Goal: Task Accomplishment & Management: Manage account settings

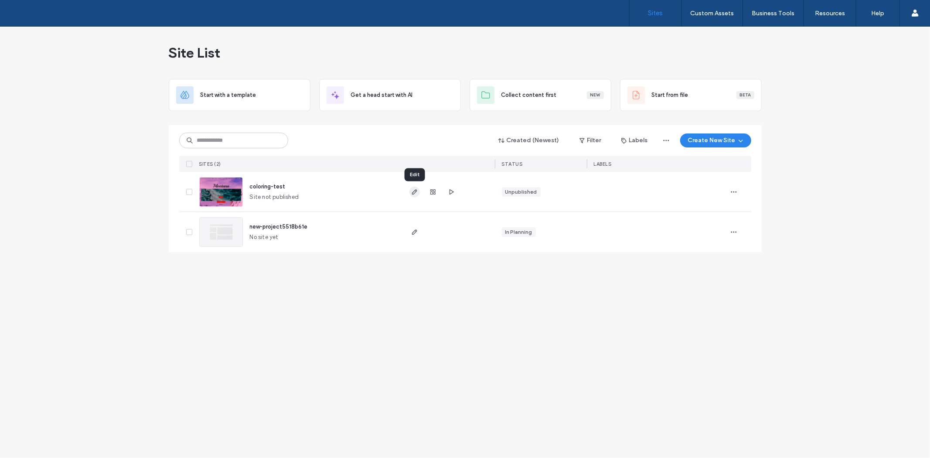
click at [411, 192] on icon "button" at bounding box center [414, 191] width 7 height 7
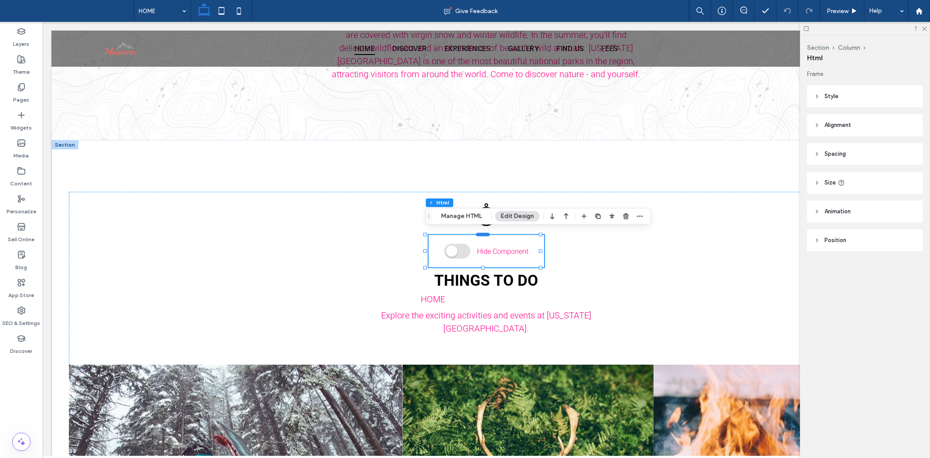
scroll to position [726, 0]
click at [22, 57] on use at bounding box center [21, 59] width 7 height 7
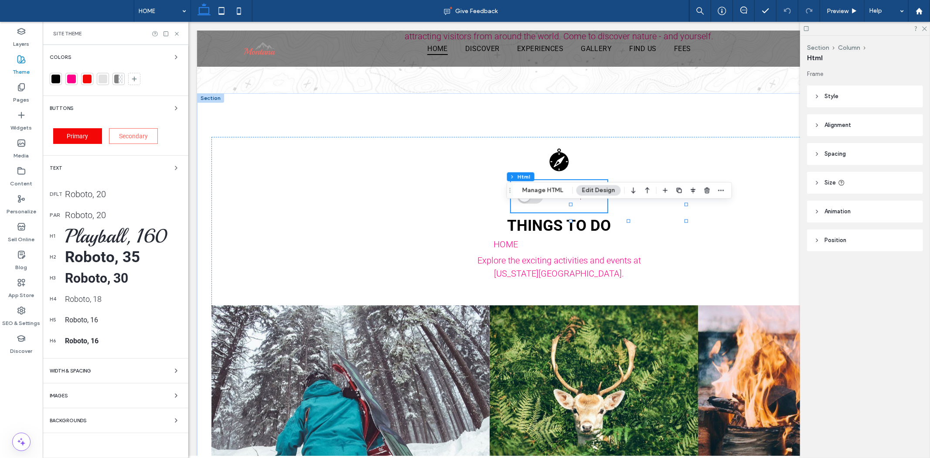
scroll to position [697, 0]
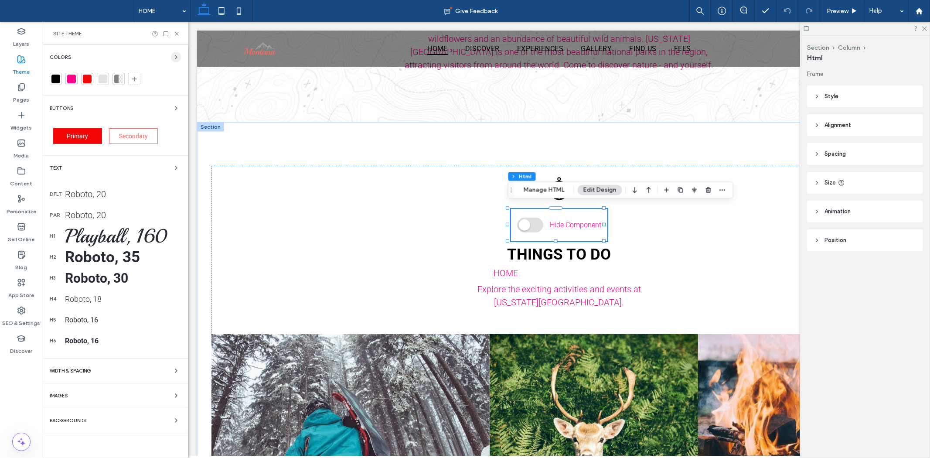
click at [173, 54] on icon "button" at bounding box center [176, 57] width 7 height 7
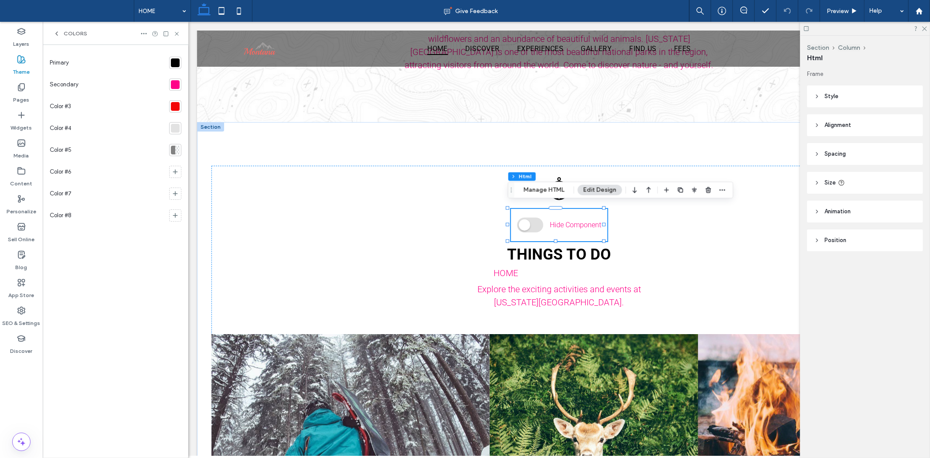
click at [173, 152] on div at bounding box center [173, 150] width 4 height 9
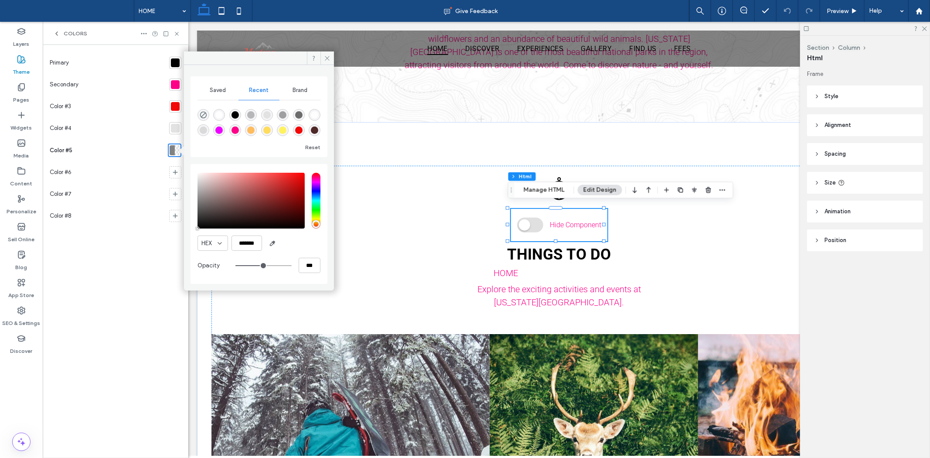
click at [145, 244] on div "Primary Secondary Color #3 Color #4 Color #5 Color #6 Color #7 Color #8" at bounding box center [116, 251] width 132 height 399
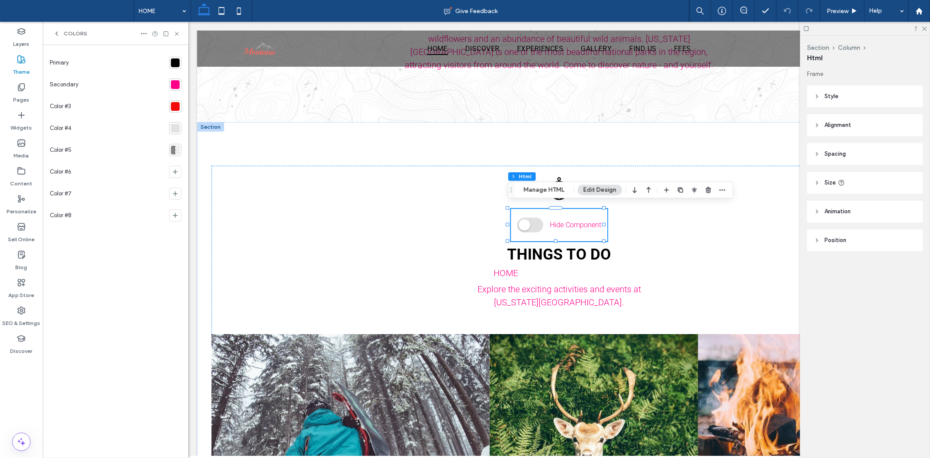
click at [94, 171] on div "Color #6" at bounding box center [108, 172] width 116 height 22
click at [144, 35] on icon at bounding box center [143, 33] width 7 height 7
click at [160, 51] on span "Manage Theme Colors" at bounding box center [186, 52] width 57 height 9
click at [114, 425] on button "Cancel" at bounding box center [115, 423] width 39 height 14
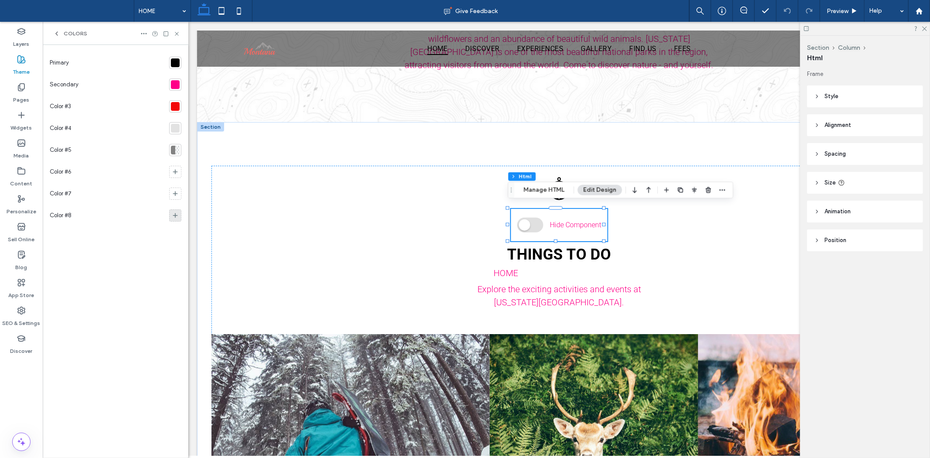
click at [172, 215] on icon at bounding box center [175, 215] width 7 height 7
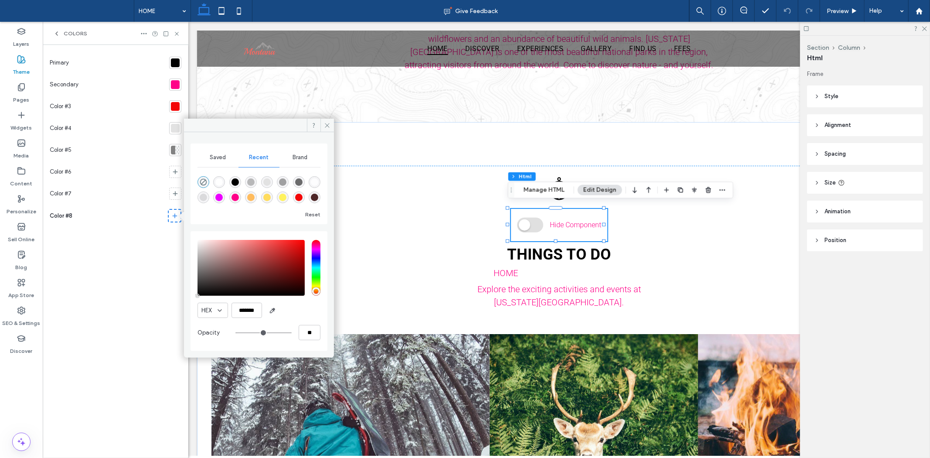
click at [175, 235] on div "Primary Secondary Color #3 Color #4 Color #5 Color #6 Color #7 Color #8" at bounding box center [116, 251] width 132 height 399
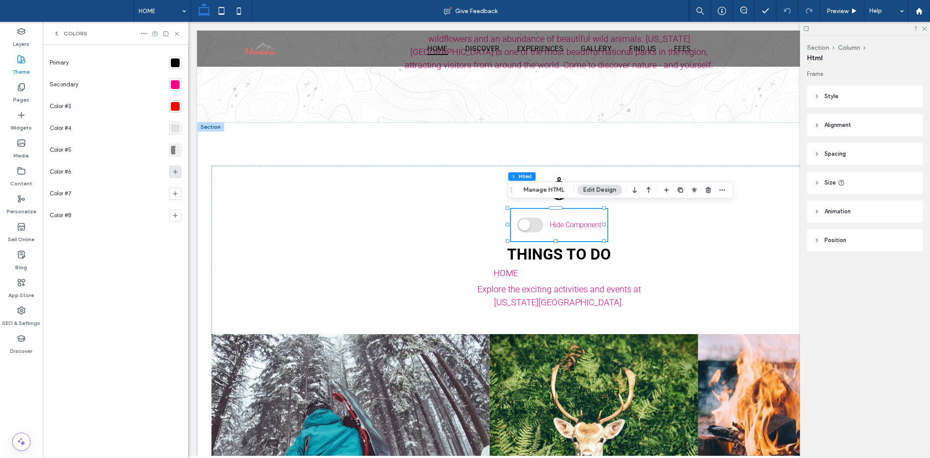
click at [179, 173] on div at bounding box center [175, 172] width 12 height 12
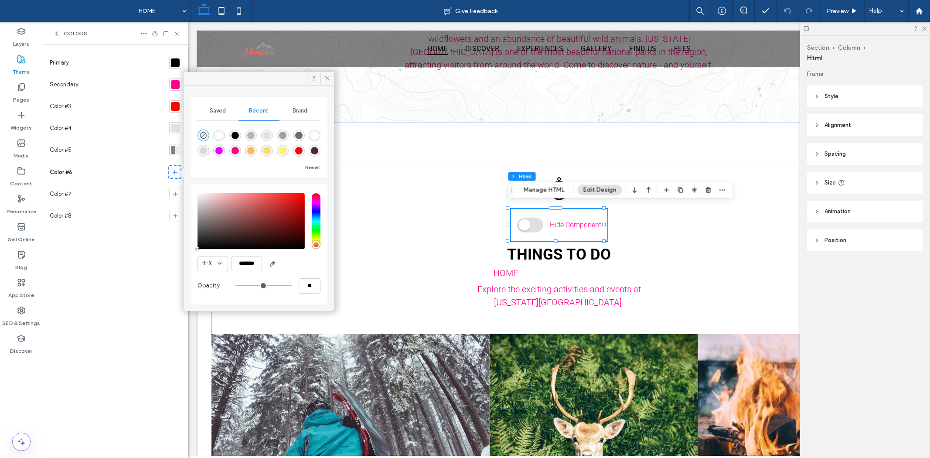
click at [146, 254] on div "Primary Secondary Color #3 Color #4 Color #5 Color #6 Color #7 Color #8" at bounding box center [116, 251] width 132 height 399
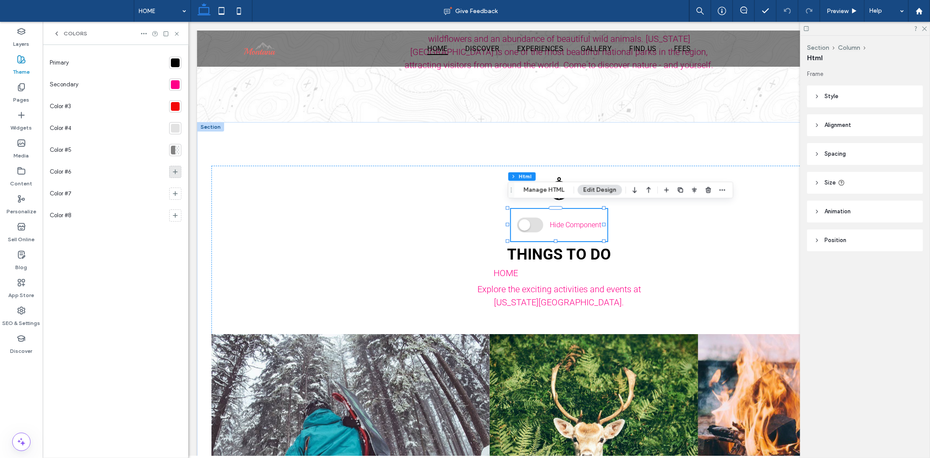
click at [177, 172] on use at bounding box center [175, 172] width 5 height 5
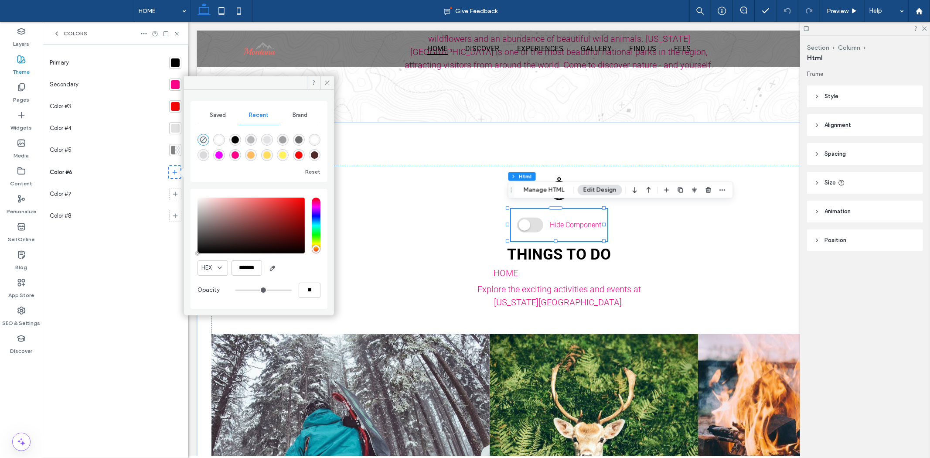
click at [315, 140] on div "rgba(255, 255, 255, 0.84)" at bounding box center [314, 139] width 7 height 7
type input "*******"
type input "**"
type input "***"
click at [217, 140] on div "rgba(255, 255, 255, 1)" at bounding box center [218, 139] width 7 height 7
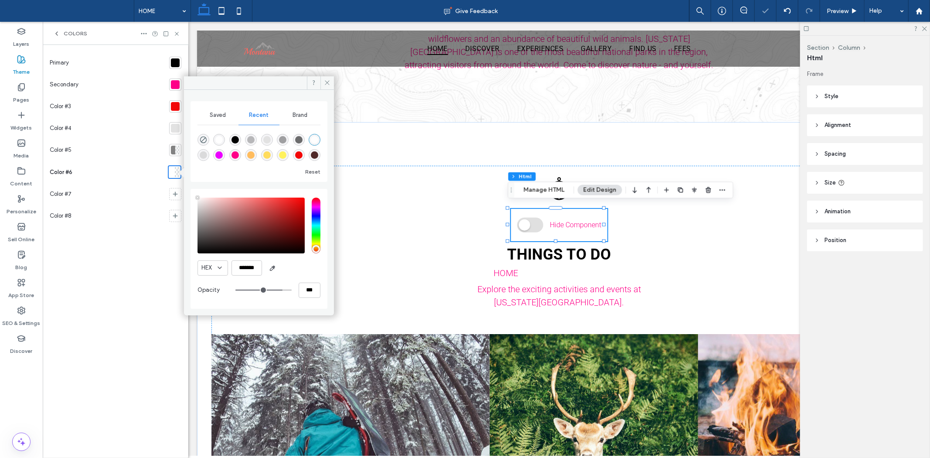
type input "***"
type input "****"
click at [173, 61] on div at bounding box center [175, 62] width 9 height 9
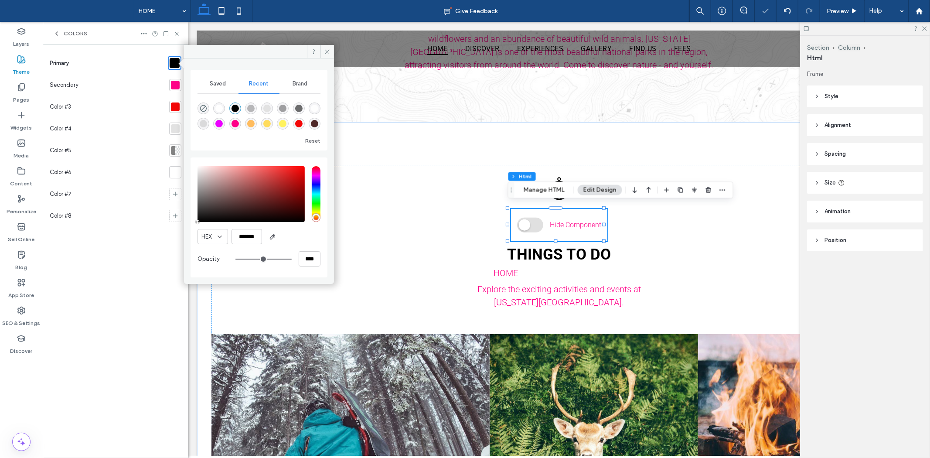
click at [221, 105] on div "rgba(255, 255, 255, 1)" at bounding box center [218, 108] width 7 height 7
click at [315, 123] on div "rgba(47, 0, 0, 0.84)" at bounding box center [314, 123] width 7 height 7
type input "*******"
type input "**"
type input "***"
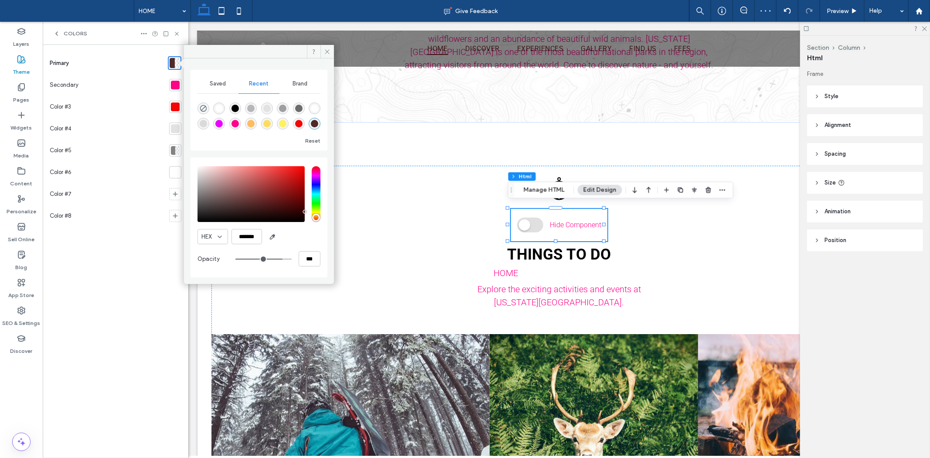
click at [144, 247] on div "Primary Secondary Color #3 Color #4 Color #5 Color #6 Color #7 Color #8" at bounding box center [116, 251] width 132 height 399
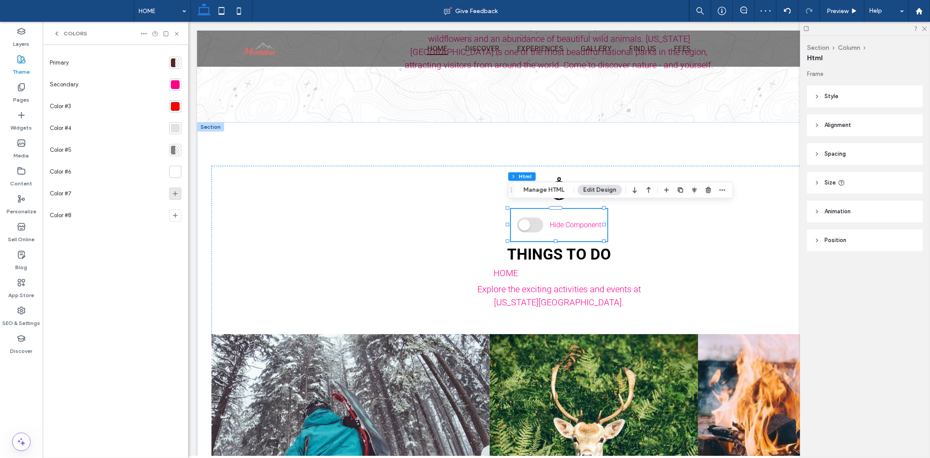
click at [173, 190] on icon at bounding box center [175, 193] width 7 height 7
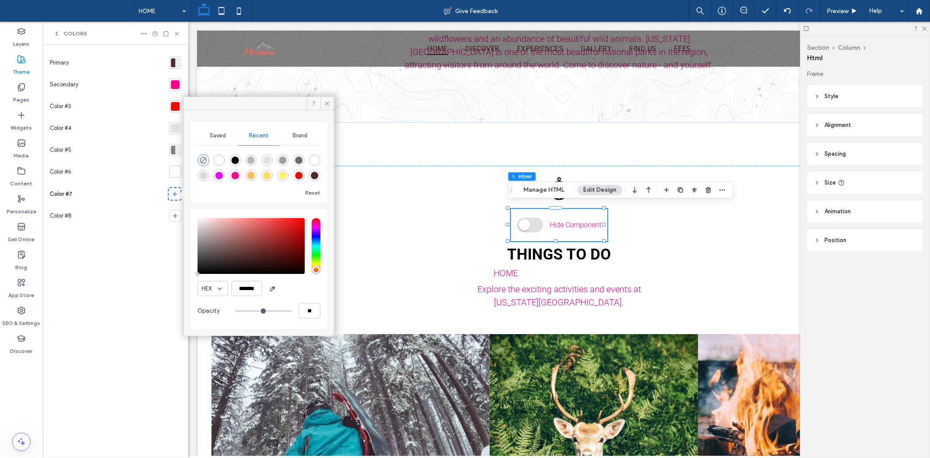
click at [294, 138] on span "Brand" at bounding box center [299, 135] width 15 height 7
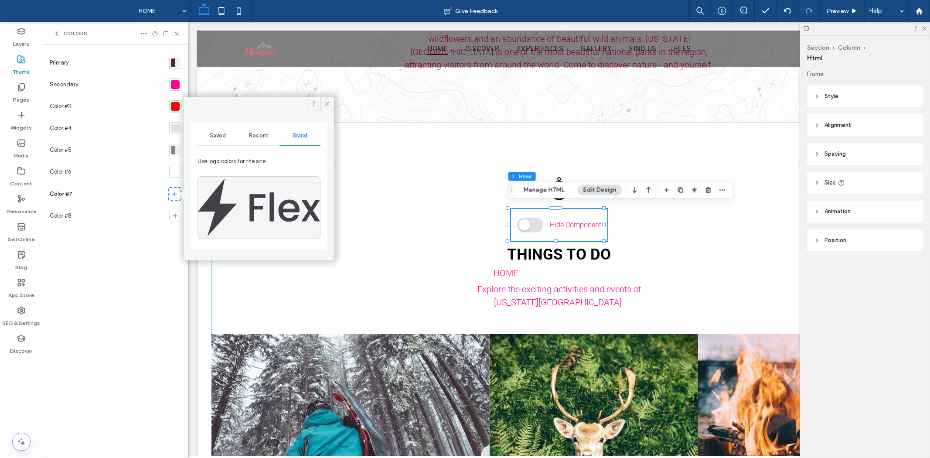
click at [227, 135] on div "Saved" at bounding box center [217, 135] width 41 height 19
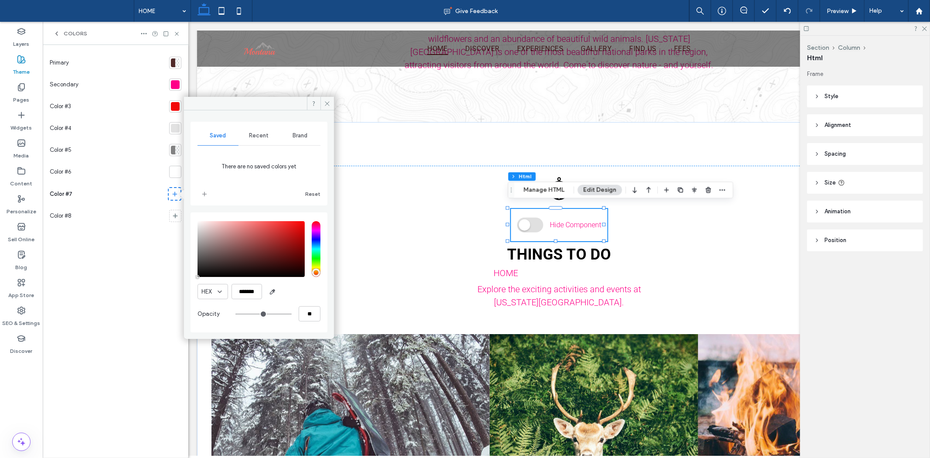
click at [260, 143] on div "Recent" at bounding box center [258, 135] width 41 height 19
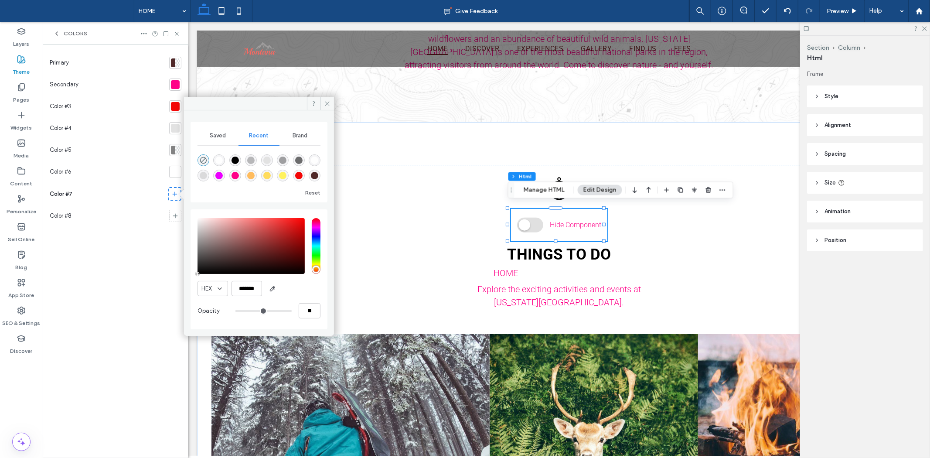
click at [305, 140] on div "Brand" at bounding box center [299, 135] width 41 height 19
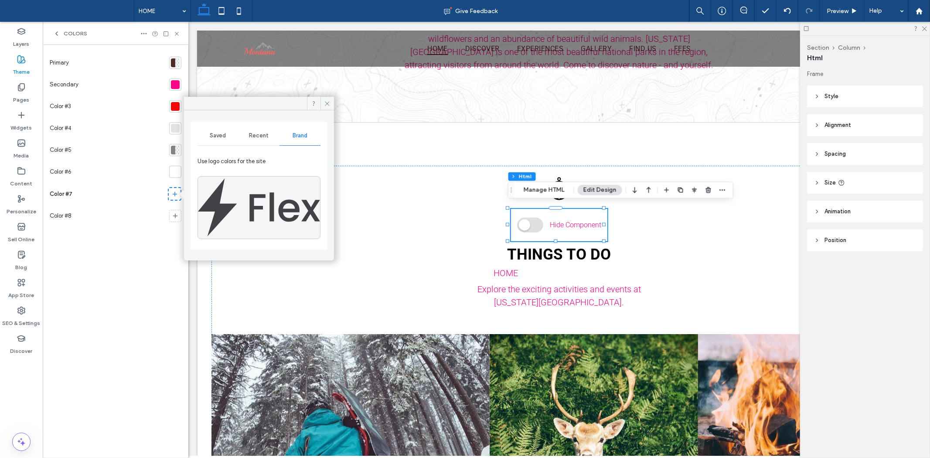
click at [269, 137] on div "Recent" at bounding box center [258, 135] width 41 height 19
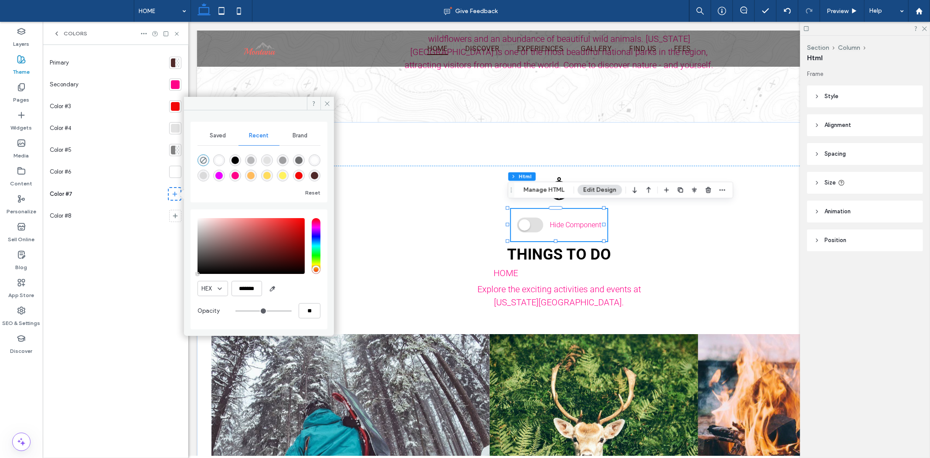
click at [304, 136] on span "Brand" at bounding box center [299, 135] width 15 height 7
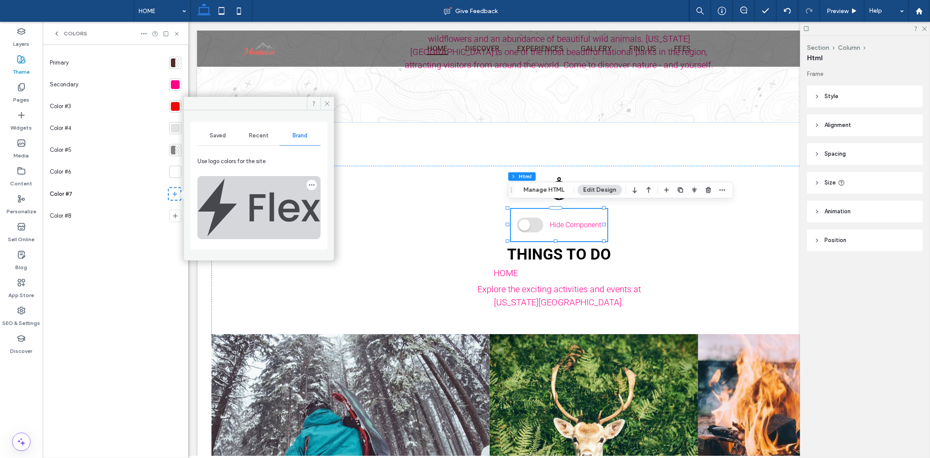
click at [310, 182] on icon "button" at bounding box center [311, 184] width 7 height 7
click at [291, 181] on div at bounding box center [259, 208] width 122 height 62
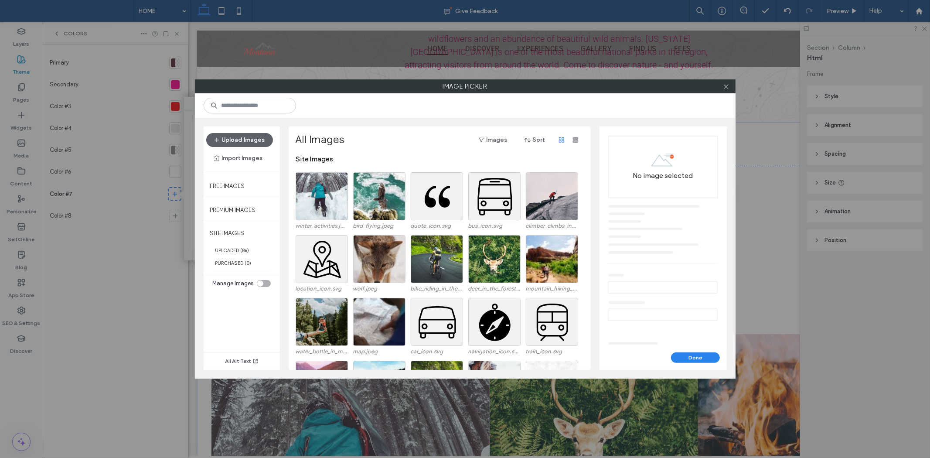
click at [720, 86] on div at bounding box center [726, 86] width 13 height 13
click at [721, 85] on div at bounding box center [726, 86] width 13 height 13
click at [727, 89] on icon at bounding box center [726, 86] width 7 height 7
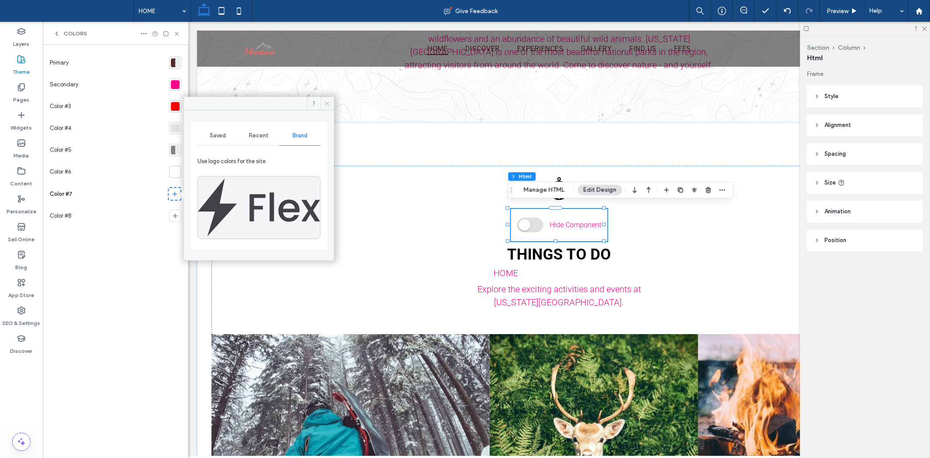
click at [330, 101] on span at bounding box center [327, 103] width 14 height 13
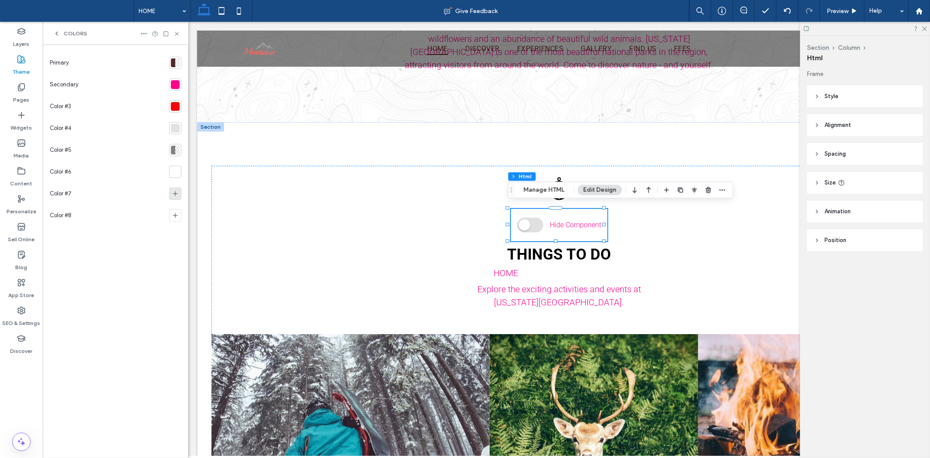
click at [173, 193] on icon at bounding box center [175, 193] width 7 height 7
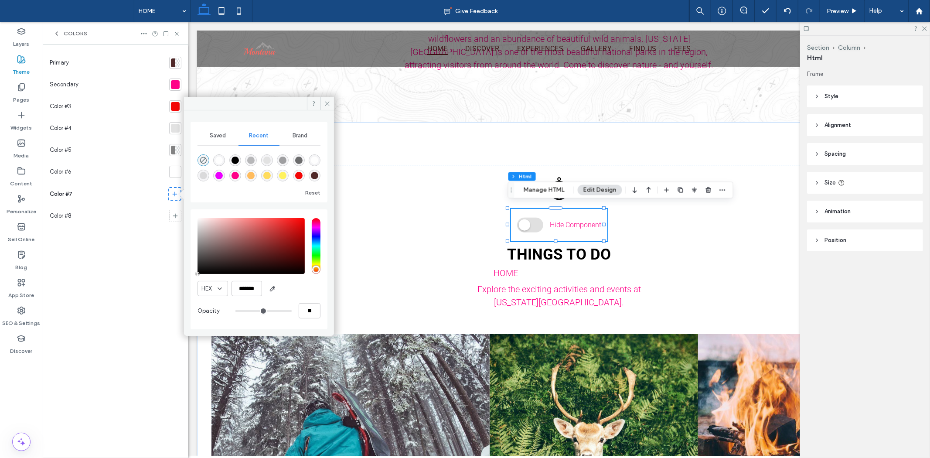
click at [281, 179] on div "rgba(255, 242, 94, 1)" at bounding box center [282, 175] width 7 height 7
type input "*******"
type input "***"
type input "****"
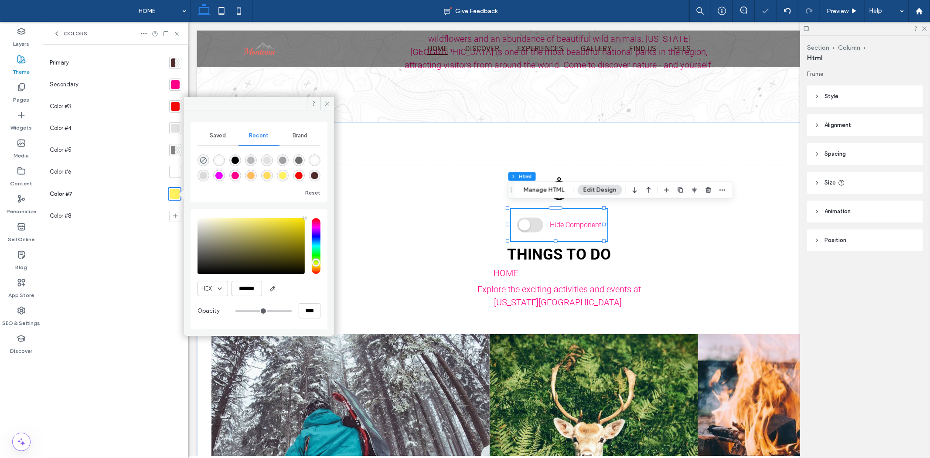
drag, startPoint x: 304, startPoint y: 214, endPoint x: 318, endPoint y: 202, distance: 18.8
click at [325, 199] on div "Saved Recent Brand Reset HEX ******* Opacity ****" at bounding box center [258, 225] width 137 height 207
drag, startPoint x: 476, startPoint y: 251, endPoint x: 336, endPoint y: 172, distance: 161.2
click at [307, 223] on div at bounding box center [258, 246] width 123 height 56
drag, startPoint x: 302, startPoint y: 219, endPoint x: 306, endPoint y: 212, distance: 7.4
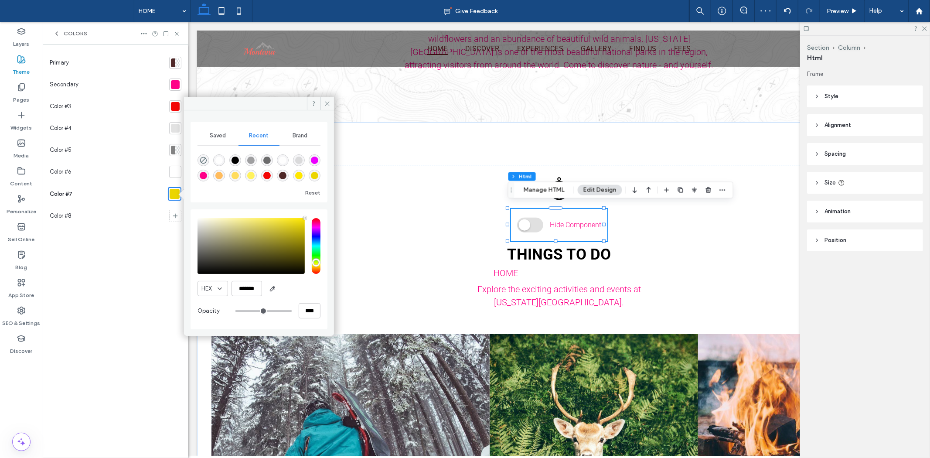
click at [306, 212] on div "HEX ******* Opacity ****" at bounding box center [258, 269] width 137 height 120
click at [304, 218] on div "pointer" at bounding box center [304, 218] width 3 height 3
click at [300, 160] on div "rgba(255, 0, 136, 1)" at bounding box center [298, 159] width 7 height 7
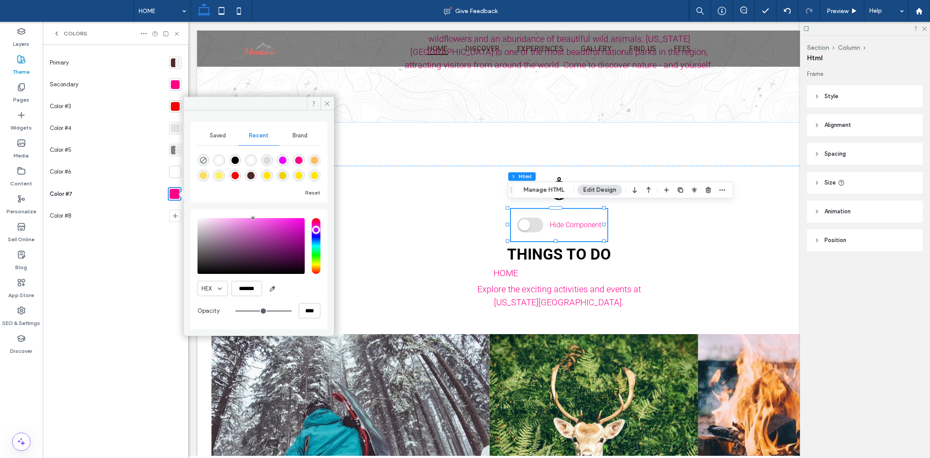
type input "*******"
drag, startPoint x: 306, startPoint y: 217, endPoint x: 260, endPoint y: 205, distance: 47.4
click at [260, 205] on div "Saved Recent Brand Reset HEX ******* Opacity ****" at bounding box center [258, 225] width 137 height 207
click at [134, 255] on div "Primary Secondary Color #3 Color #4 Color #5 Color #6 Color #7 Color #8" at bounding box center [116, 251] width 132 height 399
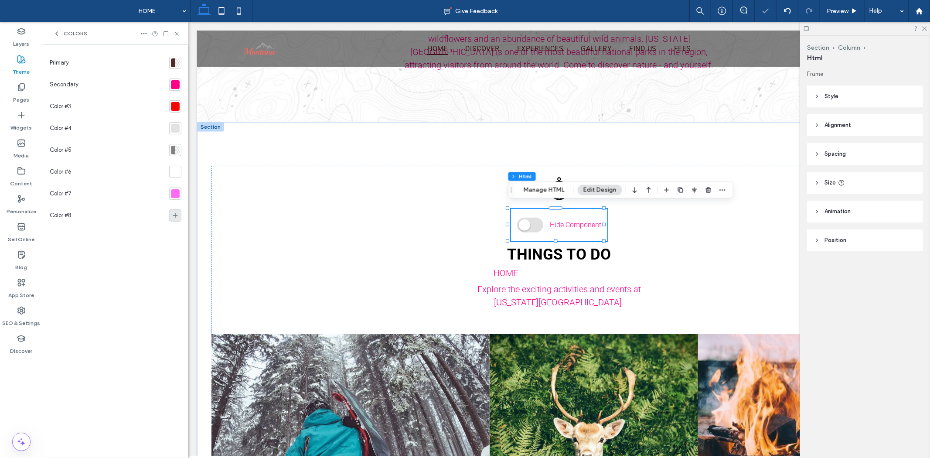
click at [179, 215] on div at bounding box center [175, 215] width 12 height 12
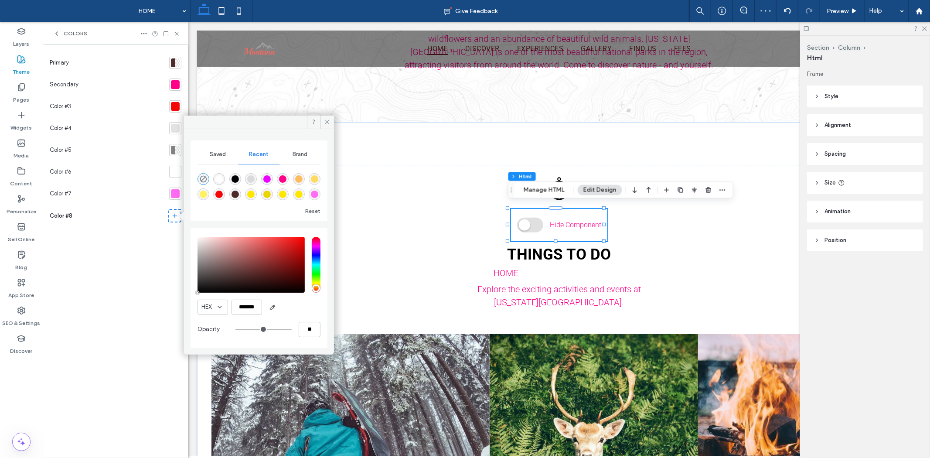
type input "*******"
type input "***"
type input "****"
type input "*******"
drag, startPoint x: 302, startPoint y: 237, endPoint x: 252, endPoint y: 223, distance: 51.5
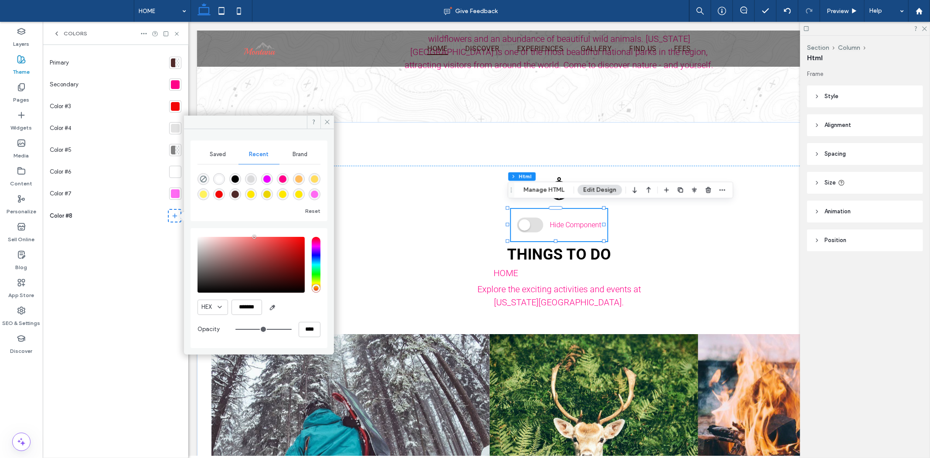
click at [252, 223] on div "Saved Recent Brand Reset HEX ******* Opacity ****" at bounding box center [258, 243] width 137 height 207
click at [132, 292] on div "Primary Secondary Color #3 Color #4 Color #5 Color #6 Color #7 Color #8 Color #9" at bounding box center [116, 251] width 132 height 399
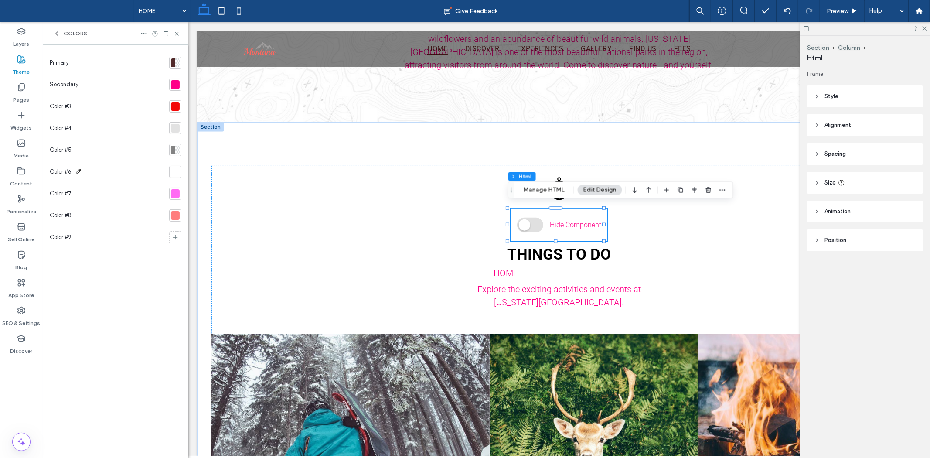
click at [77, 171] on use at bounding box center [78, 171] width 5 height 5
drag, startPoint x: 85, startPoint y: 173, endPoint x: 14, endPoint y: 172, distance: 71.1
click at [14, 172] on div "Layers Theme Pages Widgets Media Content Personalize Sell Online Blog App Store…" at bounding box center [94, 240] width 188 height 436
type input "**********"
click at [82, 195] on div "Color #7" at bounding box center [108, 194] width 116 height 22
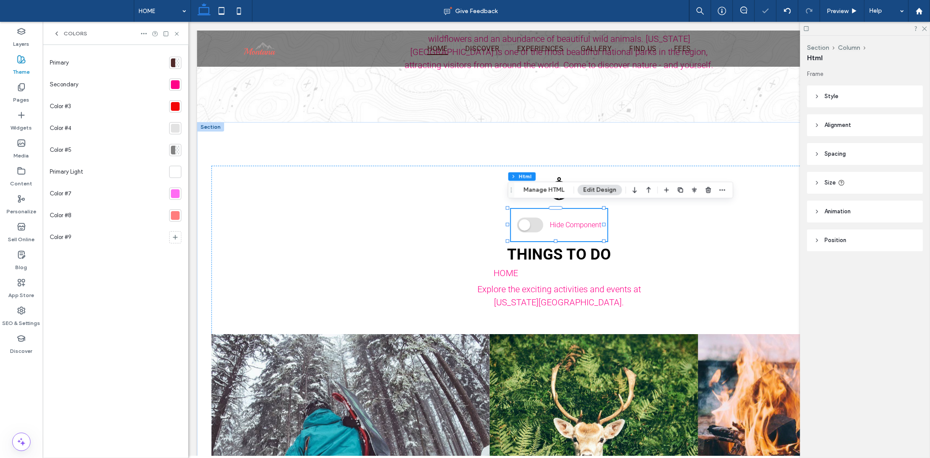
click at [76, 194] on div "Color #7" at bounding box center [108, 194] width 116 height 22
click at [78, 194] on use at bounding box center [78, 193] width 5 height 5
click at [73, 193] on div "Color #7" at bounding box center [62, 193] width 25 height 17
click at [80, 194] on icon at bounding box center [78, 193] width 7 height 7
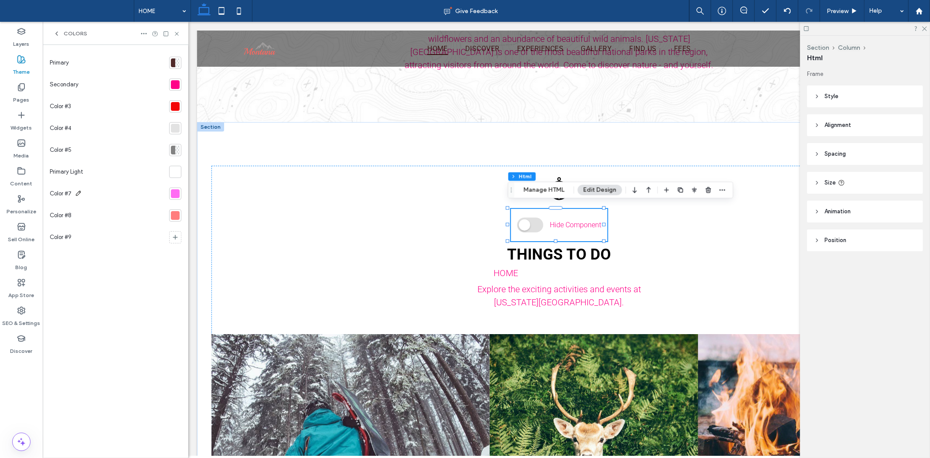
click at [78, 194] on icon at bounding box center [78, 193] width 7 height 7
click at [69, 193] on span "Color #7" at bounding box center [61, 193] width 22 height 9
click at [64, 193] on span "Color #7" at bounding box center [61, 193] width 22 height 9
click at [67, 193] on span "Color #7" at bounding box center [61, 193] width 22 height 9
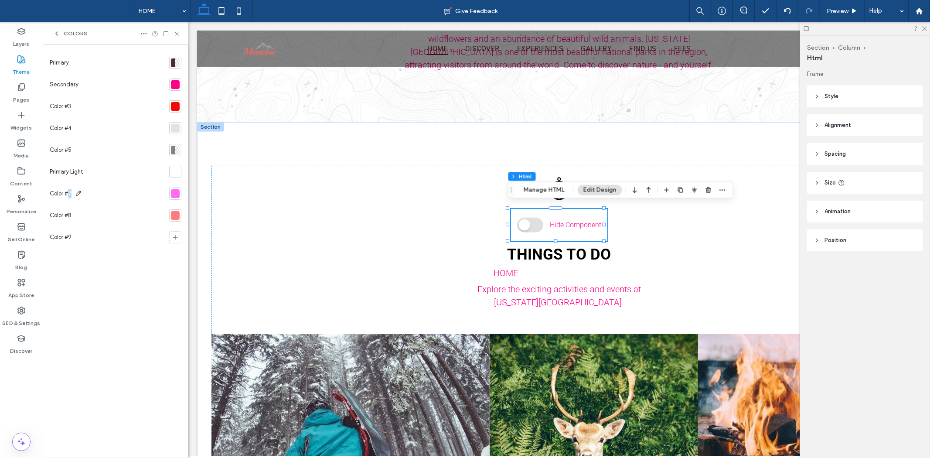
click at [67, 193] on span "Color #7" at bounding box center [61, 193] width 22 height 9
click at [79, 197] on span at bounding box center [78, 194] width 7 height 9
click at [77, 192] on icon at bounding box center [78, 193] width 7 height 7
drag, startPoint x: 116, startPoint y: 372, endPoint x: 116, endPoint y: 367, distance: 5.3
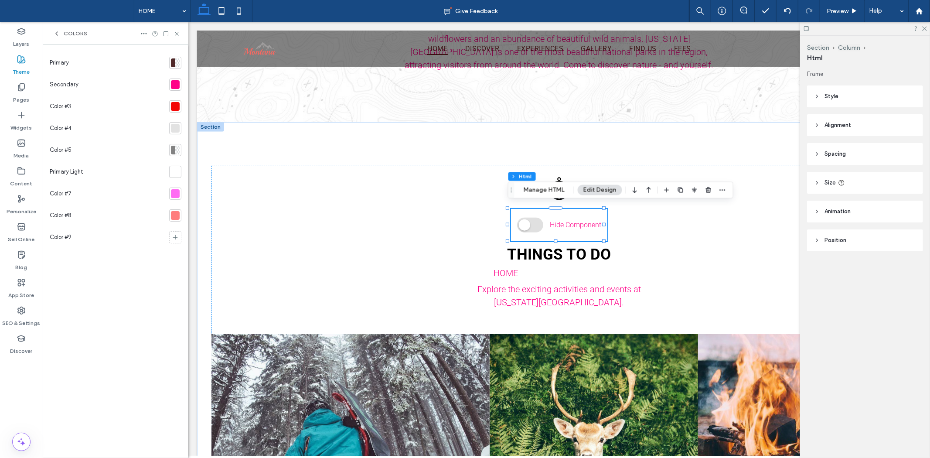
click at [115, 377] on div "Primary Secondary Color #3 Color #4 Color #5 Primary Light Color #7 Color #8 Co…" at bounding box center [116, 251] width 132 height 399
click at [78, 193] on icon at bounding box center [78, 193] width 7 height 7
click at [79, 211] on icon at bounding box center [78, 214] width 7 height 7
click at [74, 194] on div "Color #7" at bounding box center [62, 193] width 25 height 17
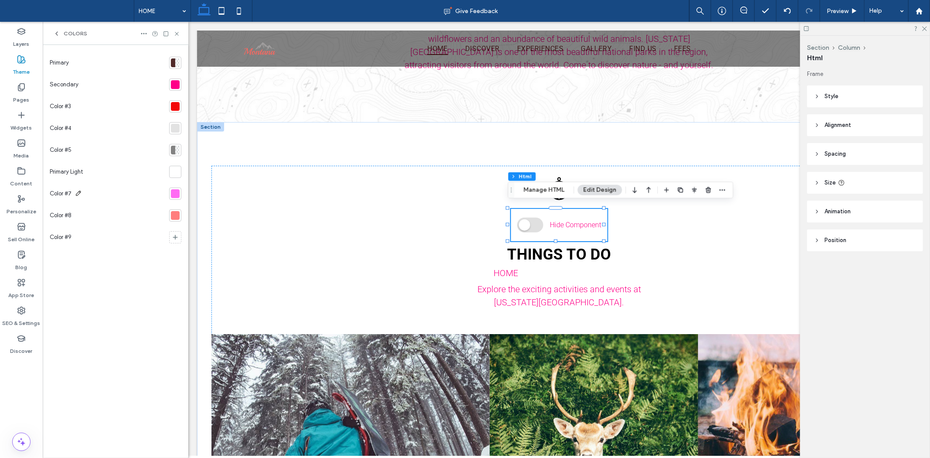
click at [81, 192] on icon at bounding box center [78, 193] width 7 height 7
click at [64, 150] on span "Color #5" at bounding box center [61, 150] width 22 height 9
click at [90, 150] on div "Color #5" at bounding box center [108, 150] width 116 height 22
click at [79, 150] on div "Color #5" at bounding box center [108, 150] width 116 height 22
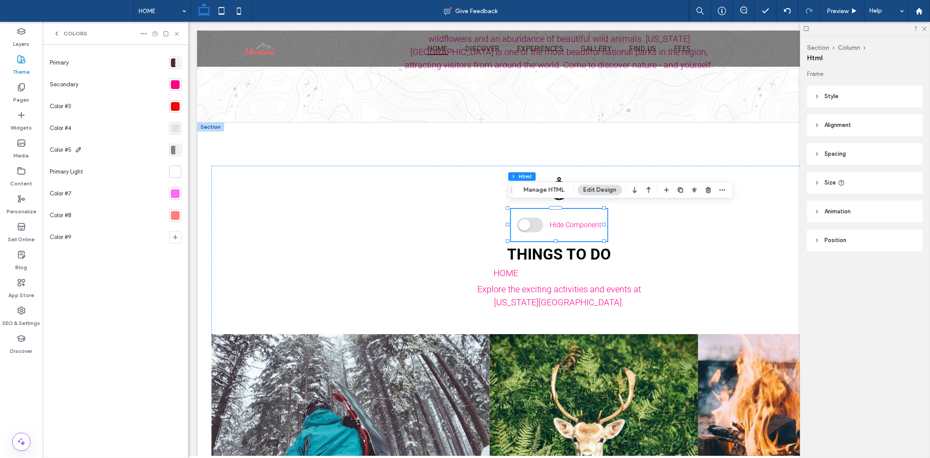
click at [75, 150] on div "Color #5" at bounding box center [62, 149] width 25 height 17
click at [92, 173] on div "Primary Light" at bounding box center [108, 172] width 116 height 22
click at [84, 170] on div "Primary Light" at bounding box center [68, 171] width 37 height 17
click at [79, 192] on icon at bounding box center [78, 193] width 7 height 7
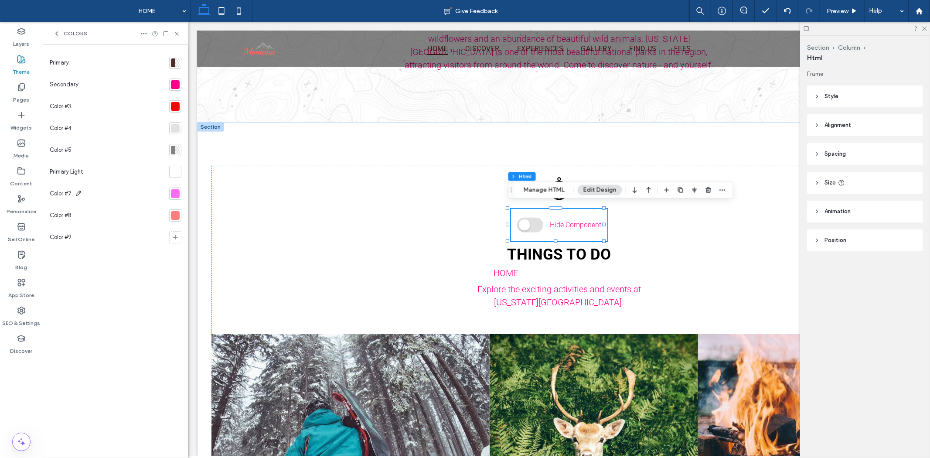
click at [79, 192] on icon at bounding box center [78, 193] width 7 height 7
click at [65, 194] on span "Color #7" at bounding box center [61, 193] width 22 height 9
click at [64, 194] on span "Color #7" at bounding box center [61, 193] width 22 height 9
click at [106, 355] on div "Primary Secondary Color #3 Color #4 Color #5 Primary Light Color #7 Color #8 Co…" at bounding box center [116, 251] width 132 height 399
drag, startPoint x: 68, startPoint y: 182, endPoint x: 76, endPoint y: 198, distance: 18.3
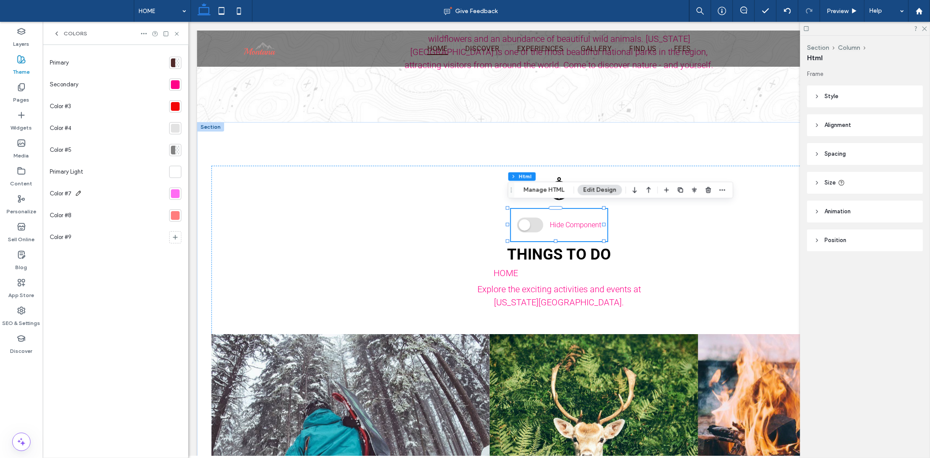
click at [68, 184] on div "Color #7" at bounding box center [108, 194] width 116 height 22
drag, startPoint x: 76, startPoint y: 198, endPoint x: 172, endPoint y: 192, distance: 96.1
click at [88, 197] on div "Color #7" at bounding box center [108, 194] width 116 height 22
click at [173, 192] on div at bounding box center [175, 193] width 9 height 9
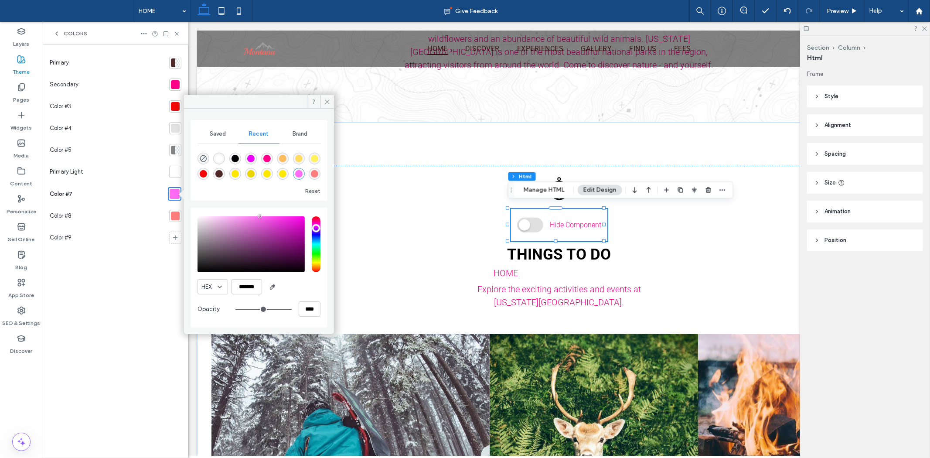
click at [116, 299] on div "Primary Secondary Color #3 Color #4 Color #5 Primary Light Color #7 Color #8 Co…" at bounding box center [116, 251] width 132 height 399
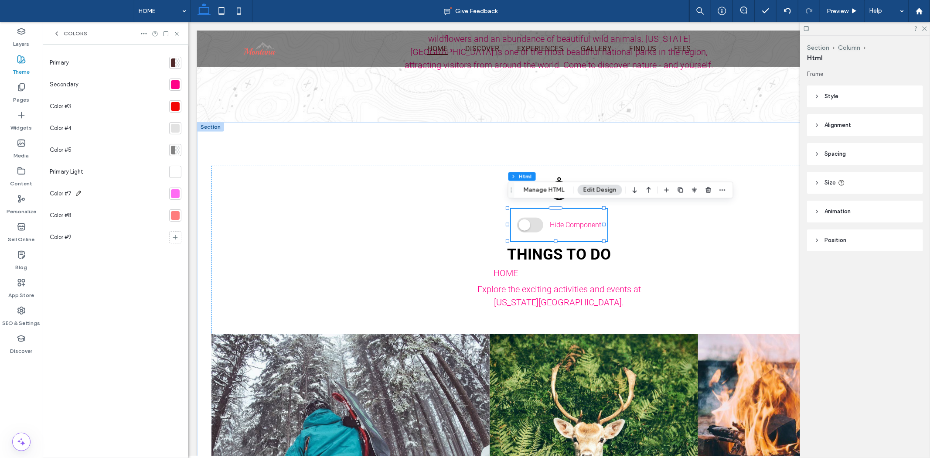
click at [75, 193] on div "Color #7" at bounding box center [66, 193] width 32 height 17
click at [77, 193] on icon at bounding box center [78, 193] width 7 height 7
click at [172, 197] on div at bounding box center [175, 193] width 9 height 9
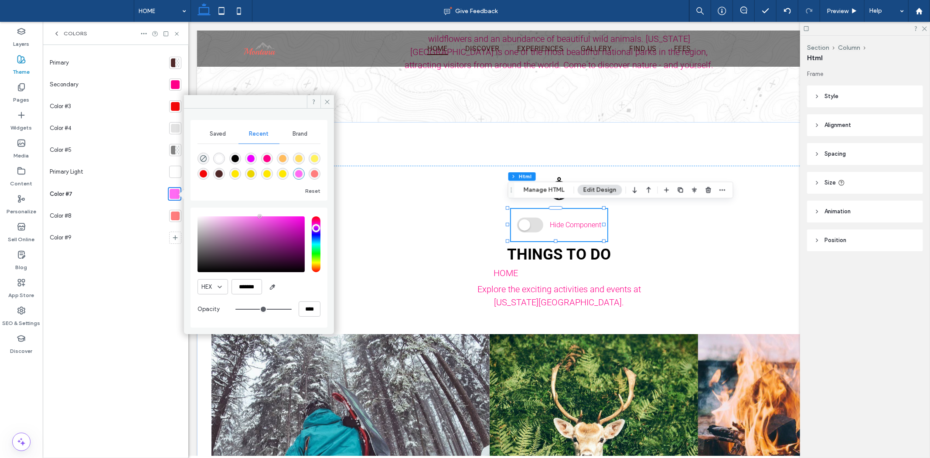
click at [228, 130] on div "Saved" at bounding box center [217, 133] width 41 height 19
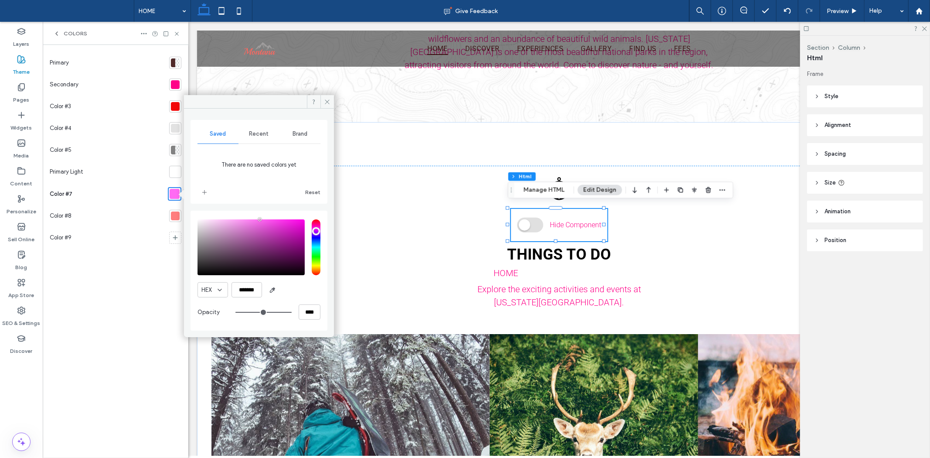
click at [258, 137] on div "Recent" at bounding box center [258, 133] width 41 height 19
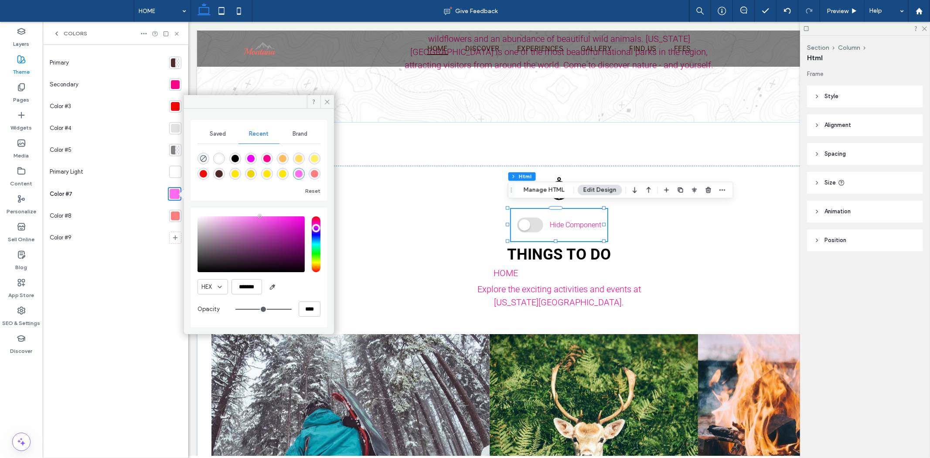
click at [304, 133] on span "Brand" at bounding box center [299, 133] width 15 height 7
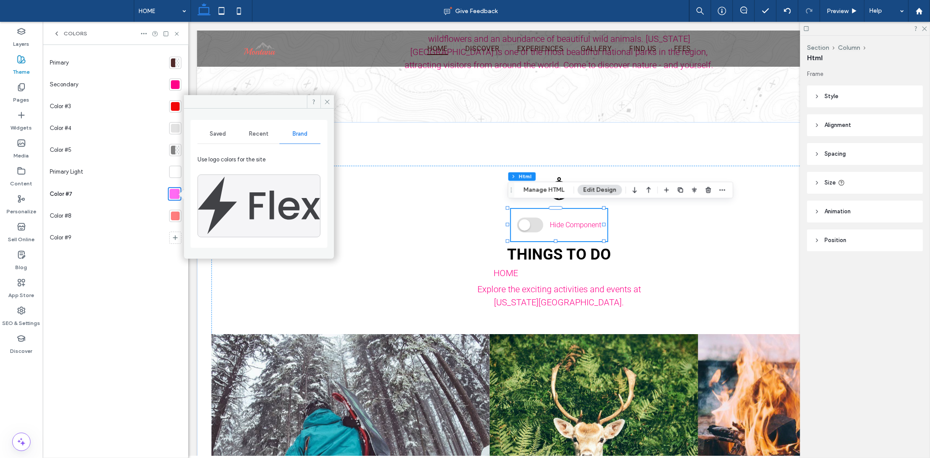
click at [260, 133] on span "Recent" at bounding box center [259, 133] width 20 height 7
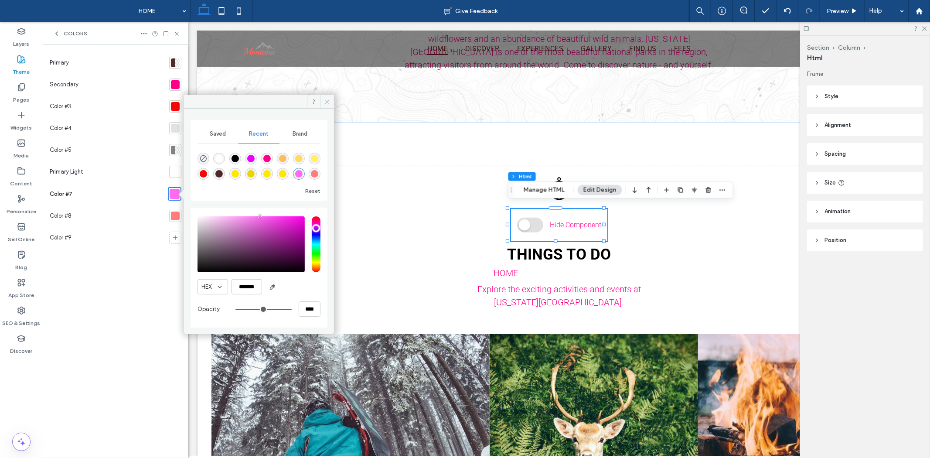
click at [328, 102] on use at bounding box center [327, 101] width 4 height 4
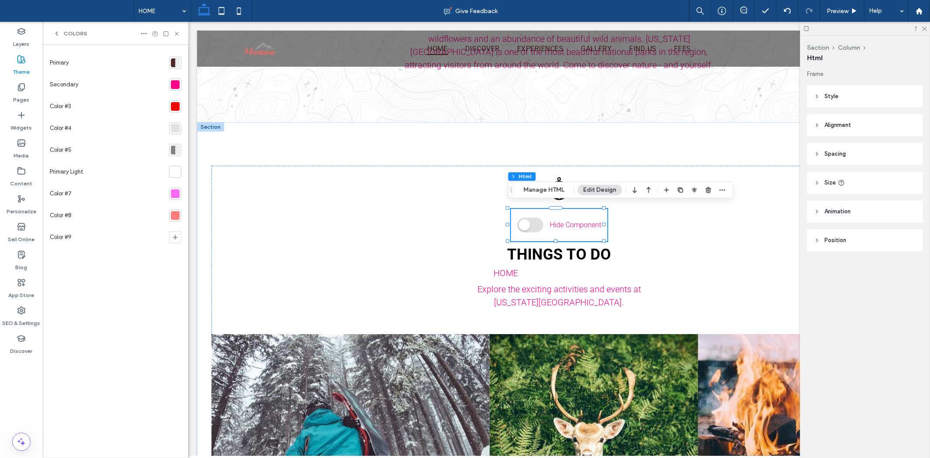
click at [99, 275] on div "Primary Secondary Color #3 Color #4 Color #5 Primary Light Color #7 Color #8 Co…" at bounding box center [116, 251] width 132 height 399
click at [27, 84] on div "Pages" at bounding box center [21, 93] width 43 height 28
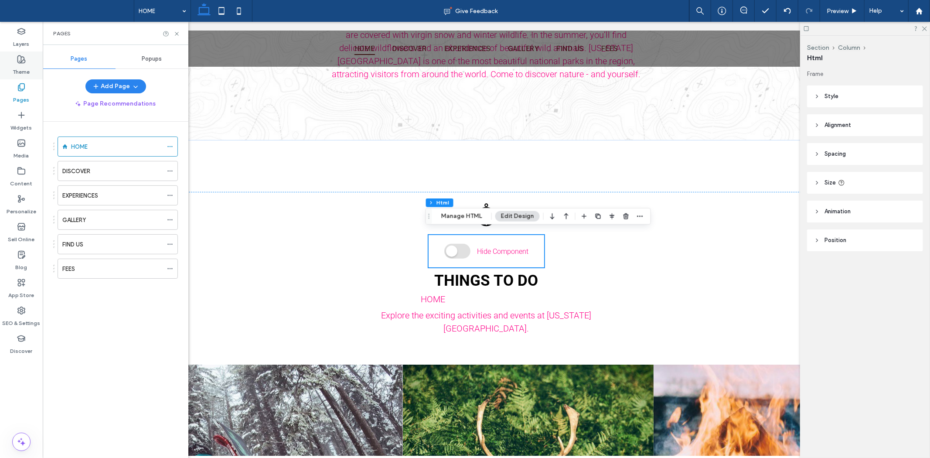
click at [22, 65] on label "Theme" at bounding box center [21, 70] width 17 height 12
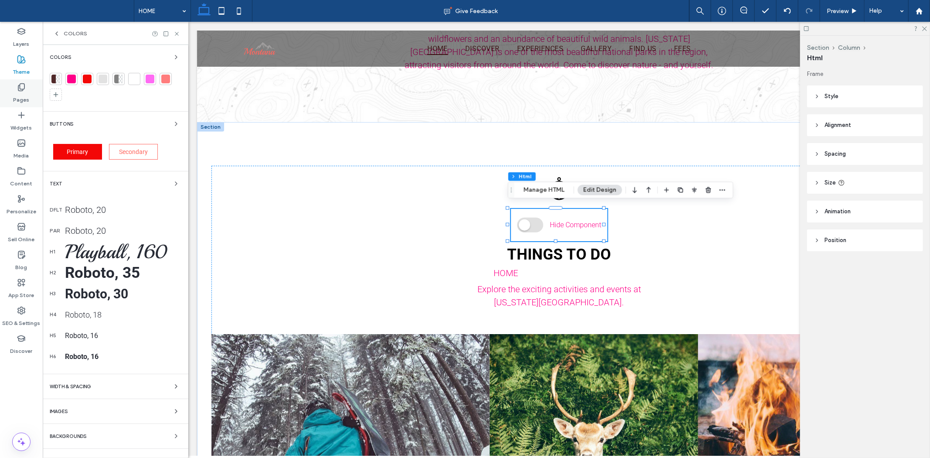
click at [24, 88] on icon at bounding box center [21, 87] width 9 height 9
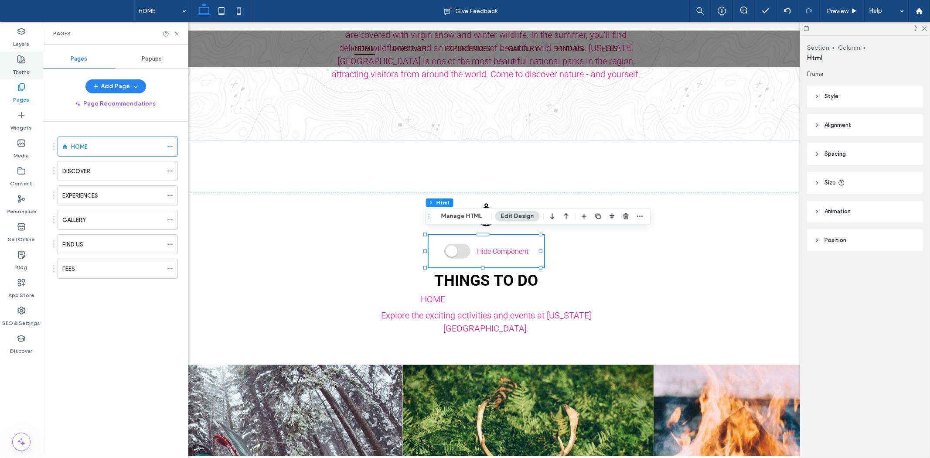
click at [36, 68] on div "Theme" at bounding box center [21, 65] width 43 height 28
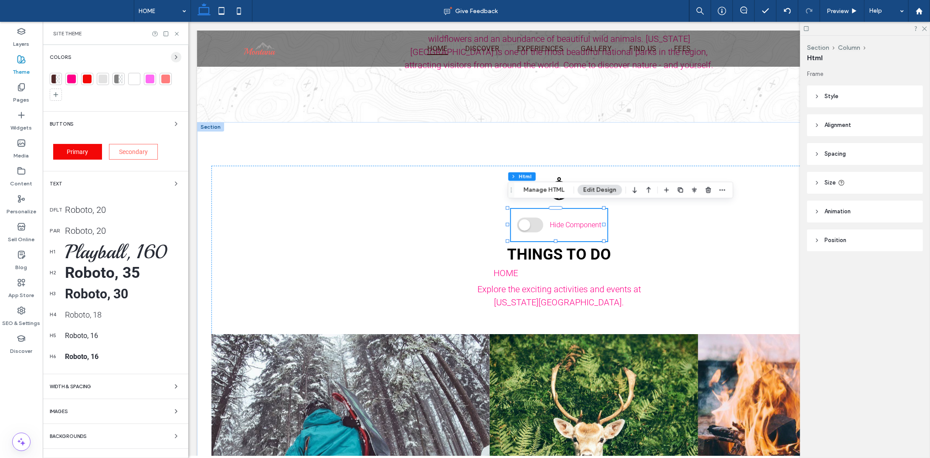
click at [179, 56] on icon "button" at bounding box center [176, 57] width 7 height 7
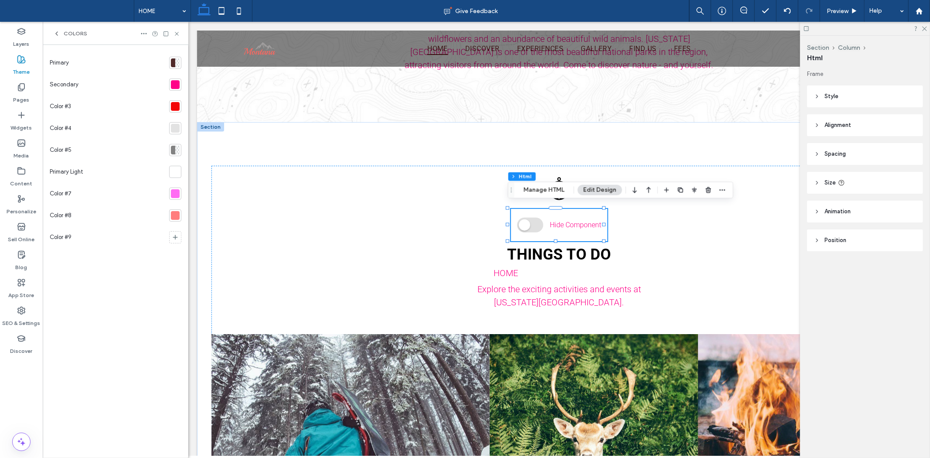
drag, startPoint x: 82, startPoint y: 195, endPoint x: 78, endPoint y: 192, distance: 4.6
click at [82, 195] on div "Color #7" at bounding box center [108, 194] width 116 height 22
click at [78, 192] on div "Color #7" at bounding box center [108, 194] width 116 height 22
click at [79, 192] on icon at bounding box center [78, 193] width 7 height 7
drag, startPoint x: 80, startPoint y: 193, endPoint x: -1, endPoint y: 193, distance: 81.1
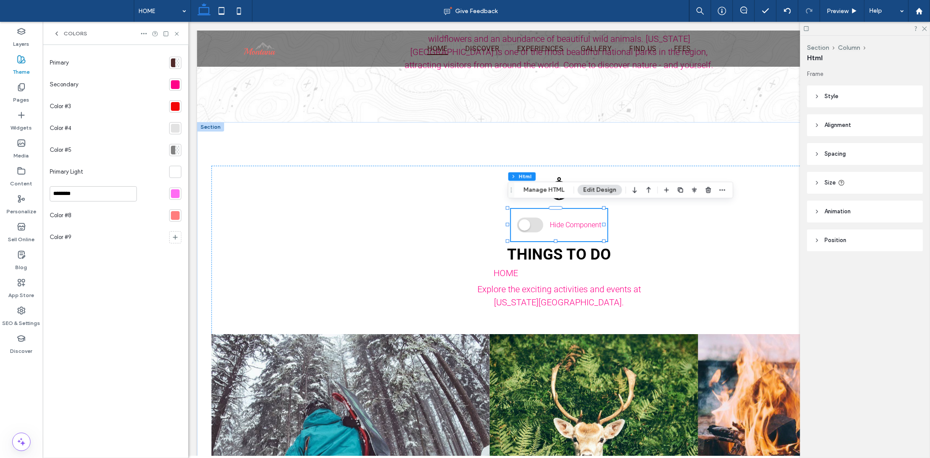
click at [0, 193] on html ".wqwq-1{fill:#231f20;} .cls-1q, .cls-2q { fill-rule: evenodd; } .cls-2q { fill:…" at bounding box center [465, 229] width 930 height 458
type input "**********"
click at [157, 278] on div "Primary Secondary Color #3 Color #4 Color #5 Primary Light Secondary Light Colo…" at bounding box center [116, 251] width 132 height 399
click at [63, 171] on span "Primary Light" at bounding box center [67, 171] width 34 height 9
click at [100, 328] on div "Primary Secondary Color #3 Color #4 Color #5 Primary Light Secondary Light Colo…" at bounding box center [116, 251] width 132 height 399
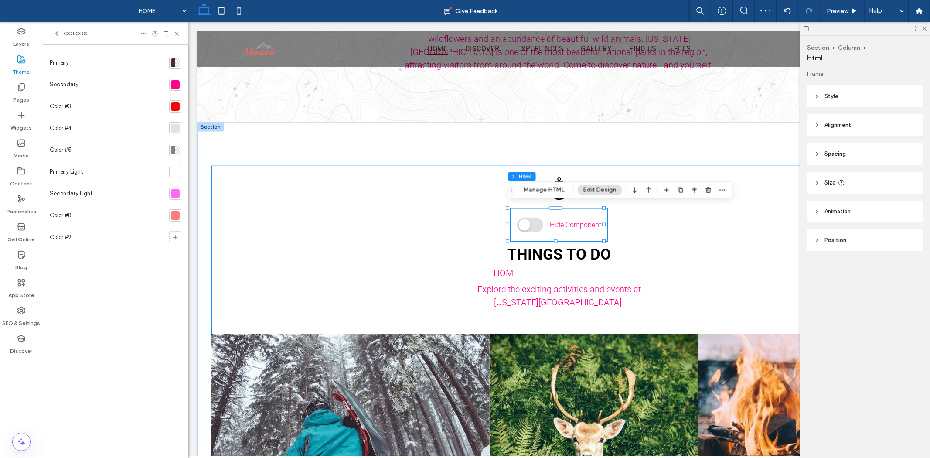
click at [659, 252] on h2 "THINGS TO DO" at bounding box center [558, 254] width 695 height 18
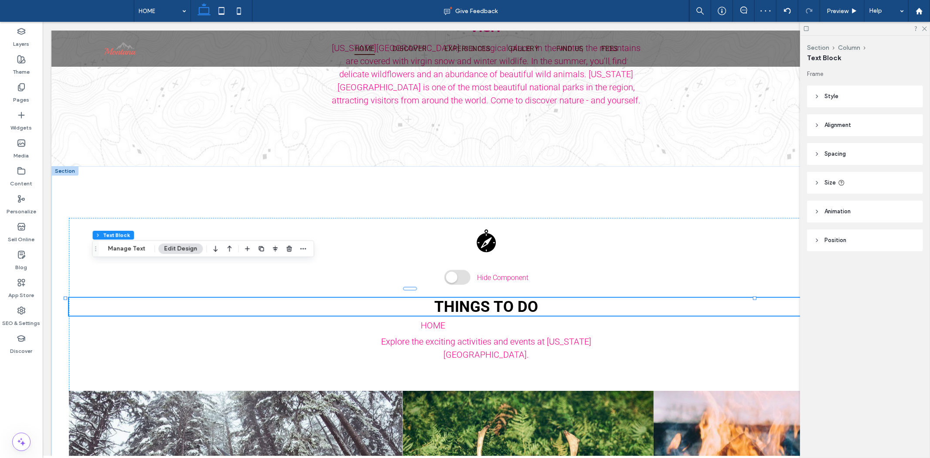
scroll to position [726, 0]
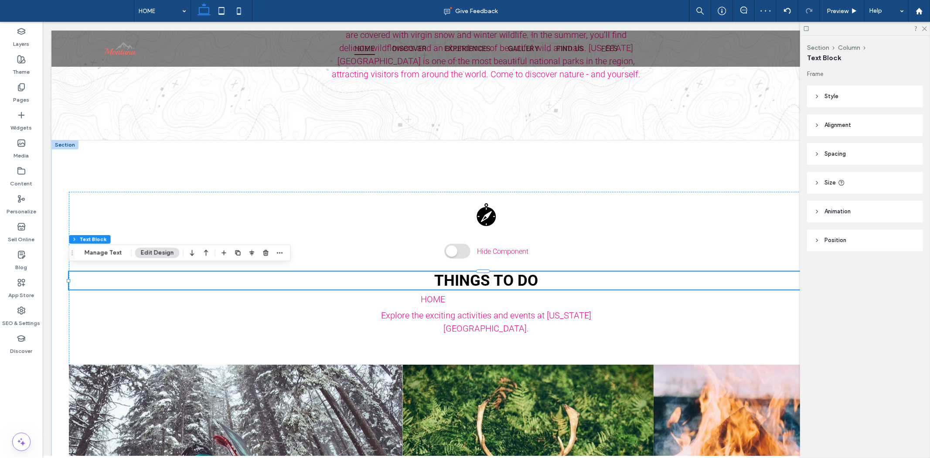
click at [507, 275] on span "THINGS TO DO" at bounding box center [486, 280] width 104 height 18
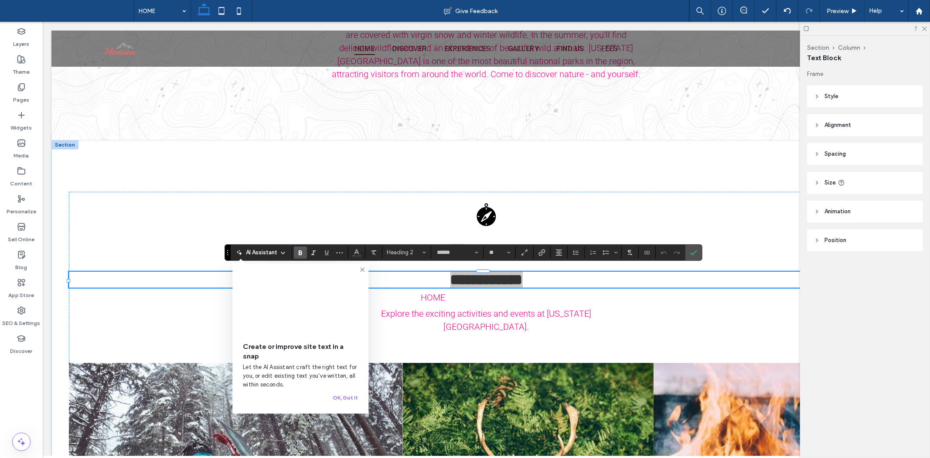
click at [857, 209] on header "Animation" at bounding box center [865, 212] width 116 height 22
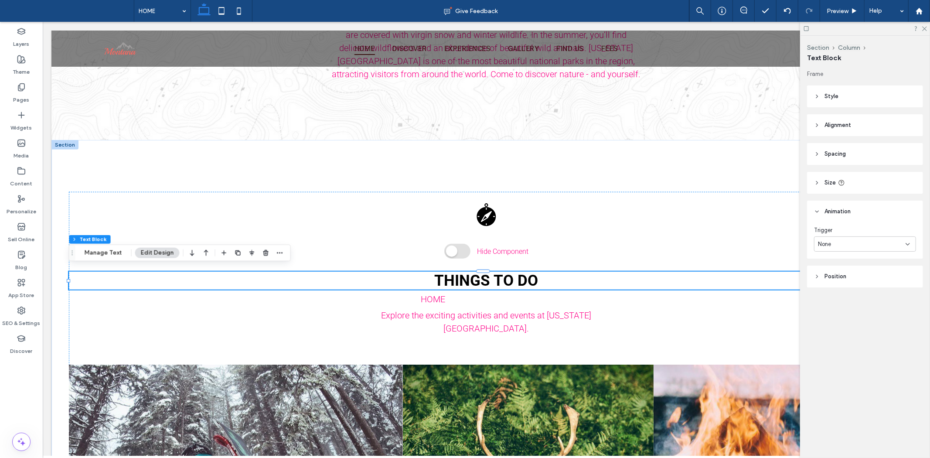
click at [846, 119] on header "Alignment" at bounding box center [865, 125] width 116 height 22
drag, startPoint x: 843, startPoint y: 182, endPoint x: 844, endPoint y: 188, distance: 6.1
click at [844, 184] on header "Spacing" at bounding box center [865, 180] width 116 height 22
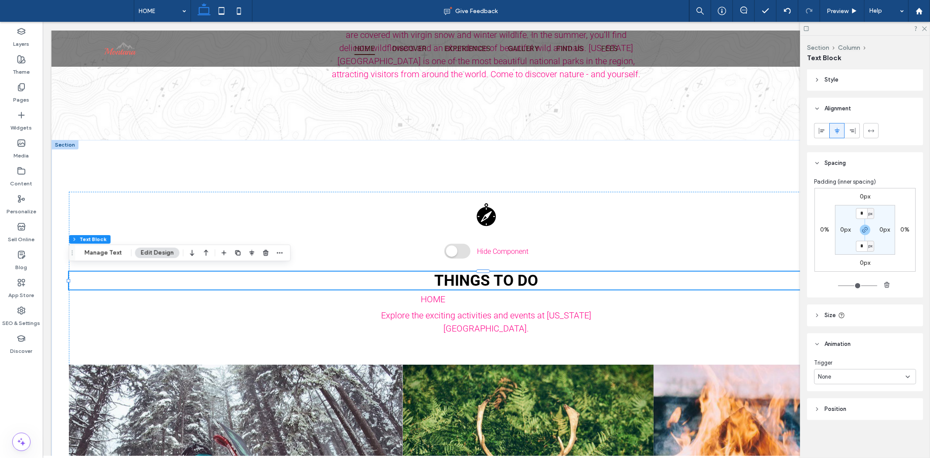
click at [862, 400] on header "Position" at bounding box center [865, 409] width 116 height 22
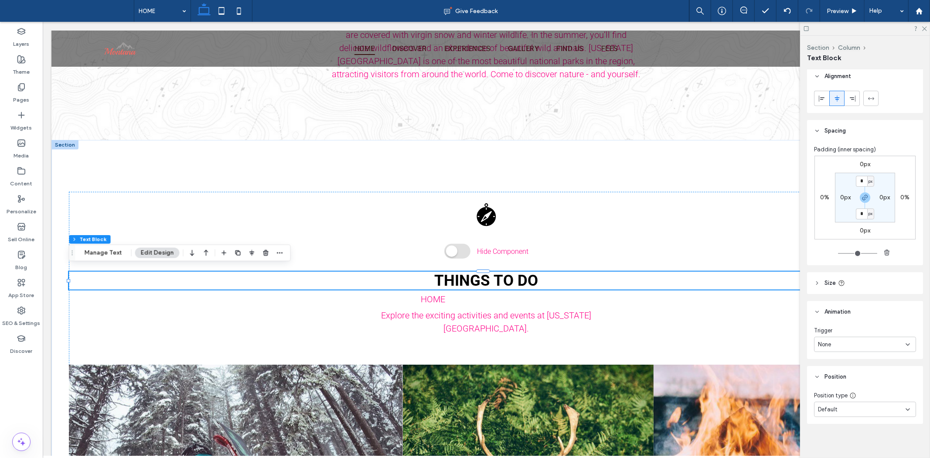
scroll to position [53, 0]
click at [876, 411] on div "Default" at bounding box center [865, 405] width 102 height 15
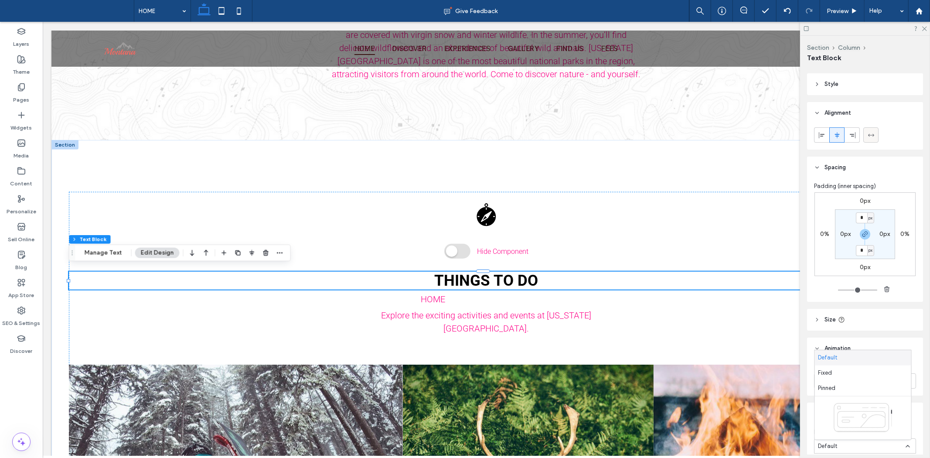
scroll to position [0, 0]
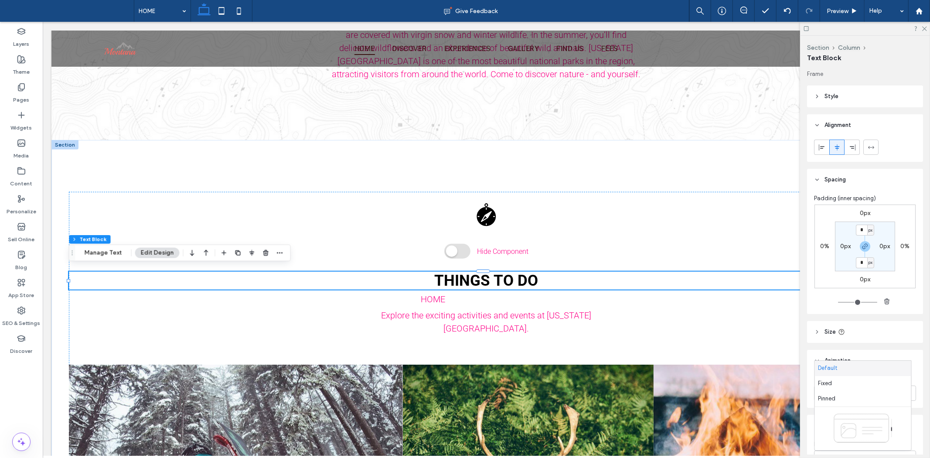
click at [843, 82] on div "Frame Style Color Image Background color Border *** Corner radius * px Alignmen…" at bounding box center [868, 262] width 122 height 384
click at [843, 101] on header "Style" at bounding box center [865, 96] width 116 height 22
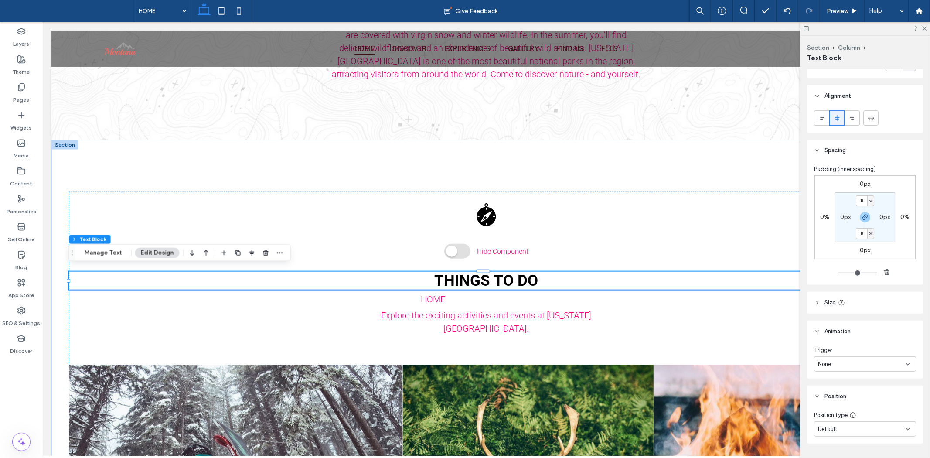
scroll to position [181, 0]
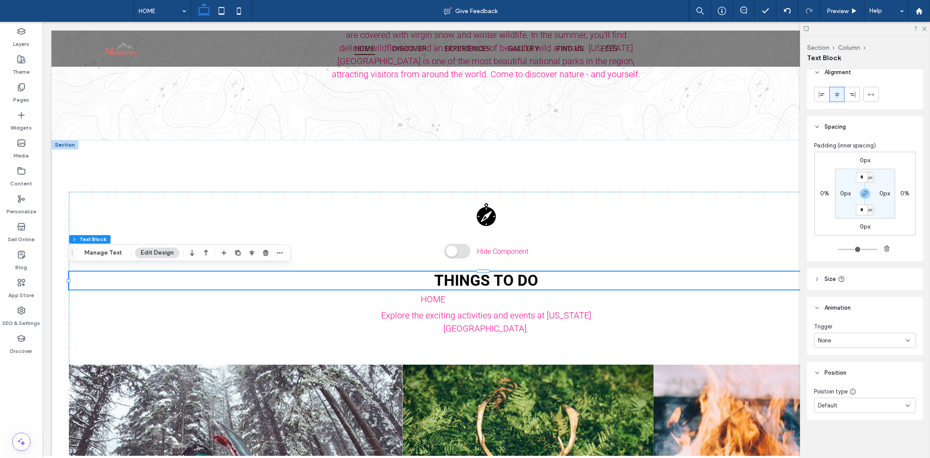
click at [818, 278] on icon at bounding box center [817, 279] width 6 height 6
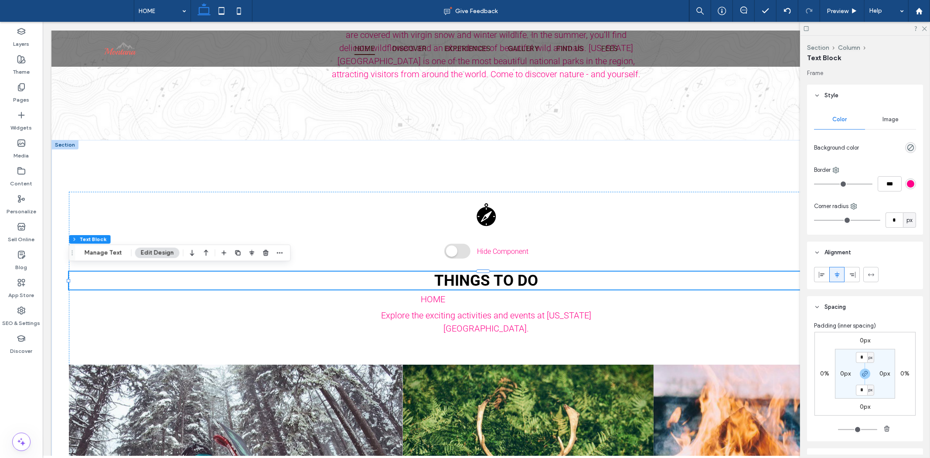
scroll to position [0, 0]
click at [901, 118] on div "Image" at bounding box center [890, 120] width 51 height 19
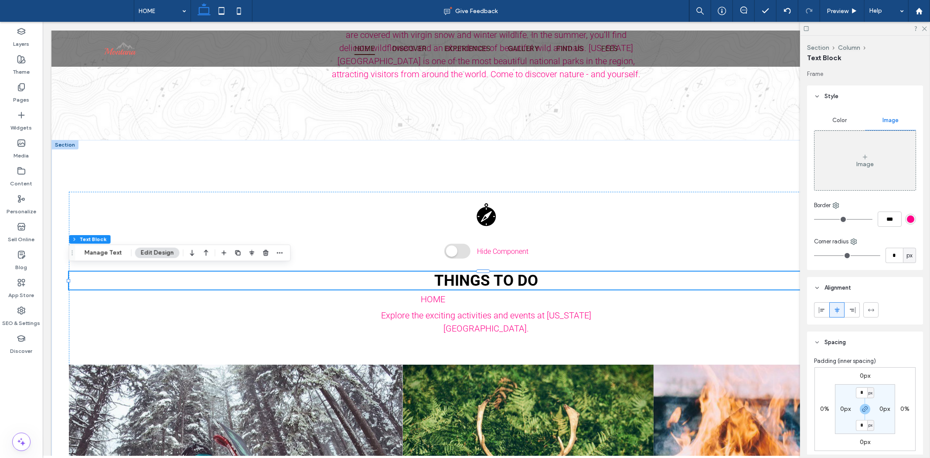
click at [833, 94] on span "Style" at bounding box center [831, 96] width 14 height 9
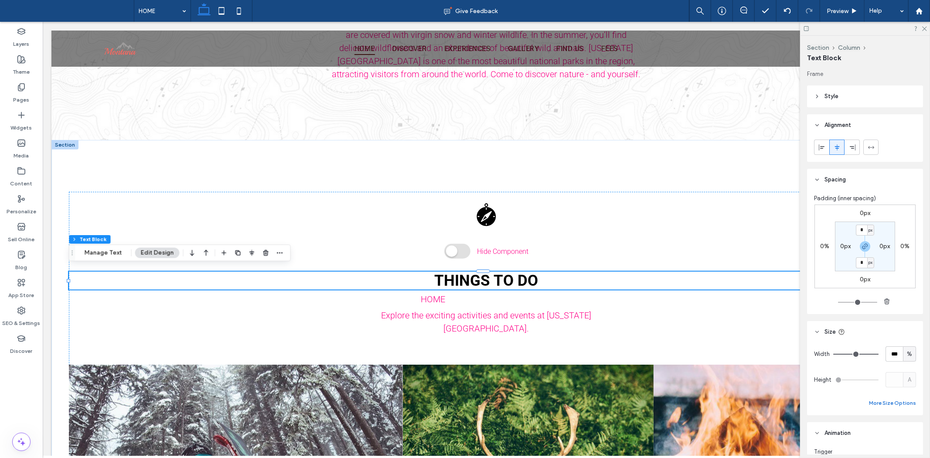
scroll to position [77, 0]
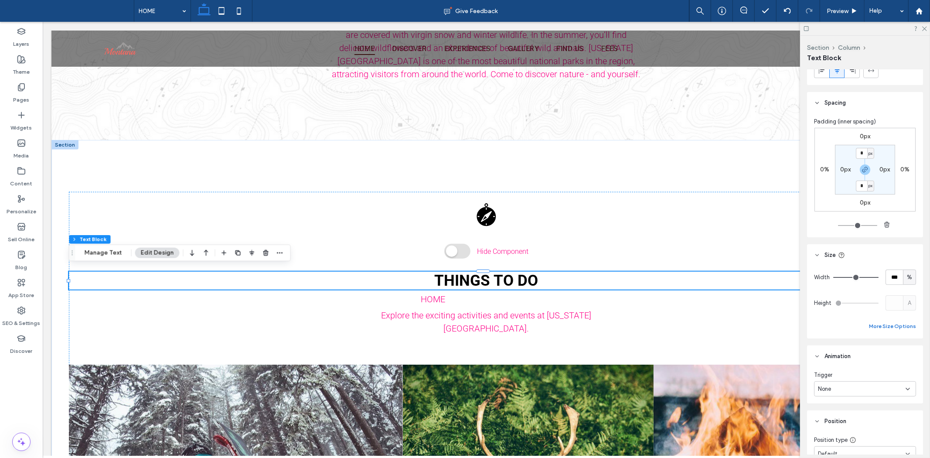
click at [882, 328] on button "More Size Options" at bounding box center [892, 326] width 47 height 10
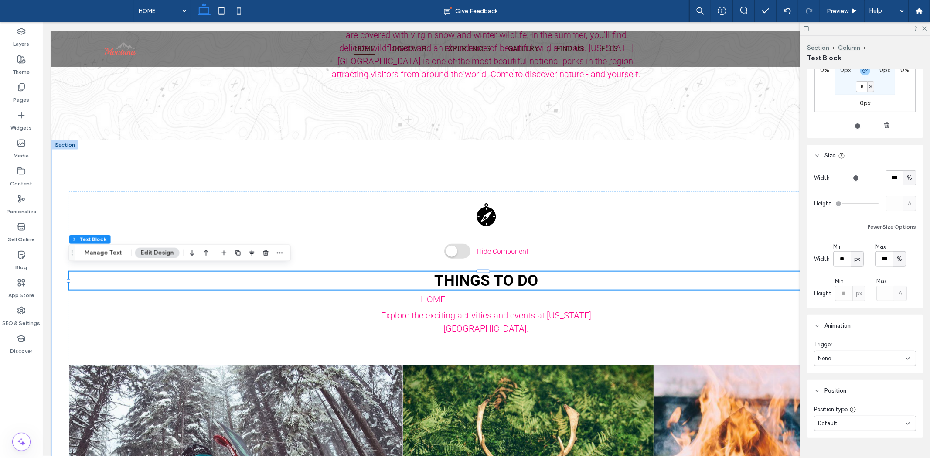
scroll to position [194, 0]
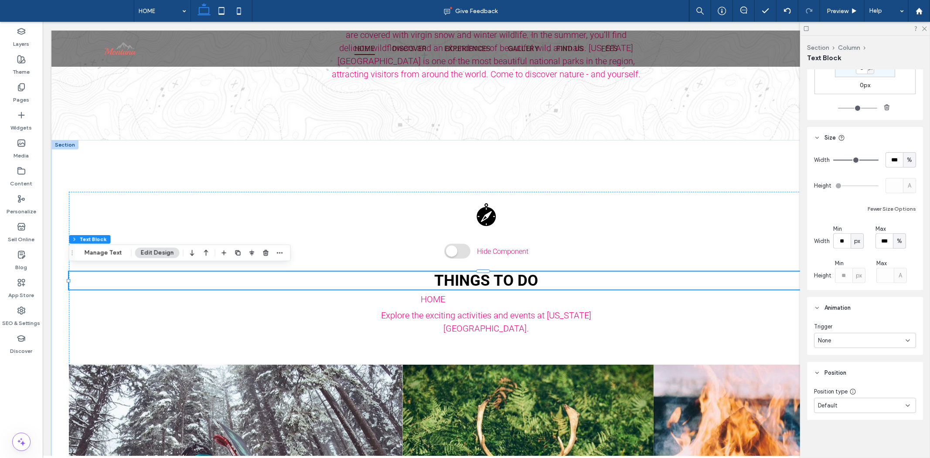
click at [843, 340] on div "None" at bounding box center [862, 340] width 88 height 9
click at [885, 411] on div "Default" at bounding box center [865, 405] width 102 height 15
click at [883, 421] on div "Frame Style Color Image Image Border *** Corner radius * px Alignment Spacing P…" at bounding box center [868, 262] width 122 height 384
click at [864, 404] on div "Default" at bounding box center [862, 405] width 88 height 9
click at [857, 434] on div "Frame Style Color Image Image Border *** Corner radius * px Alignment Spacing P…" at bounding box center [868, 262] width 122 height 384
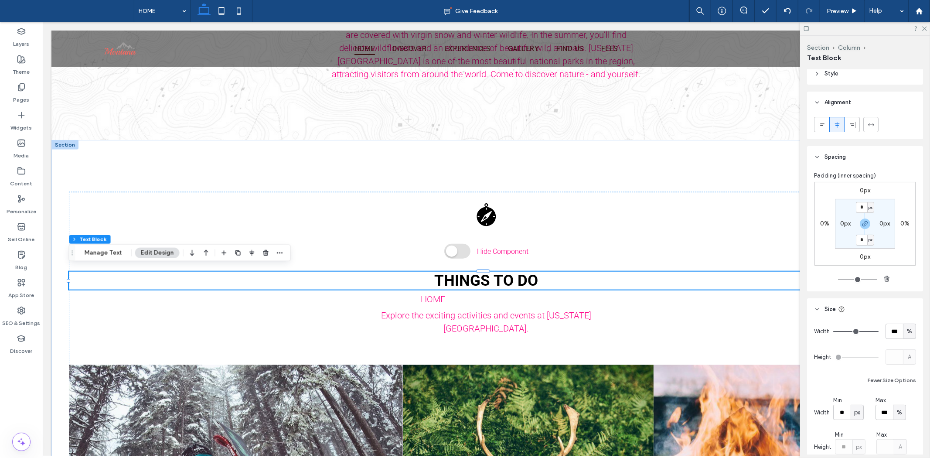
scroll to position [0, 0]
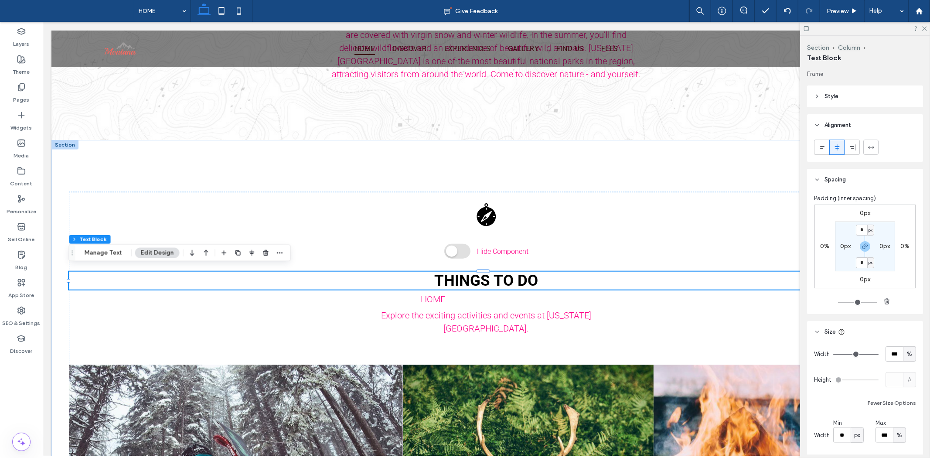
click at [840, 99] on header "Style" at bounding box center [865, 96] width 116 height 22
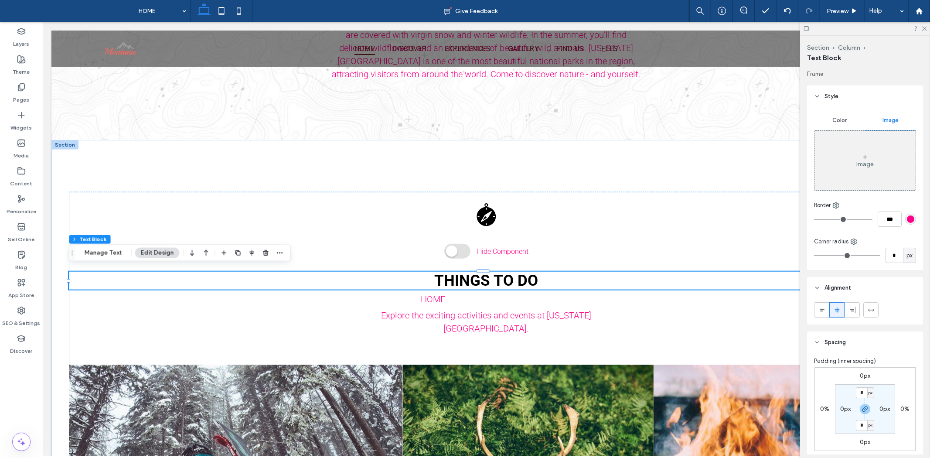
click at [839, 124] on div "Color" at bounding box center [839, 120] width 51 height 19
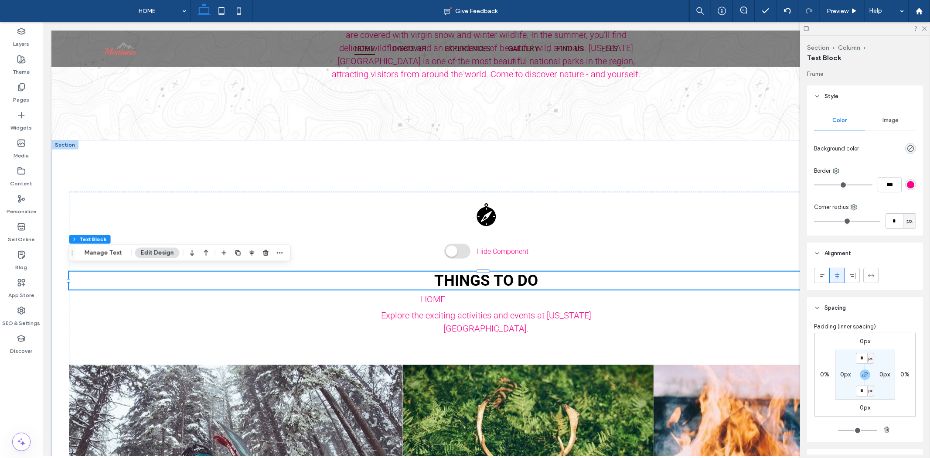
click at [909, 184] on div "rgb(255, 0, 136)" at bounding box center [910, 184] width 7 height 7
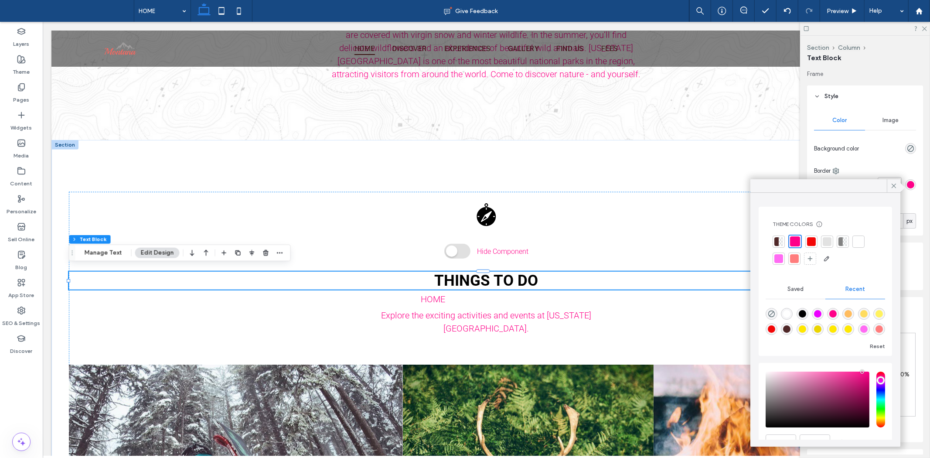
click at [782, 284] on div "Saved" at bounding box center [795, 288] width 60 height 19
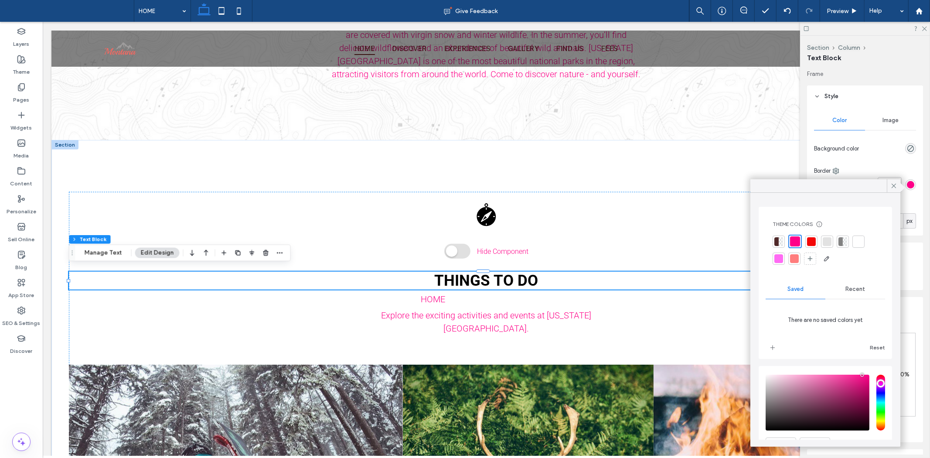
click at [860, 295] on div "Recent" at bounding box center [855, 288] width 60 height 19
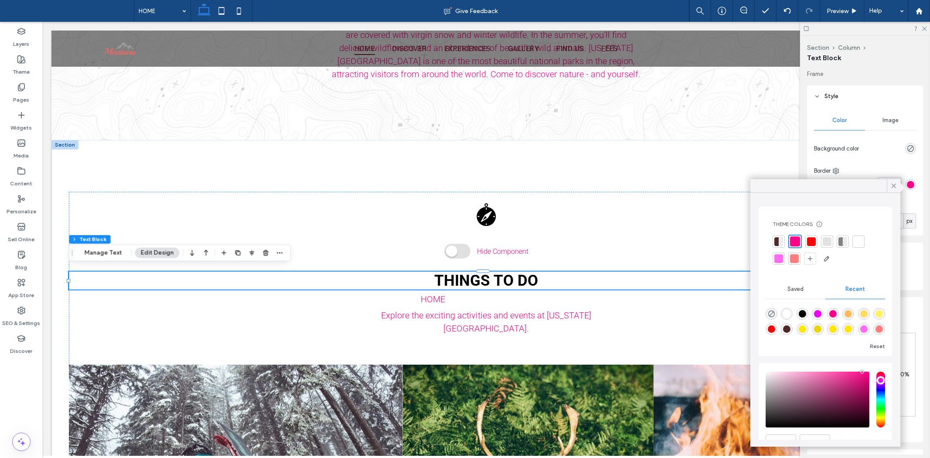
click at [895, 162] on div "Color Image Background color Border *** Corner radius * px" at bounding box center [865, 171] width 116 height 128
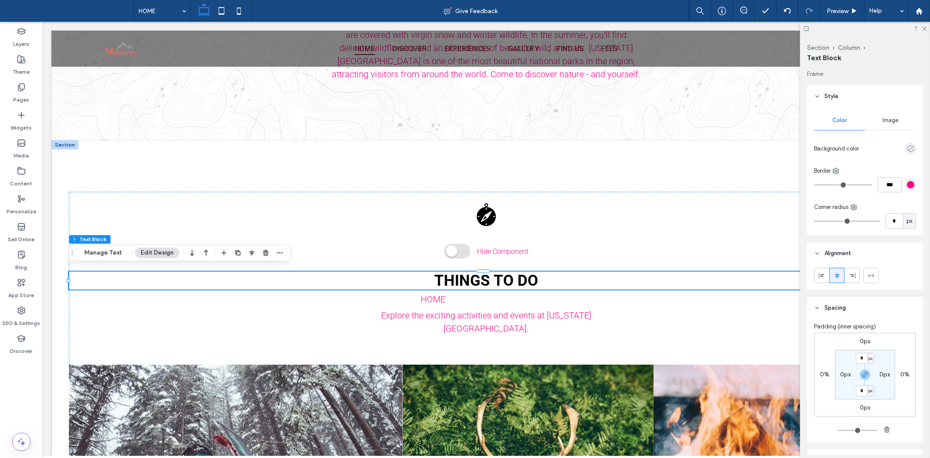
click at [908, 151] on icon "rgba(0, 0, 0, 0)" at bounding box center [910, 148] width 7 height 7
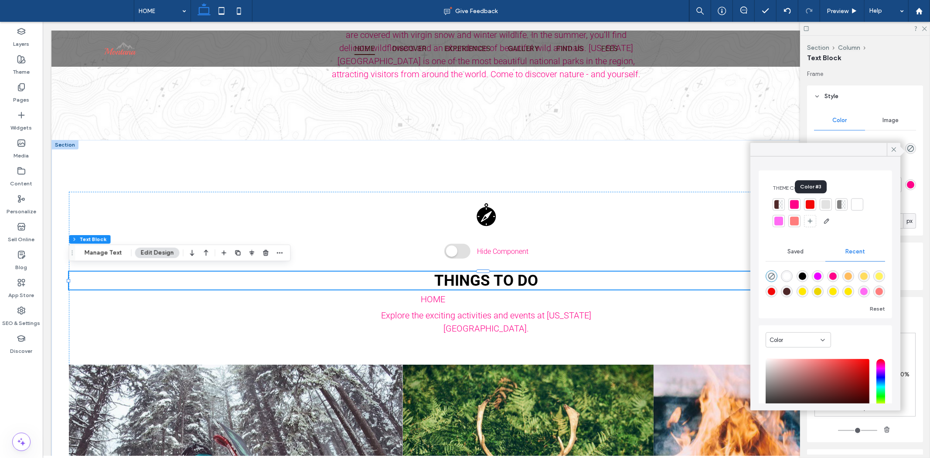
click at [811, 205] on div at bounding box center [810, 204] width 9 height 9
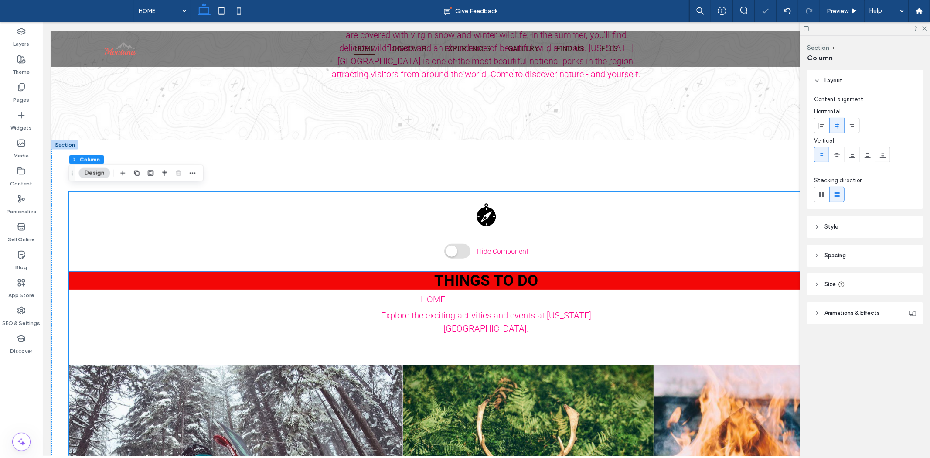
click at [634, 278] on h2 "THINGS TO DO" at bounding box center [485, 280] width 835 height 18
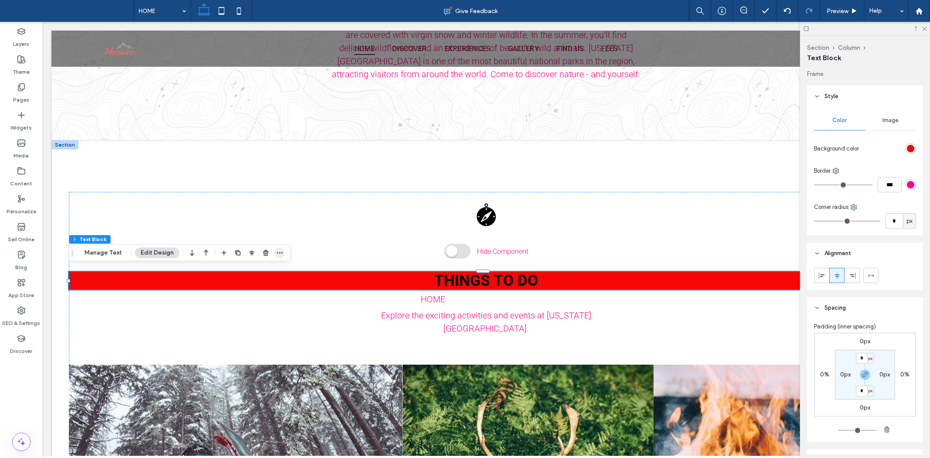
click at [275, 253] on span "button" at bounding box center [280, 253] width 10 height 10
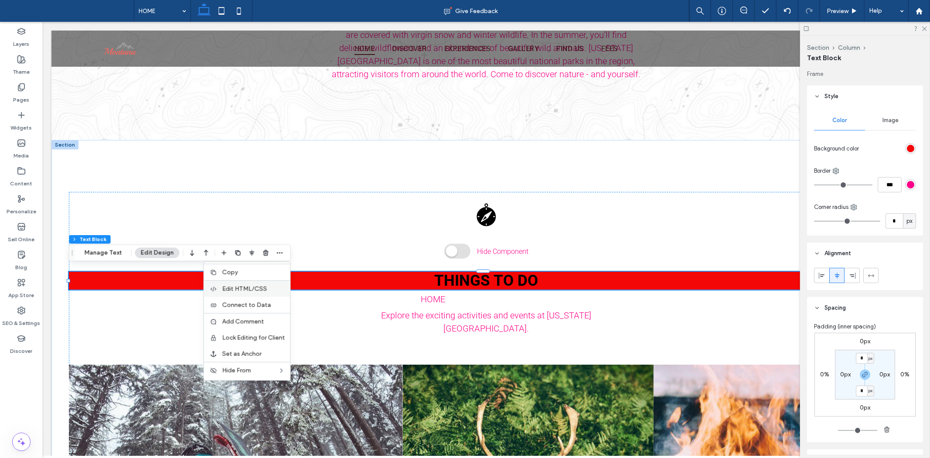
click at [249, 291] on span "Edit HTML/CSS" at bounding box center [244, 288] width 45 height 7
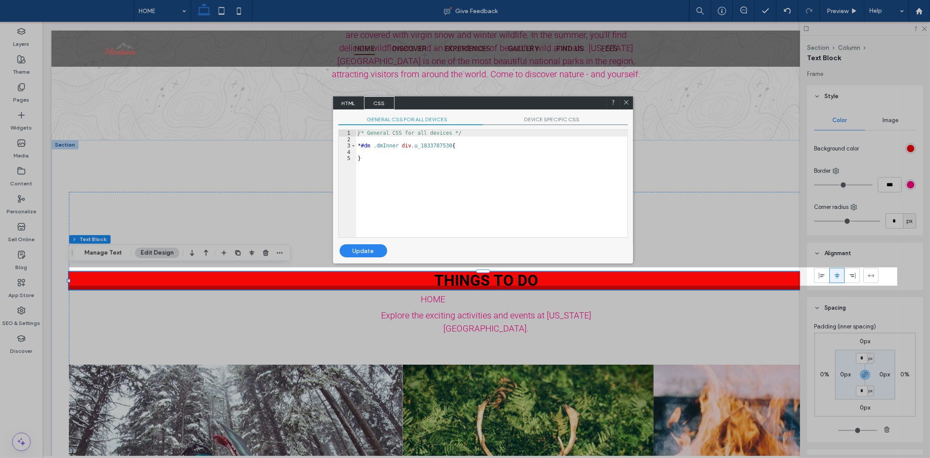
click at [378, 101] on span "CSS" at bounding box center [379, 102] width 31 height 13
click at [343, 101] on span "HTML" at bounding box center [348, 102] width 31 height 13
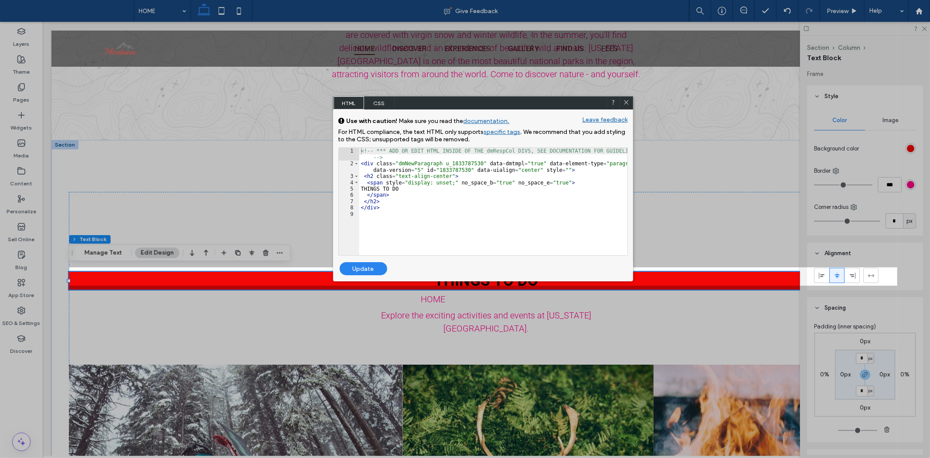
click at [378, 105] on span "CSS" at bounding box center [379, 102] width 31 height 13
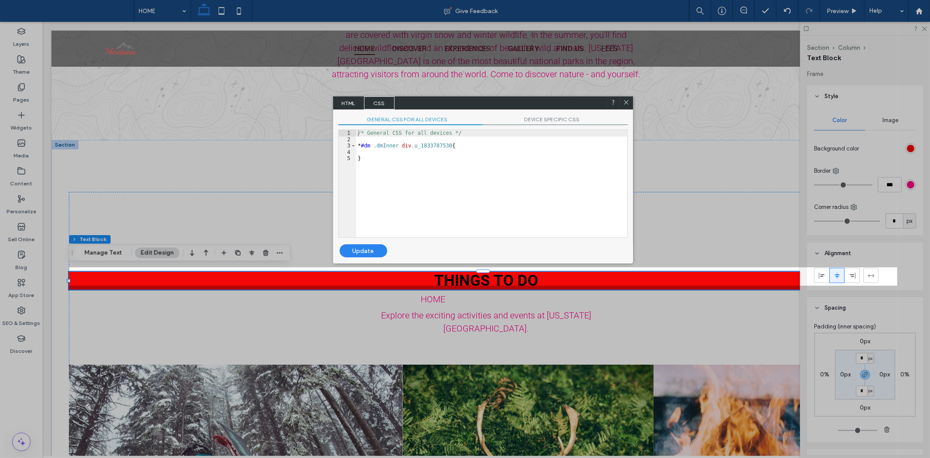
click at [384, 144] on div "/* General CSS for all devices */ * #dm .dmInner div .u_1833787530 { }" at bounding box center [491, 190] width 271 height 120
click at [340, 102] on span "HTML" at bounding box center [348, 102] width 31 height 13
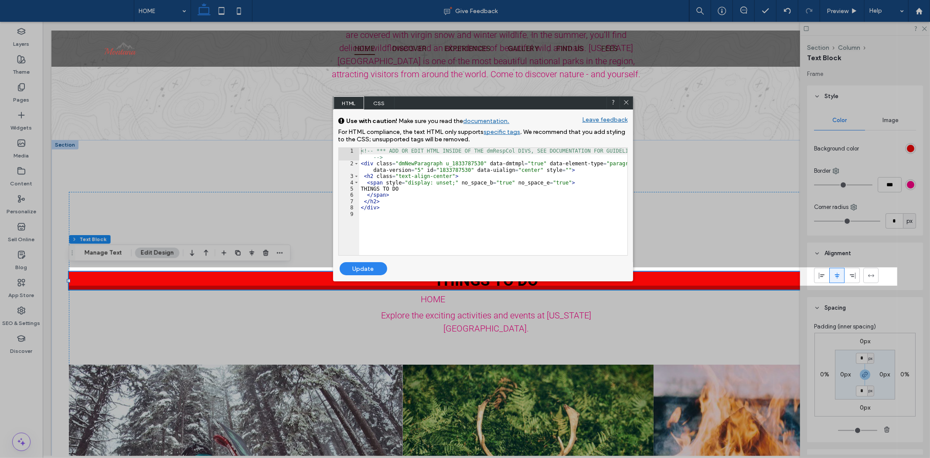
click at [418, 160] on div "<!-- *** ADD OR EDIT HTML INSIDE OF THE dmRespCol DIVS, SEE DOCUMENTATION FOR G…" at bounding box center [493, 211] width 268 height 126
click at [440, 217] on div "<!-- *** ADD OR EDIT HTML INSIDE OF THE dmRespCol DIVS, SEE DOCUMENTATION FOR G…" at bounding box center [493, 211] width 268 height 126
click at [490, 159] on div "<!-- *** ADD OR EDIT HTML INSIDE OF THE dmRespCol DIVS, SEE DOCUMENTATION FOR G…" at bounding box center [493, 211] width 268 height 126
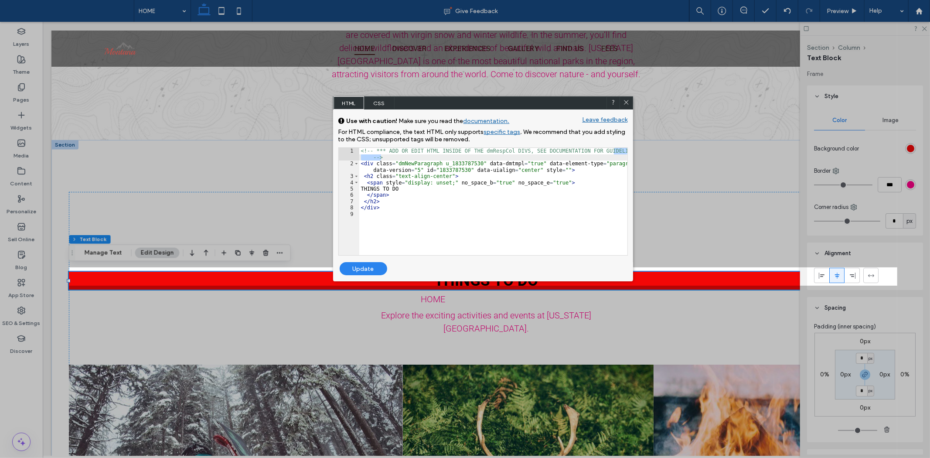
click at [522, 163] on div "<!-- *** ADD OR EDIT HTML INSIDE OF THE dmRespCol DIVS, SEE DOCUMENTATION FOR G…" at bounding box center [493, 211] width 268 height 126
click at [604, 167] on div "<!-- *** ADD OR EDIT HTML INSIDE OF THE dmRespCol DIVS, SEE DOCUMENTATION FOR G…" at bounding box center [493, 211] width 268 height 126
click at [602, 163] on div "<!-- *** ADD OR EDIT HTML INSIDE OF THE dmRespCol DIVS, SEE DOCUMENTATION FOR G…" at bounding box center [493, 211] width 268 height 126
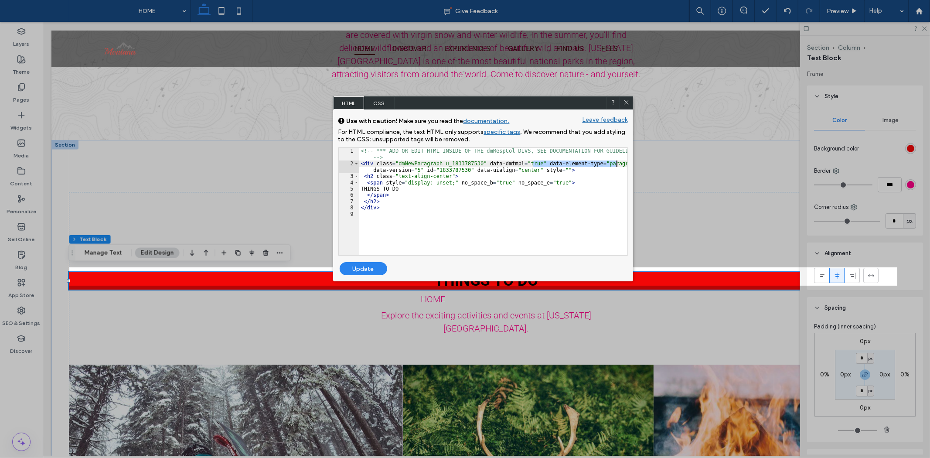
drag, startPoint x: 546, startPoint y: 160, endPoint x: 591, endPoint y: 199, distance: 59.3
click at [621, 167] on div "<!-- *** ADD OR EDIT HTML INSIDE OF THE dmRespCol DIVS, SEE DOCUMENTATION FOR G…" at bounding box center [493, 211] width 268 height 126
click at [584, 204] on div "<!-- *** ADD OR EDIT HTML INSIDE OF THE dmRespCol DIVS, SEE DOCUMENTATION FOR G…" at bounding box center [493, 211] width 268 height 126
drag, startPoint x: 403, startPoint y: 155, endPoint x: 376, endPoint y: 193, distance: 46.5
click at [373, 148] on div "<!-- *** ADD OR EDIT HTML INSIDE OF THE dmRespCol DIVS, SEE DOCUMENTATION FOR G…" at bounding box center [493, 211] width 268 height 126
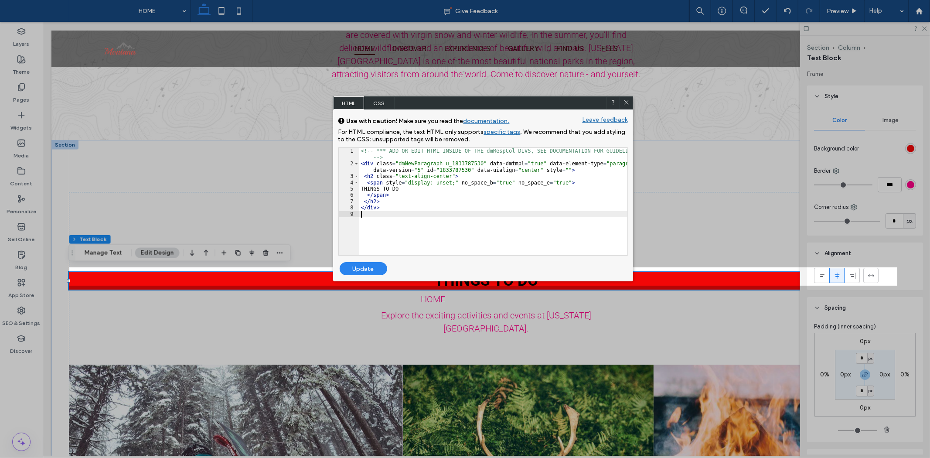
click at [379, 212] on div "<!-- *** ADD OR EDIT HTML INSIDE OF THE dmRespCol DIVS, SEE DOCUMENTATION FOR G…" at bounding box center [493, 211] width 268 height 126
click at [374, 105] on span "CSS" at bounding box center [379, 102] width 31 height 13
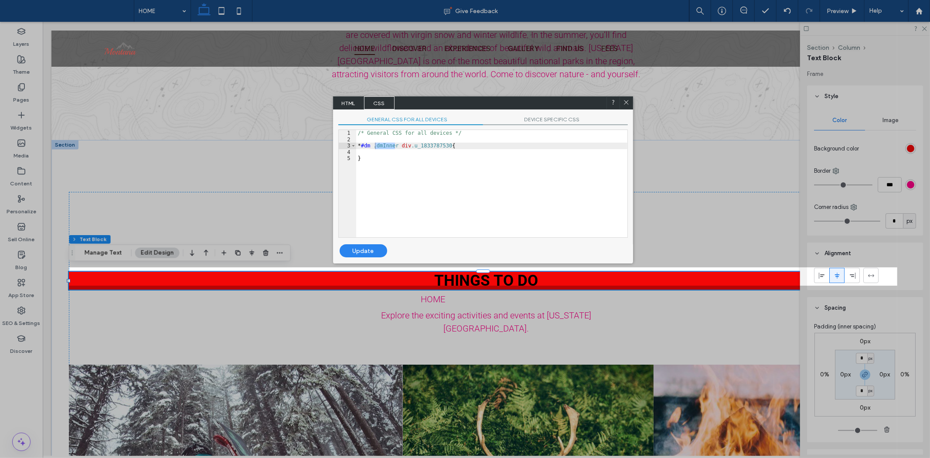
click at [390, 153] on div "/* General CSS for all devices */ * #dm .dmInner div .u_1833787530 { }" at bounding box center [491, 190] width 271 height 120
click at [556, 118] on span "DEVICE SPECIFIC CSS" at bounding box center [555, 120] width 145 height 9
click at [425, 116] on span "GENERAL CSS FOR ALL DEVICES" at bounding box center [410, 120] width 145 height 9
click at [548, 125] on div "GENERAL CSS FOR ALL DEVICES DEVICE SPECIFIC CSS Use with caution! Make sure you…" at bounding box center [483, 176] width 300 height 135
click at [532, 116] on span "DEVICE SPECIFIC CSS" at bounding box center [555, 120] width 145 height 9
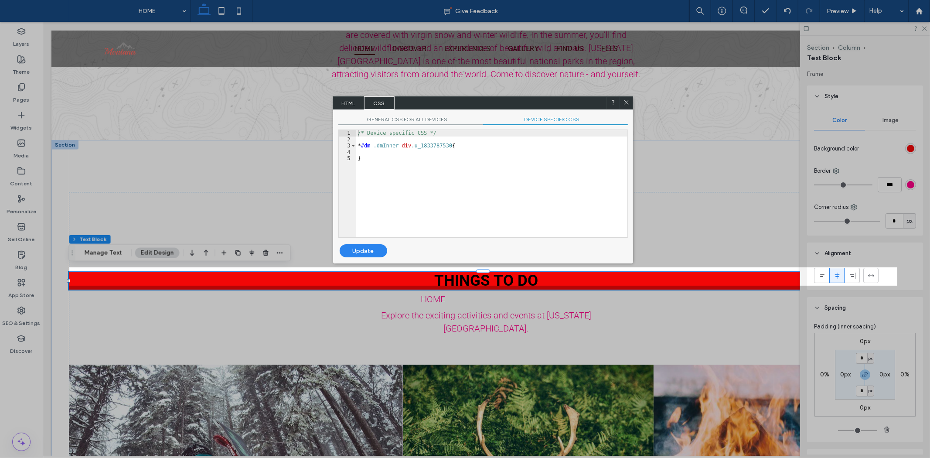
click at [421, 117] on span "GENERAL CSS FOR ALL DEVICES" at bounding box center [410, 120] width 145 height 9
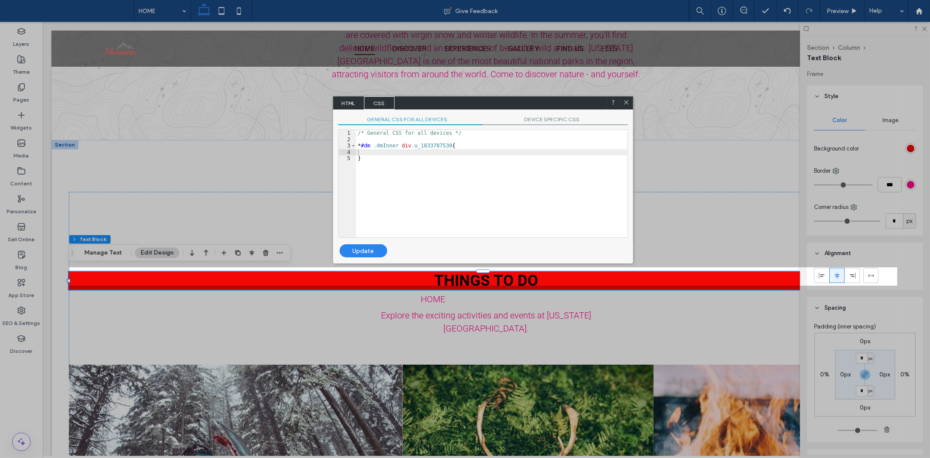
click at [347, 110] on div "GENERAL CSS FOR ALL DEVICES DEVICE SPECIFIC CSS Use with caution! Make sure you…" at bounding box center [483, 176] width 300 height 135
click at [347, 103] on span "HTML" at bounding box center [348, 102] width 31 height 13
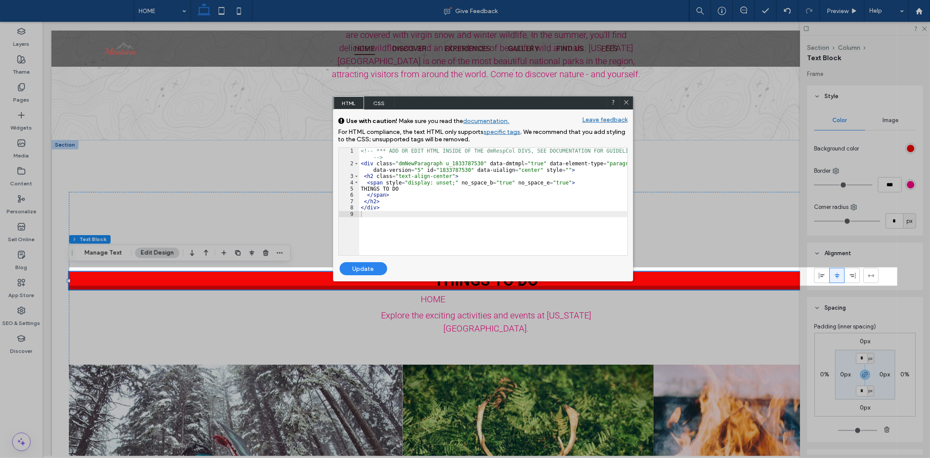
click at [626, 101] on icon at bounding box center [626, 102] width 7 height 7
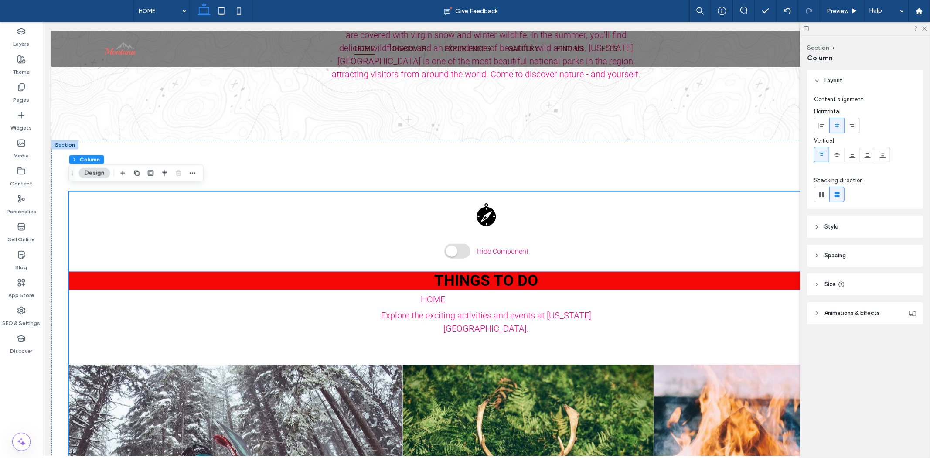
click at [563, 273] on h2 "THINGS TO DO" at bounding box center [485, 280] width 835 height 18
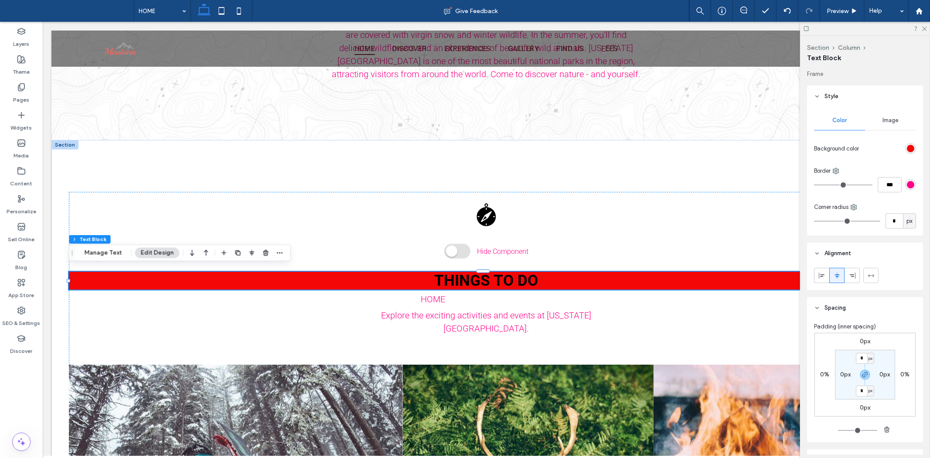
click at [167, 253] on button "Edit Design" at bounding box center [157, 253] width 44 height 10
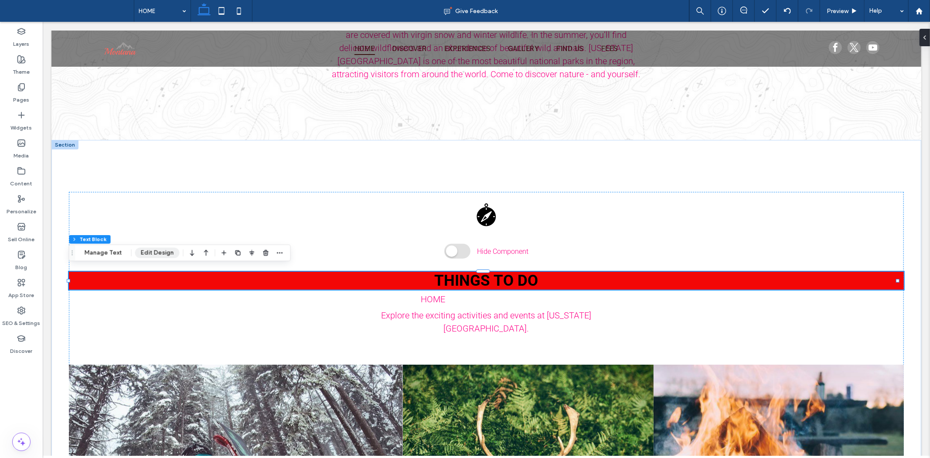
click at [167, 253] on button "Edit Design" at bounding box center [157, 253] width 44 height 10
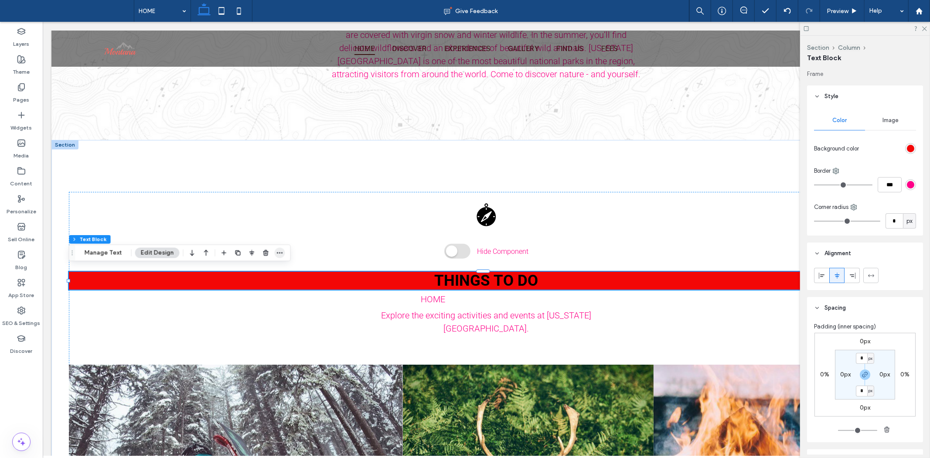
click at [277, 253] on use "button" at bounding box center [280, 252] width 6 height 1
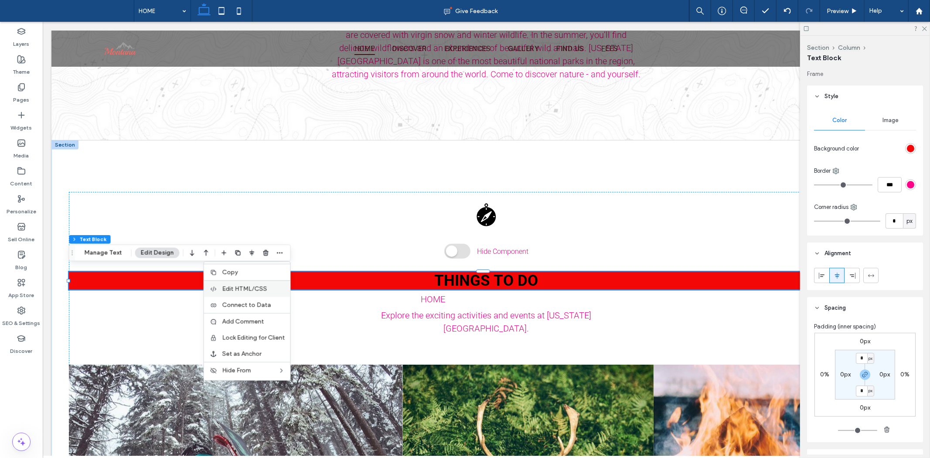
click at [262, 288] on span "Edit HTML/CSS" at bounding box center [244, 288] width 45 height 7
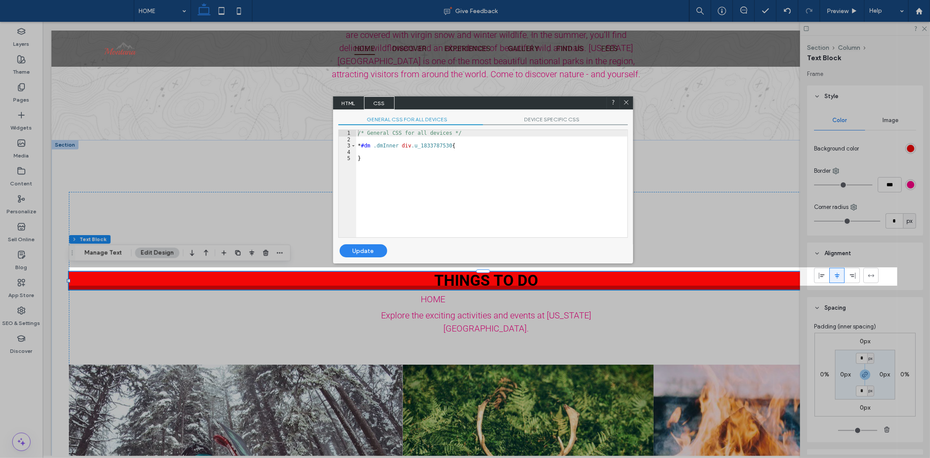
click at [362, 142] on div "/* General CSS for all devices */ * #dm .dmInner div .u_1833787530 { }" at bounding box center [491, 190] width 271 height 120
drag, startPoint x: 364, startPoint y: 154, endPoint x: 367, endPoint y: 148, distance: 6.6
click at [365, 155] on div "/* General CSS for all devices */ * #dm .dmInner div .u_1833787530 { }" at bounding box center [491, 190] width 271 height 120
drag, startPoint x: 367, startPoint y: 144, endPoint x: 360, endPoint y: 144, distance: 7.0
click at [360, 144] on div "/* General CSS for all devices */ * #dm .dmInner div .u_1833787530 { }" at bounding box center [491, 190] width 271 height 120
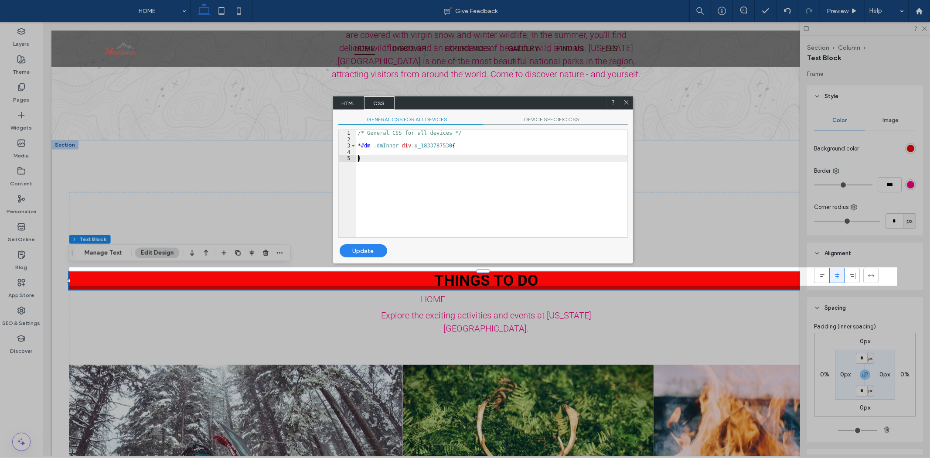
click at [356, 158] on div "/* General CSS for all devices */ * #dm .dmInner div .u_1833787530 { }" at bounding box center [491, 190] width 271 height 120
click at [364, 119] on span "GENERAL CSS FOR ALL DEVICES" at bounding box center [410, 120] width 145 height 9
click at [352, 107] on span "HTML" at bounding box center [348, 102] width 31 height 13
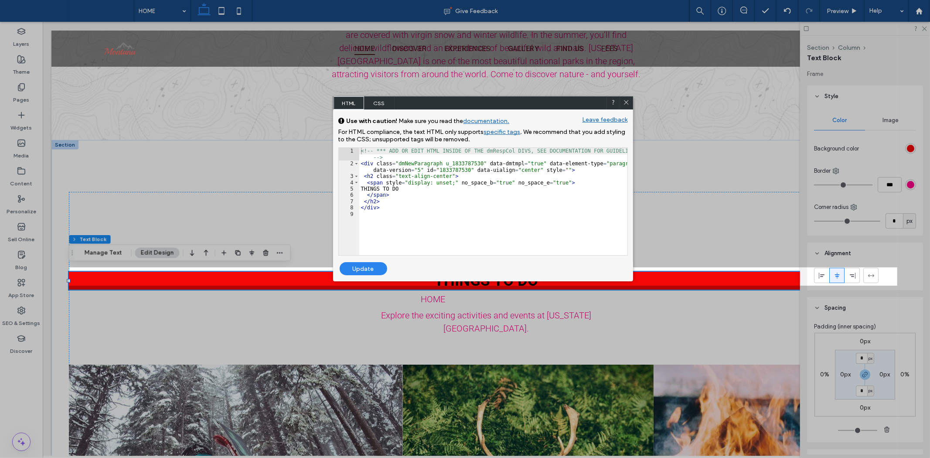
click at [455, 160] on div "<!-- *** ADD OR EDIT HTML INSIDE OF THE dmRespCol DIVS, SEE DOCUMENTATION FOR G…" at bounding box center [493, 211] width 268 height 126
click at [516, 184] on div "<!-- *** ADD OR EDIT HTML INSIDE OF THE dmRespCol DIVS, SEE DOCUMENTATION FOR G…" at bounding box center [493, 211] width 268 height 126
click at [462, 184] on div "<!-- *** ADD OR EDIT HTML INSIDE OF THE dmRespCol DIVS, SEE DOCUMENTATION FOR G…" at bounding box center [493, 211] width 268 height 126
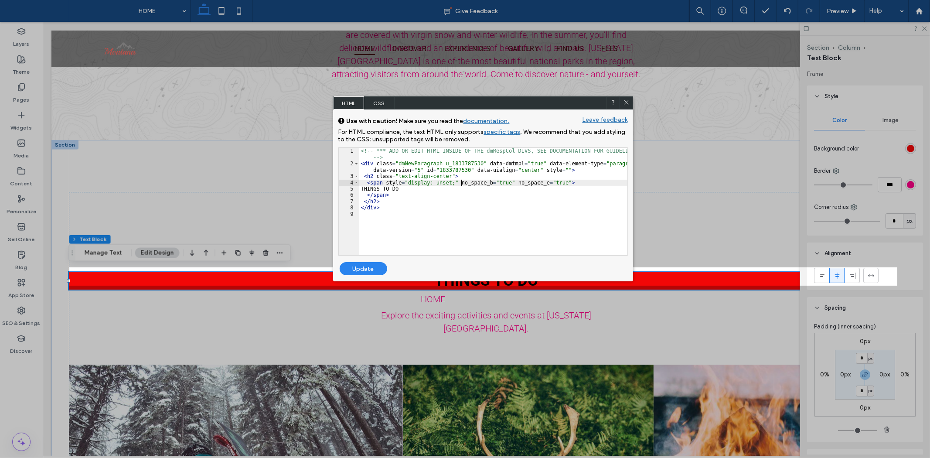
click at [462, 184] on div "<!-- *** ADD OR EDIT HTML INSIDE OF THE dmRespCol DIVS, SEE DOCUMENTATION FOR G…" at bounding box center [493, 211] width 268 height 126
click at [520, 184] on div "<!-- *** ADD OR EDIT HTML INSIDE OF THE dmRespCol DIVS, SEE DOCUMENTATION FOR G…" at bounding box center [493, 211] width 268 height 126
drag, startPoint x: 408, startPoint y: 182, endPoint x: 427, endPoint y: 182, distance: 19.6
click at [427, 182] on div "<!-- *** ADD OR EDIT HTML INSIDE OF THE dmRespCol DIVS, SEE DOCUMENTATION FOR G…" at bounding box center [493, 211] width 268 height 126
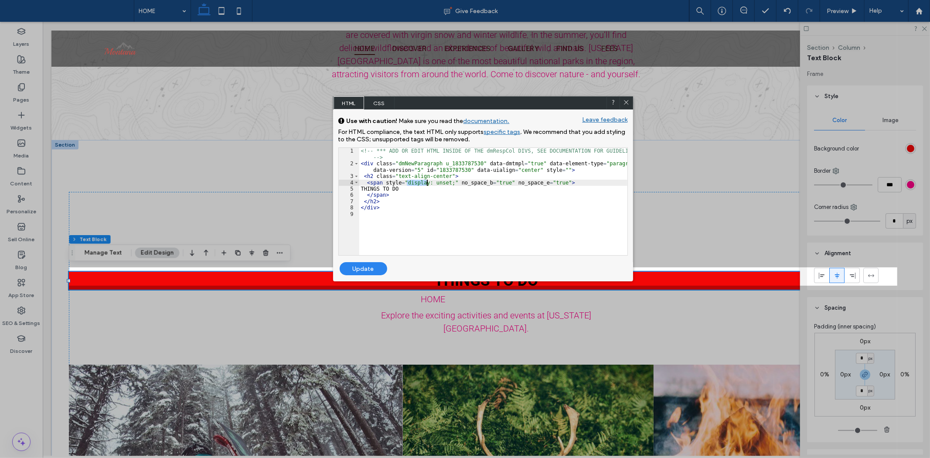
click at [438, 184] on div "<!-- *** ADD OR EDIT HTML INSIDE OF THE dmRespCol DIVS, SEE DOCUMENTATION FOR G…" at bounding box center [493, 211] width 268 height 126
click at [439, 216] on div "<!-- *** ADD OR EDIT HTML INSIDE OF THE dmRespCol DIVS, SEE DOCUMENTATION FOR G…" at bounding box center [493, 211] width 268 height 126
click at [413, 182] on div "<!-- *** ADD OR EDIT HTML INSIDE OF THE dmRespCol DIVS, SEE DOCUMENTATION FOR G…" at bounding box center [493, 211] width 268 height 126
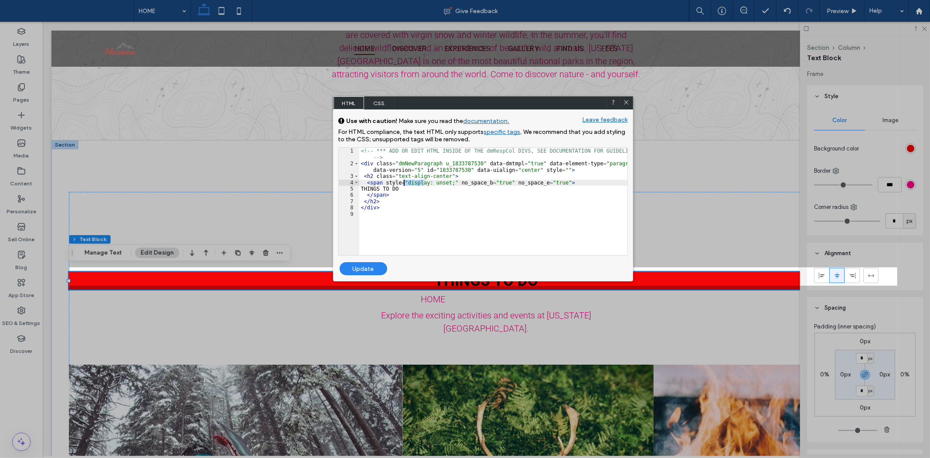
click at [433, 202] on div "<!-- *** ADD OR EDIT HTML INSIDE OF THE dmRespCol DIVS, SEE DOCUMENTATION FOR G…" at bounding box center [493, 211] width 268 height 126
click at [625, 99] on icon at bounding box center [626, 102] width 7 height 7
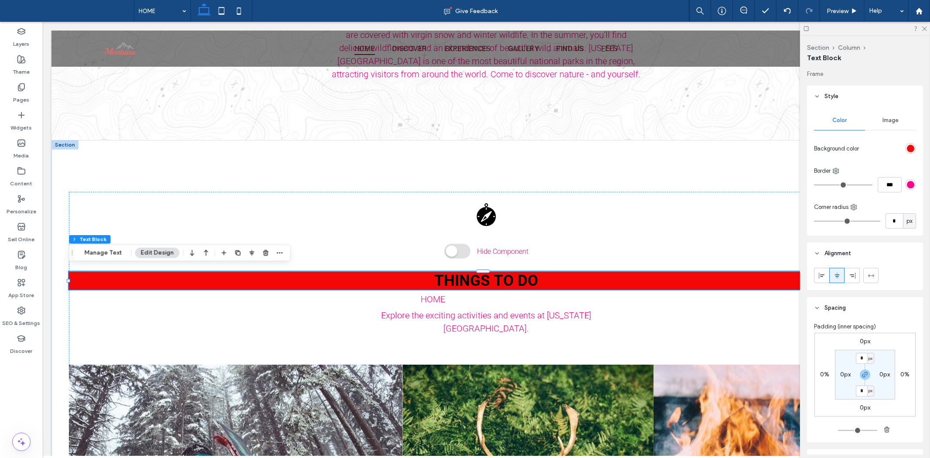
click at [367, 283] on h2 "THINGS TO DO" at bounding box center [485, 280] width 835 height 18
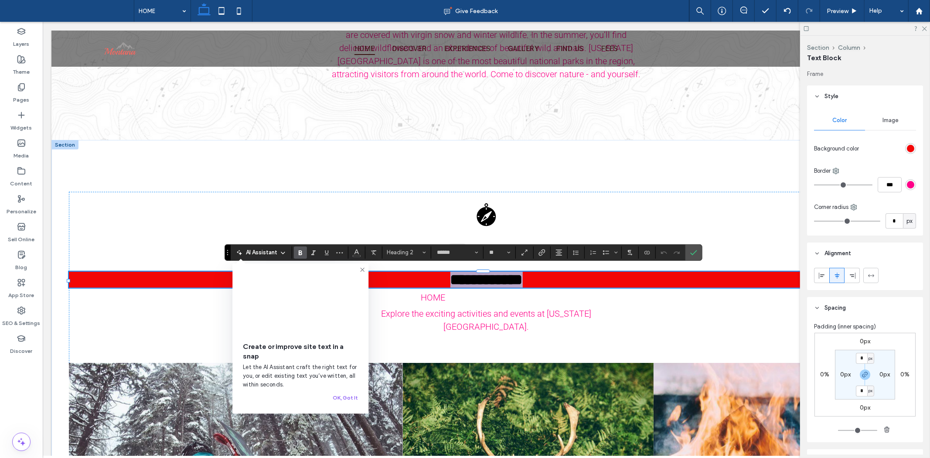
click at [414, 277] on h2 "**********" at bounding box center [485, 279] width 835 height 16
click at [198, 276] on h2 "**********" at bounding box center [485, 279] width 835 height 16
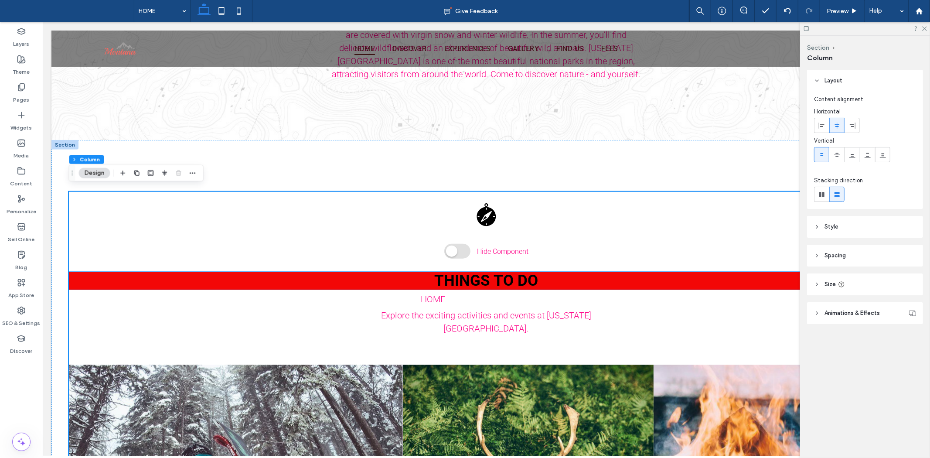
click at [198, 280] on h2 "THINGS TO DO" at bounding box center [485, 280] width 835 height 18
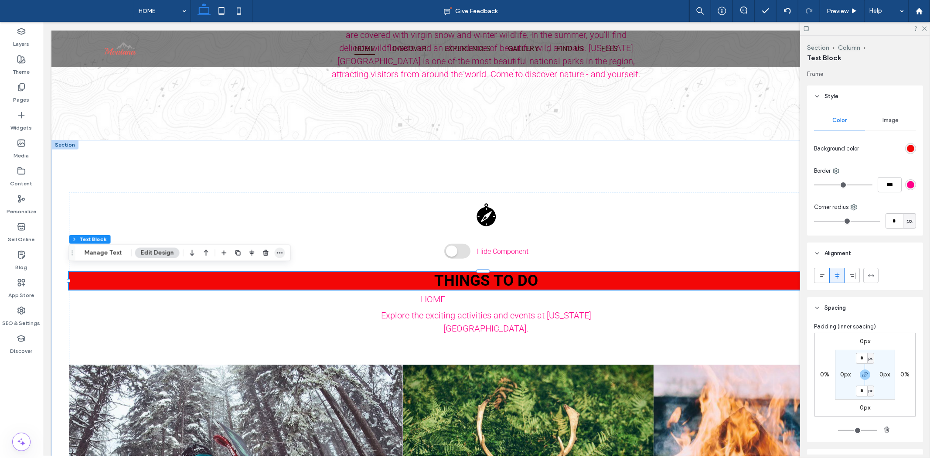
click at [278, 251] on icon "button" at bounding box center [279, 252] width 7 height 7
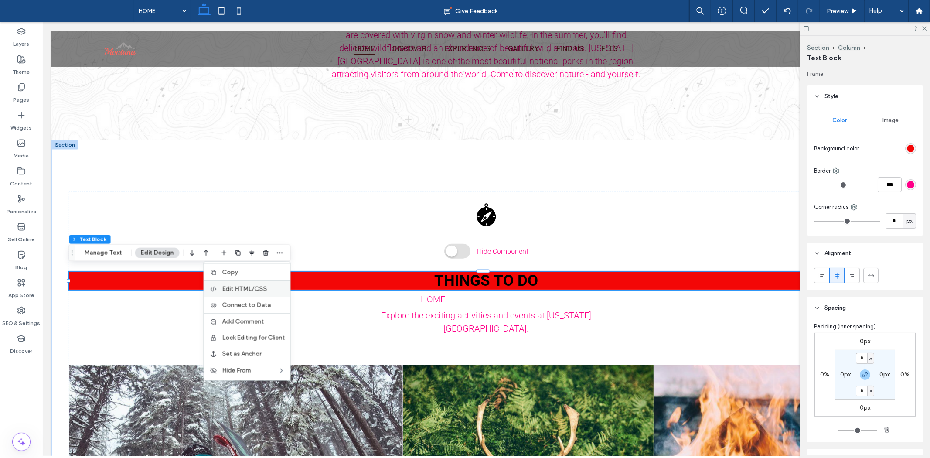
click at [266, 289] on label "Edit HTML/CSS" at bounding box center [253, 288] width 63 height 7
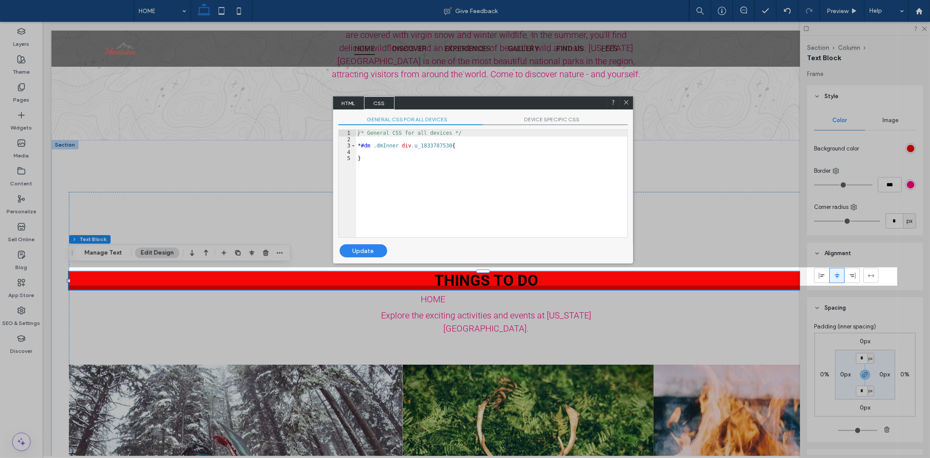
click at [385, 121] on span "GENERAL CSS FOR ALL DEVICES" at bounding box center [410, 120] width 145 height 9
click at [336, 100] on span "HTML" at bounding box center [348, 102] width 31 height 13
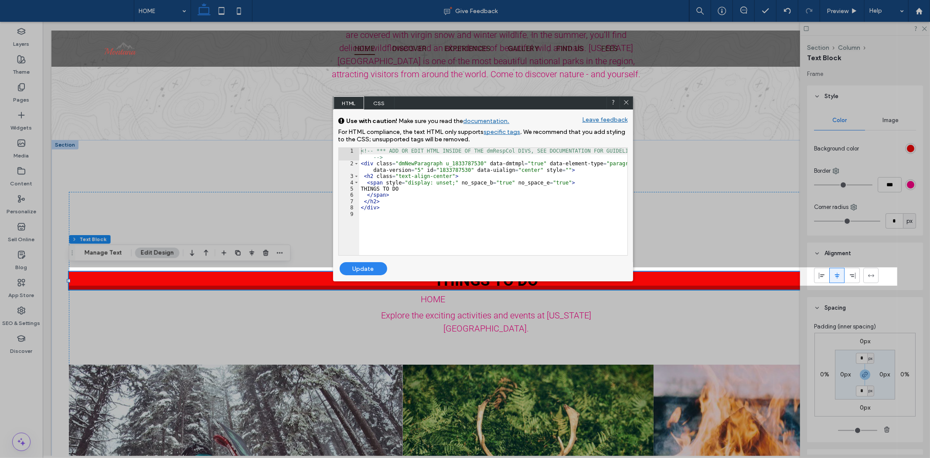
click at [377, 163] on div "<!-- *** ADD OR EDIT HTML INSIDE OF THE dmRespCol DIVS, SEE DOCUMENTATION FOR G…" at bounding box center [493, 211] width 268 height 126
click at [417, 163] on div "<!-- *** ADD OR EDIT HTML INSIDE OF THE dmRespCol DIVS, SEE DOCUMENTATION FOR G…" at bounding box center [493, 211] width 268 height 126
click at [447, 163] on div "<!-- *** ADD OR EDIT HTML INSIDE OF THE dmRespCol DIVS, SEE DOCUMENTATION FOR G…" at bounding box center [493, 211] width 268 height 126
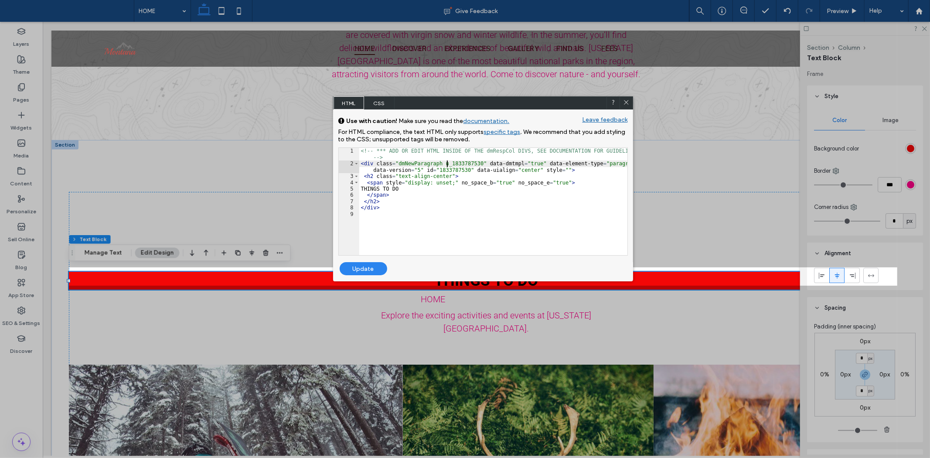
click at [447, 163] on div "<!-- *** ADD OR EDIT HTML INSIDE OF THE dmRespCol DIVS, SEE DOCUMENTATION FOR G…" at bounding box center [493, 211] width 268 height 126
click at [506, 163] on div "<!-- *** ADD OR EDIT HTML INSIDE OF THE dmRespCol DIVS, SEE DOCUMENTATION FOR G…" at bounding box center [493, 211] width 268 height 126
click at [490, 171] on div "<!-- *** ADD OR EDIT HTML INSIDE OF THE dmRespCol DIVS, SEE DOCUMENTATION FOR G…" at bounding box center [493, 211] width 268 height 126
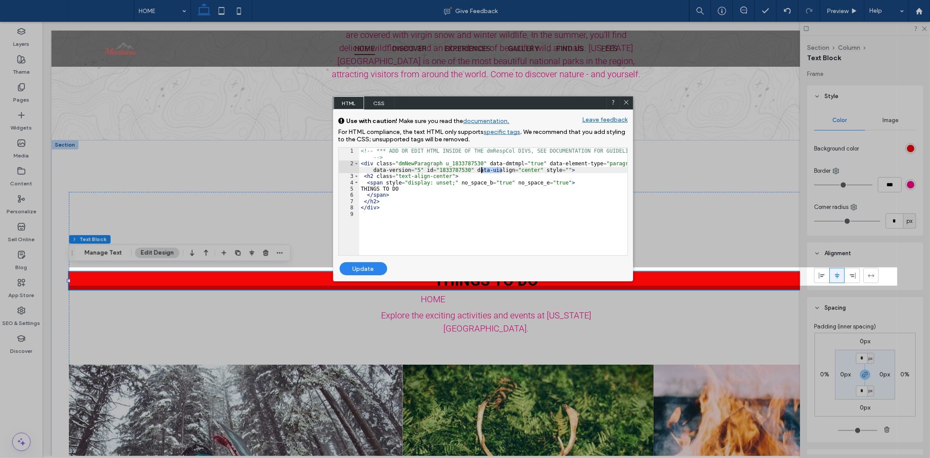
click at [372, 204] on div "<!-- *** ADD OR EDIT HTML INSIDE OF THE dmRespCol DIVS, SEE DOCUMENTATION FOR G…" at bounding box center [493, 211] width 268 height 126
click at [493, 152] on div "<!-- *** ADD OR EDIT HTML INSIDE OF THE dmRespCol DIVS, SEE DOCUMENTATION FOR G…" at bounding box center [493, 211] width 268 height 126
click at [380, 103] on span "CSS" at bounding box center [379, 102] width 31 height 13
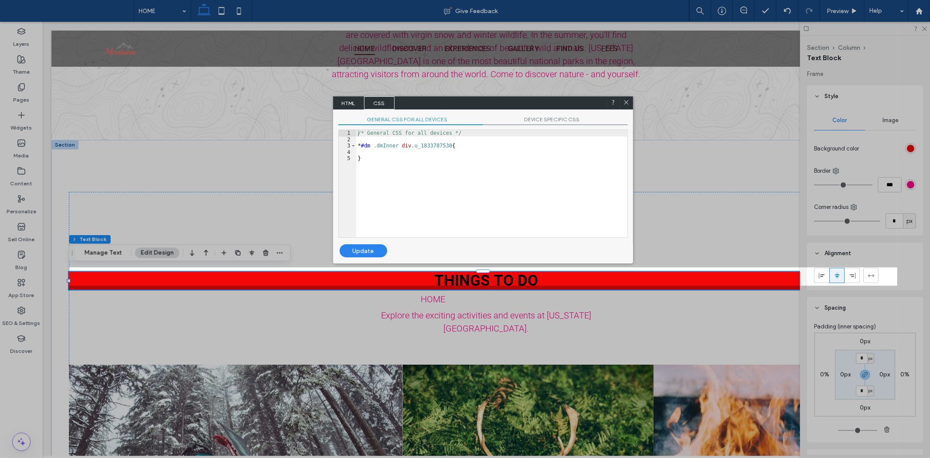
click at [345, 102] on span "HTML" at bounding box center [348, 102] width 31 height 13
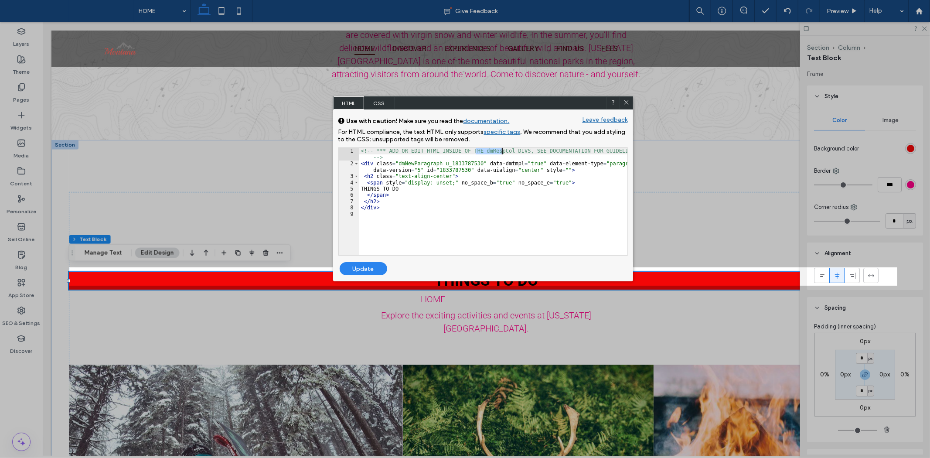
click at [482, 150] on div "<!-- *** ADD OR EDIT HTML INSIDE OF THE dmRespCol DIVS, SEE DOCUMENTATION FOR G…" at bounding box center [493, 201] width 268 height 107
click at [482, 150] on div "<!-- *** ADD OR EDIT HTML INSIDE OF THE dmRespCol DIVS, SEE DOCUMENTATION FOR G…" at bounding box center [493, 211] width 268 height 126
click at [491, 156] on div "<!-- *** ADD OR EDIT HTML INSIDE OF THE dmRespCol DIVS, SEE DOCUMENTATION FOR G…" at bounding box center [493, 211] width 268 height 126
drag, startPoint x: 500, startPoint y: 149, endPoint x: 477, endPoint y: 149, distance: 23.5
click at [477, 149] on div "<!-- *** ADD OR EDIT HTML INSIDE OF THE dmRespCol DIVS, SEE DOCUMENTATION FOR G…" at bounding box center [493, 211] width 268 height 126
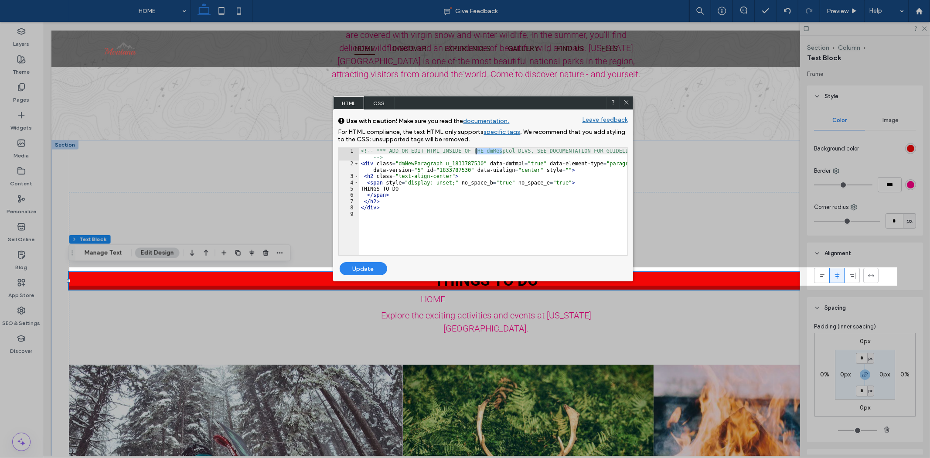
click at [499, 211] on div "<!-- *** ADD OR EDIT HTML INSIDE OF THE dmRespCol DIVS, SEE DOCUMENTATION FOR G…" at bounding box center [493, 211] width 268 height 126
type input "*********"
click at [594, 152] on button "button" at bounding box center [598, 155] width 12 height 10
click at [597, 153] on button "button" at bounding box center [598, 155] width 12 height 10
drag, startPoint x: 597, startPoint y: 153, endPoint x: 588, endPoint y: 156, distance: 9.1
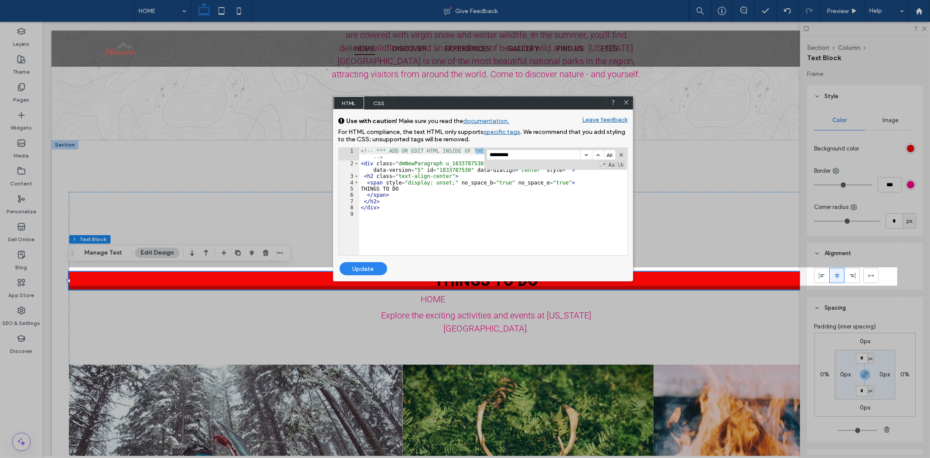
click at [597, 154] on button "button" at bounding box center [598, 155] width 12 height 10
click at [581, 159] on div "********* All" at bounding box center [550, 155] width 129 height 10
drag, startPoint x: 366, startPoint y: 252, endPoint x: 374, endPoint y: 233, distance: 20.2
click at [366, 248] on div "<!-- *** ADD OR EDIT HTML INSIDE OF THE dmRespCol DIVS, SEE DOCUMENTATION FOR G…" at bounding box center [493, 211] width 268 height 126
click at [384, 216] on div "<!-- *** ADD OR EDIT HTML INSIDE OF THE dmRespCol DIVS, SEE DOCUMENTATION FOR G…" at bounding box center [493, 211] width 268 height 126
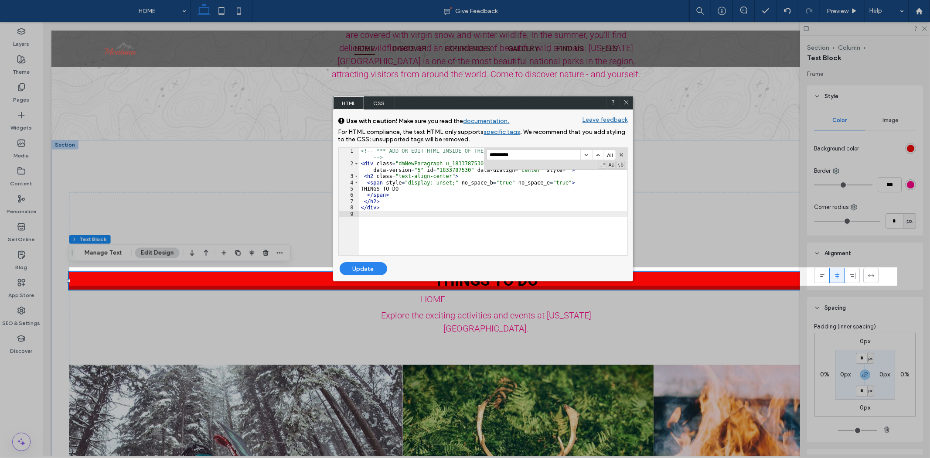
click at [377, 103] on span "CSS" at bounding box center [379, 102] width 31 height 13
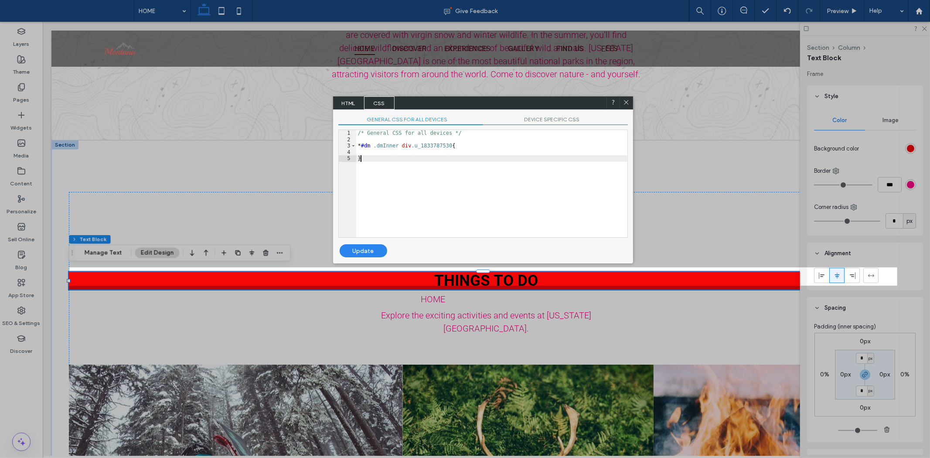
click at [459, 224] on div "/* General CSS for all devices */ * #dm .dmInner div .u_1833787530 { }" at bounding box center [491, 190] width 271 height 120
type input "*********"
click at [593, 134] on button "button" at bounding box center [598, 137] width 12 height 10
drag, startPoint x: 581, startPoint y: 135, endPoint x: 552, endPoint y: 143, distance: 30.7
click at [579, 136] on div "********* All" at bounding box center [550, 137] width 129 height 10
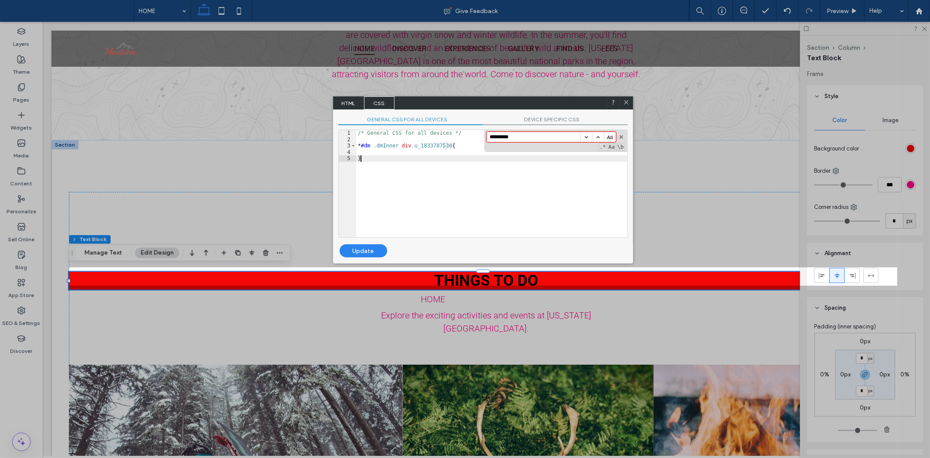
click at [474, 176] on div "/* General CSS for all devices */ * #dm .dmInner div .u_1833787530 { }" at bounding box center [491, 190] width 271 height 120
click at [541, 110] on div "GENERAL CSS FOR ALL DEVICES DEVICE SPECIFIC CSS Use with caution! Make sure you…" at bounding box center [483, 176] width 300 height 135
click at [538, 116] on span "DEVICE SPECIFIC CSS" at bounding box center [555, 120] width 145 height 9
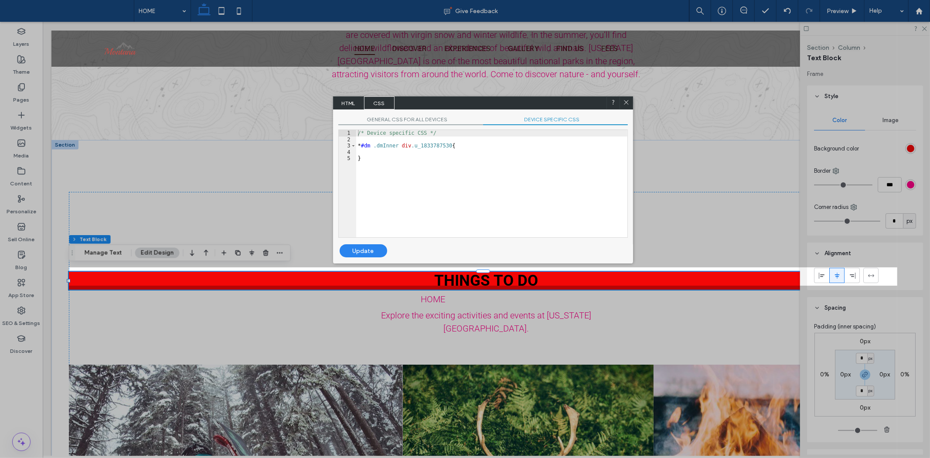
click at [447, 116] on span "GENERAL CSS FOR ALL DEVICES" at bounding box center [410, 120] width 145 height 9
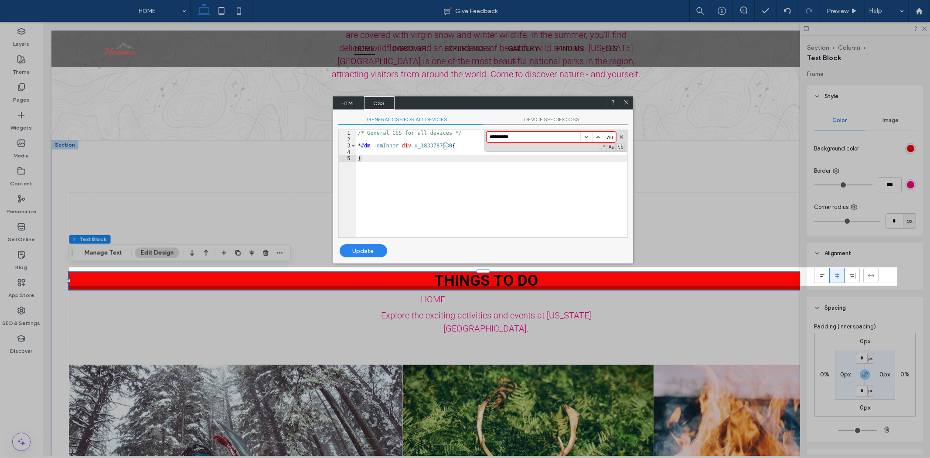
click at [539, 121] on span "DEVICE SPECIFIC CSS" at bounding box center [555, 120] width 145 height 9
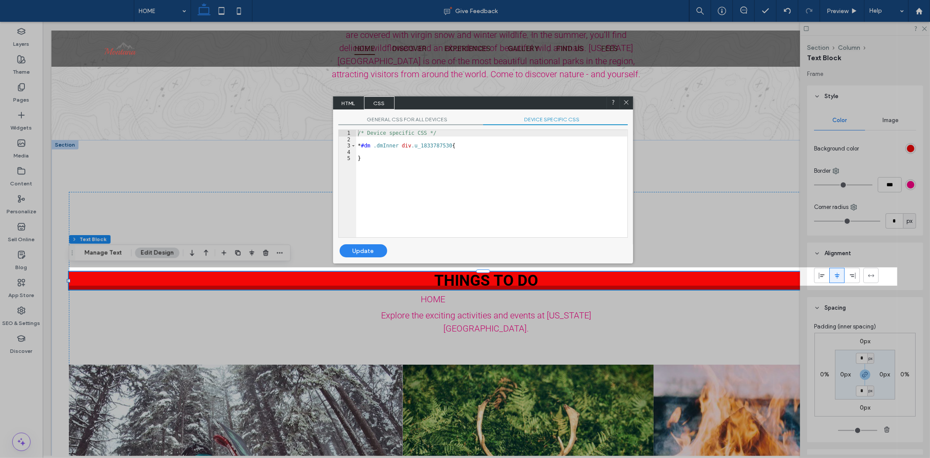
click at [377, 146] on div "/* Device specific CSS */ * #dm .dmInner div .u_1833787530 { }" at bounding box center [491, 190] width 271 height 120
click at [433, 144] on div "/* Device specific CSS */ * #dm .dmInner div .u_1833787530 { }" at bounding box center [491, 190] width 271 height 120
click at [406, 146] on div "/* Device specific CSS */ * #dm .dmInner div .u_1833787530 { }" at bounding box center [491, 190] width 271 height 120
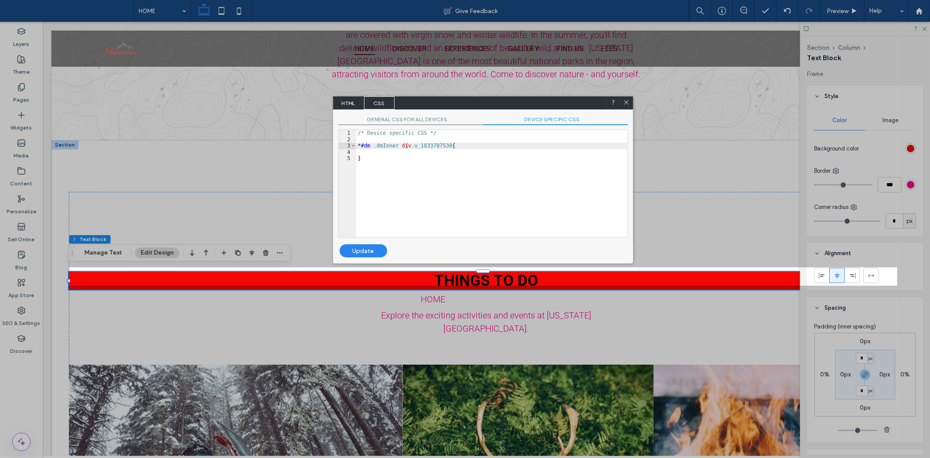
click at [412, 116] on span "GENERAL CSS FOR ALL DEVICES" at bounding box center [410, 120] width 145 height 9
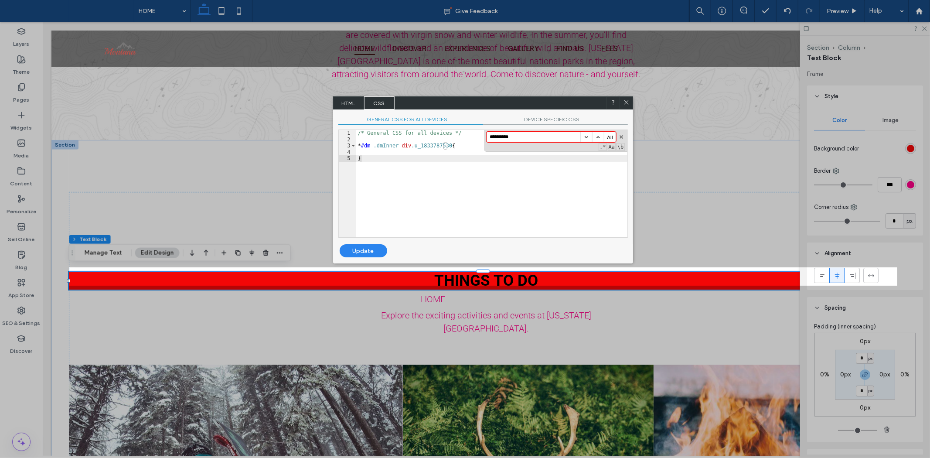
click at [512, 178] on div "/* General CSS for all devices */ * #dm .dmInner div .u_1833787530 { }" at bounding box center [491, 190] width 271 height 120
click at [442, 125] on div "GENERAL CSS FOR ALL DEVICES DEVICE SPECIFIC CSS Use with caution! Make sure you…" at bounding box center [483, 176] width 300 height 135
click at [437, 118] on span "GENERAL CSS FOR ALL DEVICES" at bounding box center [410, 120] width 145 height 9
click at [520, 119] on span "DEVICE SPECIFIC CSS" at bounding box center [555, 120] width 145 height 9
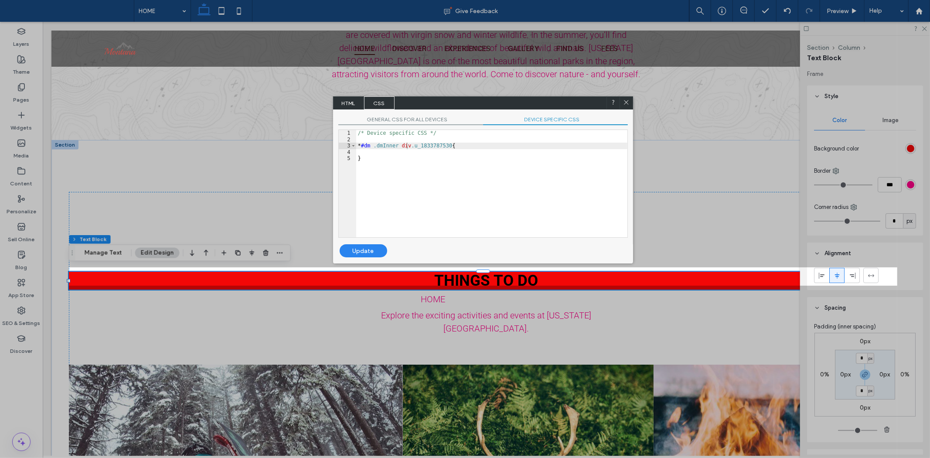
click at [404, 119] on span "GENERAL CSS FOR ALL DEVICES" at bounding box center [410, 120] width 145 height 9
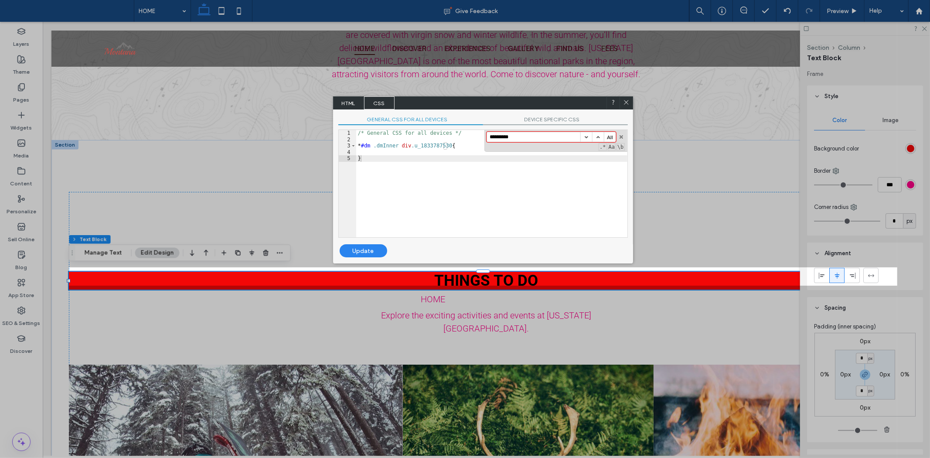
click at [507, 121] on span "DEVICE SPECIFIC CSS" at bounding box center [555, 120] width 145 height 9
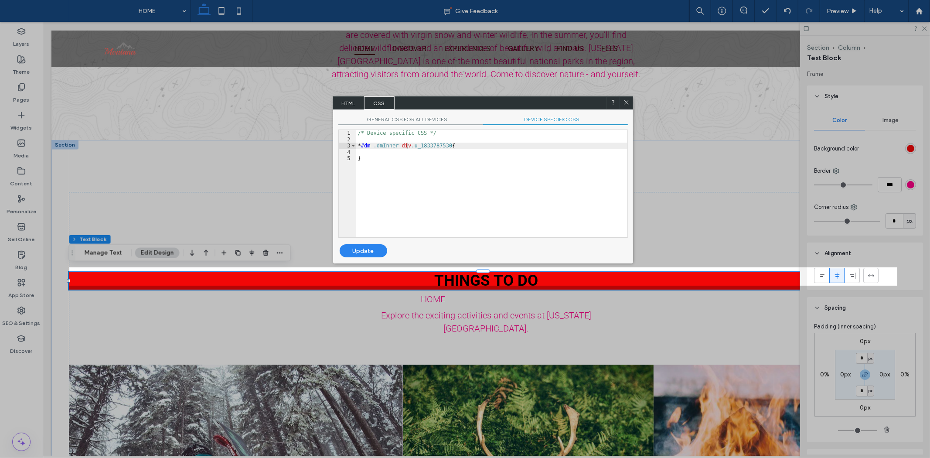
click at [418, 119] on span "GENERAL CSS FOR ALL DEVICES" at bounding box center [410, 120] width 145 height 9
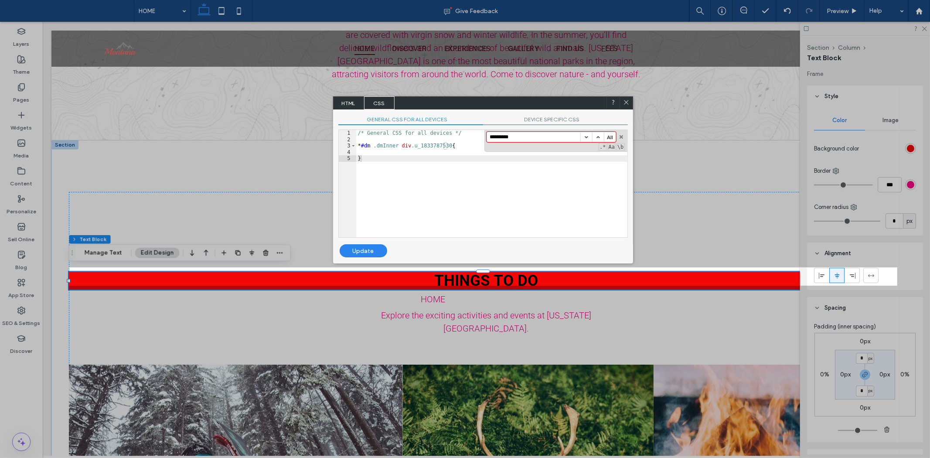
click at [350, 102] on span "HTML" at bounding box center [348, 102] width 31 height 13
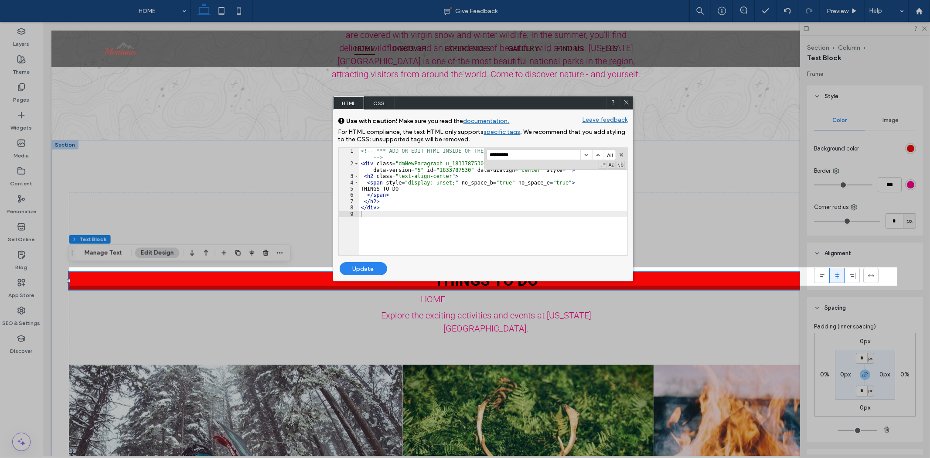
click at [422, 207] on div "<!-- *** ADD OR EDIT HTML INSIDE OF THE dmRespCol DIVS, SEE DOCUMENTATION FOR G…" at bounding box center [493, 211] width 268 height 126
click at [622, 153] on button "button" at bounding box center [621, 155] width 6 height 6
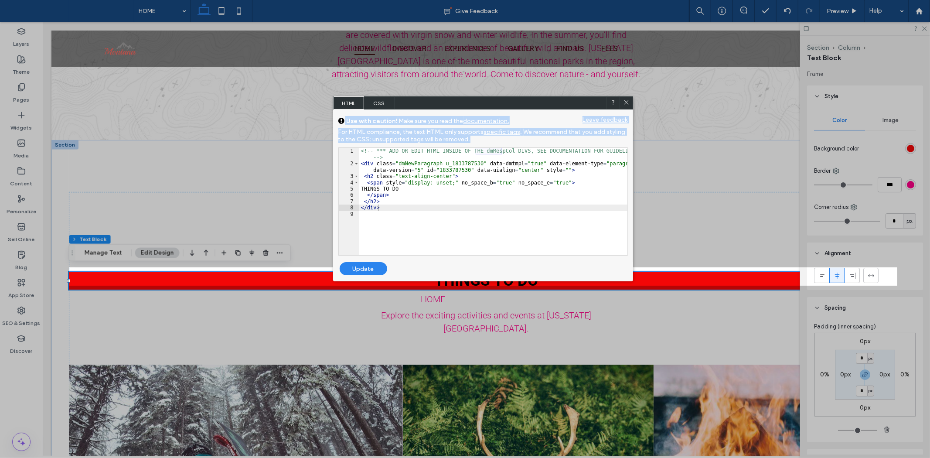
drag, startPoint x: 538, startPoint y: 141, endPoint x: 341, endPoint y: 118, distance: 198.8
click at [341, 118] on div "GENERAL CSS FOR ALL DEVICES DEVICE SPECIFIC CSS Use with caution! Make sure you…" at bounding box center [483, 185] width 300 height 153
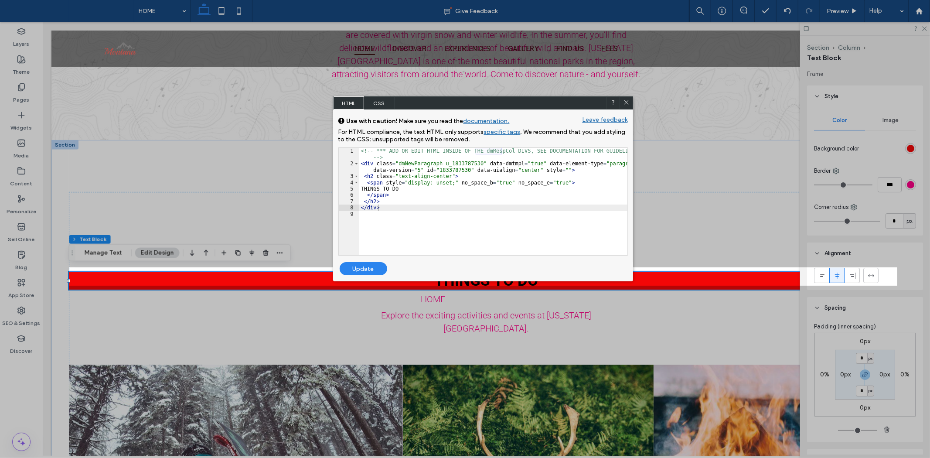
click at [423, 175] on div "<!-- *** ADD OR EDIT HTML INSIDE OF THE dmRespCol DIVS, SEE DOCUMENTATION FOR G…" at bounding box center [493, 211] width 268 height 126
click at [484, 169] on div "<!-- *** ADD OR EDIT HTML INSIDE OF THE dmRespCol DIVS, SEE DOCUMENTATION FOR G…" at bounding box center [493, 211] width 268 height 126
click at [490, 207] on div "<!-- *** ADD OR EDIT HTML INSIDE OF THE dmRespCol DIVS, SEE DOCUMENTATION FOR G…" at bounding box center [493, 211] width 268 height 126
drag, startPoint x: 373, startPoint y: 211, endPoint x: 369, endPoint y: 205, distance: 7.3
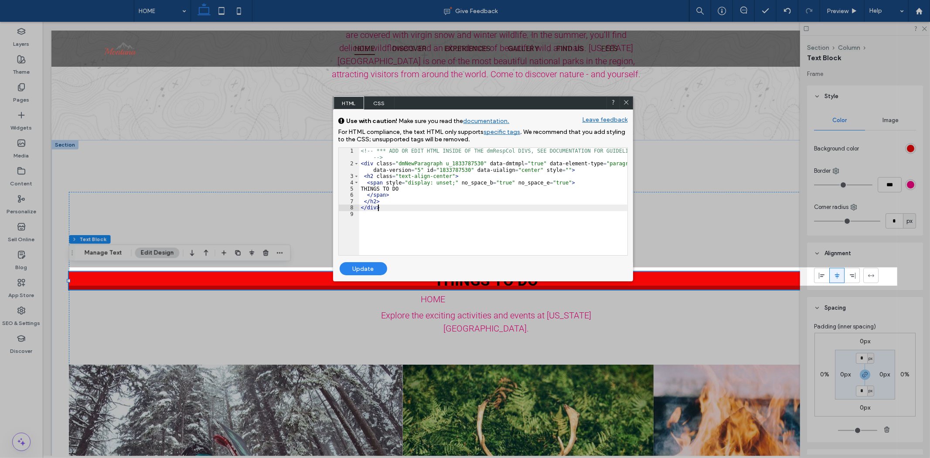
click at [373, 211] on div "<!-- *** ADD OR EDIT HTML INSIDE OF THE dmRespCol DIVS, SEE DOCUMENTATION FOR G…" at bounding box center [493, 211] width 268 height 126
click at [369, 205] on div "<!-- *** ADD OR EDIT HTML INSIDE OF THE dmRespCol DIVS, SEE DOCUMENTATION FOR G…" at bounding box center [493, 211] width 268 height 126
drag, startPoint x: 627, startPoint y: 99, endPoint x: 588, endPoint y: 105, distance: 38.8
click at [627, 99] on icon at bounding box center [626, 102] width 7 height 7
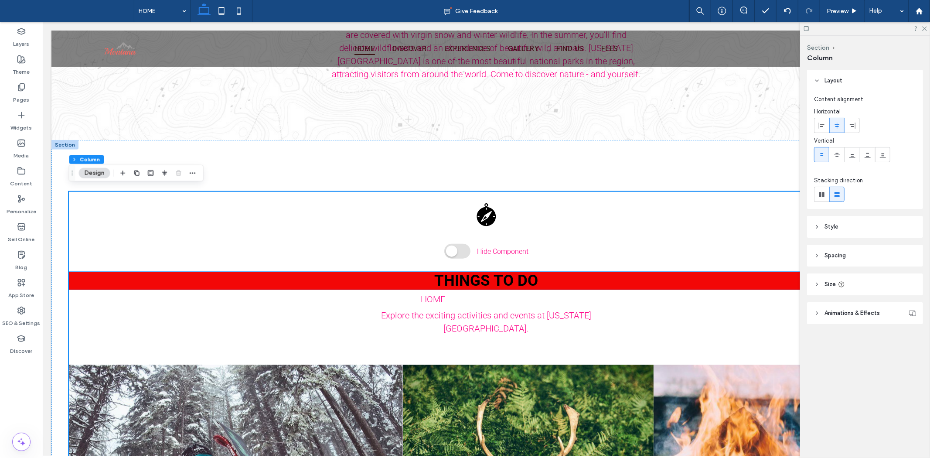
click at [593, 271] on h2 "THINGS TO DO" at bounding box center [485, 280] width 835 height 18
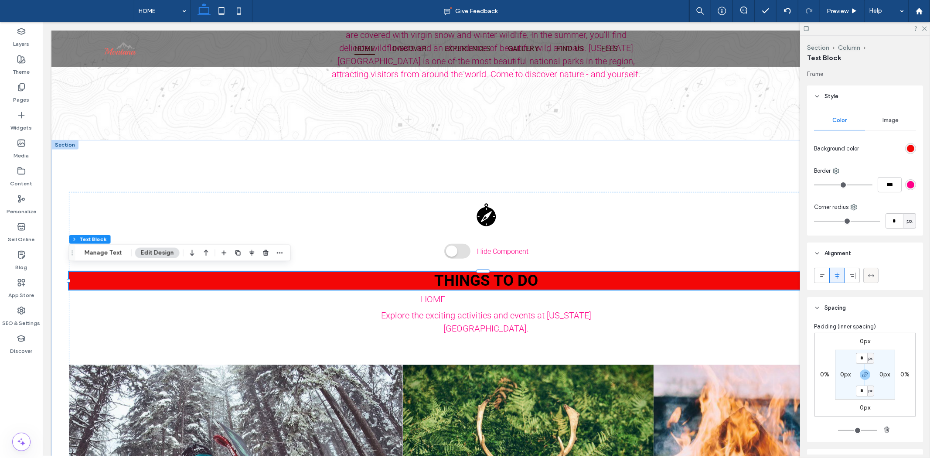
click at [871, 268] on span at bounding box center [870, 275] width 7 height 14
click at [835, 168] on use at bounding box center [836, 171] width 6 height 6
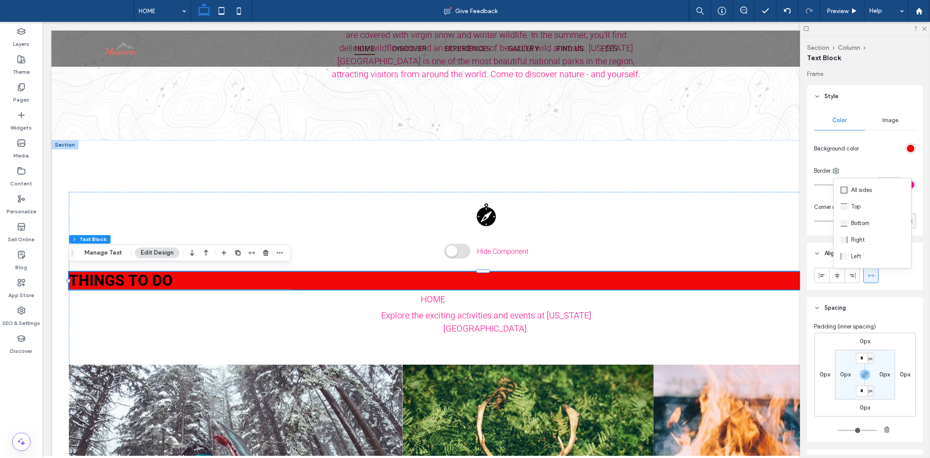
click at [861, 165] on div "Color Image Background color Border *** Corner radius * px" at bounding box center [865, 171] width 116 height 128
click at [859, 156] on div "Background color" at bounding box center [865, 148] width 102 height 15
click at [909, 146] on div "rgb(243, 7, 7)" at bounding box center [910, 148] width 11 height 11
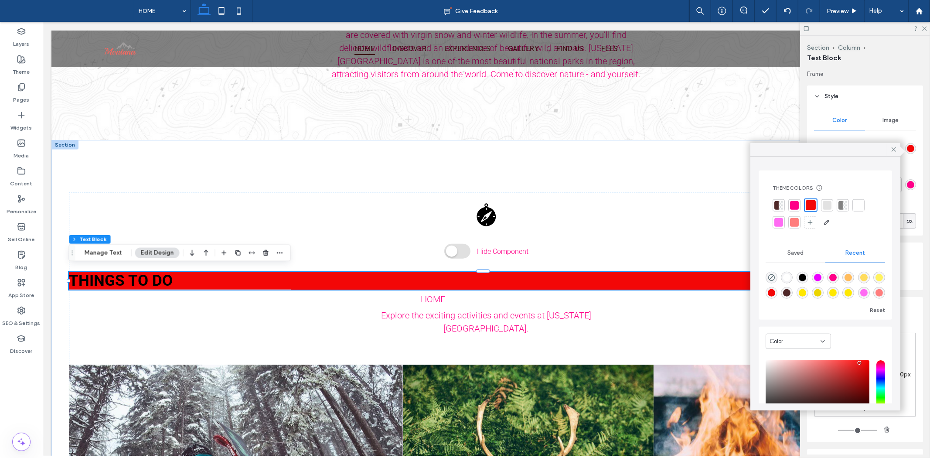
click at [790, 223] on div at bounding box center [794, 222] width 9 height 9
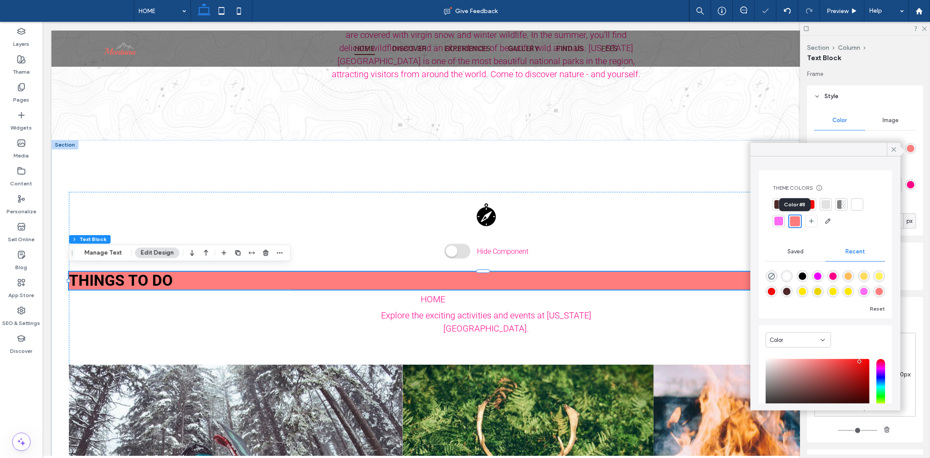
click at [785, 222] on div at bounding box center [824, 213] width 105 height 30
click at [782, 219] on div at bounding box center [778, 221] width 9 height 9
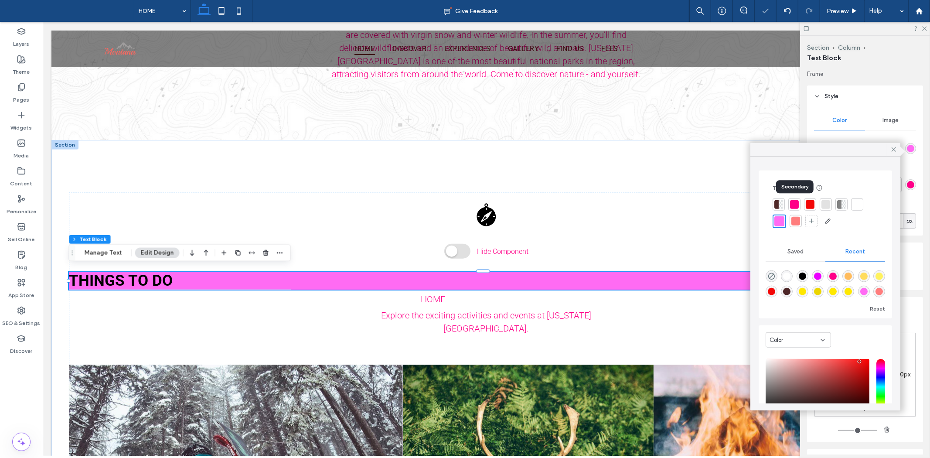
click at [794, 207] on div at bounding box center [794, 204] width 9 height 9
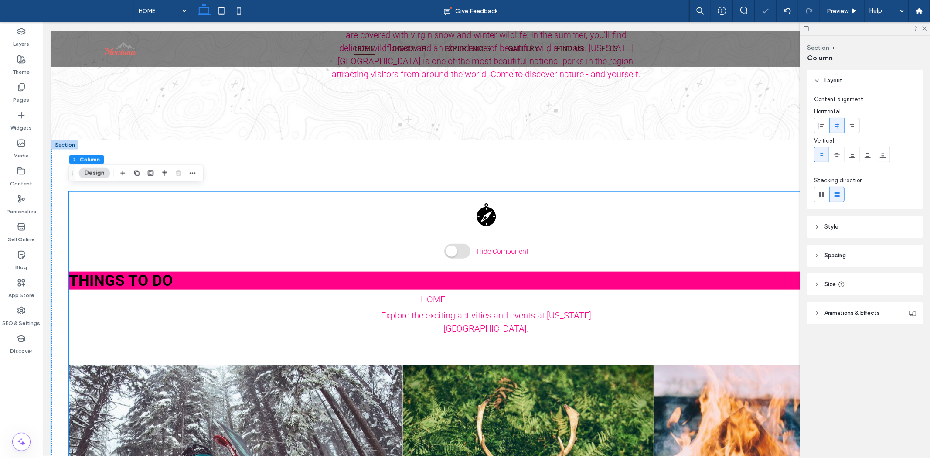
click at [496, 283] on h2 "THINGS TO DO" at bounding box center [485, 280] width 835 height 18
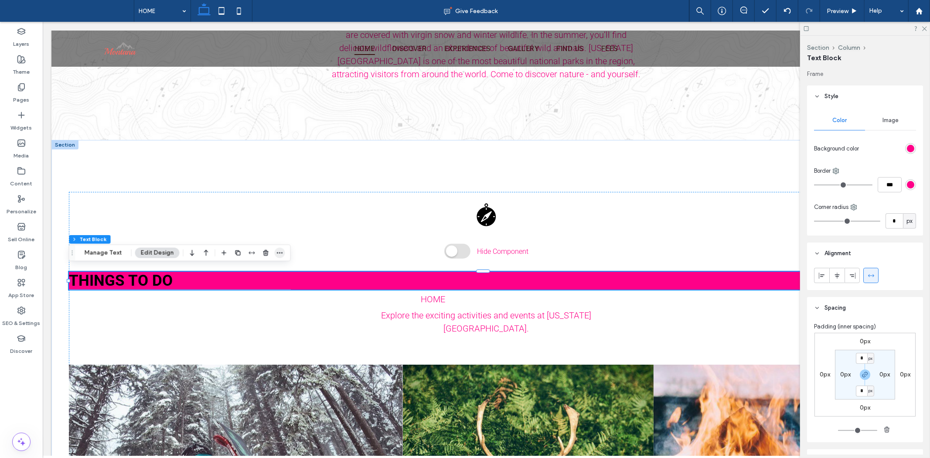
click at [280, 255] on icon "button" at bounding box center [279, 252] width 7 height 7
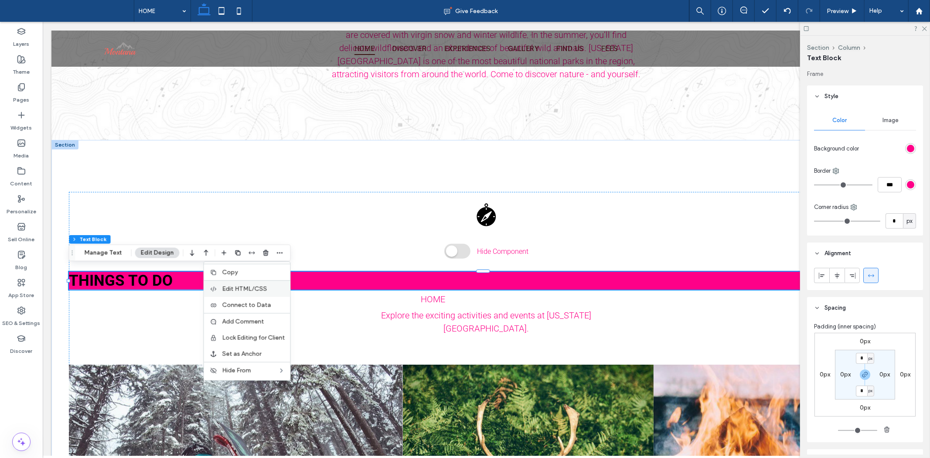
click at [250, 286] on span "Edit HTML/CSS" at bounding box center [244, 288] width 45 height 7
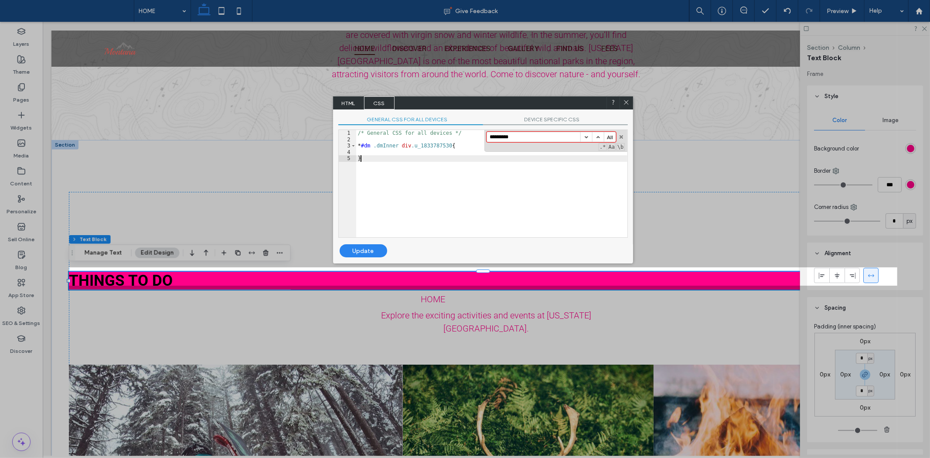
click at [449, 188] on div "/* General CSS for all devices */ * #dm .dmInner div .u_1833787530 { }" at bounding box center [491, 190] width 271 height 120
click at [436, 144] on div "/* General CSS for all devices */ * #dm .dmInner div .u_1833787530 { }" at bounding box center [491, 190] width 271 height 120
click at [555, 114] on div "GENERAL CSS FOR ALL DEVICES DEVICE SPECIFIC CSS Use with caution! Make sure you…" at bounding box center [483, 176] width 300 height 135
click at [528, 120] on span "DEVICE SPECIFIC CSS" at bounding box center [555, 120] width 145 height 9
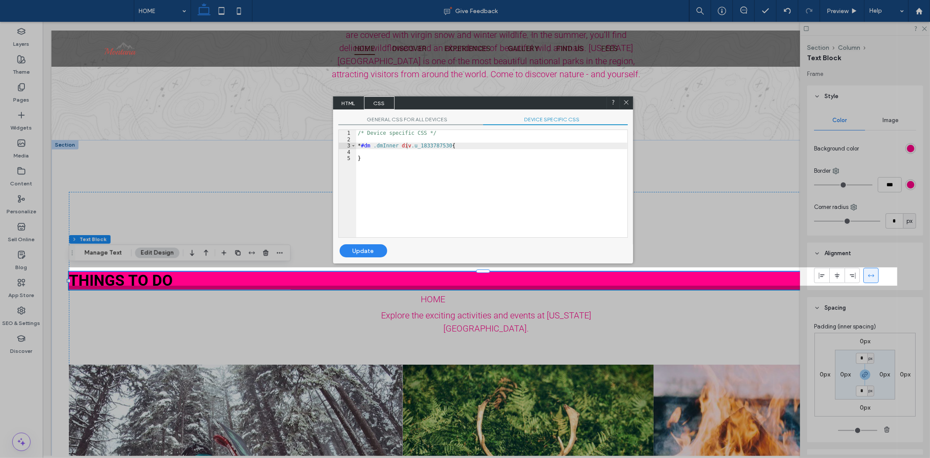
click at [428, 116] on span "GENERAL CSS FOR ALL DEVICES" at bounding box center [410, 120] width 145 height 9
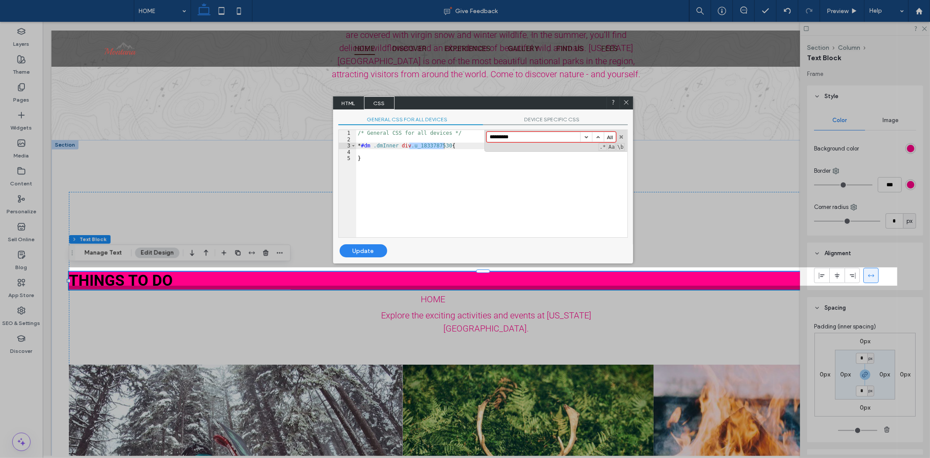
click at [532, 120] on span "DEVICE SPECIFIC CSS" at bounding box center [555, 120] width 145 height 9
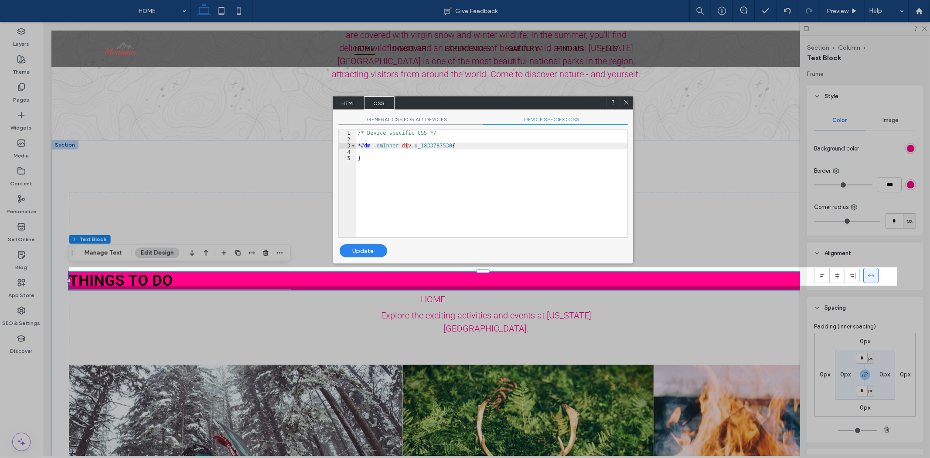
click at [436, 120] on span "GENERAL CSS FOR ALL DEVICES" at bounding box center [410, 120] width 145 height 9
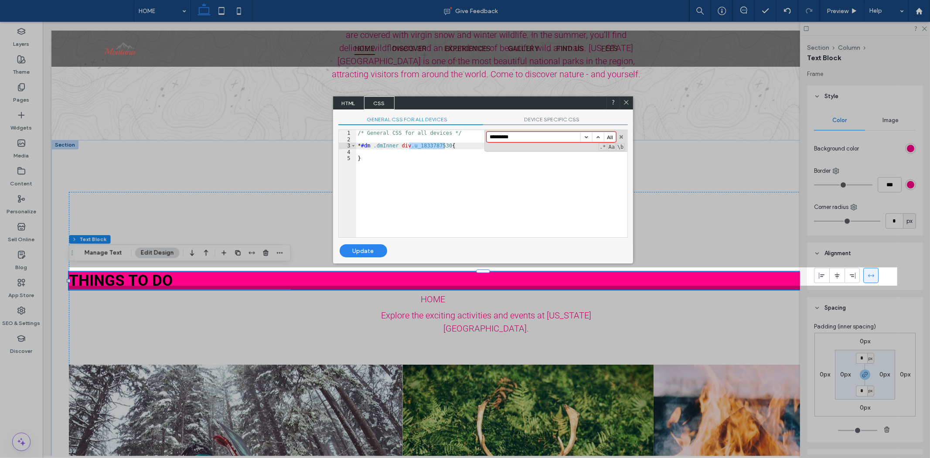
click at [532, 118] on span "DEVICE SPECIFIC CSS" at bounding box center [555, 120] width 145 height 9
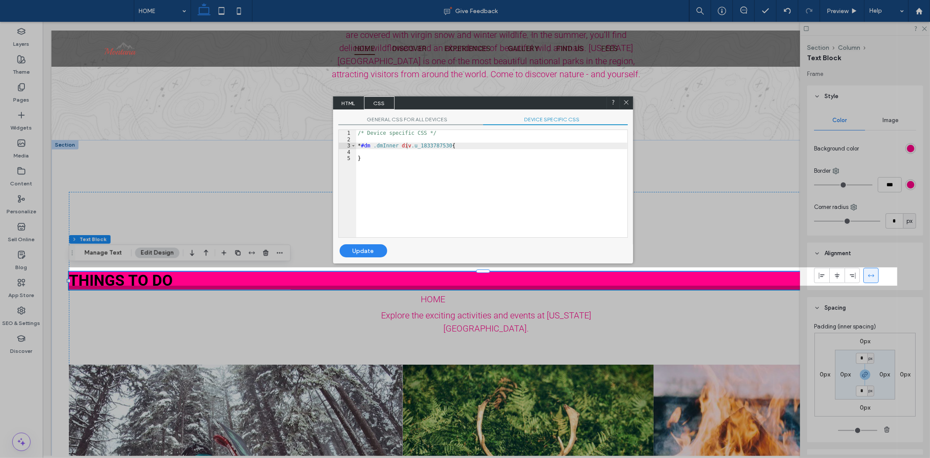
click at [462, 119] on span "GENERAL CSS FOR ALL DEVICES" at bounding box center [410, 120] width 145 height 9
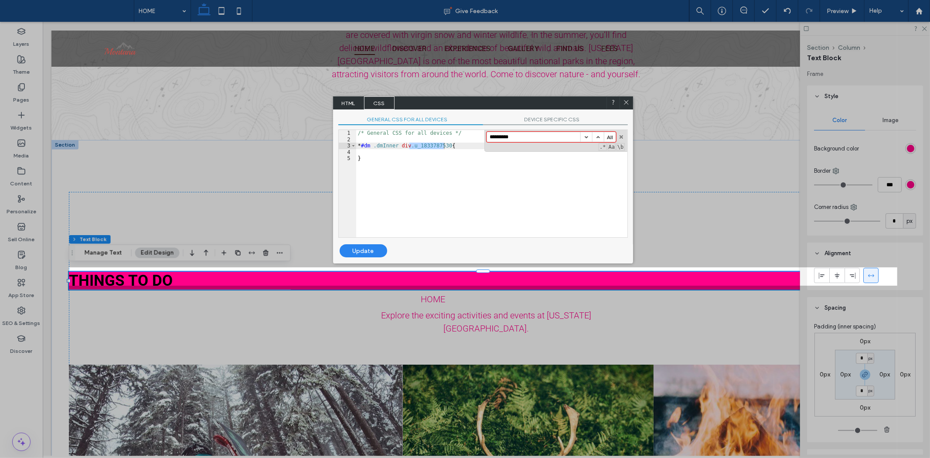
click at [436, 119] on span "GENERAL CSS FOR ALL DEVICES" at bounding box center [410, 120] width 145 height 9
click at [530, 115] on div "GENERAL CSS FOR ALL DEVICES DEVICE SPECIFIC CSS Use with caution! Make sure you…" at bounding box center [483, 176] width 300 height 135
click at [441, 115] on div "GENERAL CSS FOR ALL DEVICES DEVICE SPECIFIC CSS Use with caution! Make sure you…" at bounding box center [483, 176] width 300 height 135
drag, startPoint x: 439, startPoint y: 119, endPoint x: 448, endPoint y: 121, distance: 8.9
click at [442, 121] on span "GENERAL CSS FOR ALL DEVICES" at bounding box center [410, 120] width 145 height 9
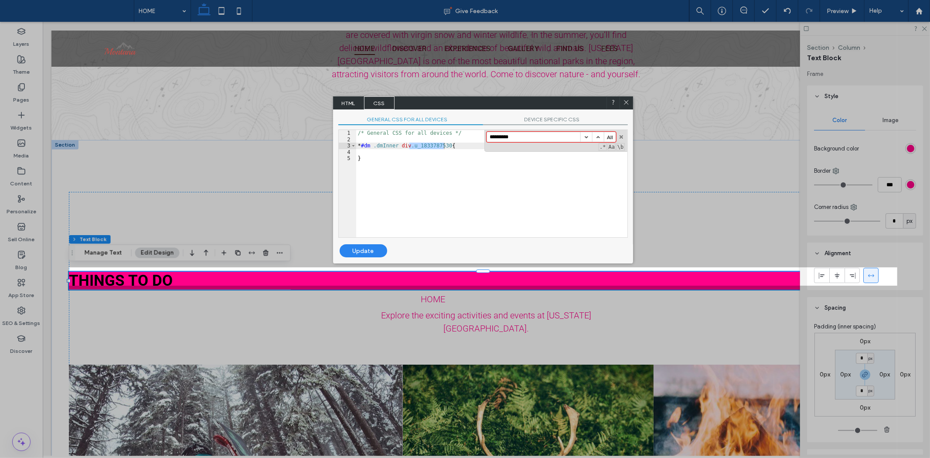
click at [516, 121] on span "DEVICE SPECIFIC CSS" at bounding box center [555, 120] width 145 height 9
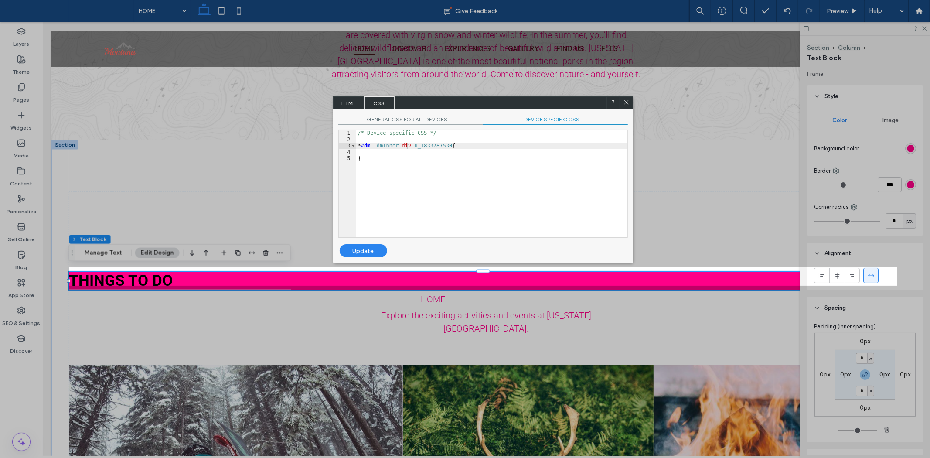
click at [449, 119] on span "GENERAL CSS FOR ALL DEVICES" at bounding box center [410, 120] width 145 height 9
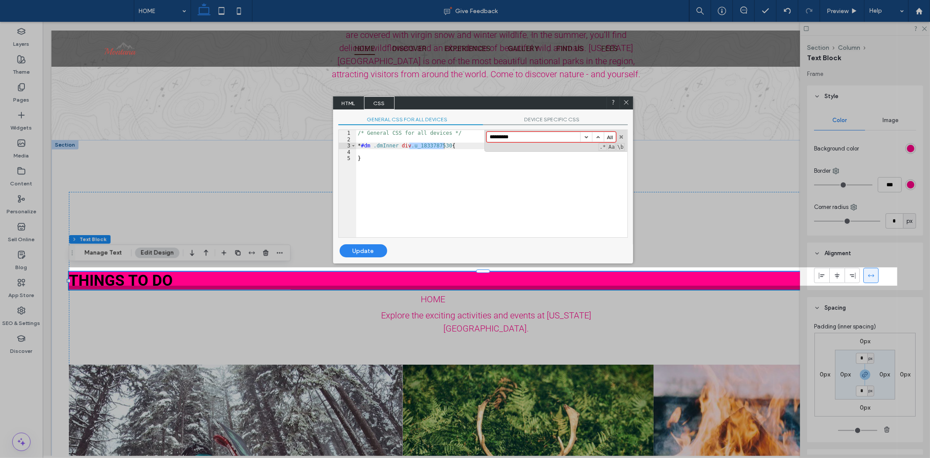
click at [521, 123] on span "DEVICE SPECIFIC CSS" at bounding box center [555, 120] width 145 height 9
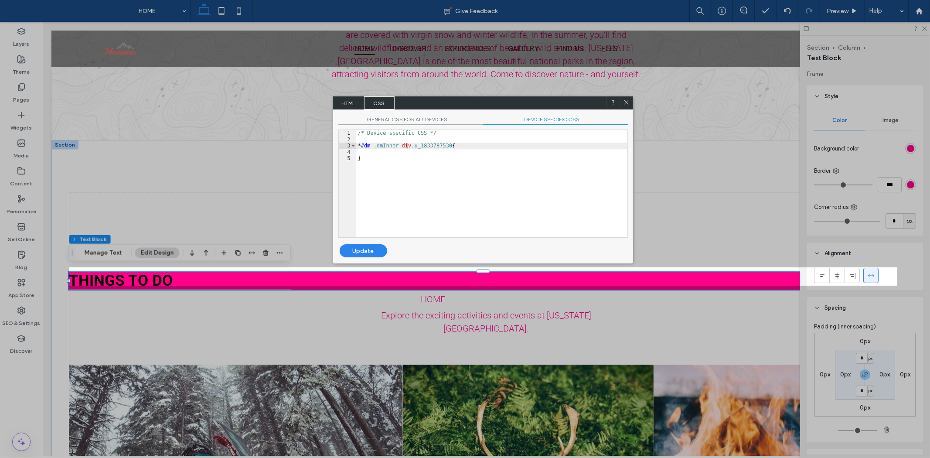
click at [437, 122] on span "GENERAL CSS FOR ALL DEVICES" at bounding box center [410, 120] width 145 height 9
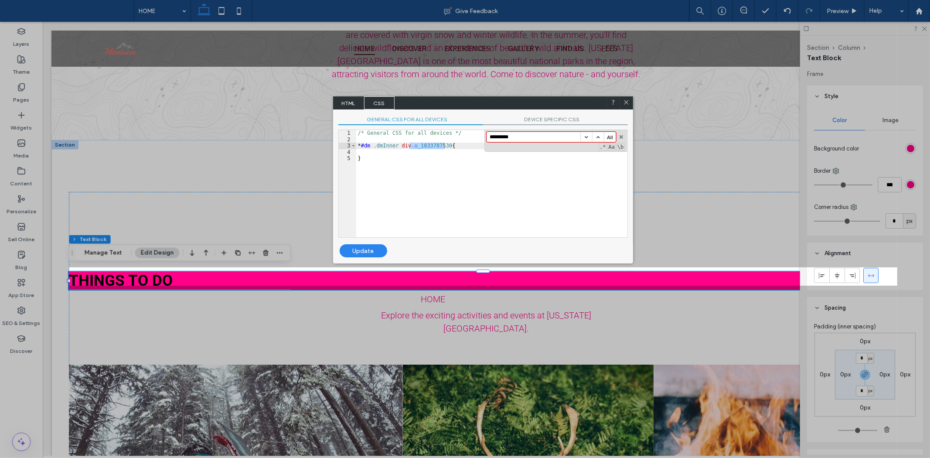
click at [353, 102] on span "HTML" at bounding box center [348, 102] width 31 height 13
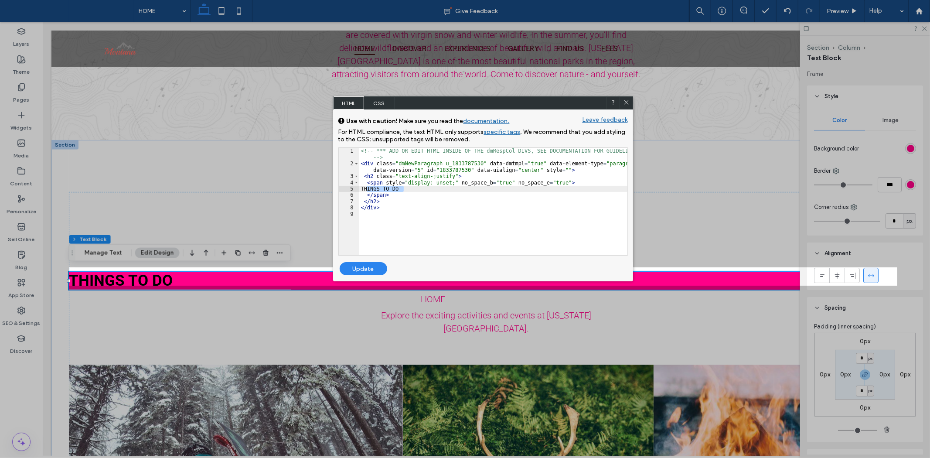
drag, startPoint x: 367, startPoint y: 187, endPoint x: 440, endPoint y: 188, distance: 73.3
click at [440, 188] on div "<!-- *** ADD OR EDIT HTML INSIDE OF THE dmRespCol DIVS, SEE DOCUMENTATION FOR G…" at bounding box center [493, 211] width 268 height 126
click at [381, 193] on div "<!-- *** ADD OR EDIT HTML INSIDE OF THE dmRespCol DIVS, SEE DOCUMENTATION FOR G…" at bounding box center [493, 211] width 268 height 126
click at [377, 181] on div "<!-- *** ADD OR EDIT HTML INSIDE OF THE dmRespCol DIVS, SEE DOCUMENTATION FOR G…" at bounding box center [493, 211] width 268 height 126
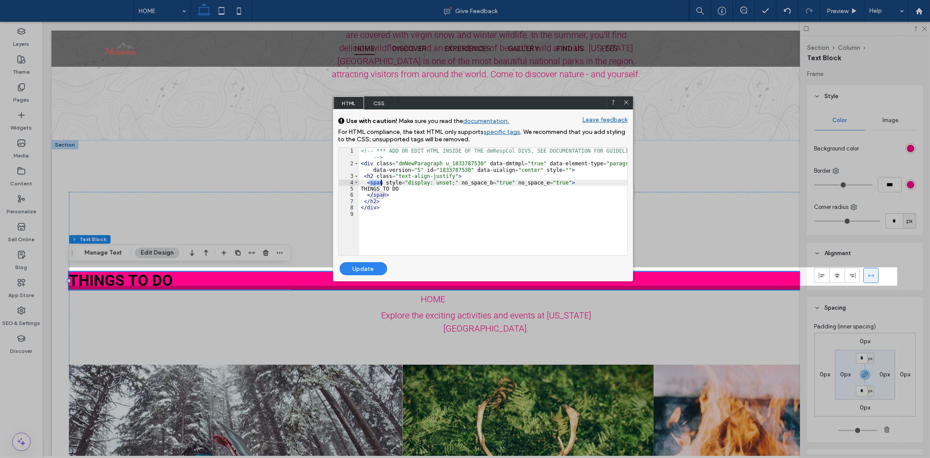
click at [377, 181] on div "<!-- *** ADD OR EDIT HTML INSIDE OF THE dmRespCol DIVS, SEE DOCUMENTATION FOR G…" at bounding box center [493, 211] width 268 height 126
click at [411, 182] on div "<!-- *** ADD OR EDIT HTML INSIDE OF THE dmRespCol DIVS, SEE DOCUMENTATION FOR G…" at bounding box center [493, 211] width 268 height 126
click at [383, 102] on span "CSS" at bounding box center [379, 102] width 31 height 13
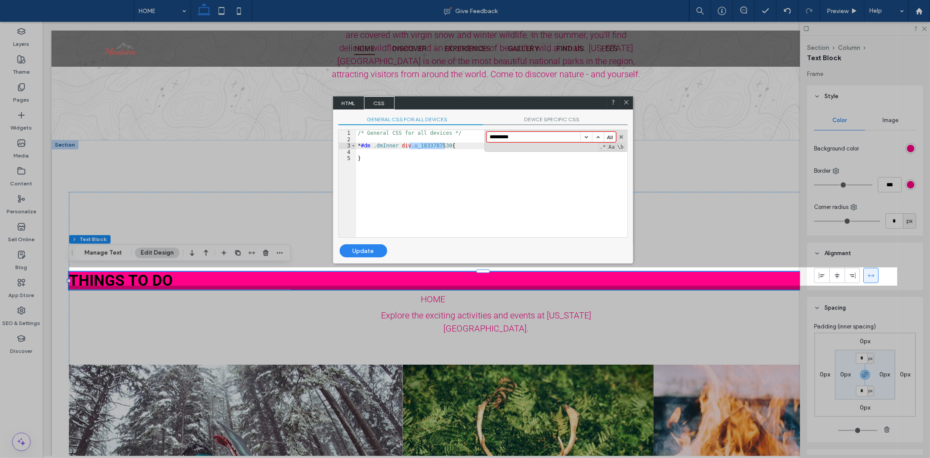
click at [352, 102] on span "HTML" at bounding box center [348, 102] width 31 height 13
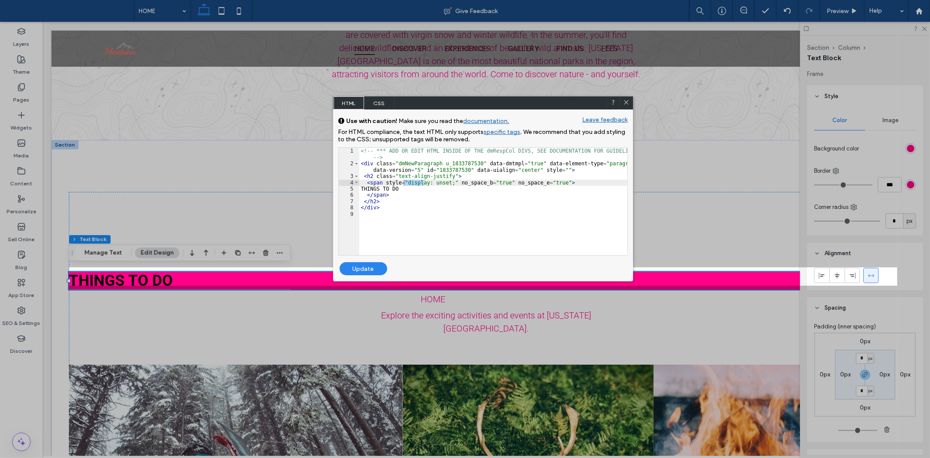
click at [506, 133] on link "specific tags" at bounding box center [502, 131] width 37 height 7
click at [501, 131] on link "specific tags" at bounding box center [502, 131] width 37 height 7
click at [503, 133] on link "specific tags" at bounding box center [502, 131] width 37 height 7
drag, startPoint x: 508, startPoint y: 133, endPoint x: 519, endPoint y: 136, distance: 11.0
click at [513, 134] on link "specific tags" at bounding box center [502, 131] width 37 height 7
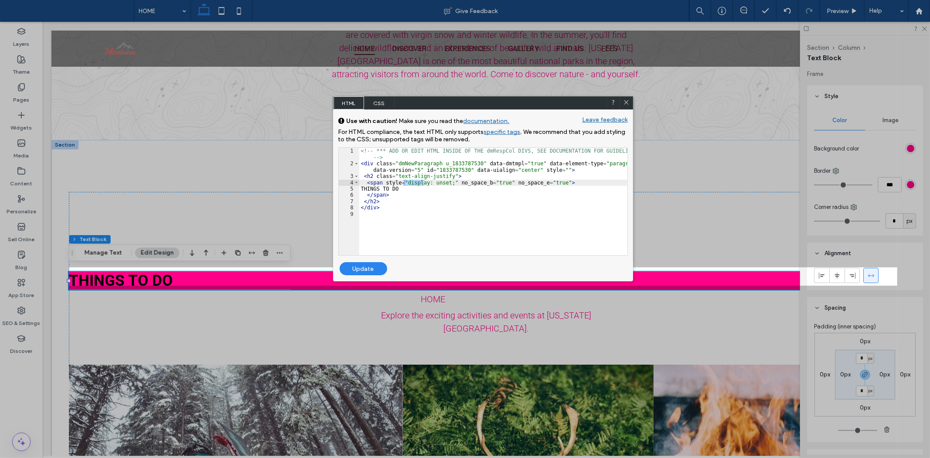
click at [543, 137] on div "For HTML compliance, the text HTML only supports specific tags . We recommend t…" at bounding box center [482, 137] width 289 height 18
click at [503, 134] on link "specific tags" at bounding box center [502, 131] width 37 height 7
drag, startPoint x: 628, startPoint y: 103, endPoint x: 577, endPoint y: 107, distance: 51.2
click at [628, 103] on icon at bounding box center [626, 102] width 7 height 7
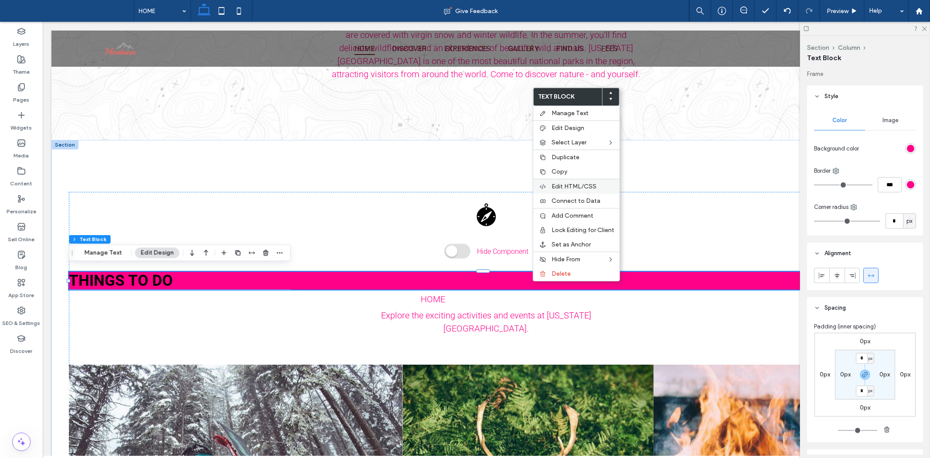
click at [572, 187] on span "Edit HTML/CSS" at bounding box center [573, 186] width 45 height 7
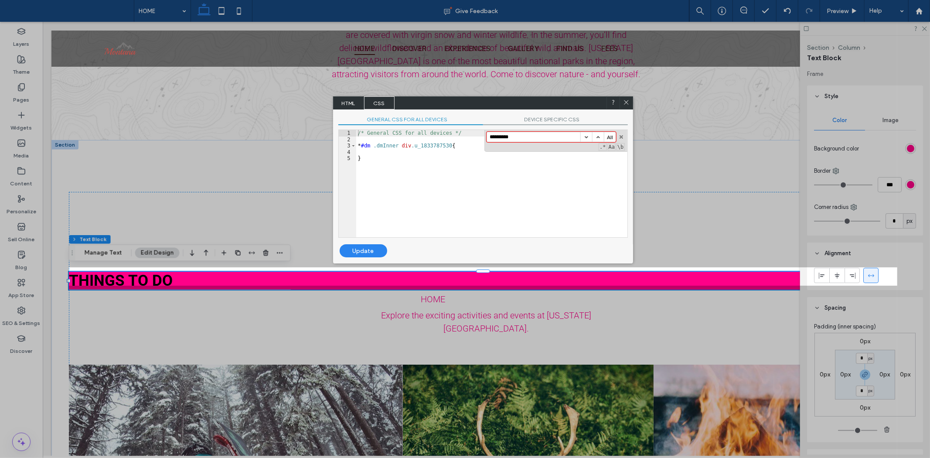
click at [350, 101] on span "HTML" at bounding box center [348, 102] width 31 height 13
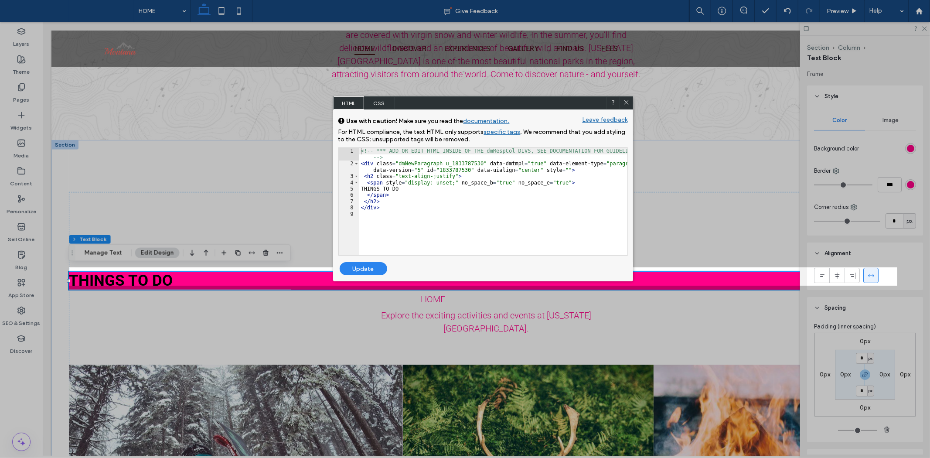
click at [503, 131] on link "specific tags" at bounding box center [502, 131] width 37 height 7
click at [482, 122] on link "documentation." at bounding box center [486, 120] width 46 height 7
drag, startPoint x: 456, startPoint y: 210, endPoint x: 315, endPoint y: 148, distance: 153.8
click at [315, 148] on body ".wqwq-1{fill:#231f20;} .cls-1q, .cls-2q { fill-rule: evenodd; } .cls-2q { fill:…" at bounding box center [465, 229] width 930 height 458
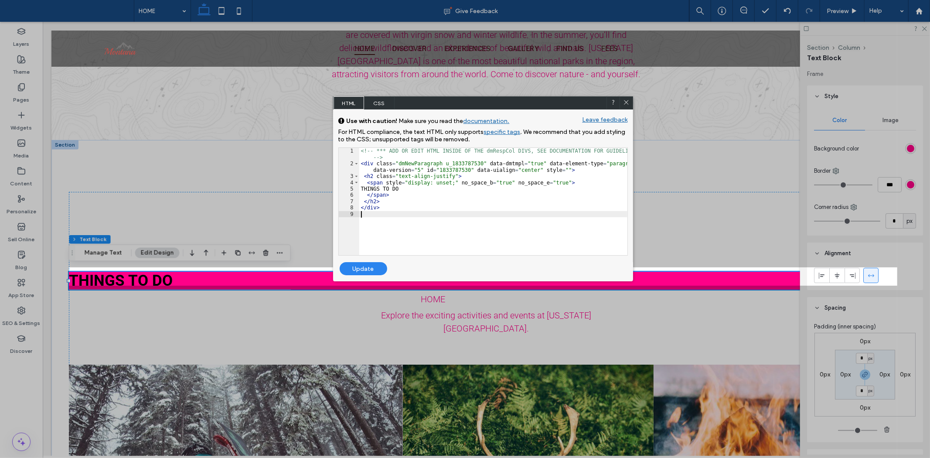
click at [466, 234] on div "<!-- *** ADD OR EDIT HTML INSIDE OF THE dmRespCol DIVS, SEE DOCUMENTATION FOR G…" at bounding box center [493, 211] width 268 height 126
click at [631, 102] on div at bounding box center [625, 102] width 13 height 13
click at [624, 102] on icon at bounding box center [626, 102] width 7 height 7
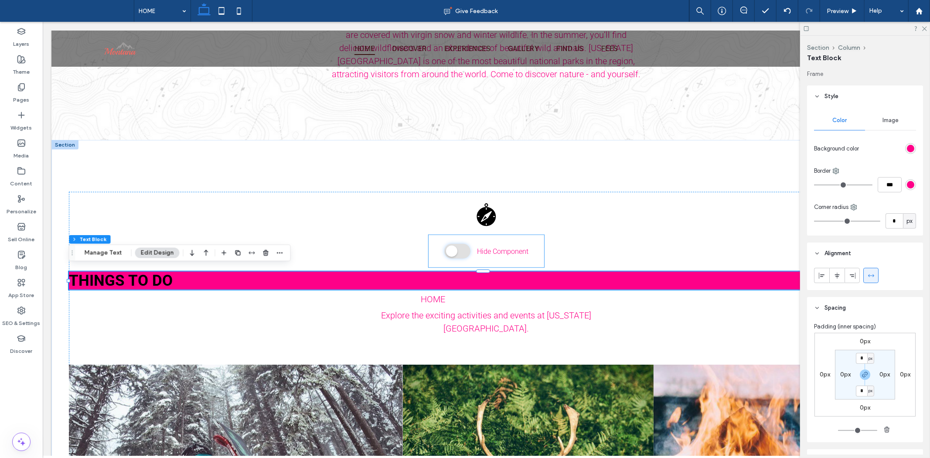
click at [445, 248] on span at bounding box center [457, 250] width 26 height 15
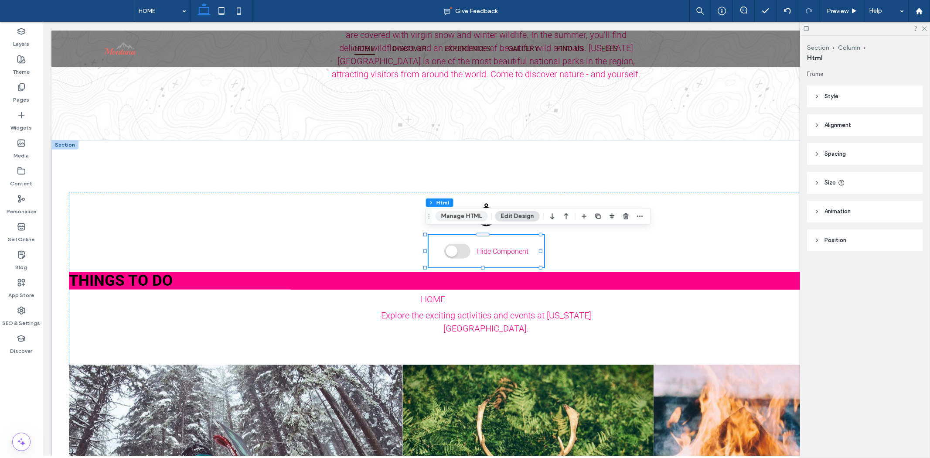
click at [471, 215] on button "Manage HTML" at bounding box center [461, 216] width 52 height 10
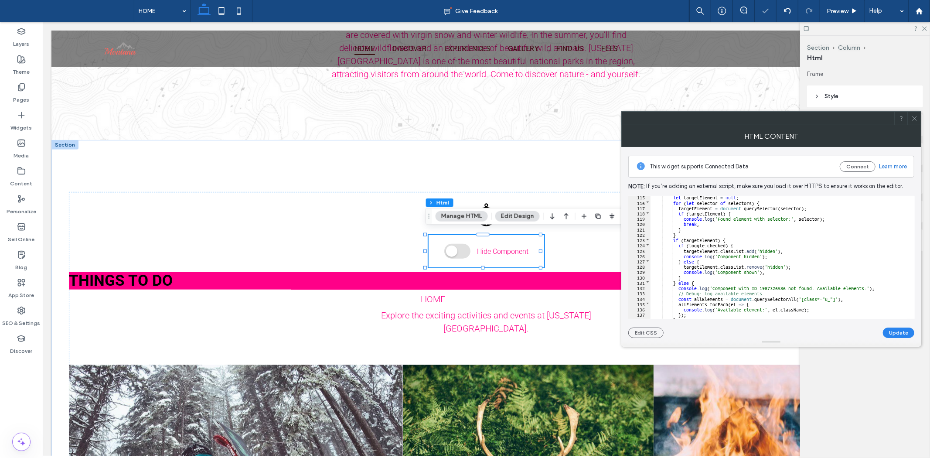
scroll to position [697, 0]
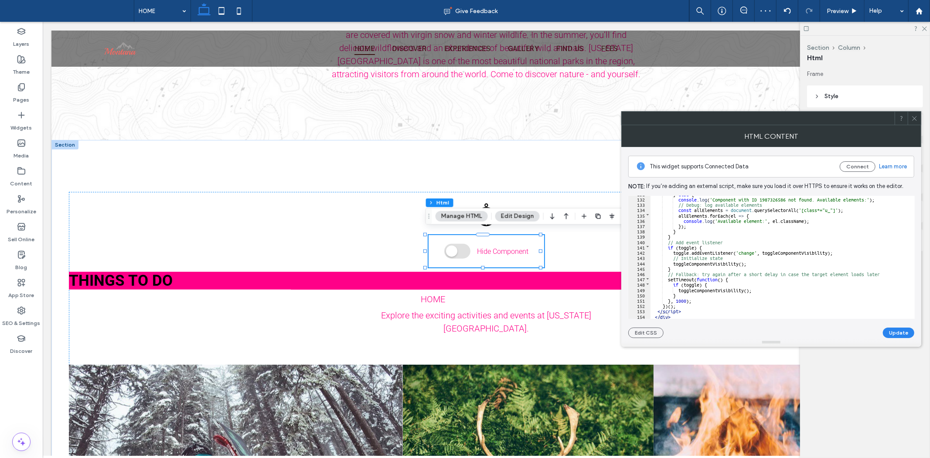
click at [826, 265] on div "} else { console . log ( 'Component with ID 1987326586 not found. Available ele…" at bounding box center [778, 257] width 257 height 133
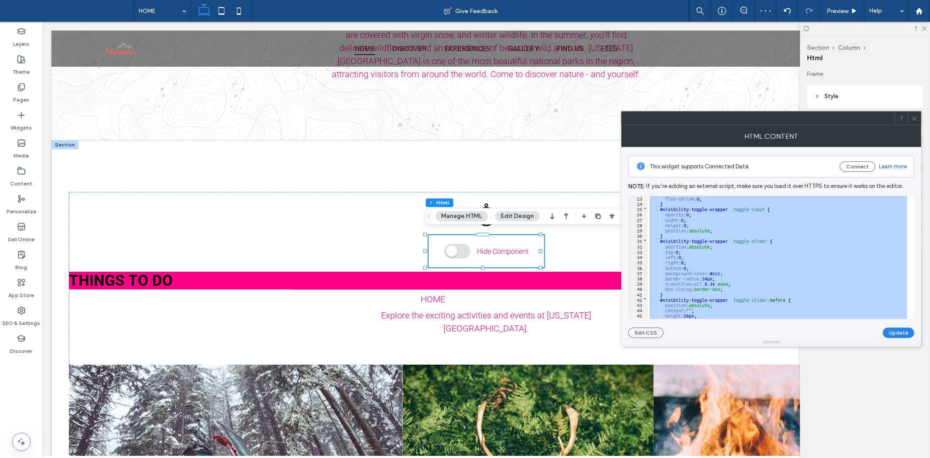
scroll to position [0, 0]
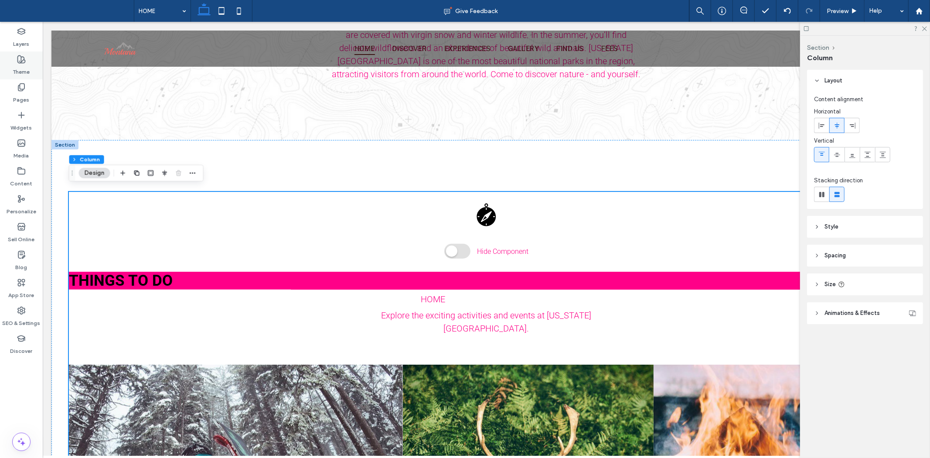
click at [31, 61] on div "Theme" at bounding box center [21, 65] width 43 height 28
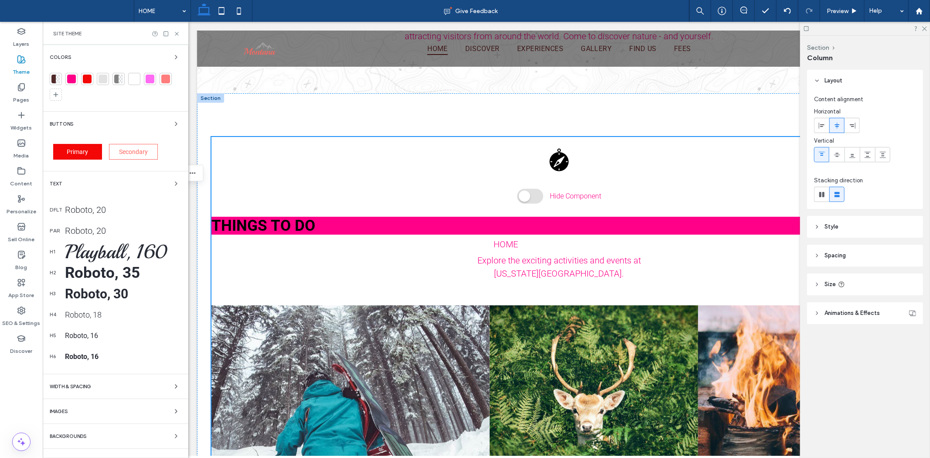
scroll to position [697, 0]
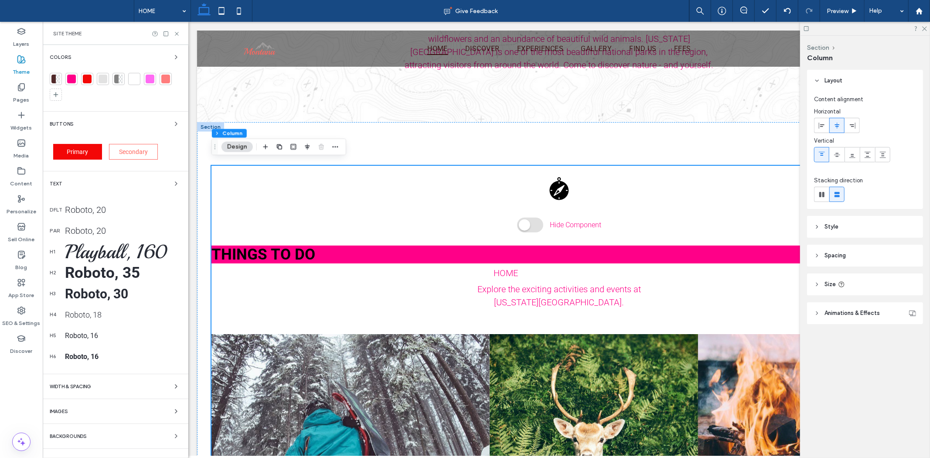
click at [169, 58] on div "Colors" at bounding box center [116, 57] width 132 height 10
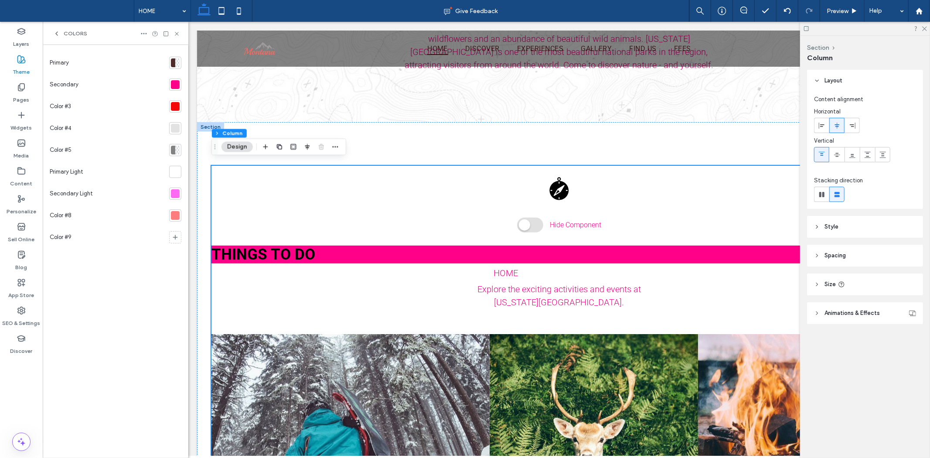
click at [172, 57] on div "Primary Secondary Color #3 Color #4 Color #5 Primary Light Secondary Light Colo…" at bounding box center [116, 251] width 146 height 413
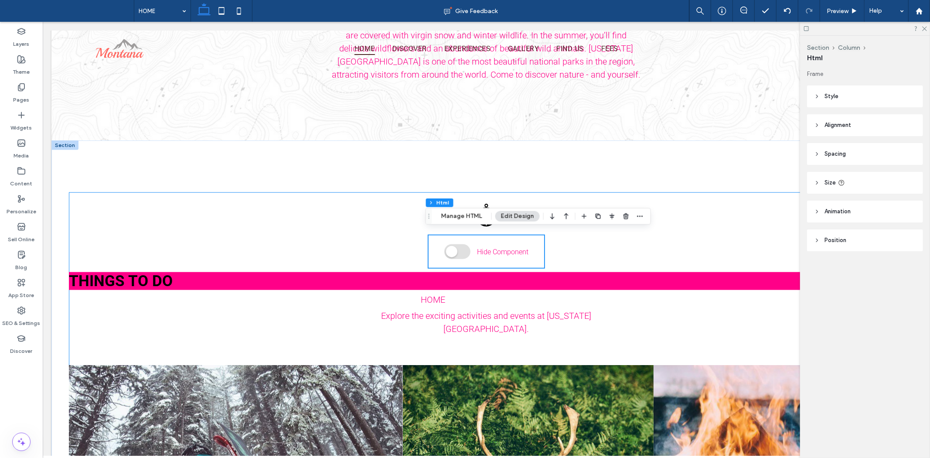
scroll to position [726, 0]
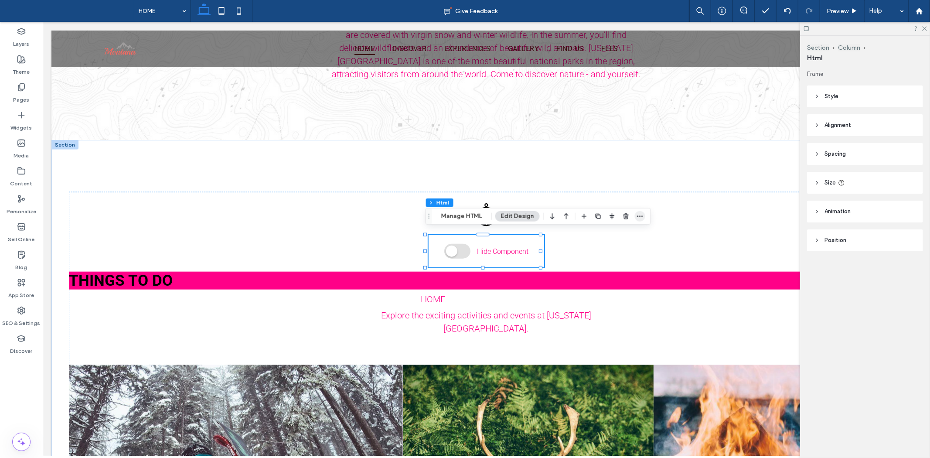
click at [643, 214] on span "button" at bounding box center [640, 216] width 10 height 10
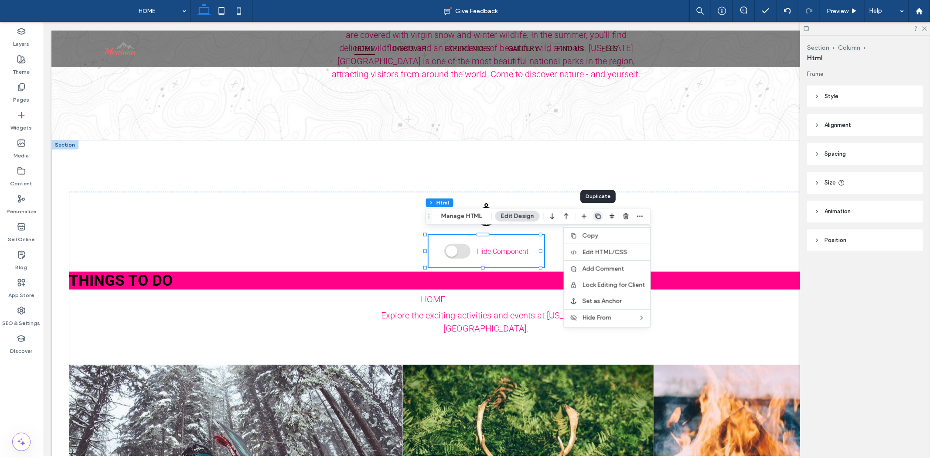
click at [596, 218] on use "button" at bounding box center [597, 216] width 5 height 5
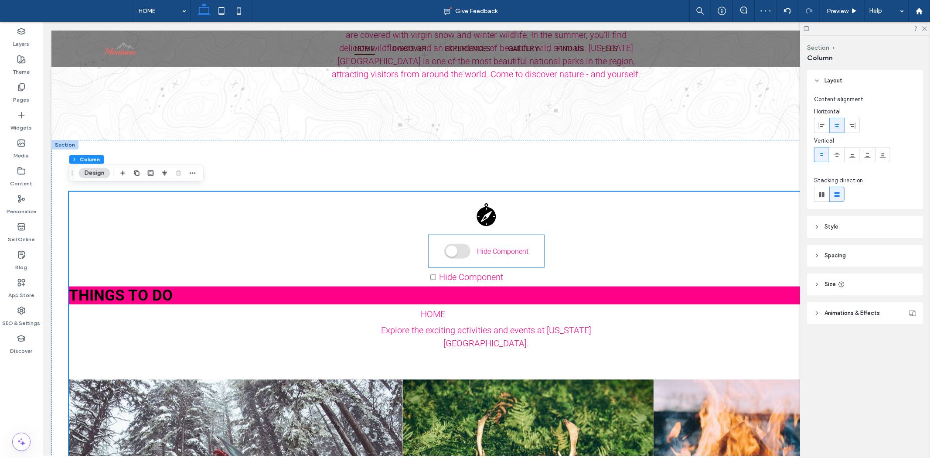
click at [497, 251] on div "Hide Component" at bounding box center [486, 250] width 84 height 15
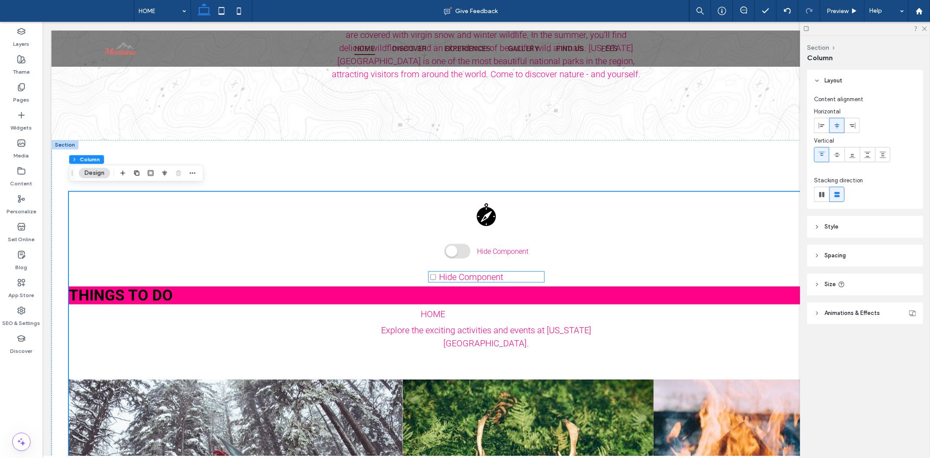
click at [497, 271] on span "Hide Component" at bounding box center [471, 276] width 64 height 10
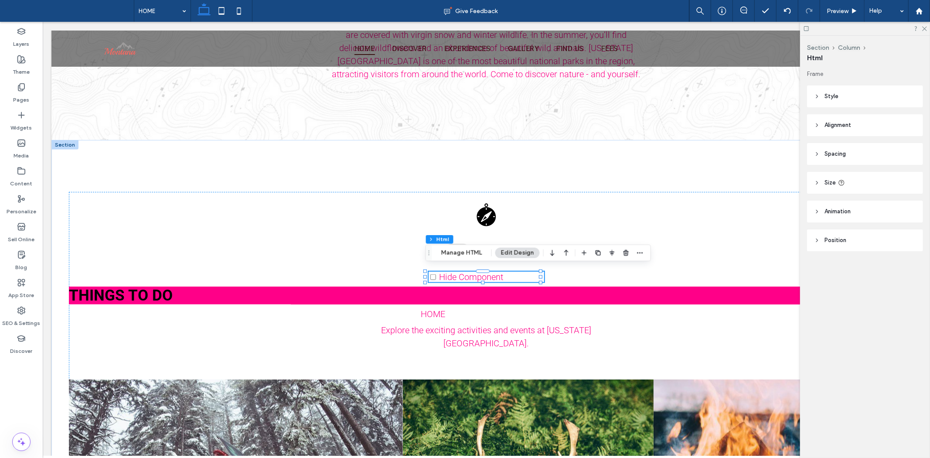
click at [506, 248] on button "Edit Design" at bounding box center [517, 253] width 44 height 10
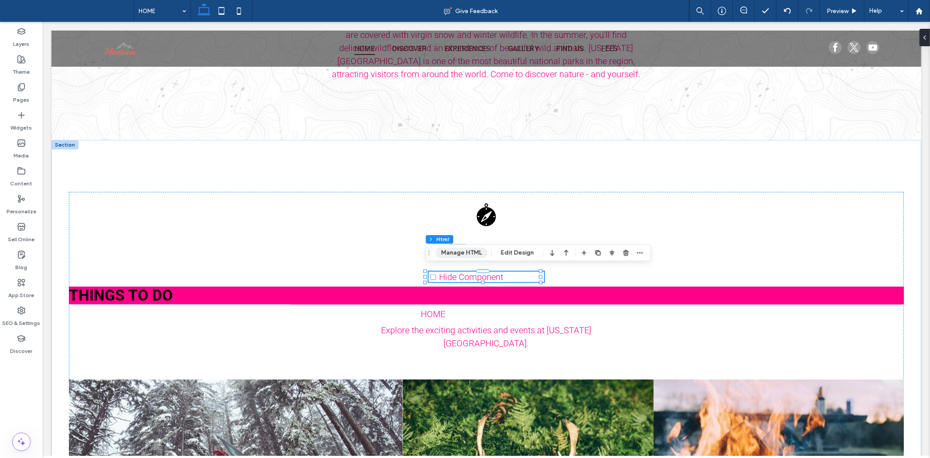
click at [476, 256] on button "Manage HTML" at bounding box center [461, 253] width 52 height 10
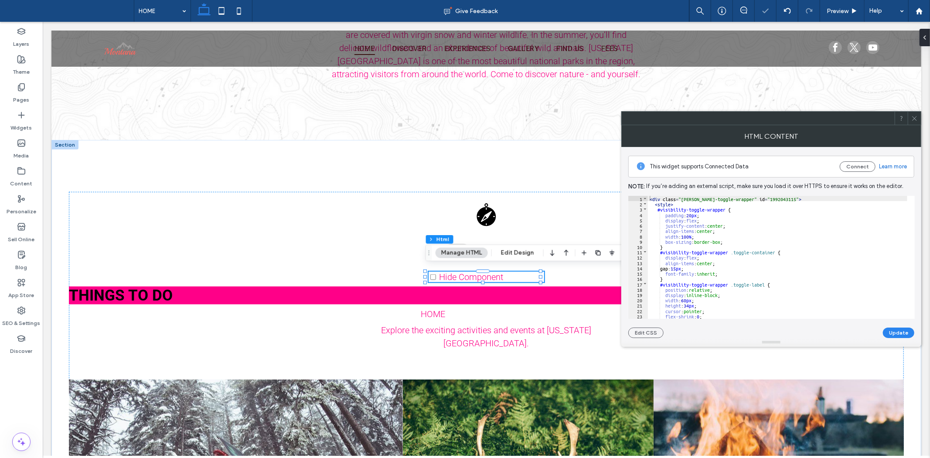
click at [521, 271] on div "Hide Component" at bounding box center [486, 276] width 116 height 10
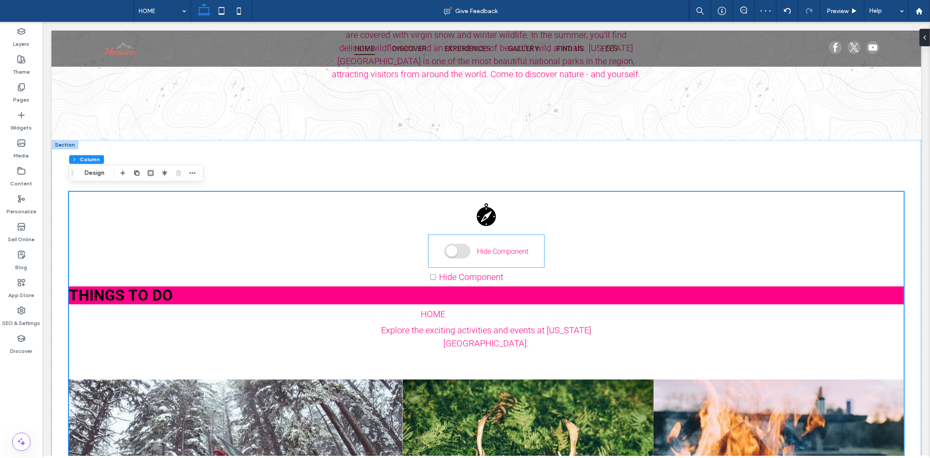
click at [479, 247] on span "Hide Component" at bounding box center [501, 251] width 51 height 8
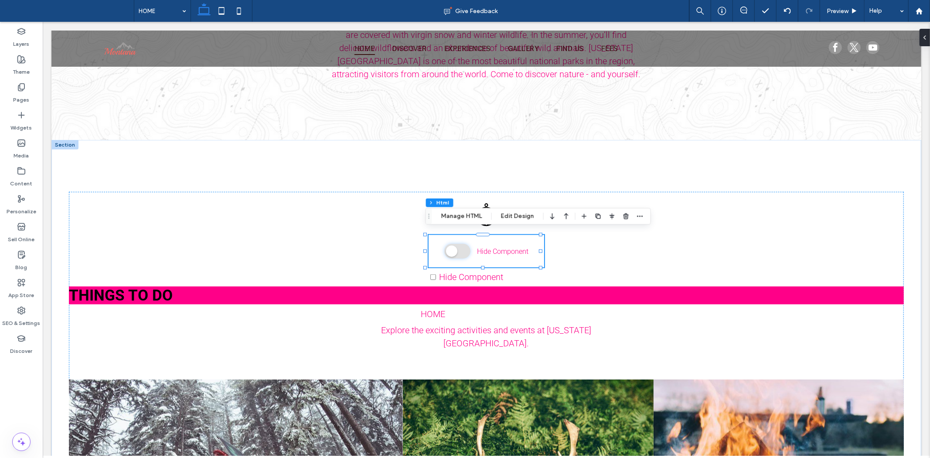
click at [447, 247] on span at bounding box center [457, 250] width 26 height 15
click at [449, 251] on span at bounding box center [457, 250] width 26 height 15
click at [455, 248] on span at bounding box center [457, 250] width 26 height 15
click at [449, 247] on span at bounding box center [457, 250] width 26 height 15
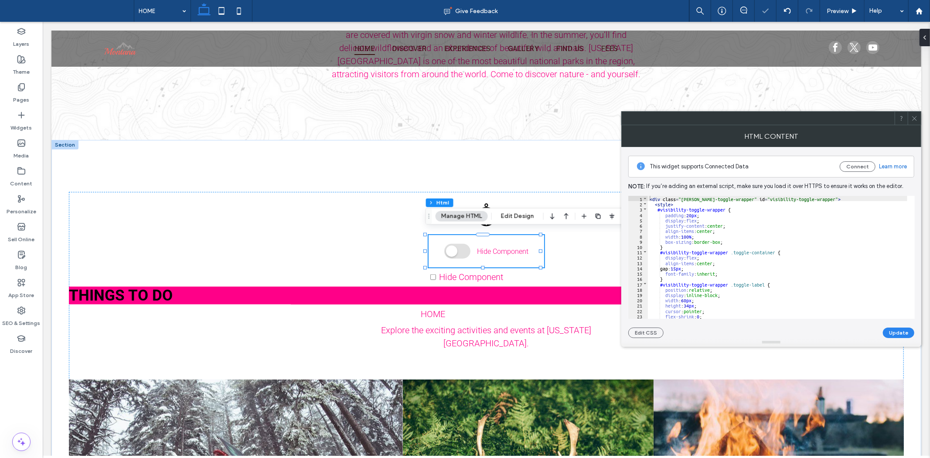
click at [913, 121] on span at bounding box center [914, 118] width 7 height 13
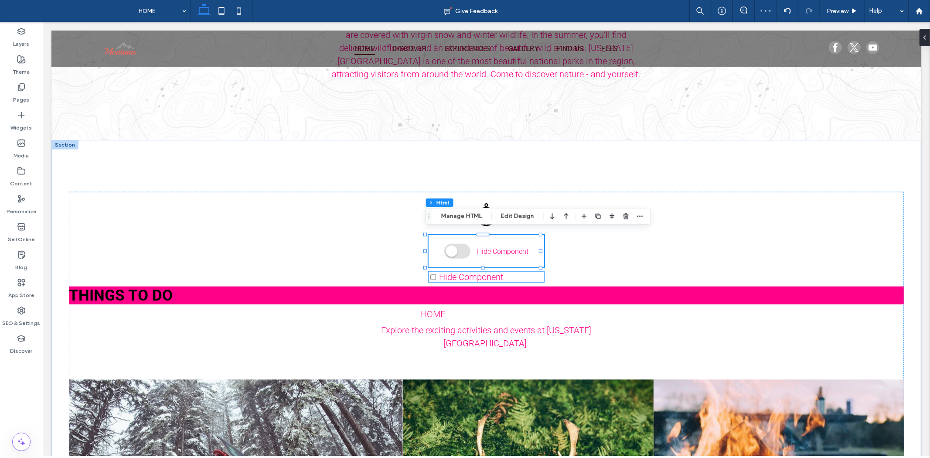
click at [469, 275] on span "Hide Component" at bounding box center [471, 276] width 64 height 10
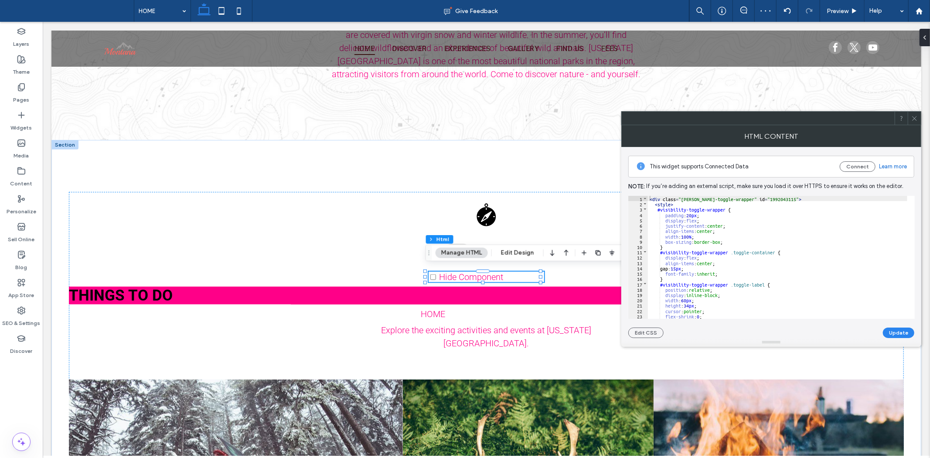
click at [915, 121] on icon at bounding box center [914, 118] width 7 height 7
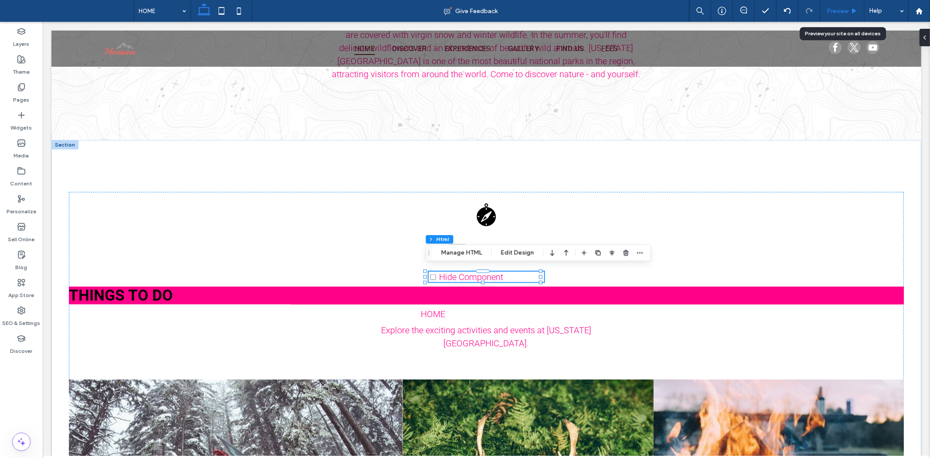
click at [825, 10] on div "Preview" at bounding box center [842, 10] width 44 height 7
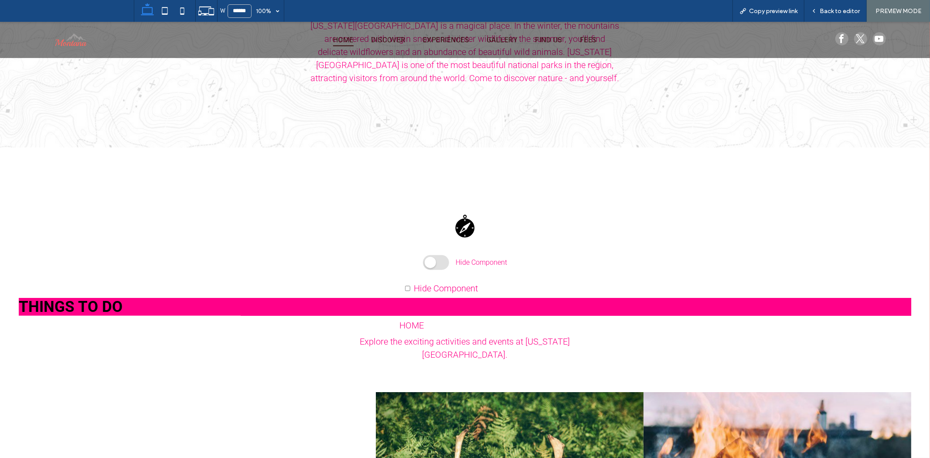
scroll to position [735, 0]
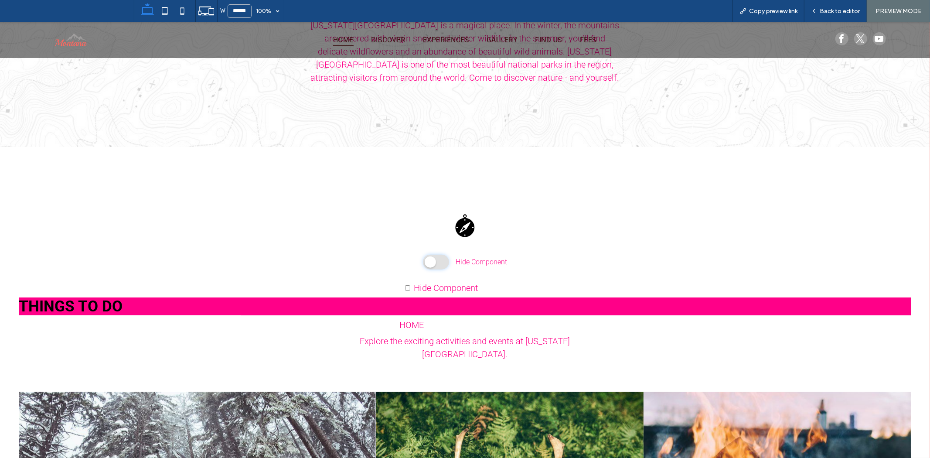
click at [438, 254] on span at bounding box center [436, 261] width 26 height 15
click at [437, 258] on span at bounding box center [436, 261] width 26 height 15
click at [834, 10] on span "Back to editor" at bounding box center [839, 10] width 40 height 7
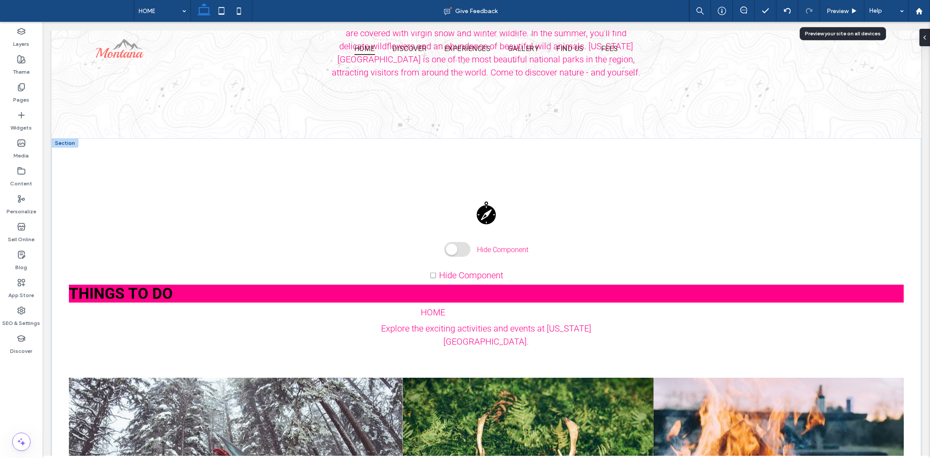
scroll to position [726, 0]
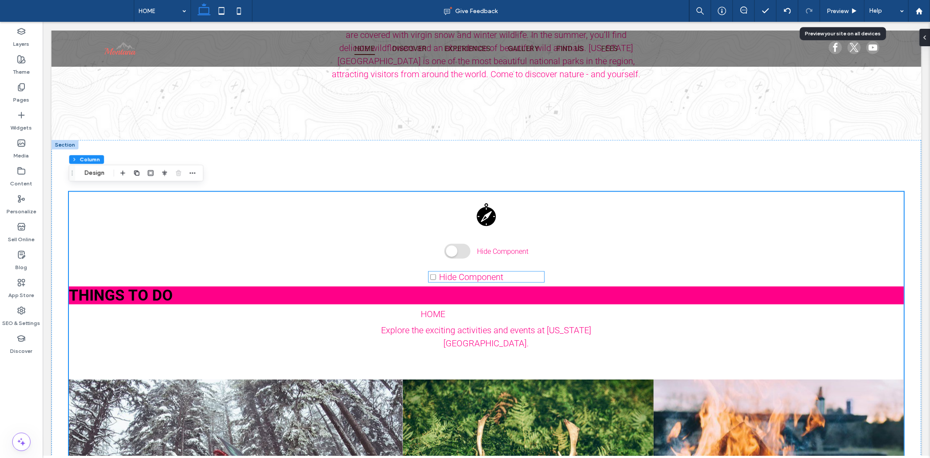
click at [466, 273] on span "Hide Component" at bounding box center [471, 276] width 64 height 10
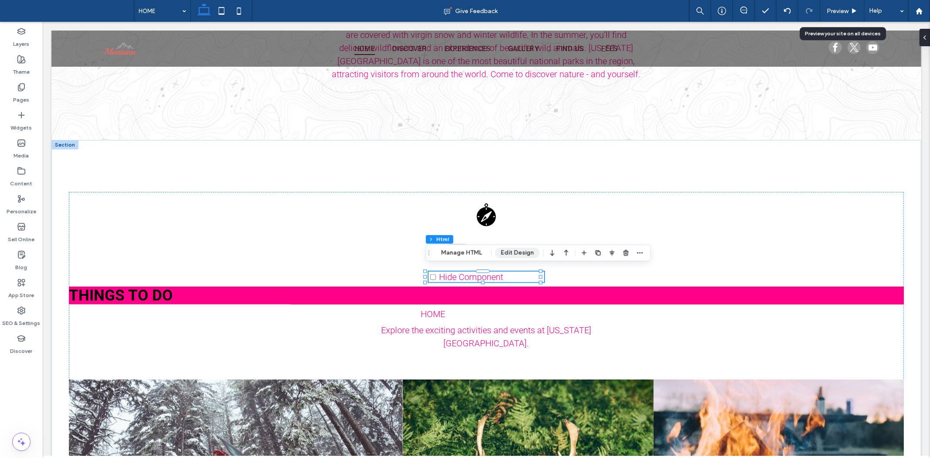
click at [501, 257] on button "Edit Design" at bounding box center [517, 253] width 44 height 10
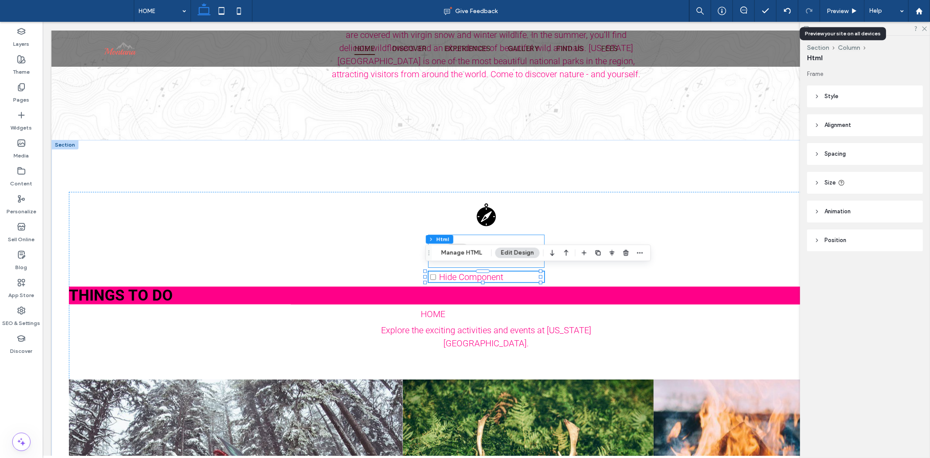
click at [461, 259] on div "Section Column Html Manage HTML Edit Design" at bounding box center [537, 253] width 225 height 17
click at [464, 254] on button "Manage HTML" at bounding box center [461, 253] width 52 height 10
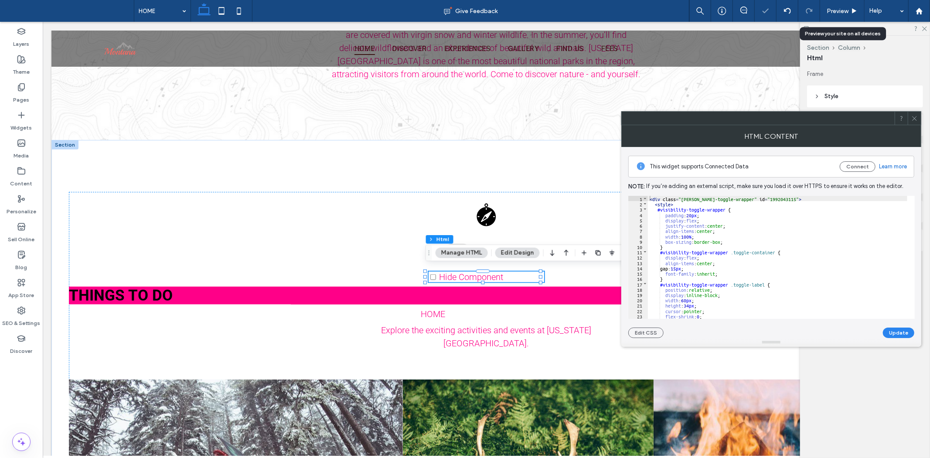
click at [734, 241] on div "< div class = "duda-toggle-wrapper" id = "1992043115" > < style > #visibility-t…" at bounding box center [777, 262] width 259 height 133
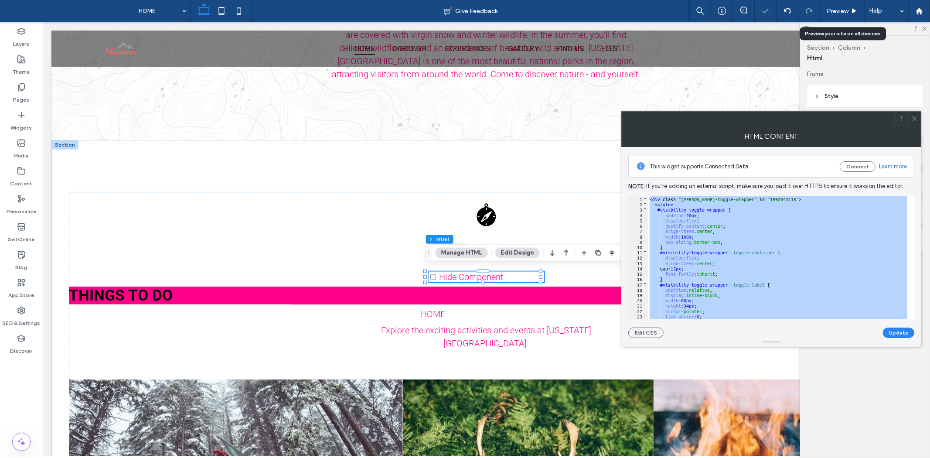
scroll to position [676, 0]
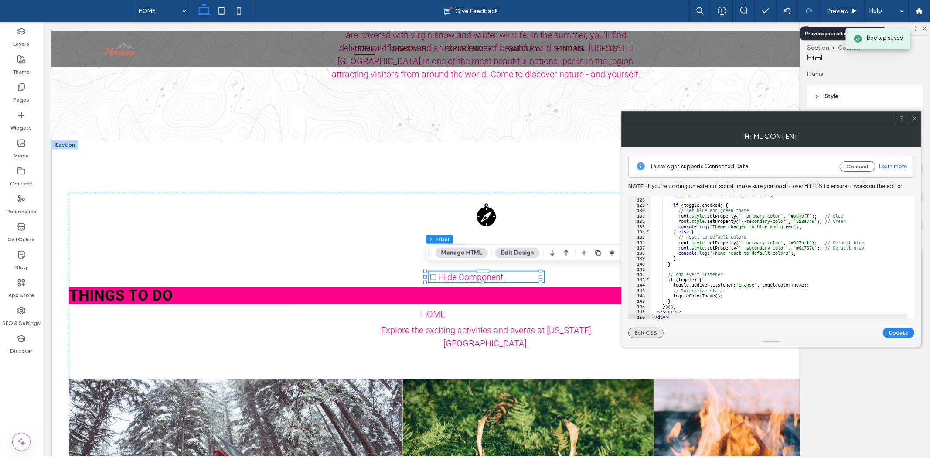
click at [647, 333] on button "Edit CSS" at bounding box center [645, 332] width 35 height 10
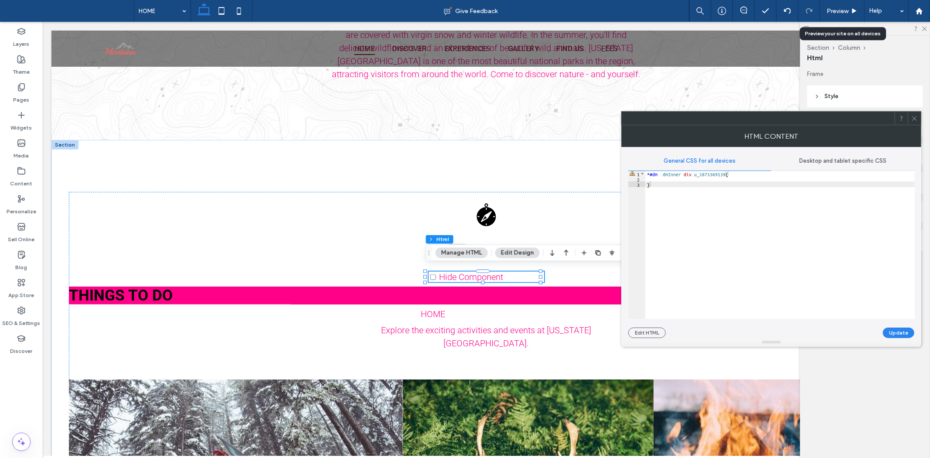
click at [752, 242] on div "* #dm .dmInner div .u_1873369139 { }" at bounding box center [779, 250] width 269 height 158
drag, startPoint x: 724, startPoint y: 217, endPoint x: 619, endPoint y: 150, distance: 124.1
click at [736, 284] on div at bounding box center [779, 250] width 269 height 158
click at [894, 331] on button "Update" at bounding box center [898, 332] width 31 height 10
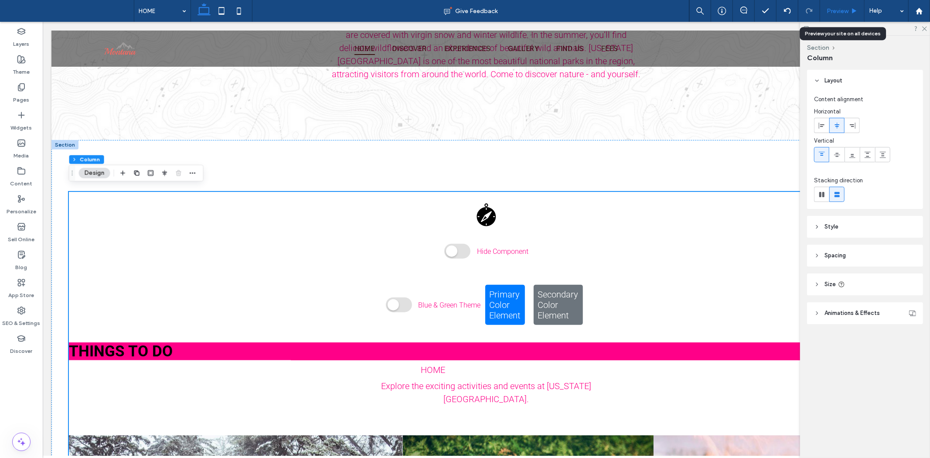
click at [838, 10] on span "Preview" at bounding box center [837, 10] width 22 height 7
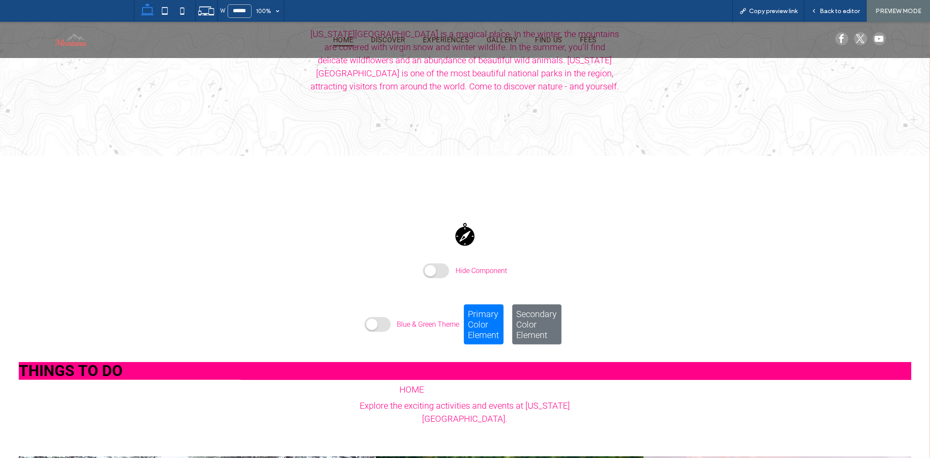
scroll to position [735, 0]
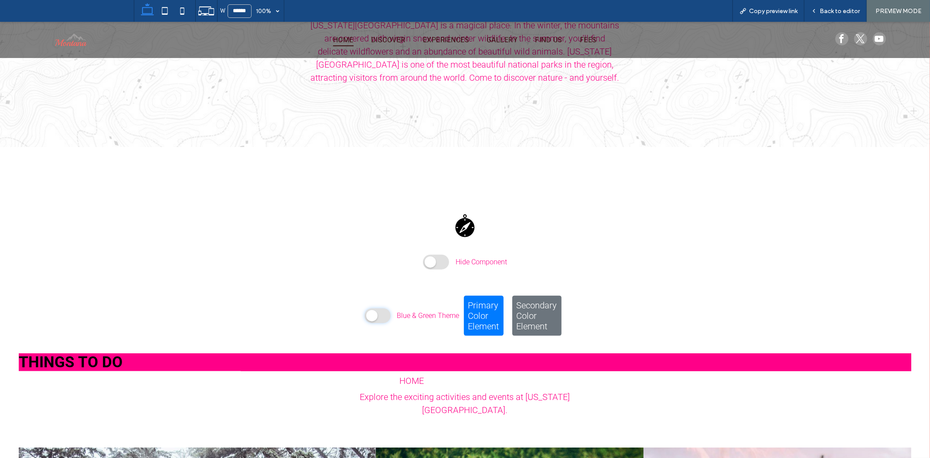
click at [379, 309] on span at bounding box center [377, 315] width 26 height 15
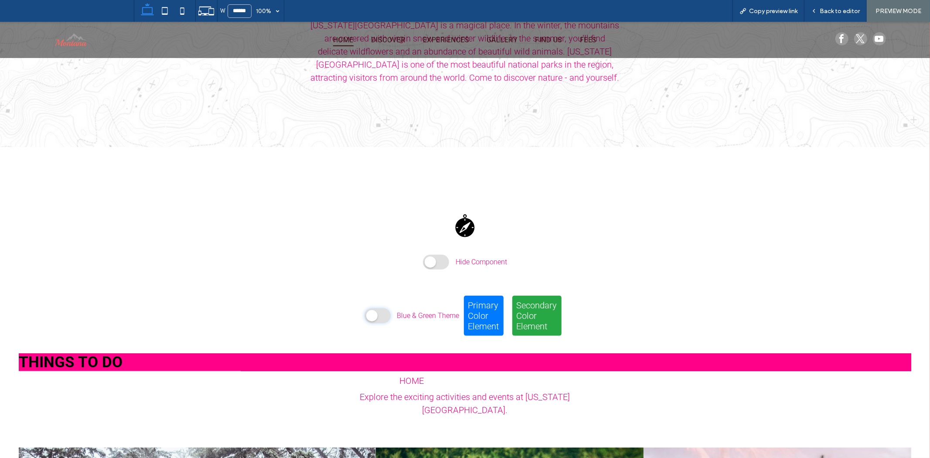
click at [379, 309] on span at bounding box center [377, 315] width 26 height 15
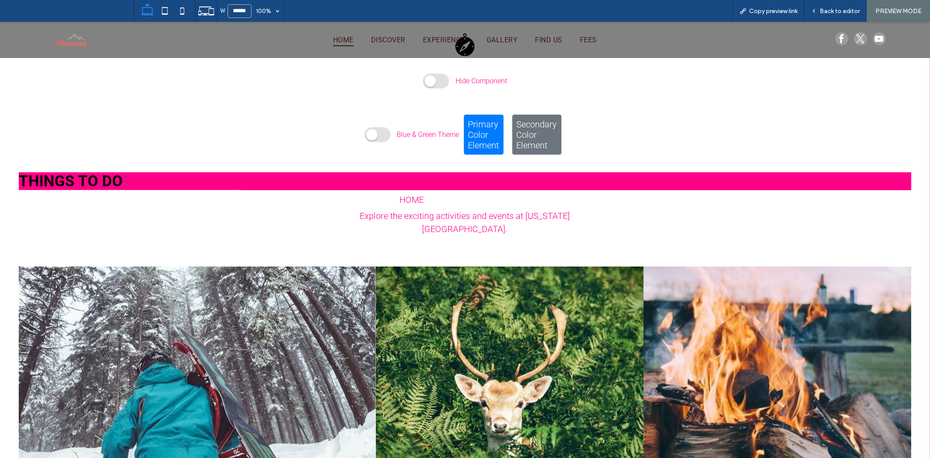
scroll to position [881, 0]
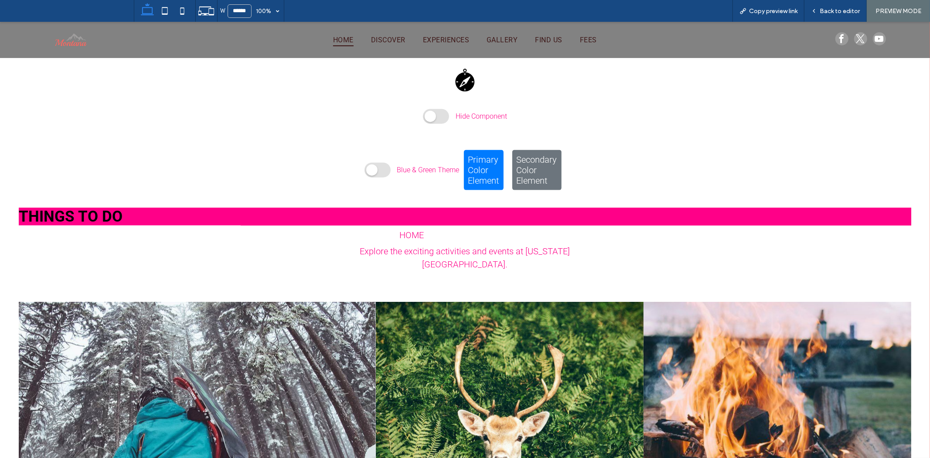
click at [525, 214] on h2 "THINGS TO DO" at bounding box center [465, 216] width 893 height 18
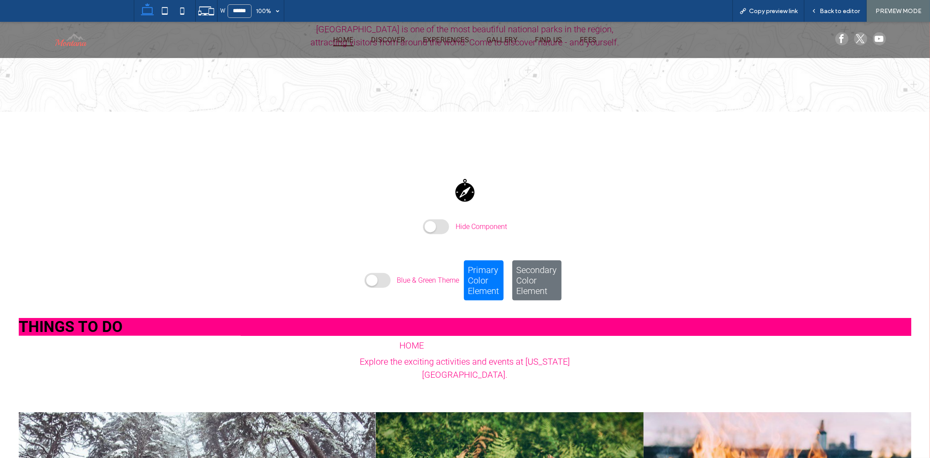
scroll to position [735, 0]
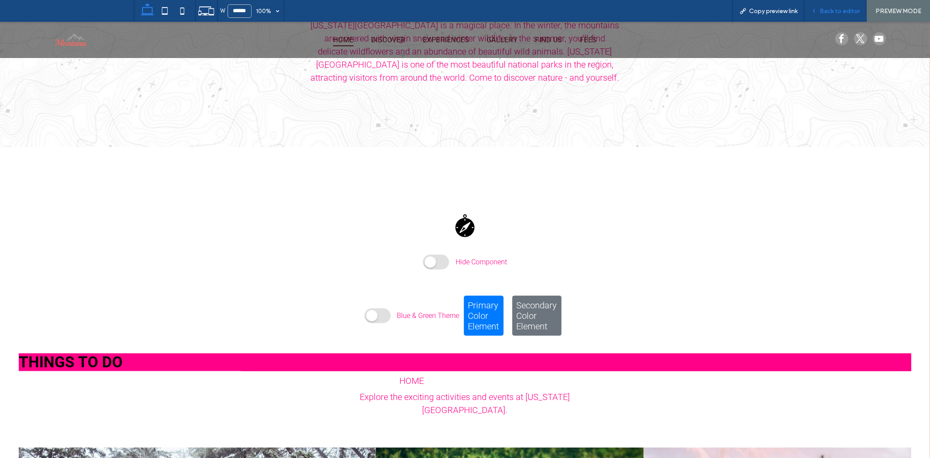
click at [850, 11] on span "Back to editor" at bounding box center [839, 10] width 40 height 7
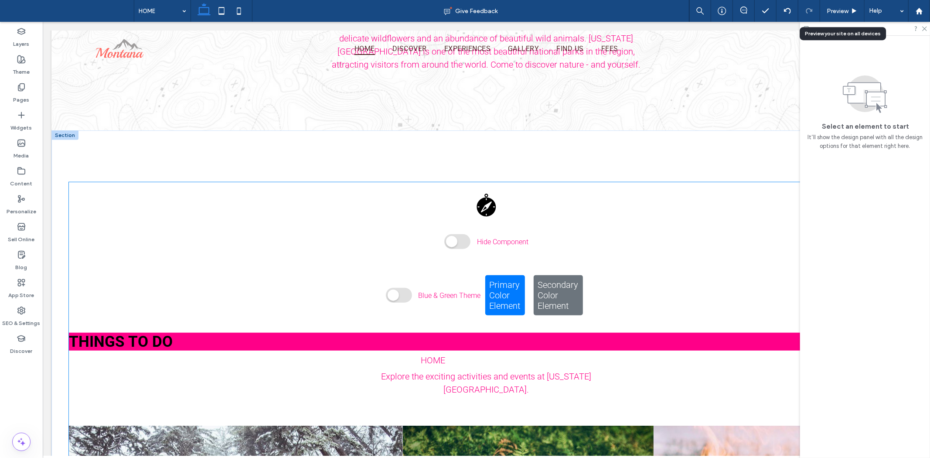
scroll to position [726, 0]
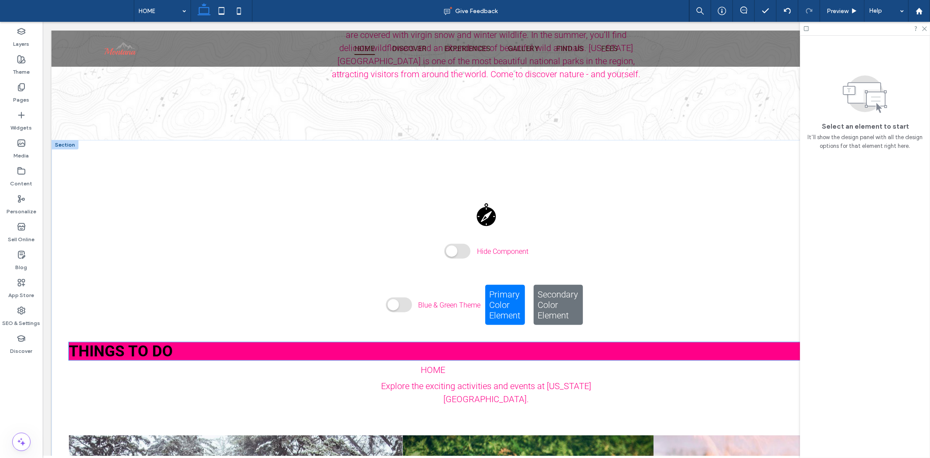
click at [541, 346] on h2 "THINGS TO DO" at bounding box center [485, 351] width 835 height 18
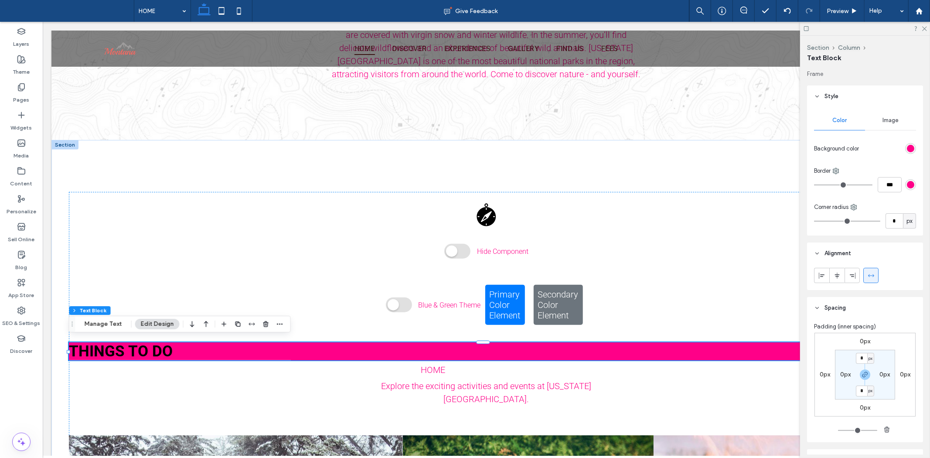
click at [889, 121] on span "Image" at bounding box center [890, 120] width 16 height 7
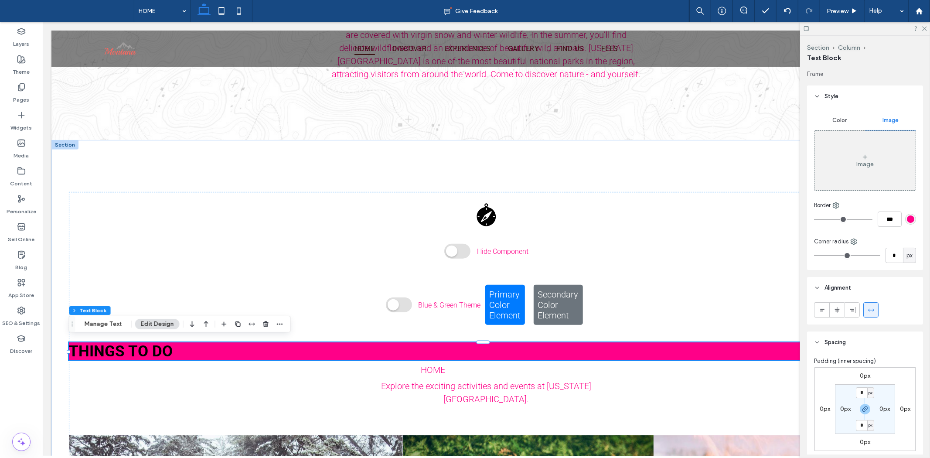
click at [889, 121] on span "Image" at bounding box center [890, 120] width 16 height 7
click at [911, 218] on div "Color Image Image Border *** Corner radius * px" at bounding box center [865, 188] width 116 height 163
click at [908, 218] on div "rgb(255, 0, 136)" at bounding box center [910, 218] width 7 height 7
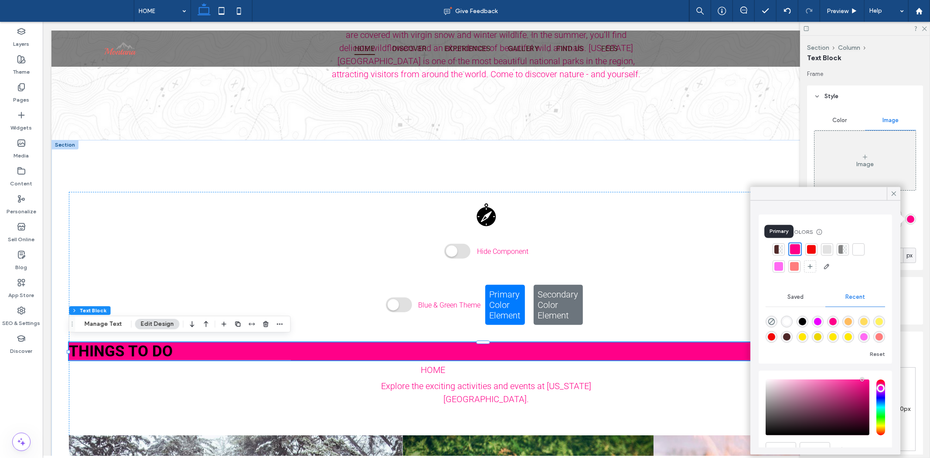
click at [779, 248] on div at bounding box center [781, 249] width 4 height 9
click at [779, 250] on div at bounding box center [781, 249] width 5 height 10
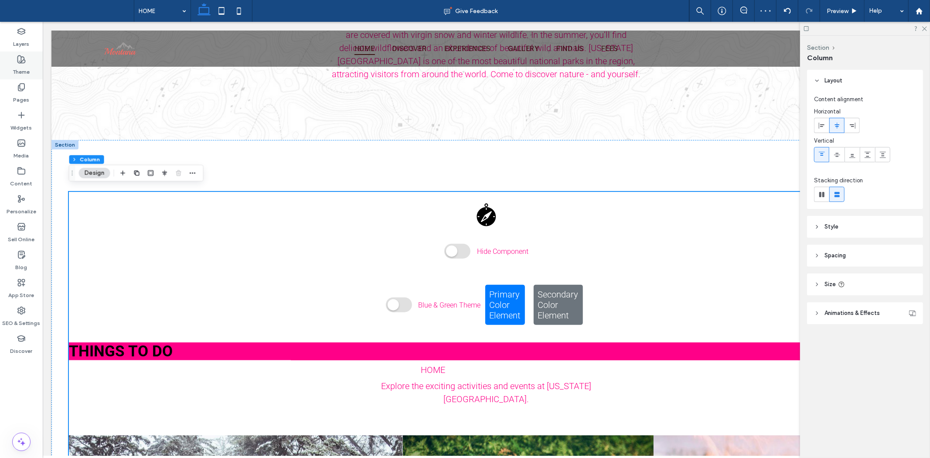
click at [17, 56] on icon at bounding box center [21, 59] width 9 height 9
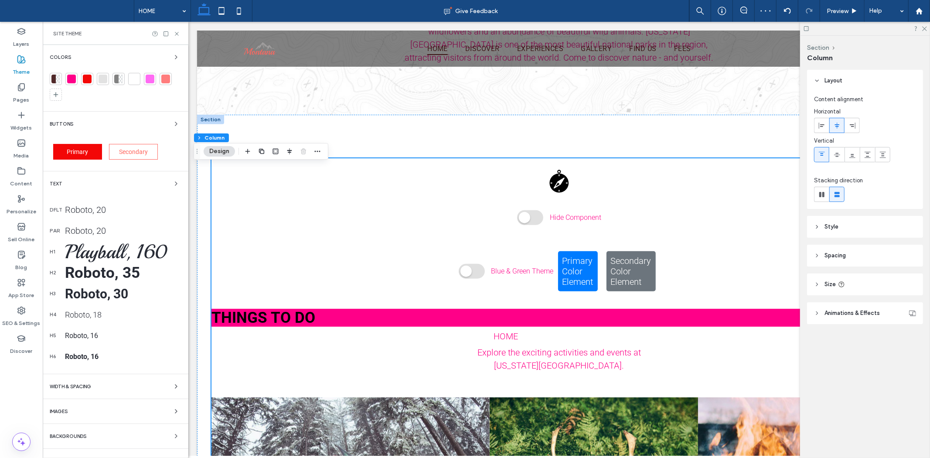
scroll to position [697, 0]
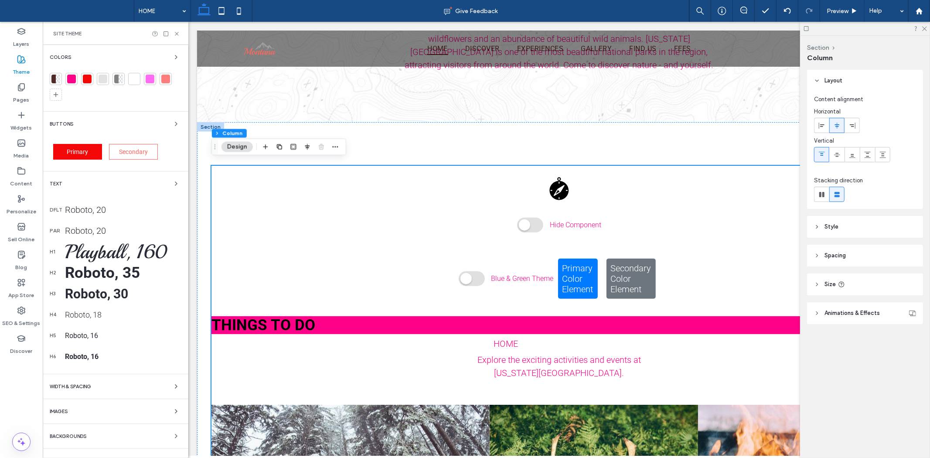
click at [53, 76] on div at bounding box center [53, 79] width 4 height 9
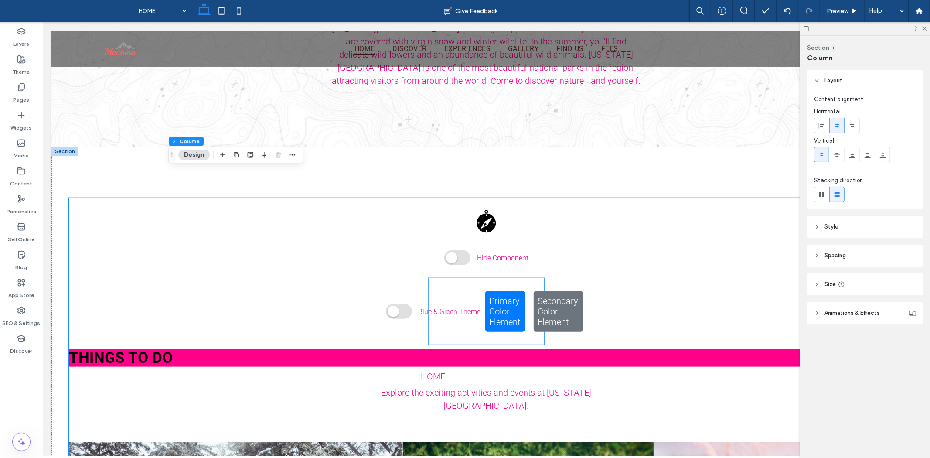
scroll to position [726, 0]
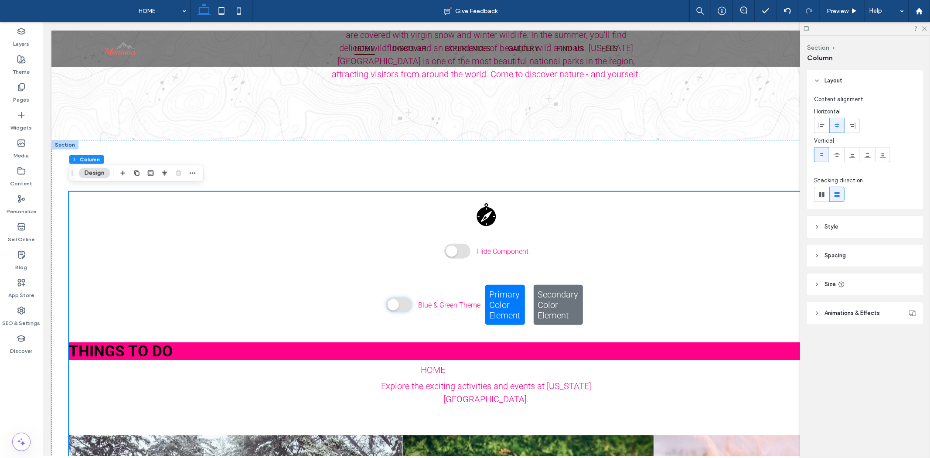
click at [397, 299] on span at bounding box center [398, 304] width 26 height 15
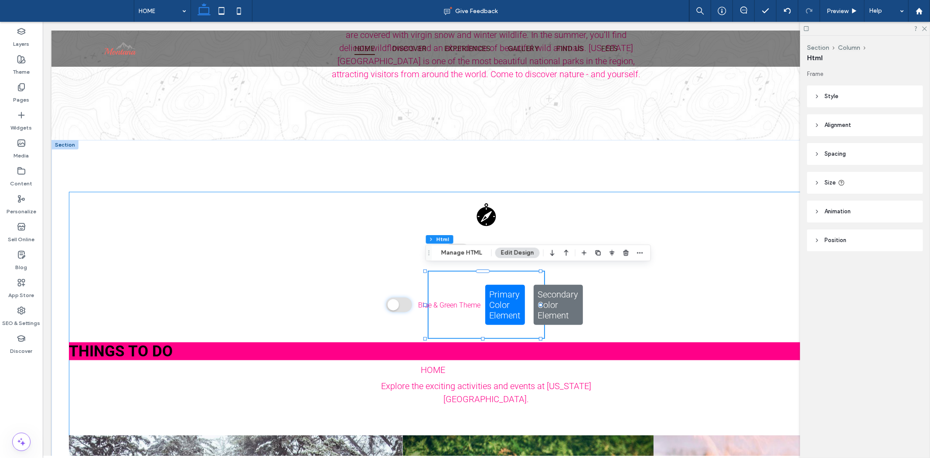
click at [397, 299] on span at bounding box center [398, 304] width 26 height 15
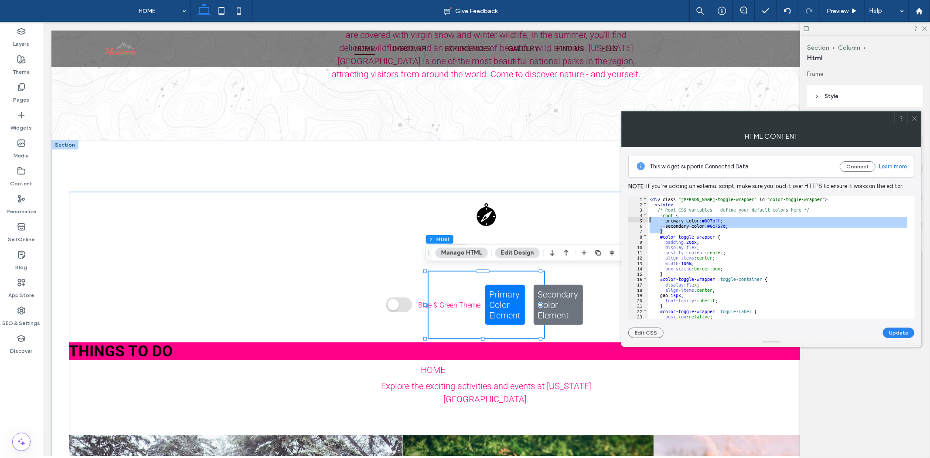
drag, startPoint x: 728, startPoint y: 250, endPoint x: 668, endPoint y: 241, distance: 60.0
click at [672, 225] on div "< div class = "duda-toggle-wrapper" id = "color-toggle-wrapper" > < style > /* …" at bounding box center [777, 257] width 259 height 123
click at [673, 224] on div "< div class = "duda-toggle-wrapper" id = "color-toggle-wrapper" > < style > /* …" at bounding box center [777, 262] width 259 height 133
drag, startPoint x: 671, startPoint y: 221, endPoint x: 703, endPoint y: 219, distance: 31.9
click at [703, 219] on div "< div class = "duda-toggle-wrapper" id = "color-toggle-wrapper" > < style > /* …" at bounding box center [777, 262] width 259 height 133
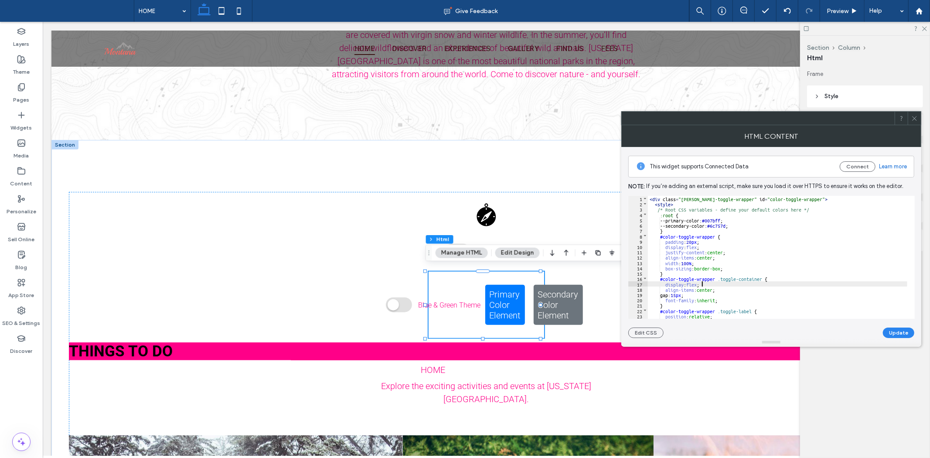
click at [792, 286] on div "< div class = "duda-toggle-wrapper" id = "color-toggle-wrapper" > < style > /* …" at bounding box center [777, 262] width 259 height 133
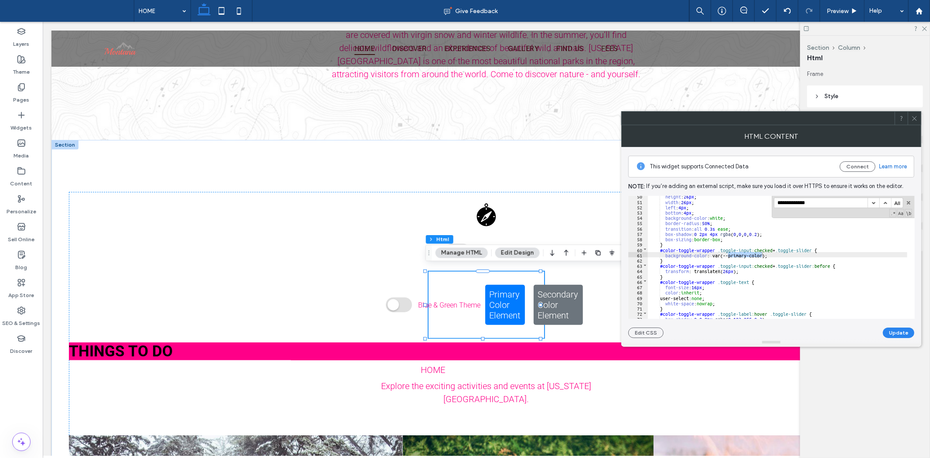
scroll to position [263, 0]
type input "**********"
click at [771, 280] on div "height : 26 px ; width : 26 px ; left : 4 px ; bottom : 4 px ; background-color…" at bounding box center [777, 259] width 259 height 133
click at [751, 252] on div "height : 26 px ; width : 26 px ; left : 4 px ; bottom : 4 px ; background-color…" at bounding box center [777, 259] width 259 height 133
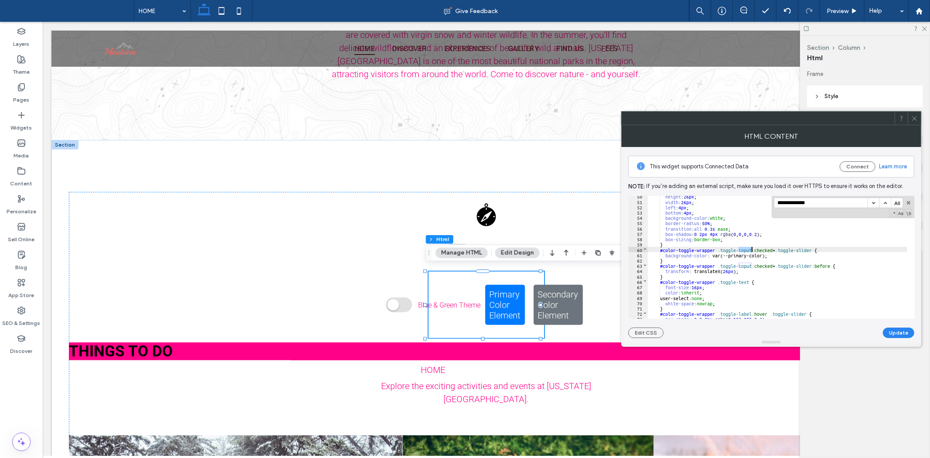
click at [758, 254] on div "height : 26 px ; width : 26 px ; left : 4 px ; bottom : 4 px ; background-color…" at bounding box center [777, 259] width 259 height 133
click at [881, 201] on button "button" at bounding box center [885, 203] width 12 height 10
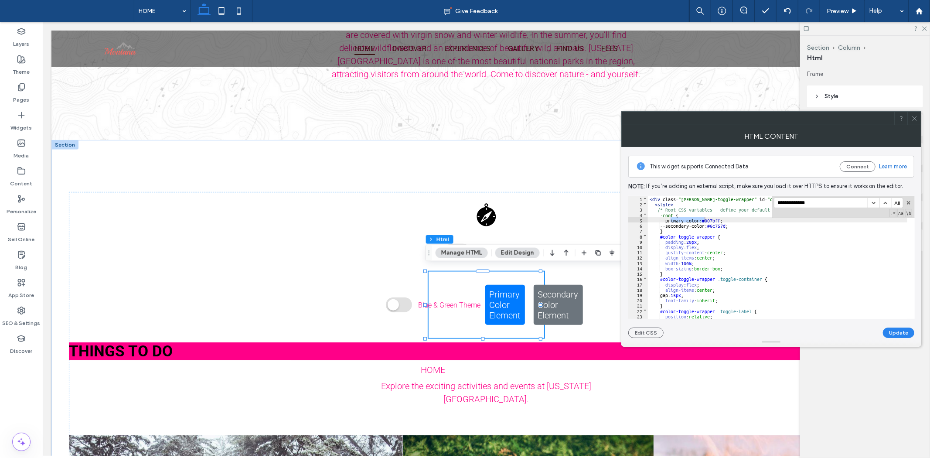
click at [881, 201] on button "button" at bounding box center [885, 203] width 12 height 10
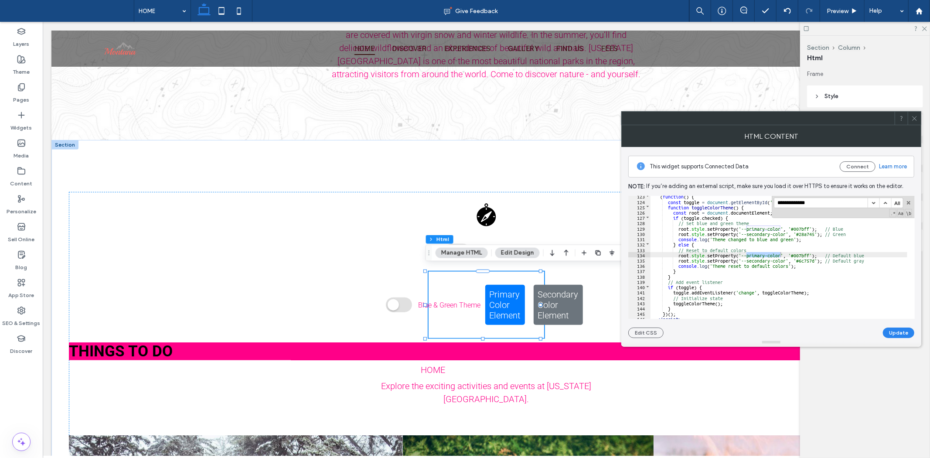
click at [879, 201] on button "button" at bounding box center [885, 203] width 12 height 10
click at [882, 200] on button "button" at bounding box center [885, 203] width 12 height 10
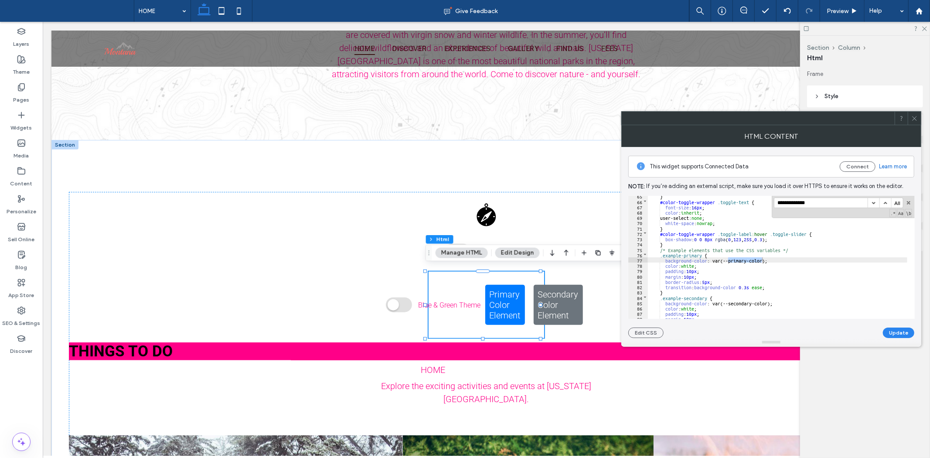
click at [882, 200] on button "button" at bounding box center [885, 203] width 12 height 10
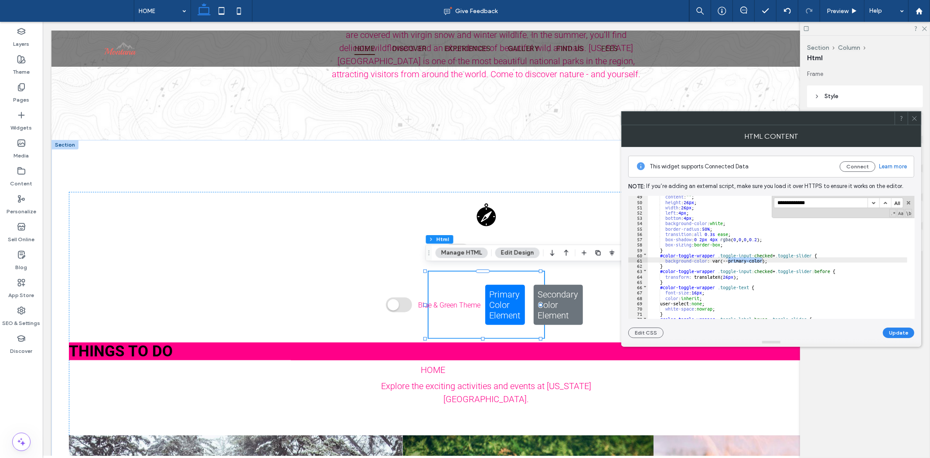
scroll to position [258, 0]
click at [882, 200] on button "button" at bounding box center [885, 203] width 12 height 10
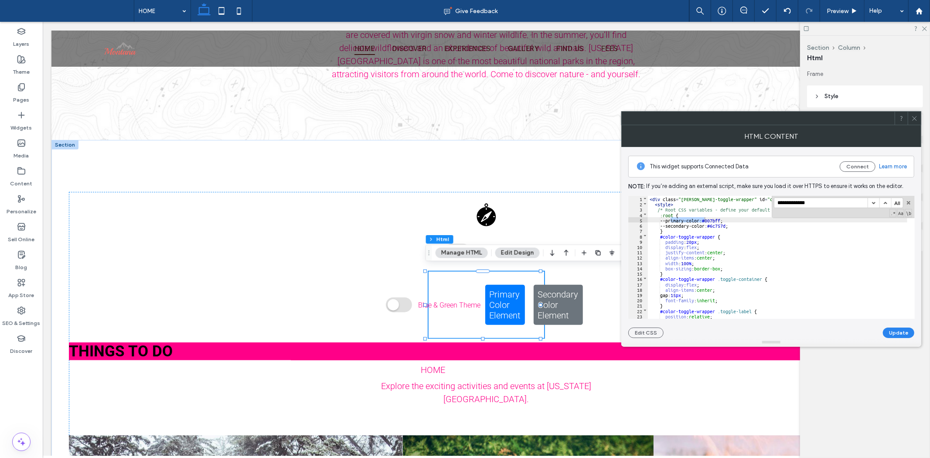
click at [882, 200] on button "button" at bounding box center [885, 203] width 12 height 10
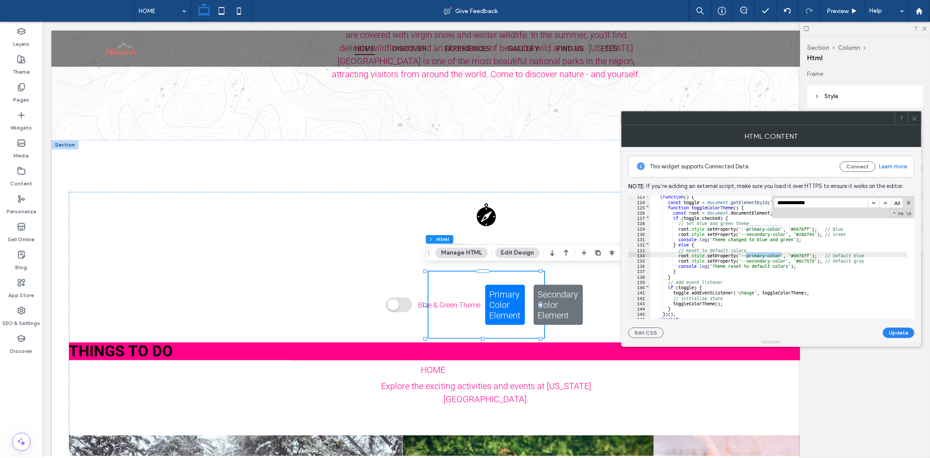
scroll to position [652, 0]
click at [813, 290] on div "( function ( ) { const toggle = document . getElementById ( 'color-toggle' ) ; …" at bounding box center [778, 259] width 257 height 133
drag, startPoint x: 740, startPoint y: 255, endPoint x: 779, endPoint y: 255, distance: 39.2
click at [779, 255] on div "( function ( ) { const toggle = document . getElementById ( 'color-toggle' ) ; …" at bounding box center [778, 259] width 257 height 133
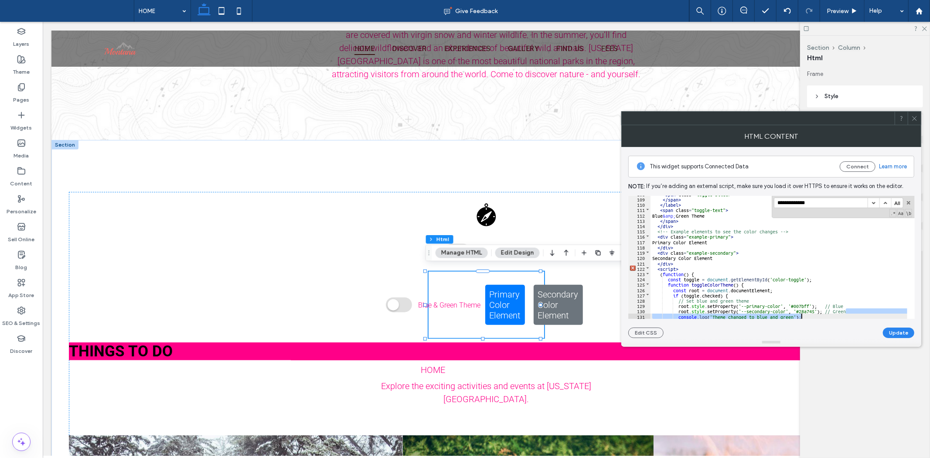
scroll to position [596, 0]
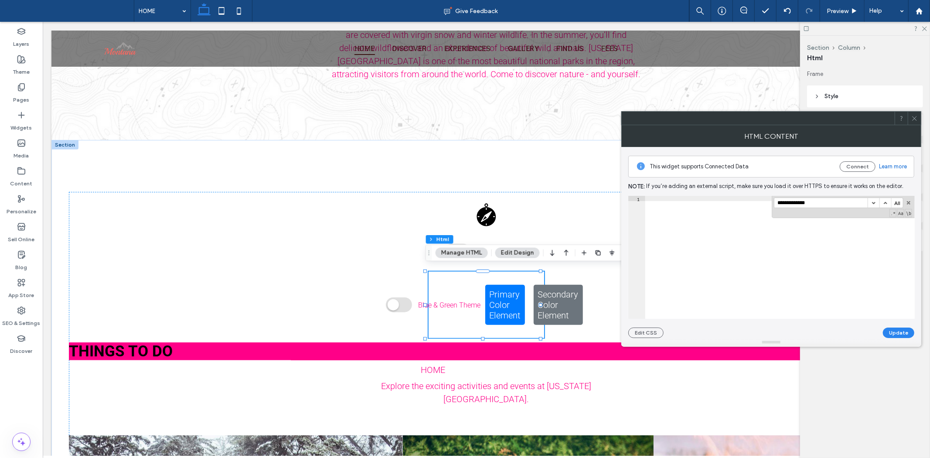
click at [782, 284] on div at bounding box center [779, 262] width 269 height 133
click at [751, 262] on div at bounding box center [779, 262] width 269 height 133
click at [442, 300] on span "Blue & Green Theme" at bounding box center [449, 304] width 62 height 8
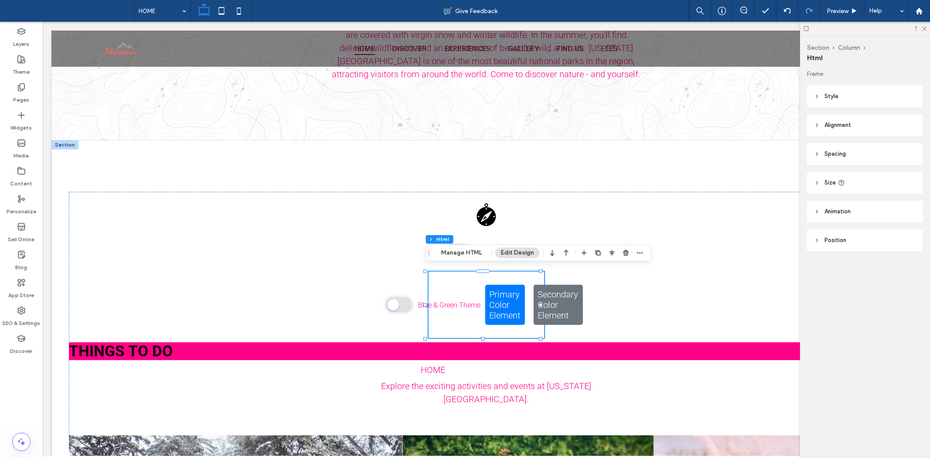
click at [385, 302] on span at bounding box center [398, 304] width 26 height 15
click at [387, 302] on span at bounding box center [398, 304] width 26 height 15
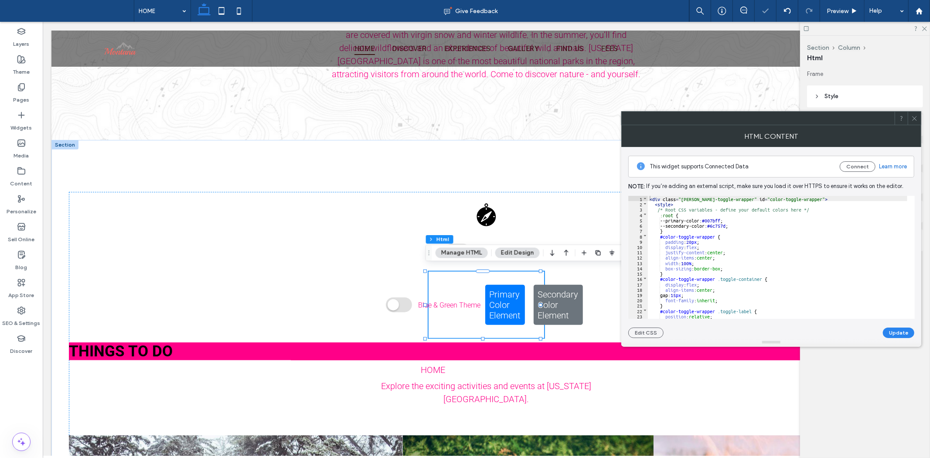
click at [812, 269] on div "< div class = "duda-toggle-wrapper" id = "color-toggle-wrapper" > < style > /* …" at bounding box center [777, 262] width 259 height 133
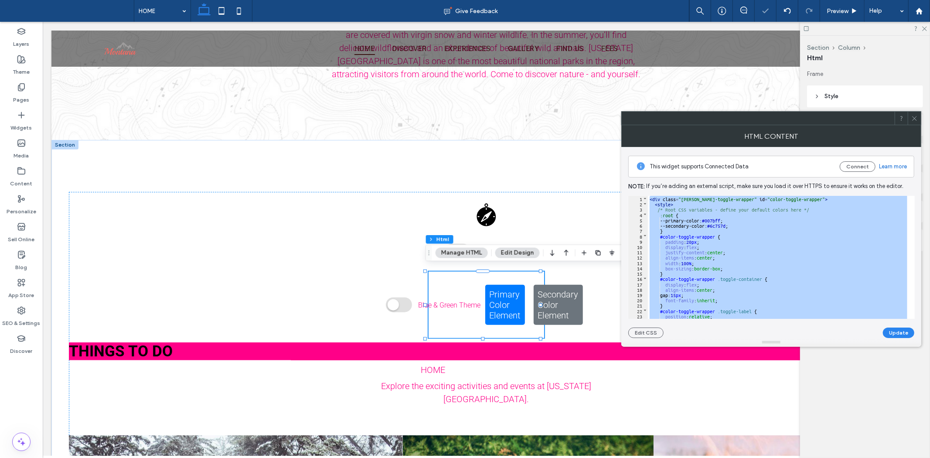
scroll to position [660, 0]
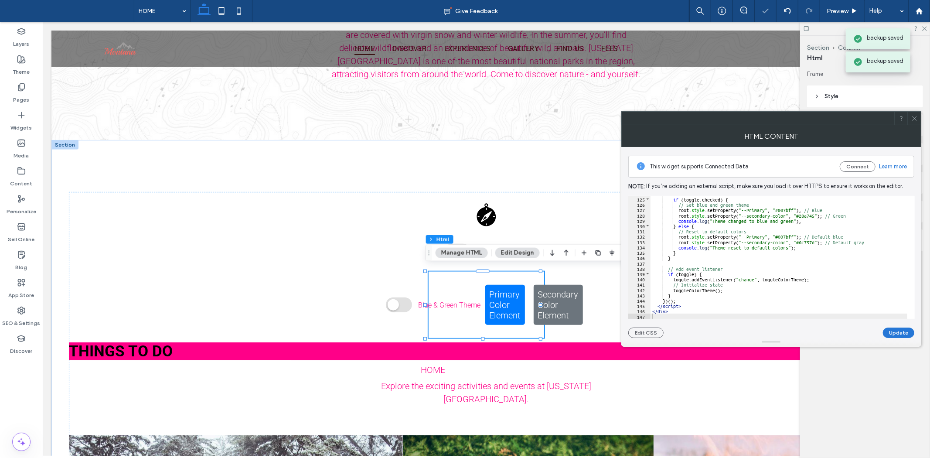
click at [897, 333] on button "Update" at bounding box center [898, 332] width 31 height 10
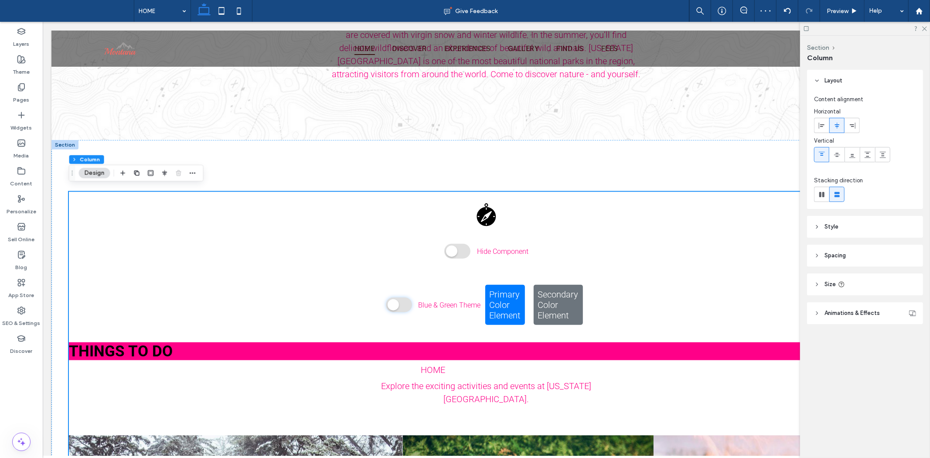
drag, startPoint x: 329, startPoint y: 269, endPoint x: 393, endPoint y: 298, distance: 69.8
click at [833, 11] on span "Preview" at bounding box center [837, 10] width 22 height 7
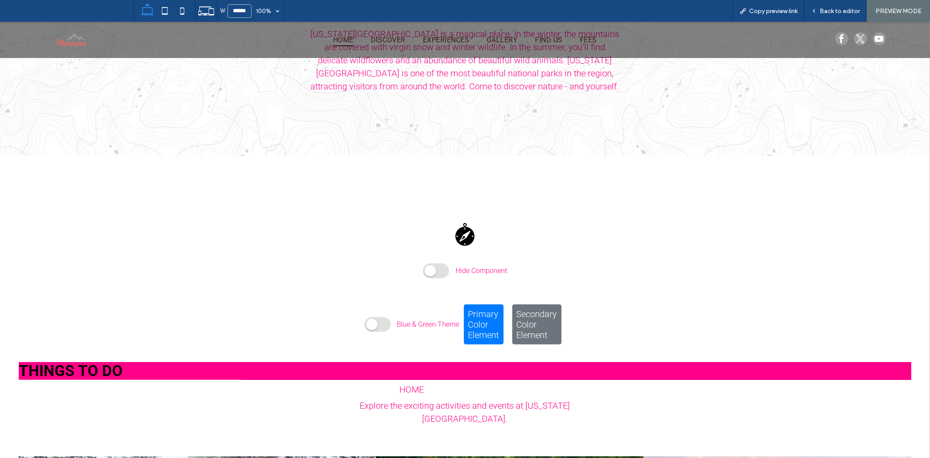
scroll to position [735, 0]
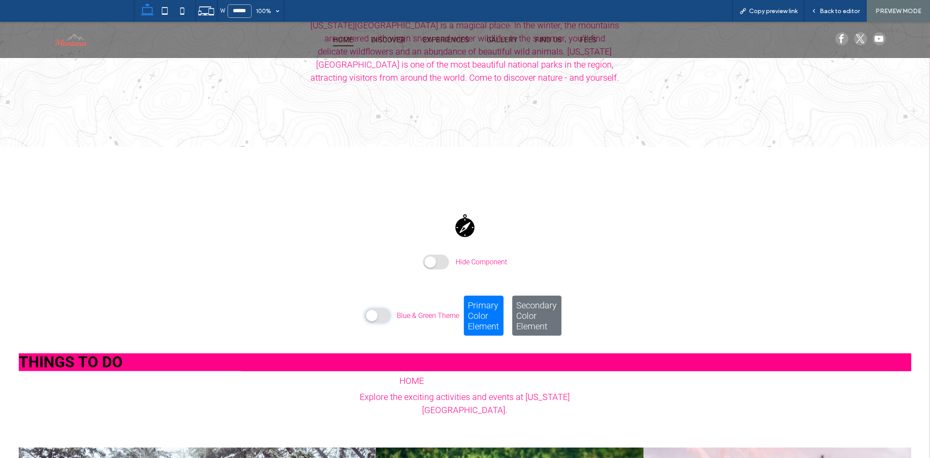
click at [381, 312] on span at bounding box center [377, 315] width 26 height 15
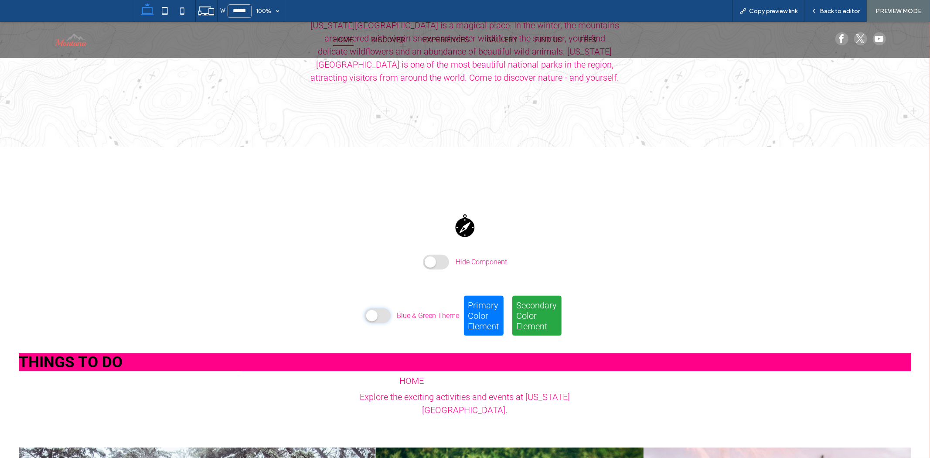
click at [381, 312] on span at bounding box center [377, 315] width 26 height 15
click at [824, 13] on span "Back to editor" at bounding box center [839, 10] width 40 height 7
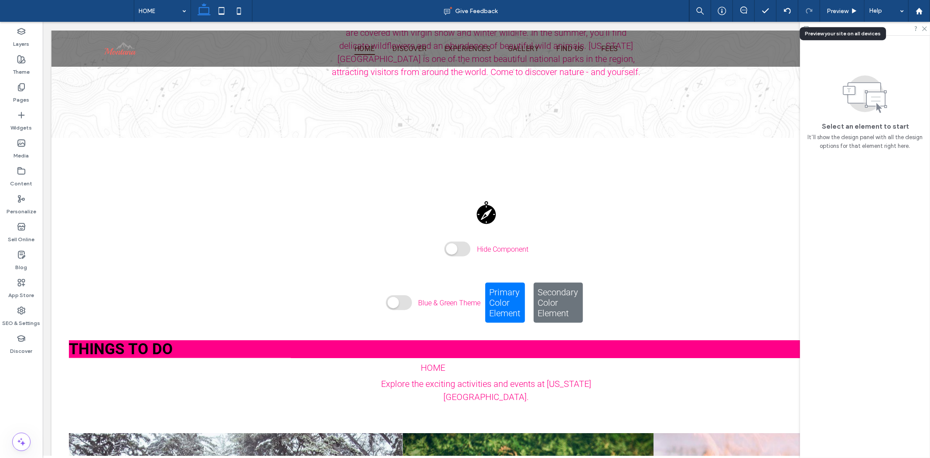
scroll to position [726, 0]
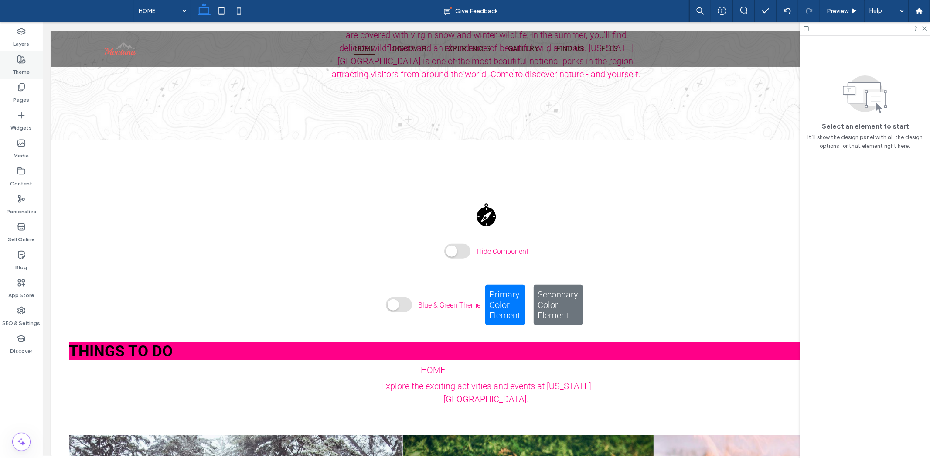
click at [30, 64] on div "Theme" at bounding box center [21, 65] width 43 height 28
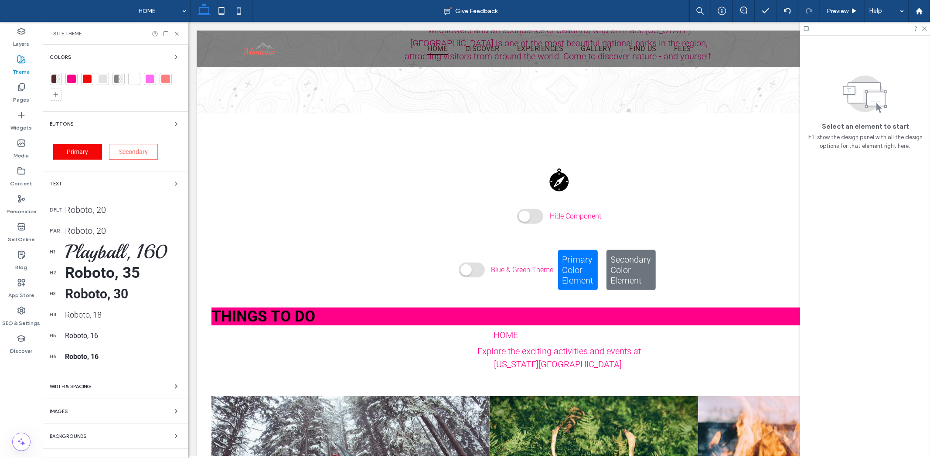
scroll to position [697, 0]
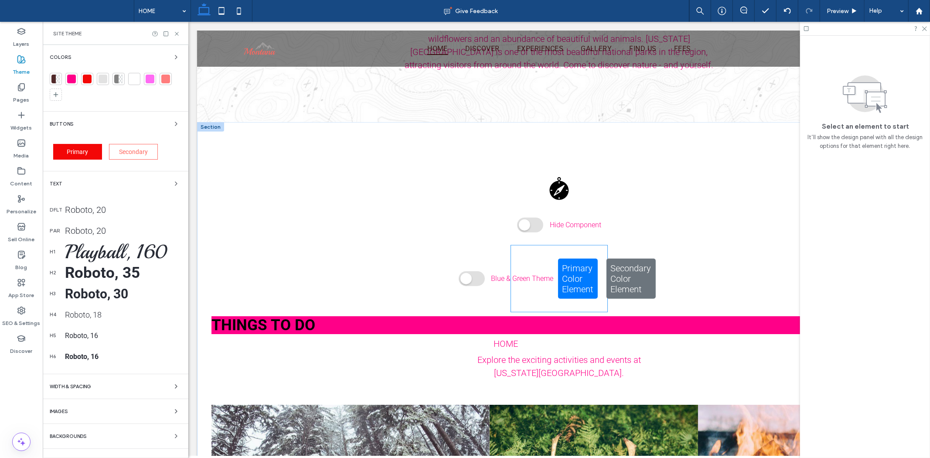
drag, startPoint x: 465, startPoint y: 271, endPoint x: 544, endPoint y: 271, distance: 78.9
click at [465, 271] on span at bounding box center [471, 278] width 26 height 15
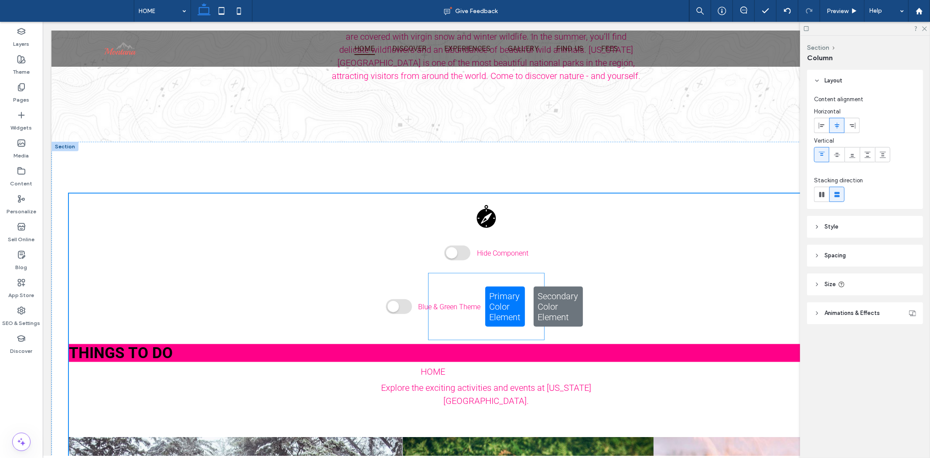
scroll to position [726, 0]
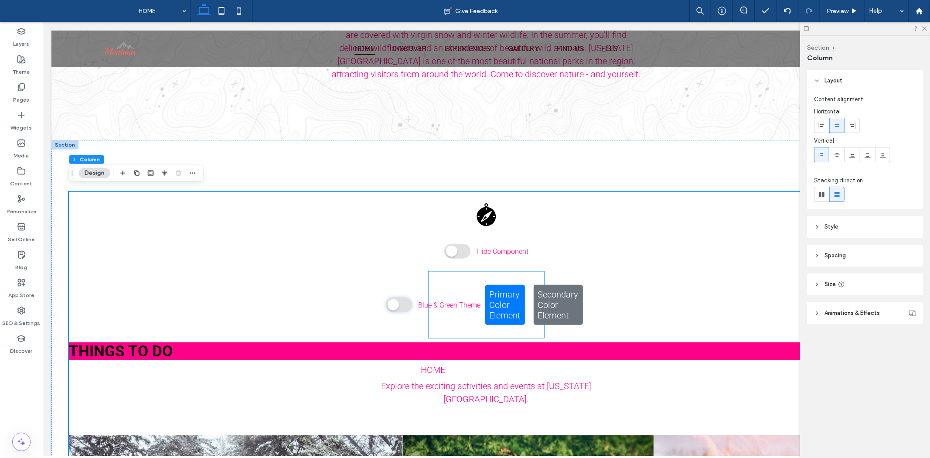
click at [399, 297] on span at bounding box center [398, 304] width 26 height 15
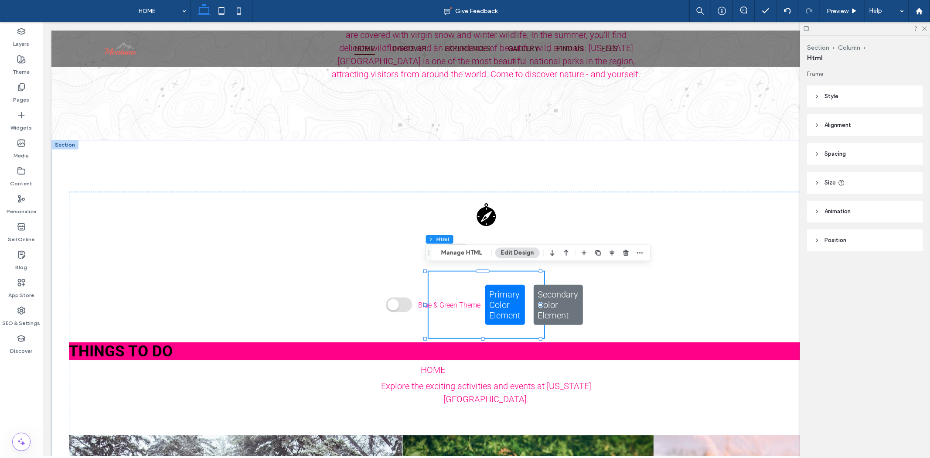
click at [399, 299] on span at bounding box center [398, 304] width 26 height 15
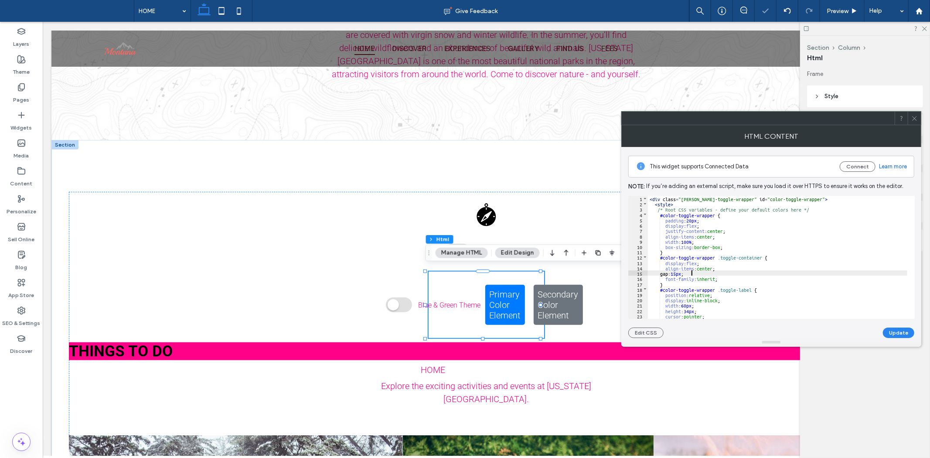
click at [782, 272] on div "< div class = "duda-toggle-wrapper" id = "color-toggle-wrapper" > < style > /* …" at bounding box center [777, 262] width 259 height 133
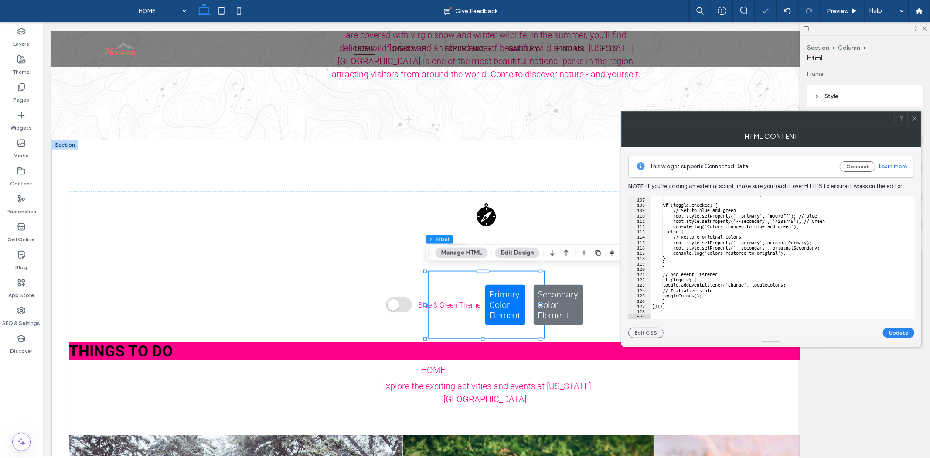
scroll to position [564, 0]
click at [905, 332] on button "Update" at bounding box center [898, 332] width 31 height 10
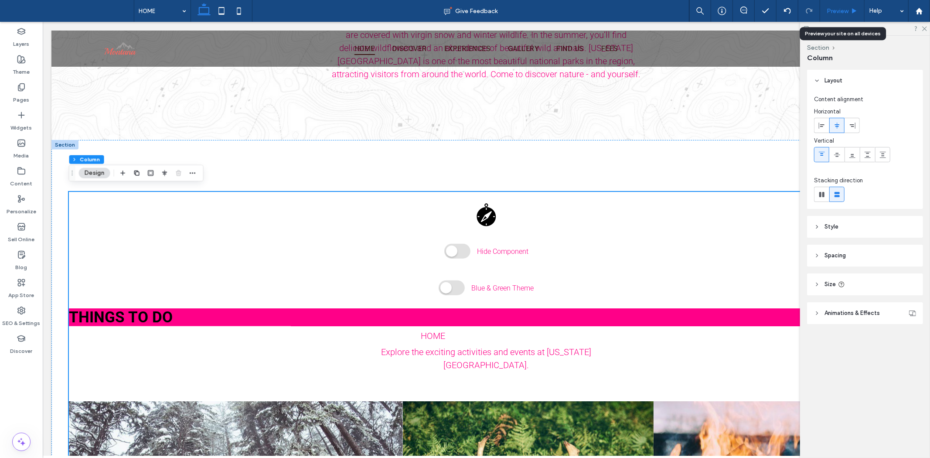
click at [827, 14] on span "Preview" at bounding box center [837, 10] width 22 height 7
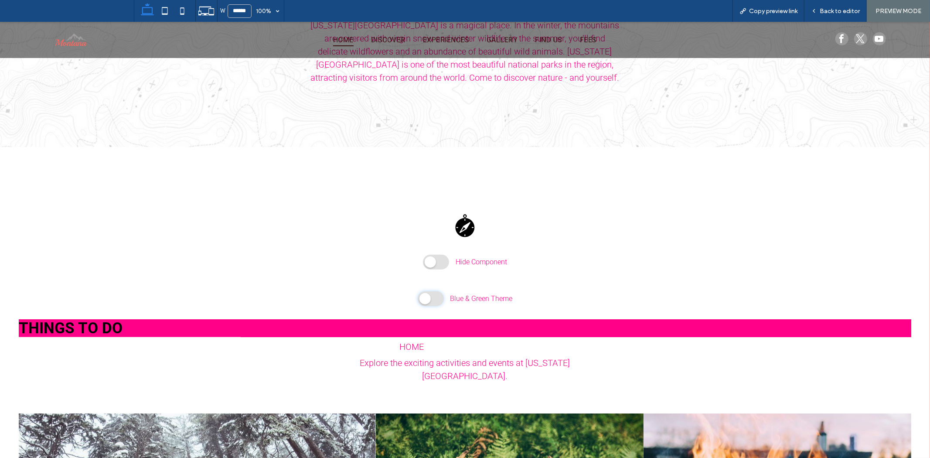
scroll to position [722, 0]
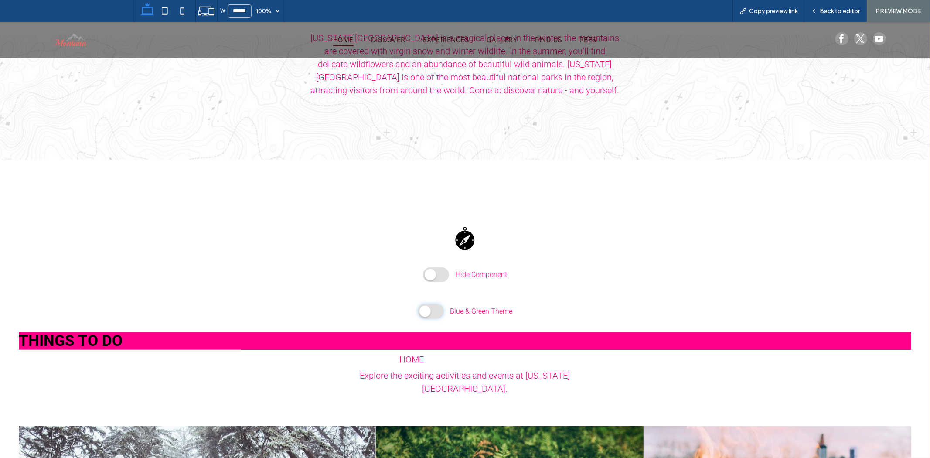
click at [418, 303] on span at bounding box center [431, 310] width 26 height 15
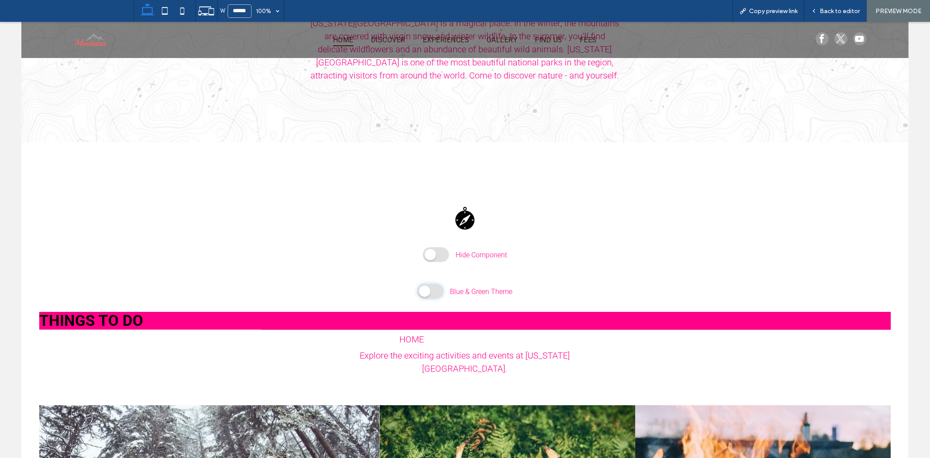
click at [432, 284] on span at bounding box center [430, 290] width 26 height 15
click at [425, 283] on span at bounding box center [430, 290] width 26 height 15
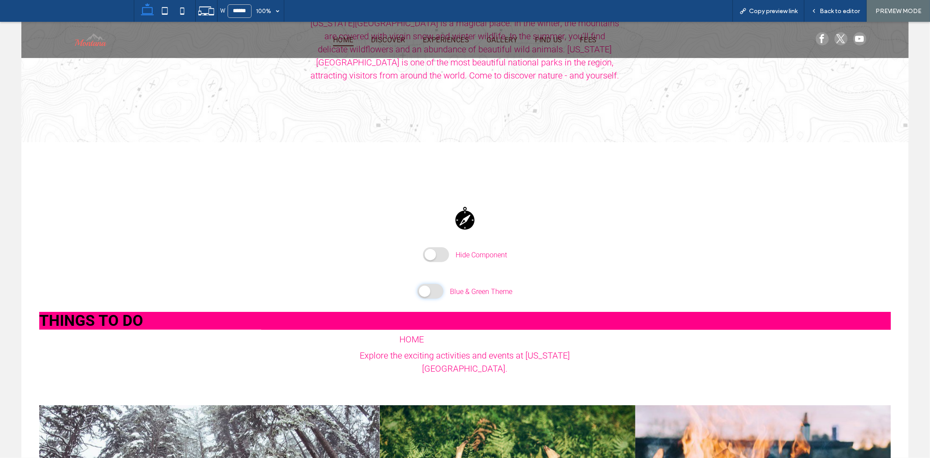
click at [425, 286] on span at bounding box center [430, 290] width 26 height 15
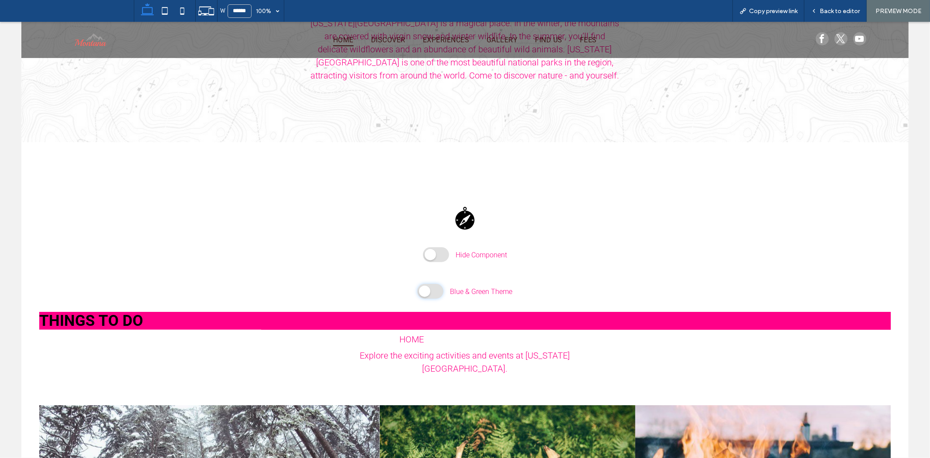
click at [425, 286] on span at bounding box center [430, 290] width 26 height 15
click at [425, 287] on span at bounding box center [430, 290] width 26 height 15
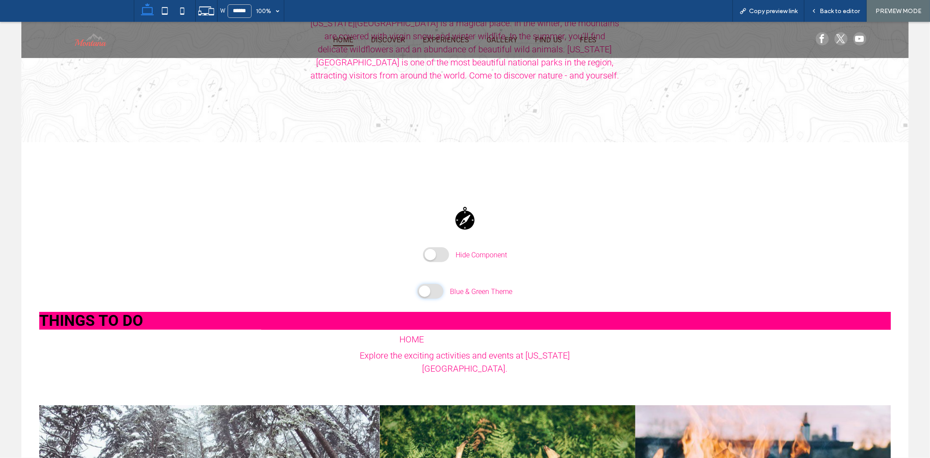
click at [428, 287] on span at bounding box center [430, 290] width 26 height 15
click at [829, 14] on span "Back to editor" at bounding box center [839, 10] width 40 height 7
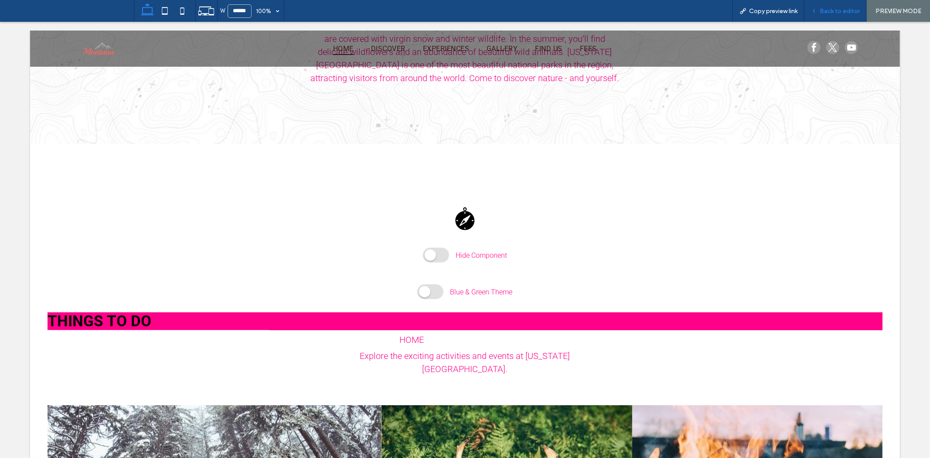
scroll to position [726, 0]
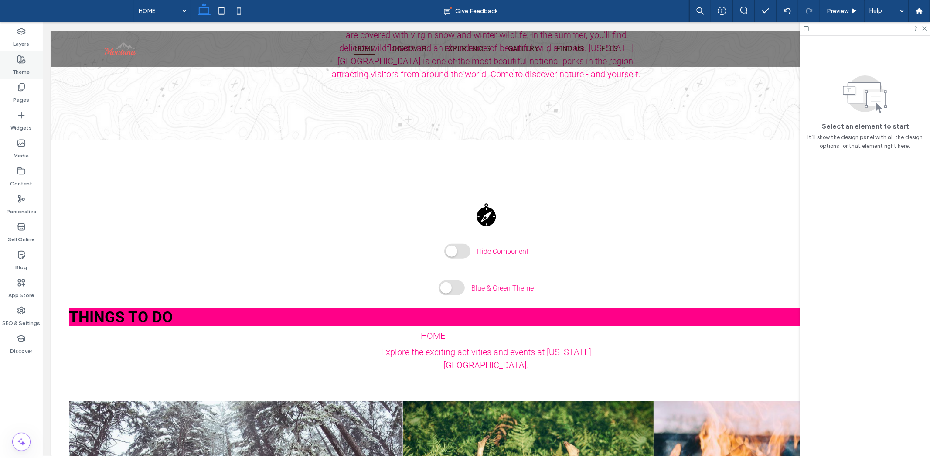
click at [20, 66] on label "Theme" at bounding box center [21, 70] width 17 height 12
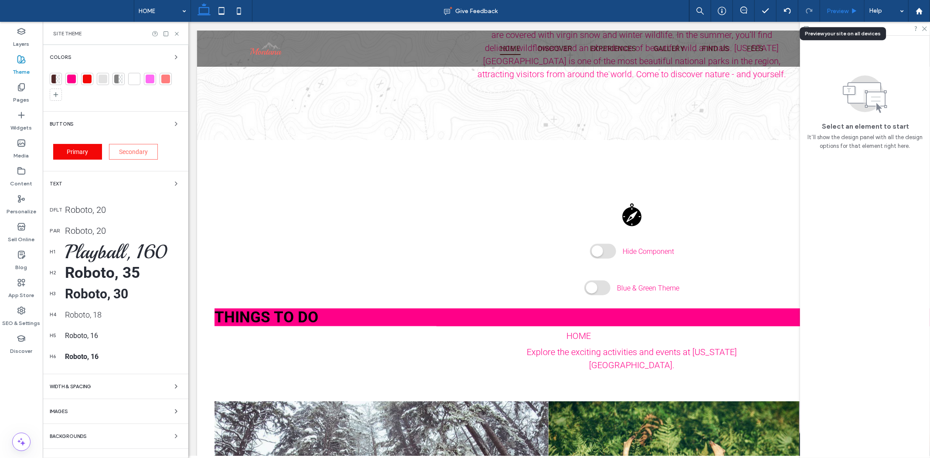
click at [843, 16] on div "Preview" at bounding box center [842, 11] width 44 height 22
click at [593, 285] on span at bounding box center [597, 287] width 26 height 15
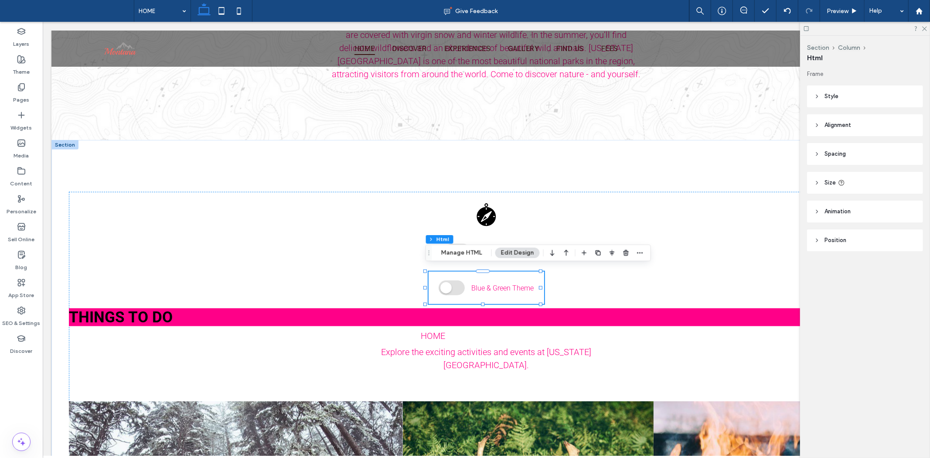
click at [450, 291] on div "Blue & Green Theme" at bounding box center [486, 287] width 116 height 32
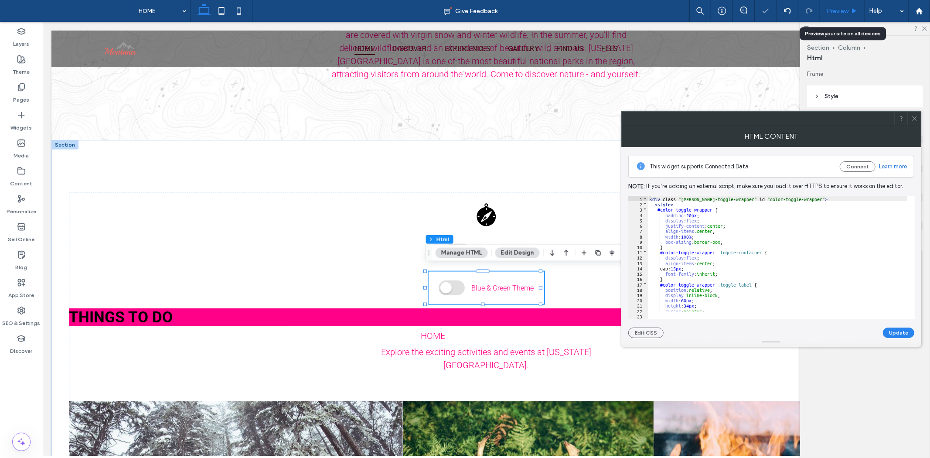
click at [829, 10] on span "Preview" at bounding box center [837, 10] width 22 height 7
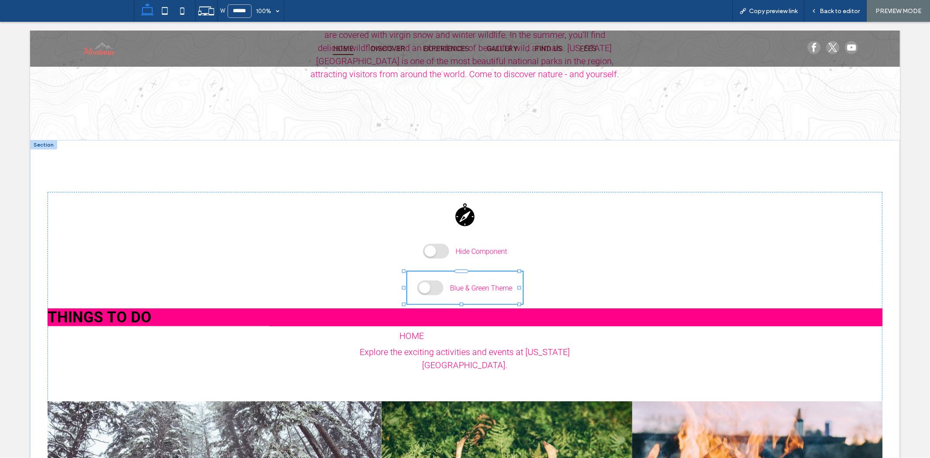
scroll to position [722, 0]
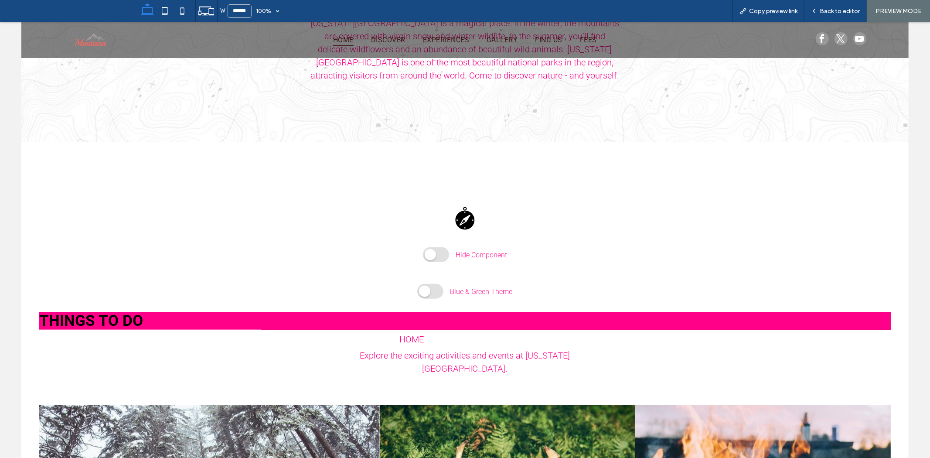
click at [429, 276] on div "Blue & Green Theme" at bounding box center [465, 291] width 118 height 32
click at [430, 289] on span at bounding box center [430, 290] width 26 height 15
click at [490, 289] on span "Blue & Green Theme" at bounding box center [481, 291] width 62 height 8
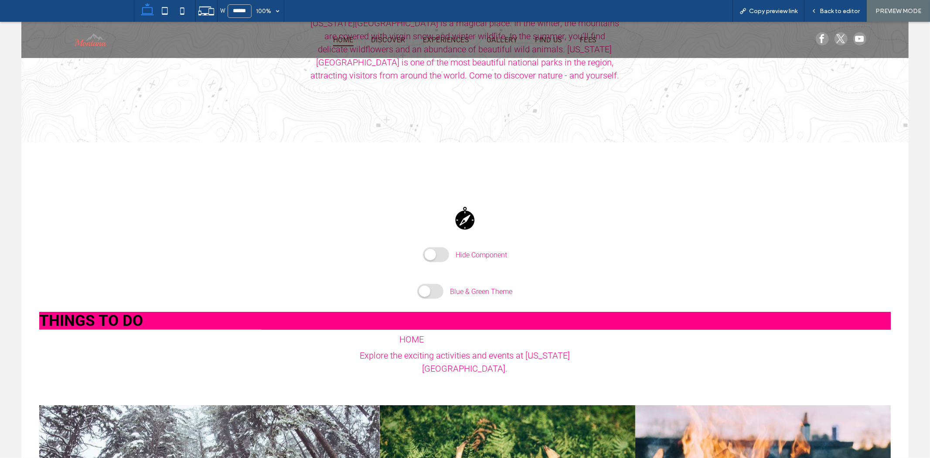
click at [461, 287] on span "Blue & Green Theme" at bounding box center [481, 291] width 62 height 8
click at [852, 13] on span "Back to editor" at bounding box center [839, 10] width 40 height 7
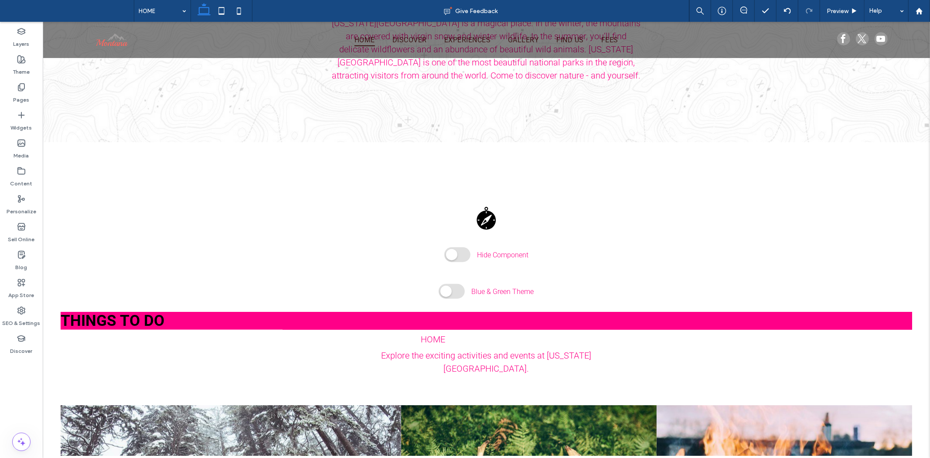
scroll to position [726, 0]
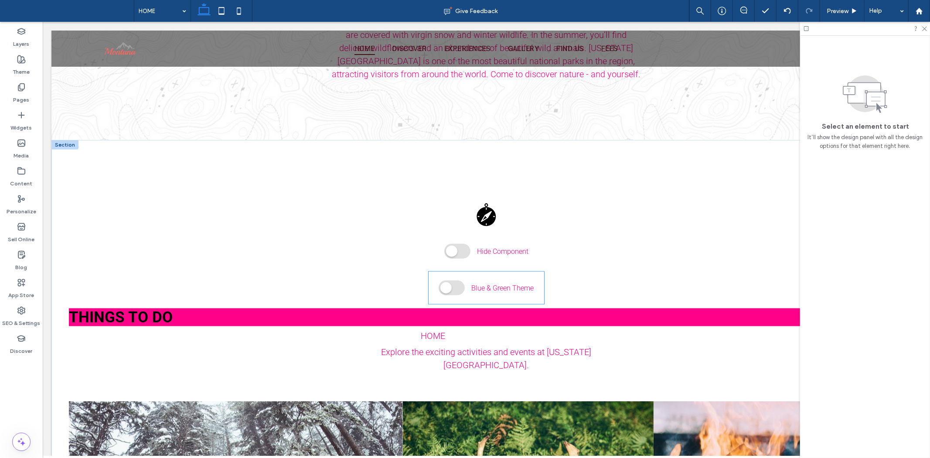
click at [498, 283] on span "Blue & Green Theme" at bounding box center [502, 287] width 62 height 8
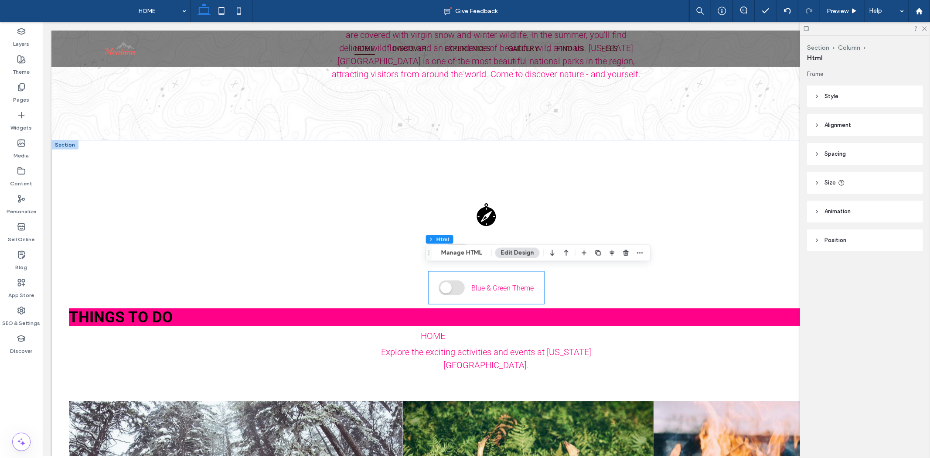
click at [498, 281] on div "Blue & Green Theme" at bounding box center [486, 287] width 116 height 32
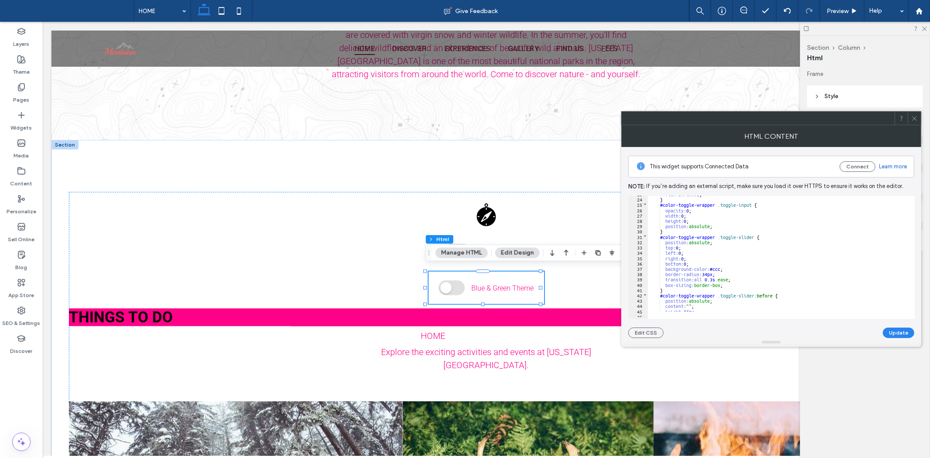
scroll to position [0, 0]
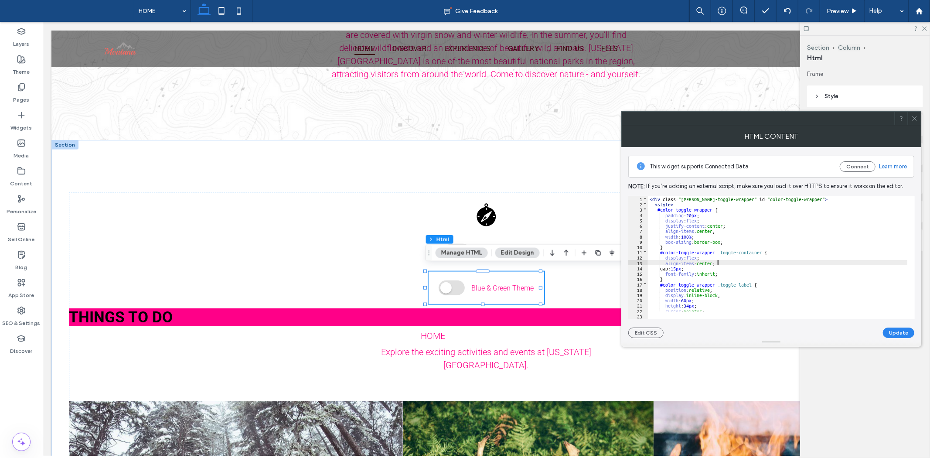
click at [804, 263] on div "< div class = "duda-toggle-wrapper" id = "color-toggle-wrapper" > < style > #co…" at bounding box center [796, 259] width 296 height 126
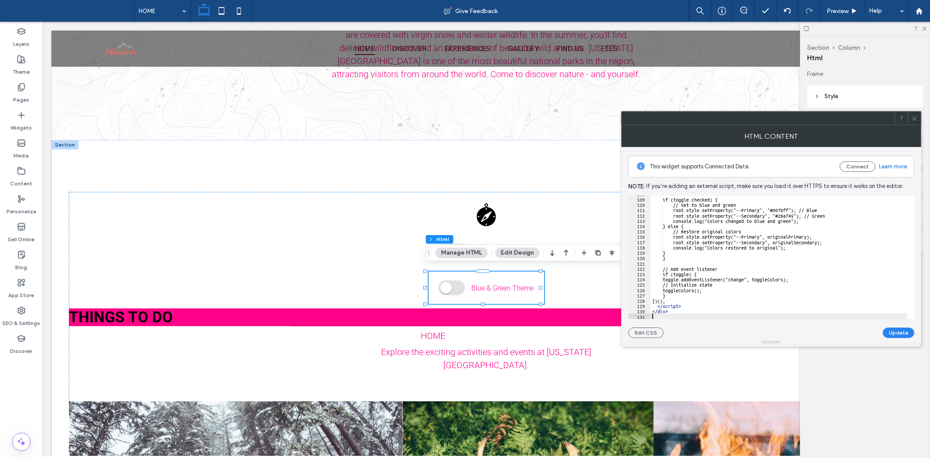
scroll to position [575, 0]
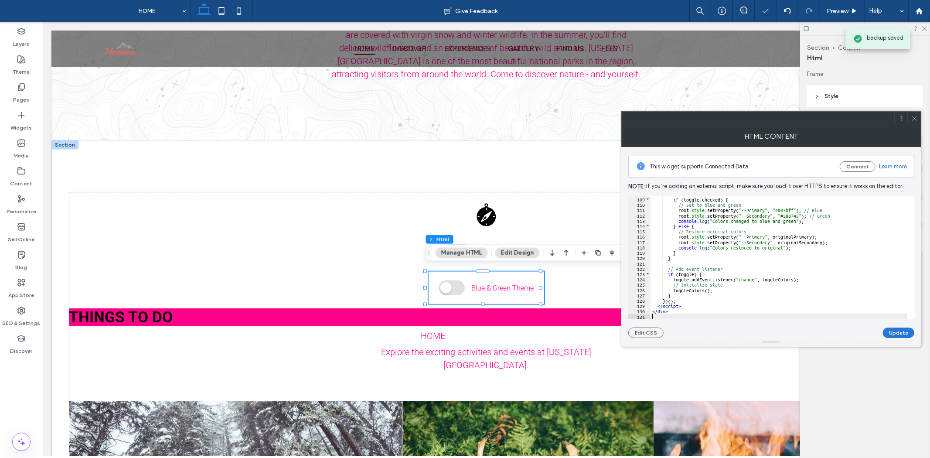
click at [894, 336] on button "Update" at bounding box center [898, 332] width 31 height 10
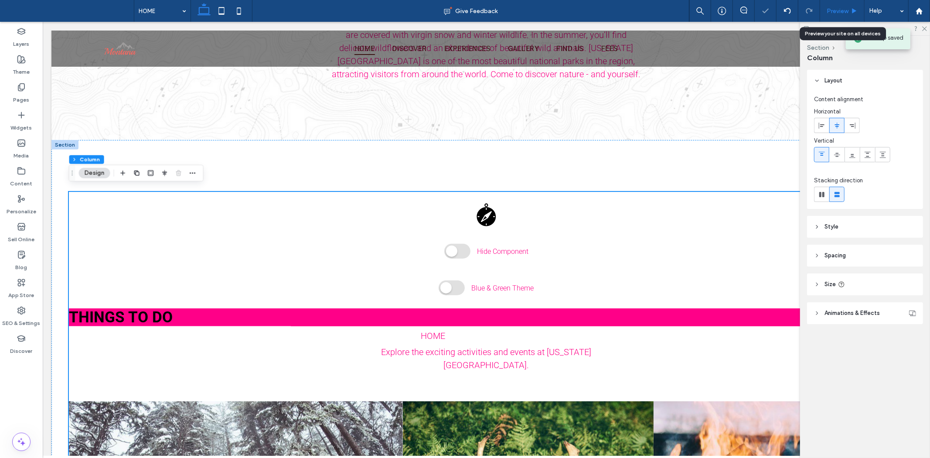
click at [830, 11] on span "Preview" at bounding box center [837, 10] width 22 height 7
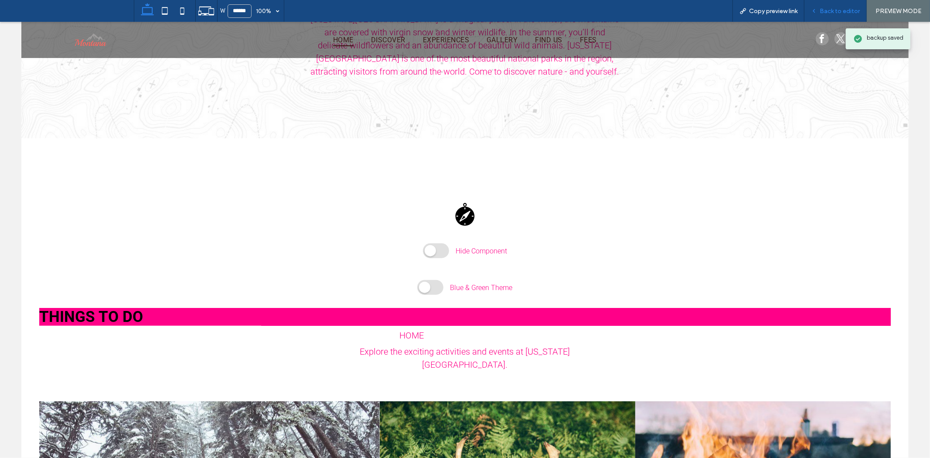
scroll to position [722, 0]
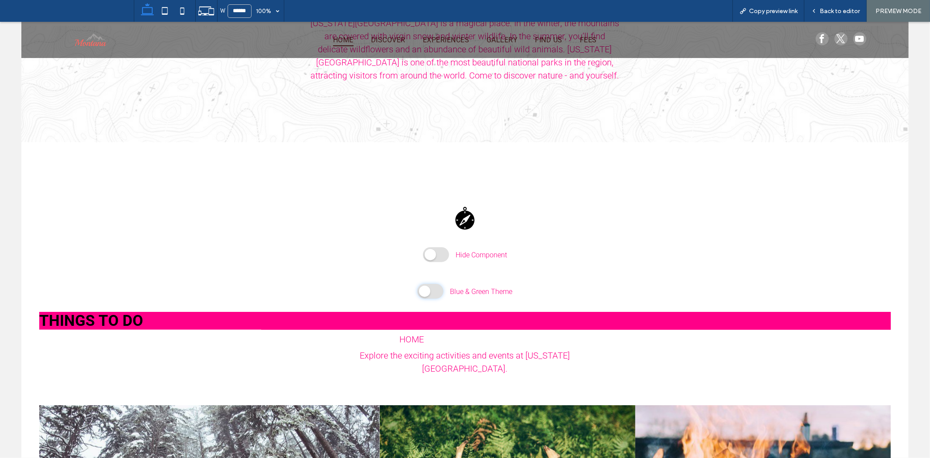
click at [433, 283] on span at bounding box center [430, 290] width 26 height 15
click at [427, 286] on span at bounding box center [430, 290] width 26 height 15
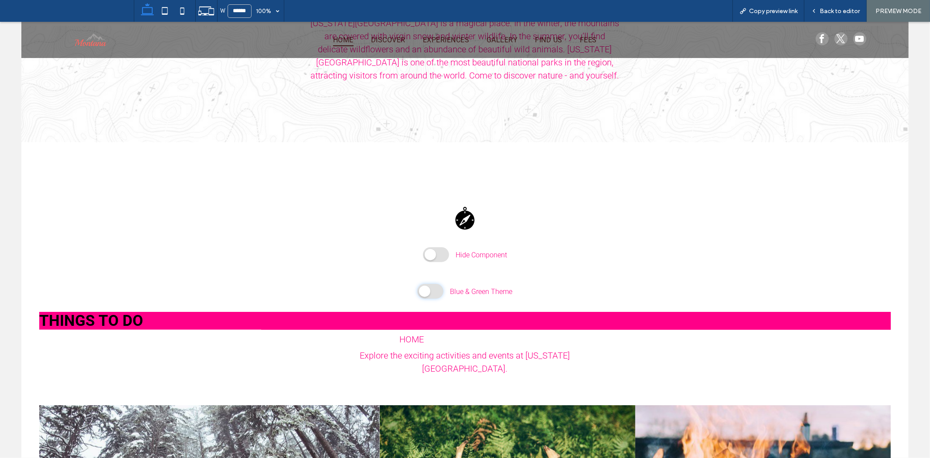
click at [427, 286] on span at bounding box center [430, 290] width 26 height 15
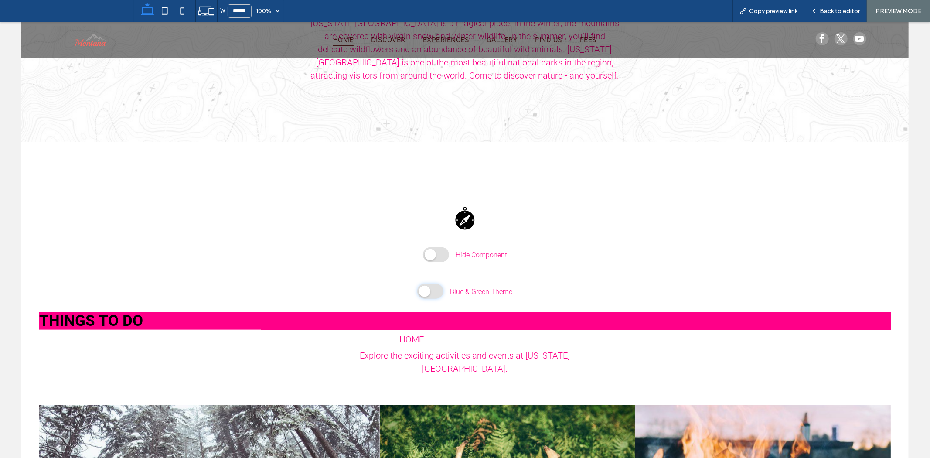
click at [427, 286] on span at bounding box center [430, 290] width 26 height 15
click at [832, 5] on div "Back to editor" at bounding box center [835, 11] width 62 height 22
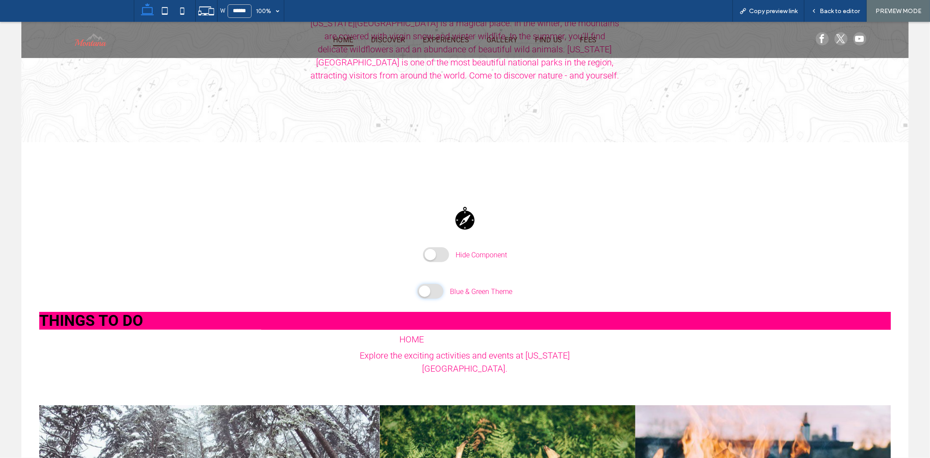
click at [432, 286] on span at bounding box center [430, 290] width 26 height 15
click at [486, 287] on span "Blue & Green Theme" at bounding box center [481, 291] width 62 height 8
click at [440, 286] on div "Blue & Green Theme" at bounding box center [464, 290] width 95 height 15
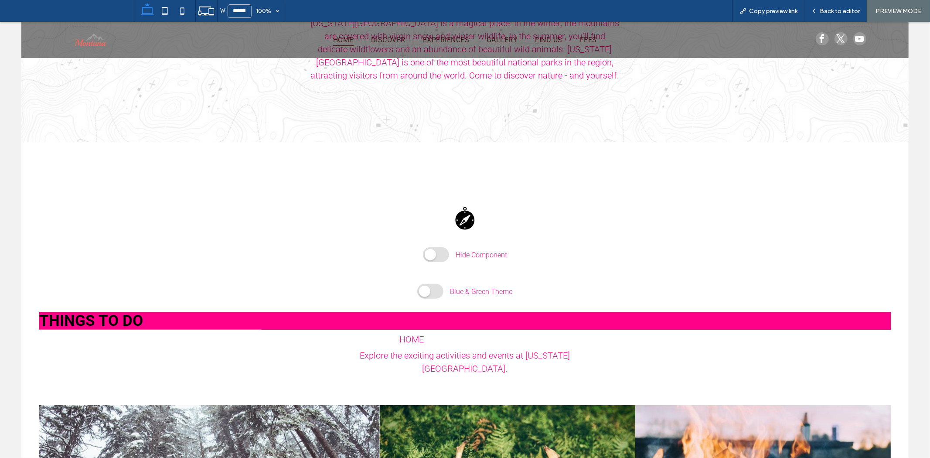
click at [440, 286] on div "Blue & Green Theme" at bounding box center [464, 290] width 95 height 15
click at [847, 7] on span "Back to editor" at bounding box center [839, 10] width 40 height 7
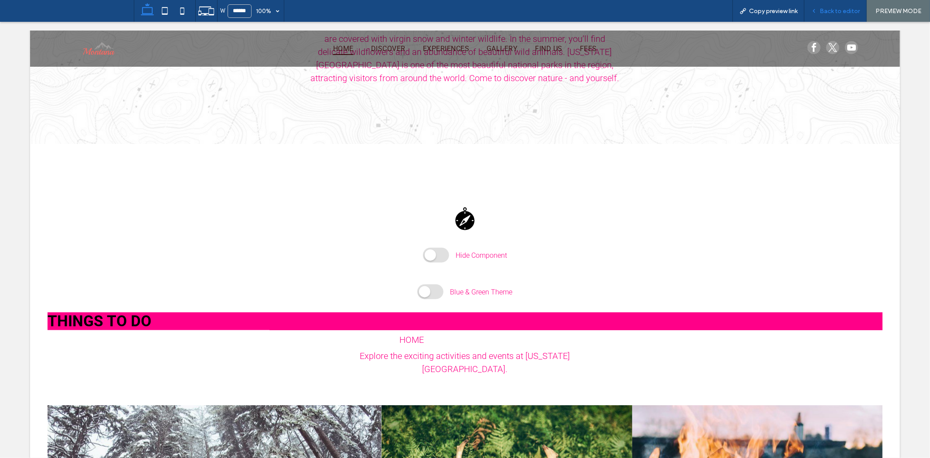
scroll to position [726, 0]
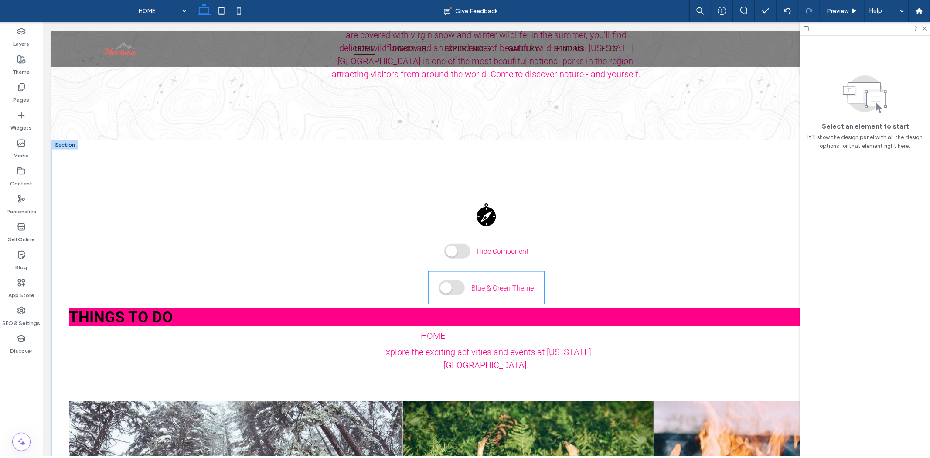
click at [493, 288] on div "Blue & Green Theme" at bounding box center [485, 287] width 95 height 15
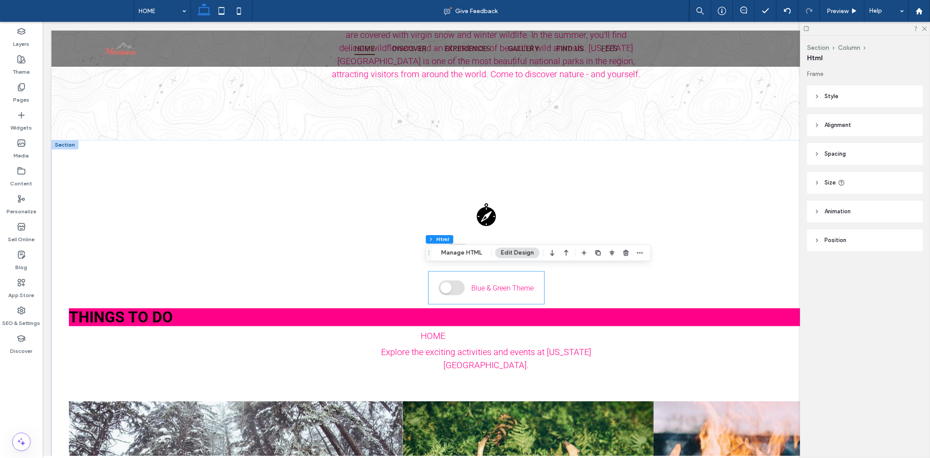
click at [493, 288] on div "Blue & Green Theme" at bounding box center [486, 287] width 116 height 32
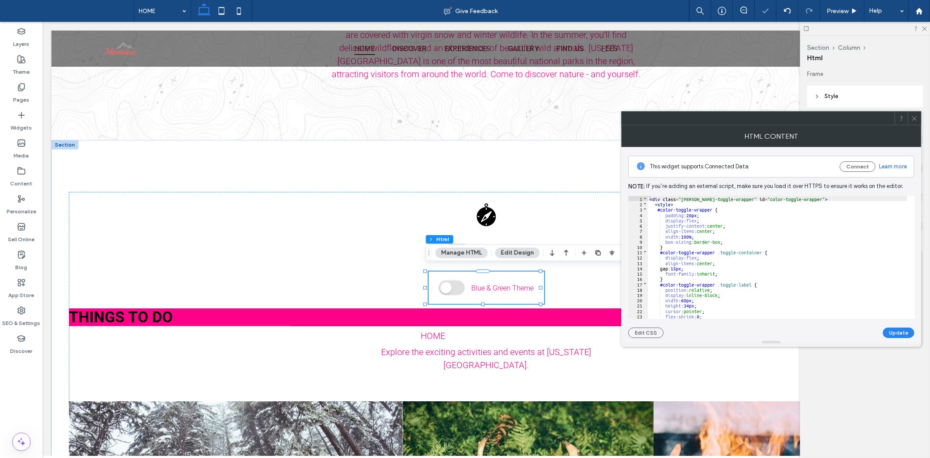
click at [827, 270] on div "< div class = "[PERSON_NAME]-toggle-wrapper" id = "color-toggle-wrapper" > < st…" at bounding box center [777, 262] width 259 height 133
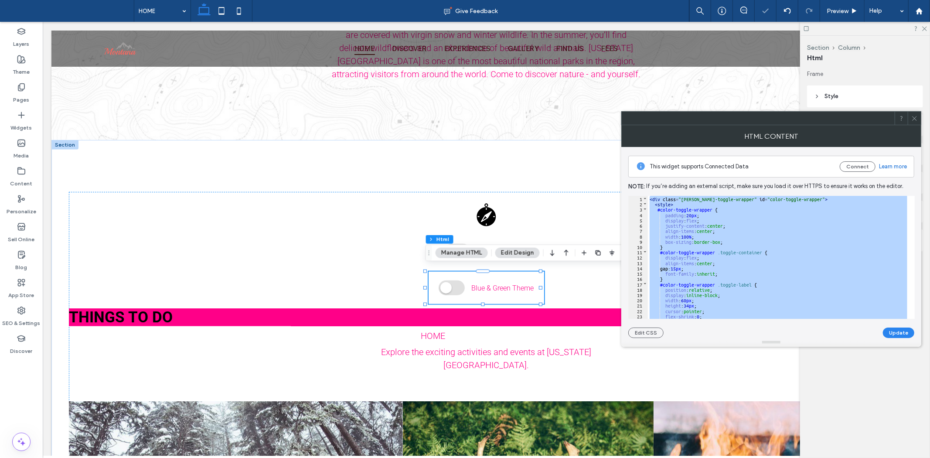
scroll to position [575, 0]
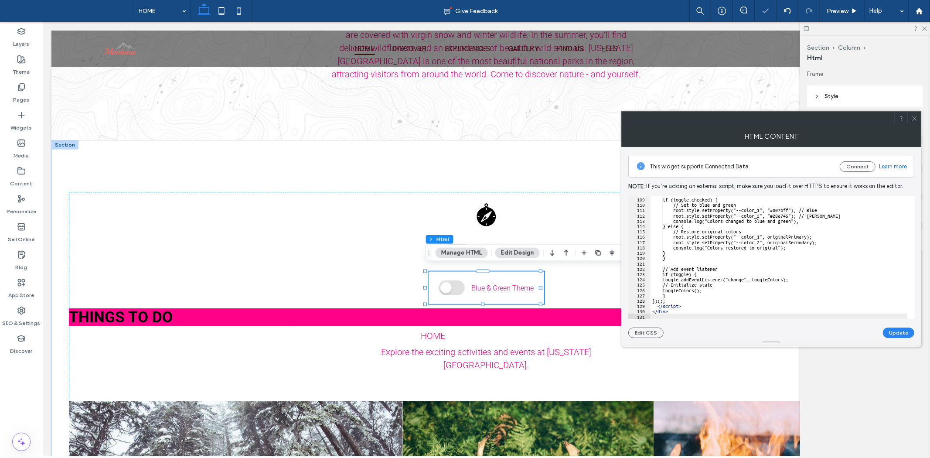
click at [823, 286] on div "if (toggle.checked) { // Set to blue and green root.style.setProperty("--color_…" at bounding box center [778, 257] width 257 height 133
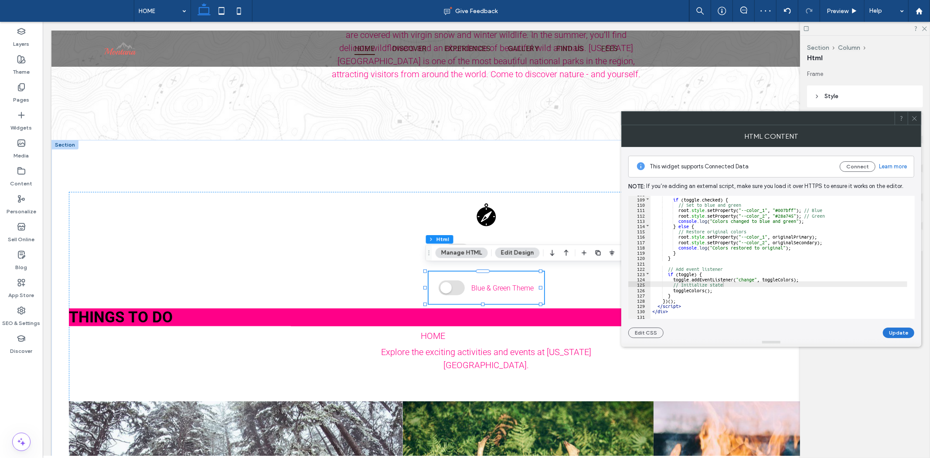
click at [891, 330] on button "Update" at bounding box center [898, 332] width 31 height 10
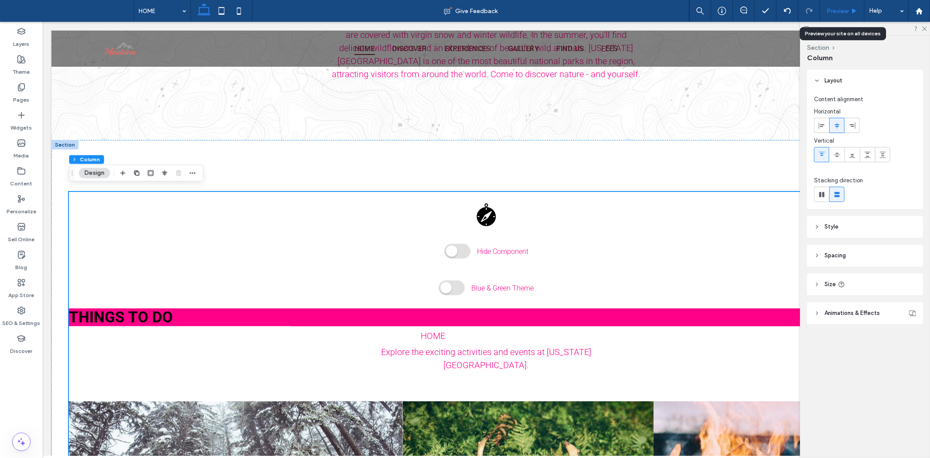
click at [833, 14] on div "Preview" at bounding box center [842, 11] width 44 height 22
click at [831, 9] on span "Preview" at bounding box center [837, 10] width 22 height 7
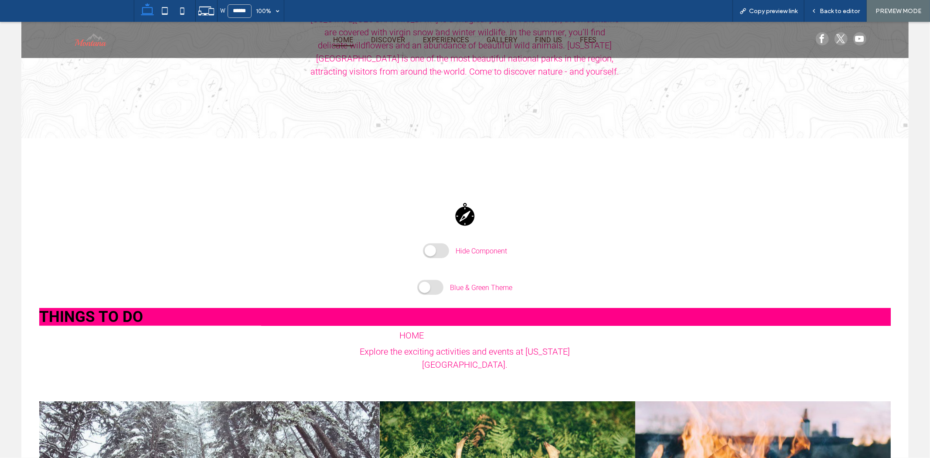
scroll to position [722, 0]
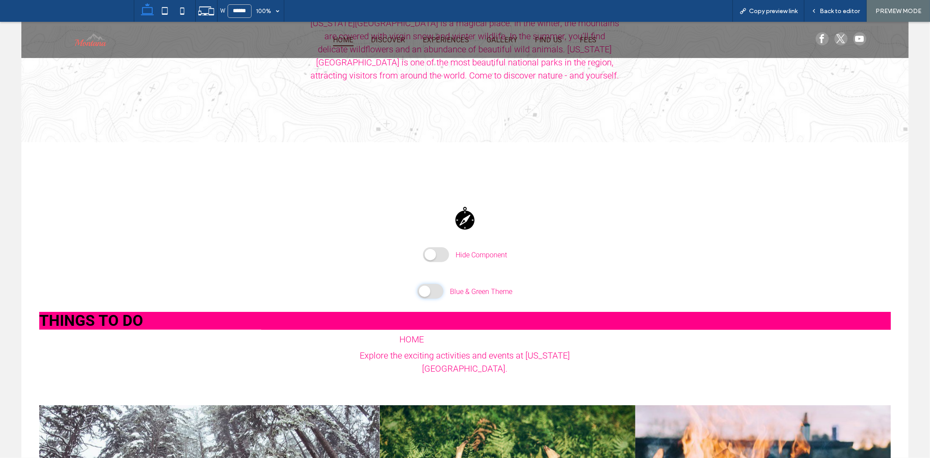
click at [422, 285] on span at bounding box center [430, 290] width 26 height 15
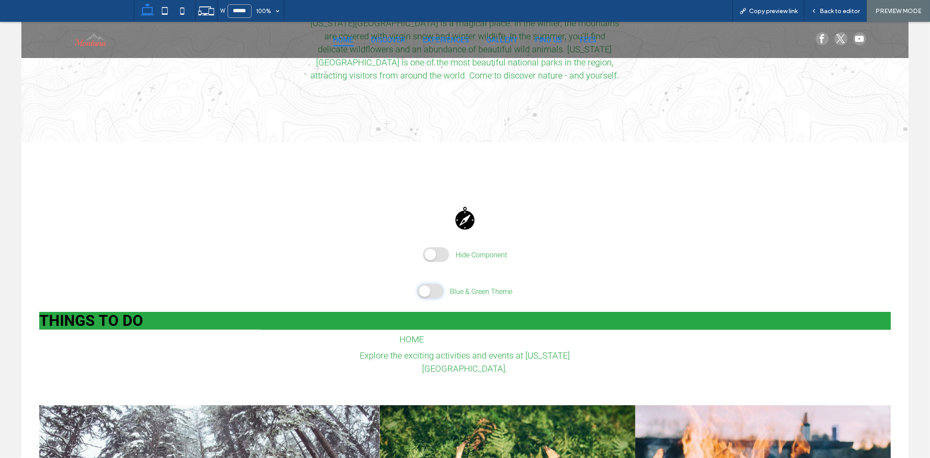
click at [431, 287] on span at bounding box center [430, 290] width 26 height 15
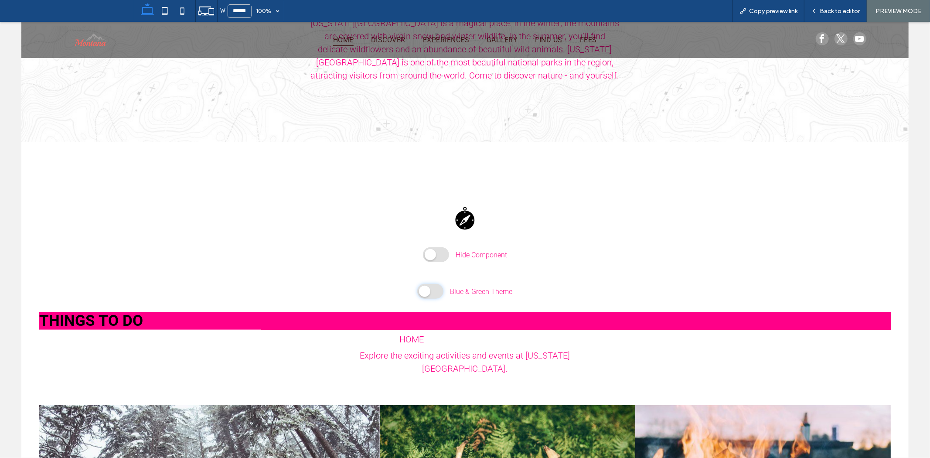
click at [431, 287] on span at bounding box center [430, 290] width 26 height 15
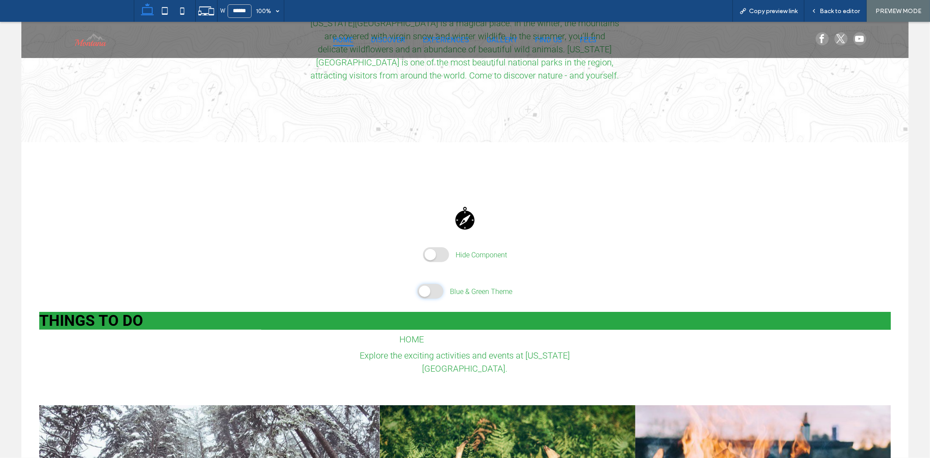
click at [431, 287] on span at bounding box center [430, 290] width 26 height 15
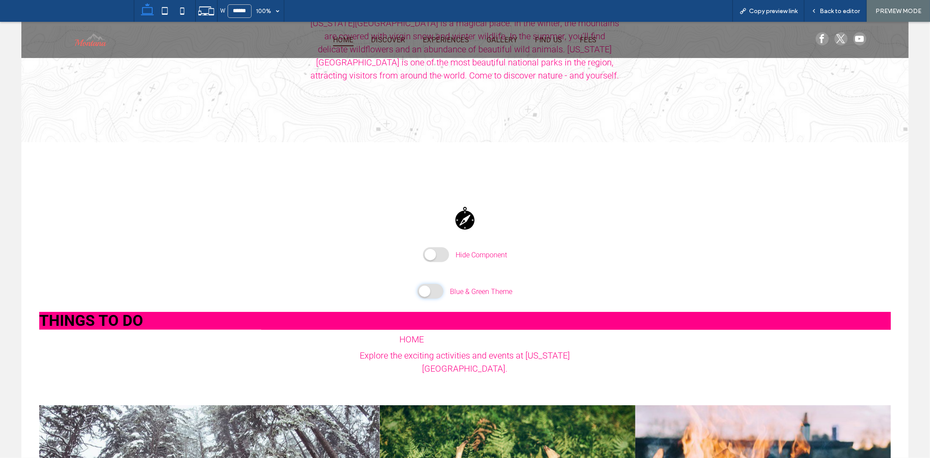
click at [431, 287] on span at bounding box center [430, 290] width 26 height 15
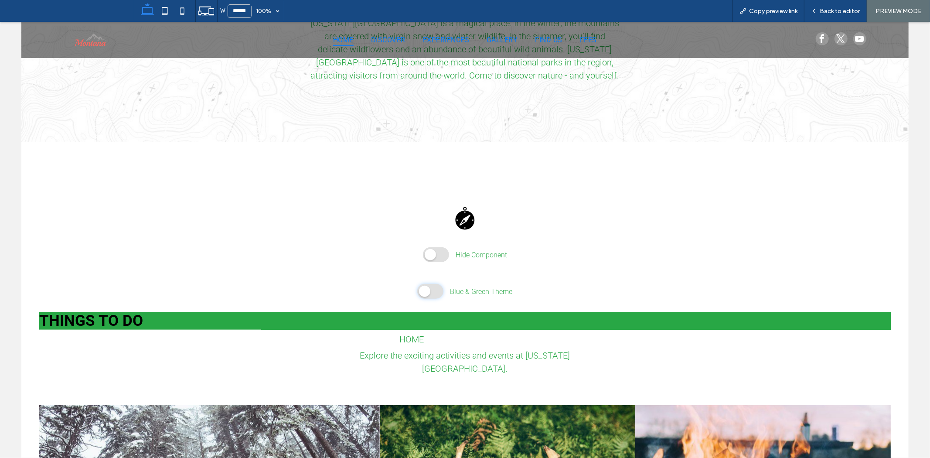
click at [431, 287] on span at bounding box center [430, 290] width 26 height 15
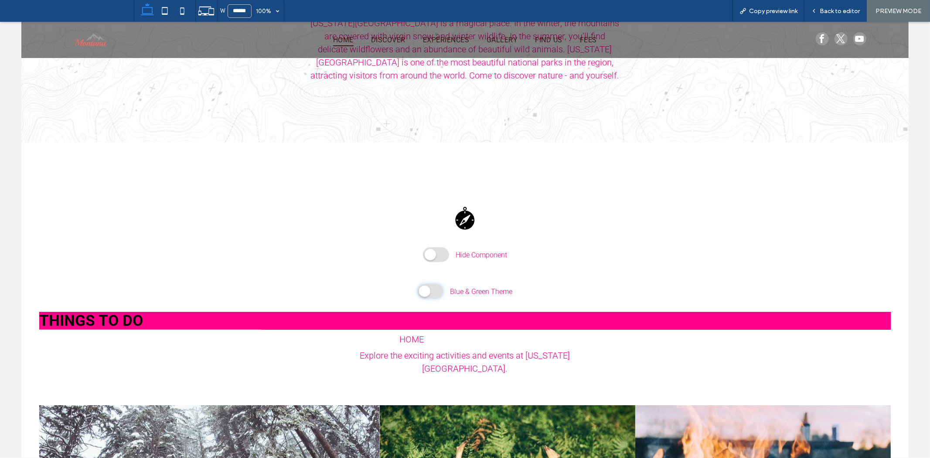
click at [431, 287] on span at bounding box center [430, 290] width 26 height 15
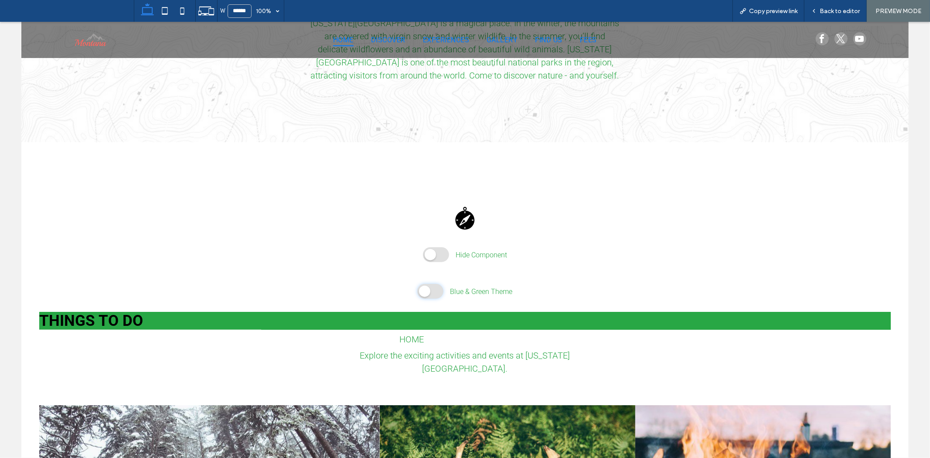
click at [431, 287] on span at bounding box center [430, 290] width 26 height 15
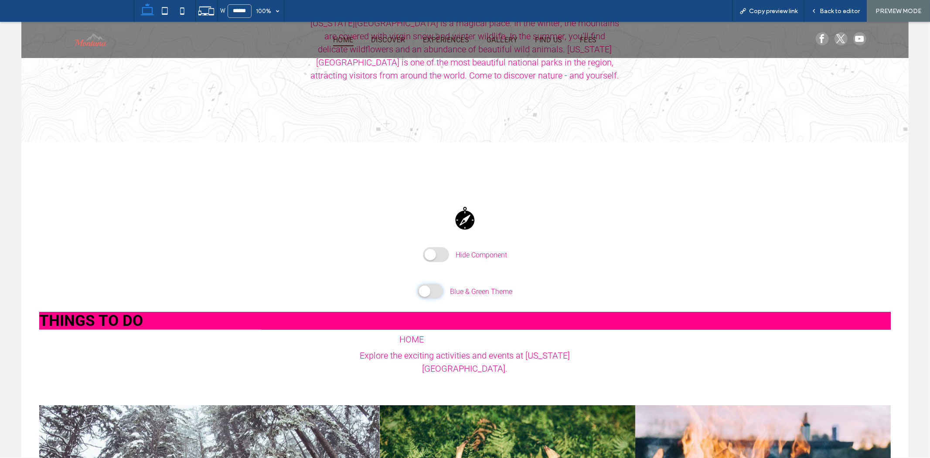
click at [431, 287] on span at bounding box center [430, 290] width 26 height 15
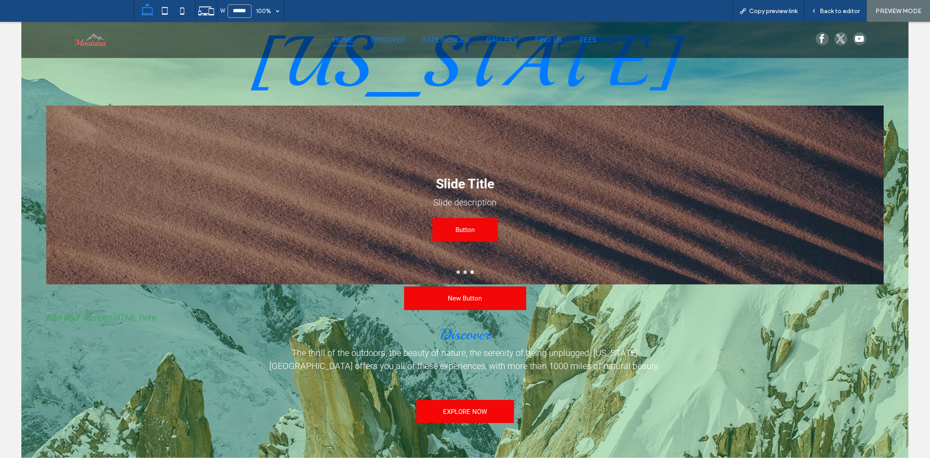
scroll to position [242, 0]
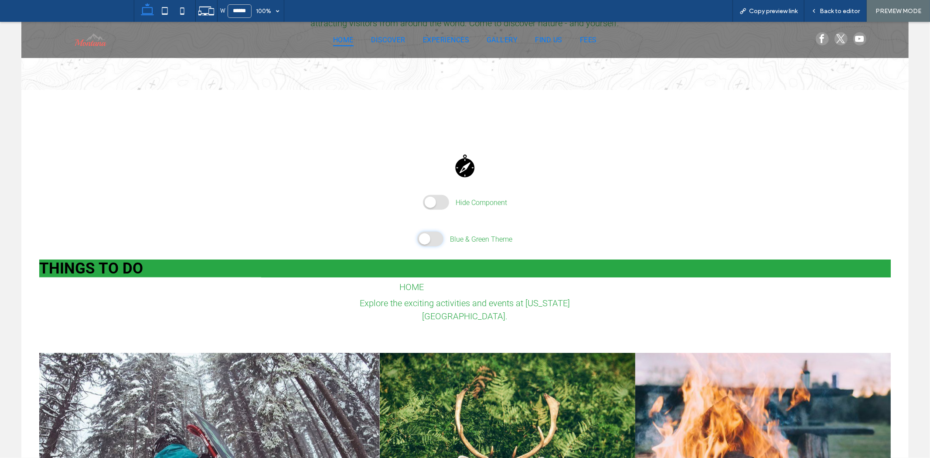
click at [433, 231] on span at bounding box center [430, 238] width 26 height 15
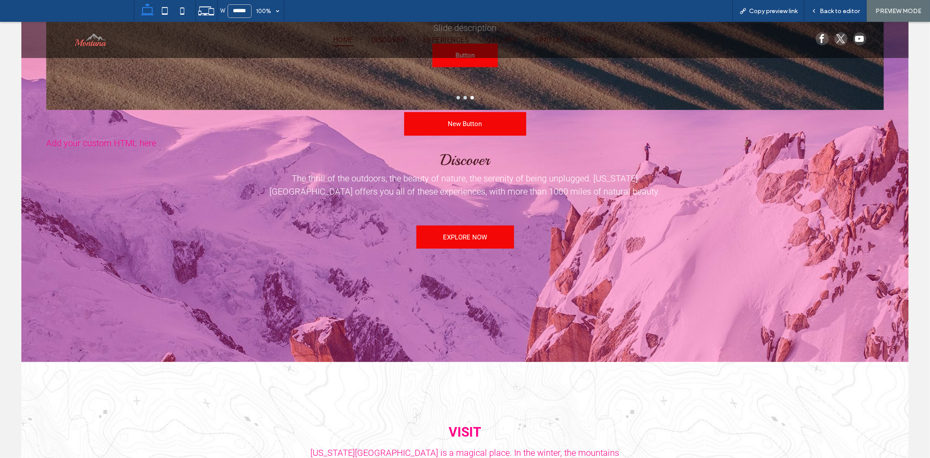
scroll to position [339, 0]
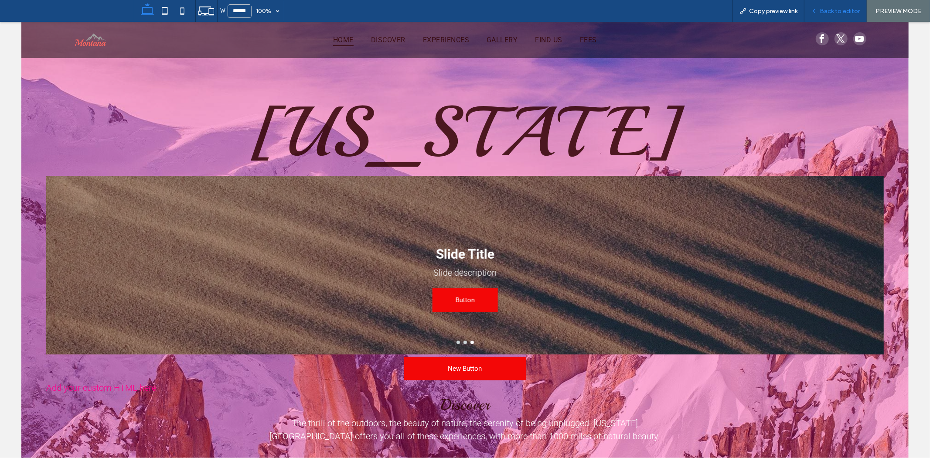
click at [829, 10] on span "Back to editor" at bounding box center [839, 10] width 40 height 7
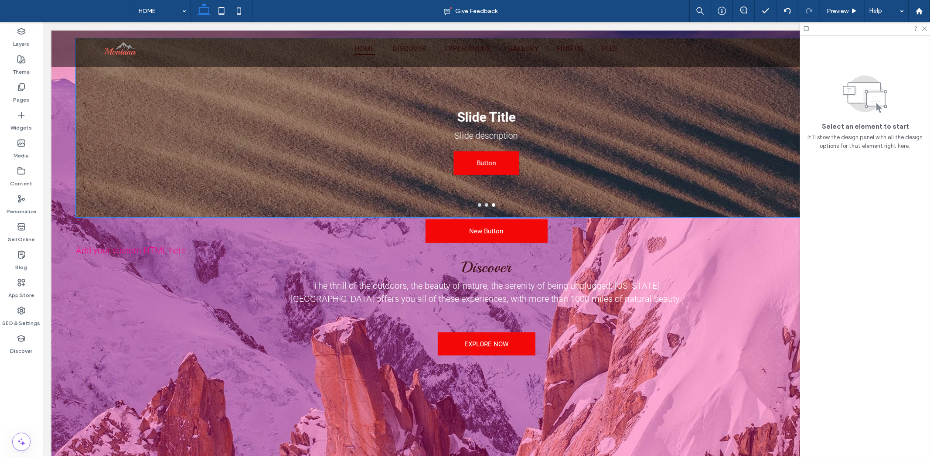
scroll to position [194, 0]
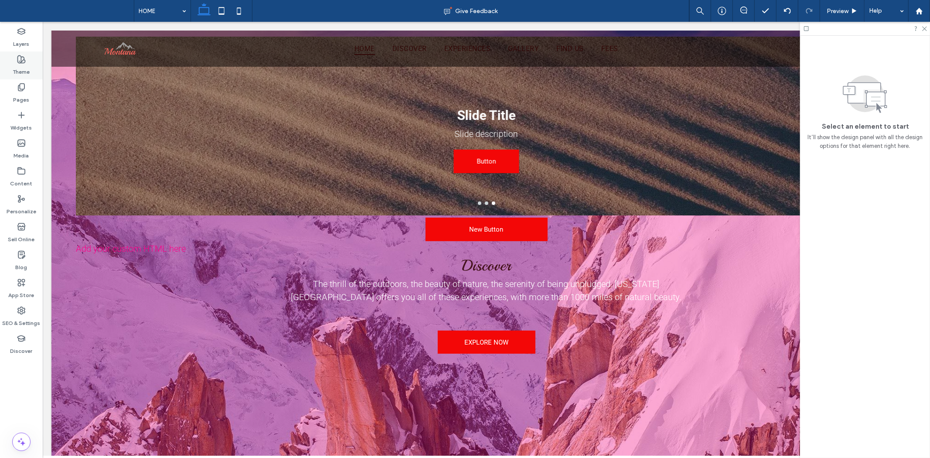
click at [27, 75] on label "Theme" at bounding box center [21, 70] width 17 height 12
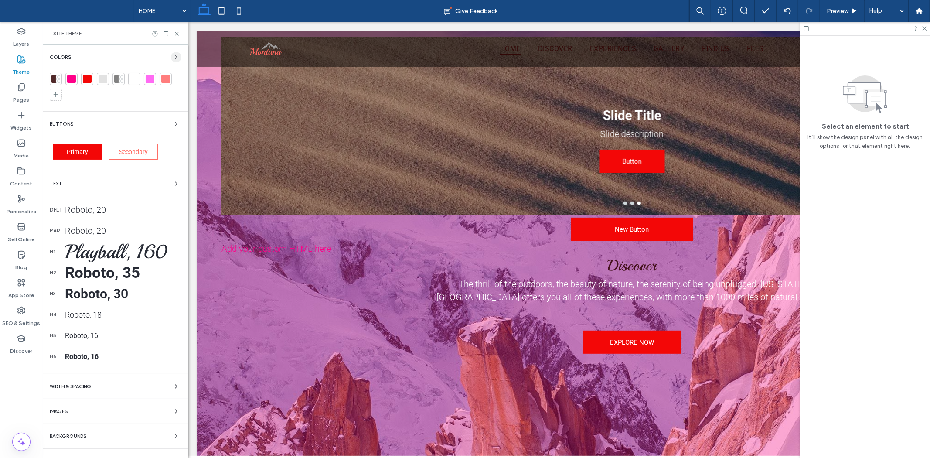
click at [180, 54] on span "button" at bounding box center [176, 57] width 10 height 10
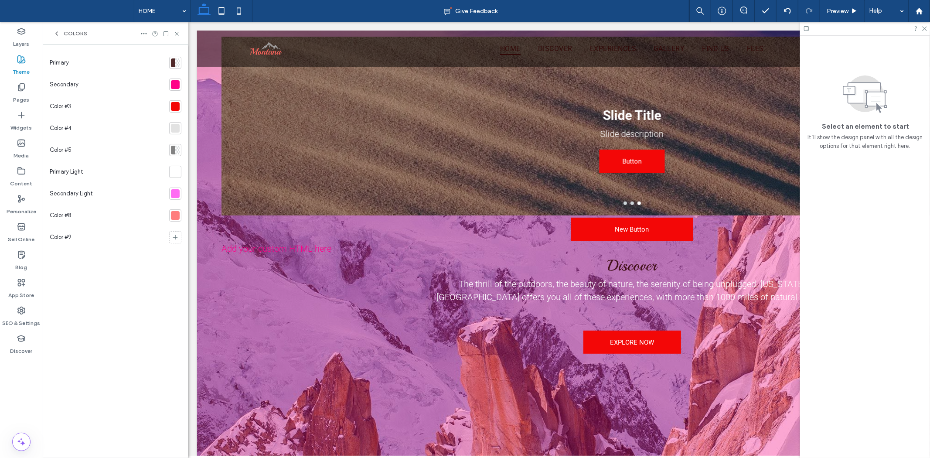
click at [172, 86] on div at bounding box center [175, 84] width 9 height 9
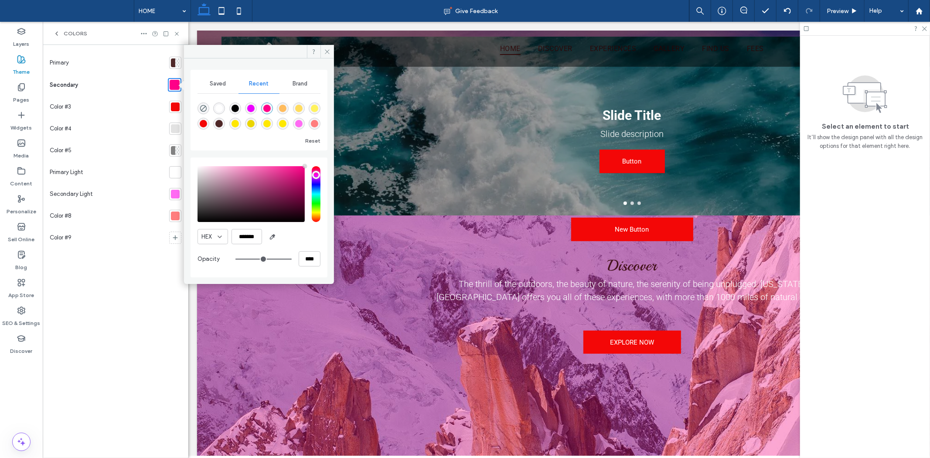
click at [175, 59] on div at bounding box center [177, 62] width 4 height 9
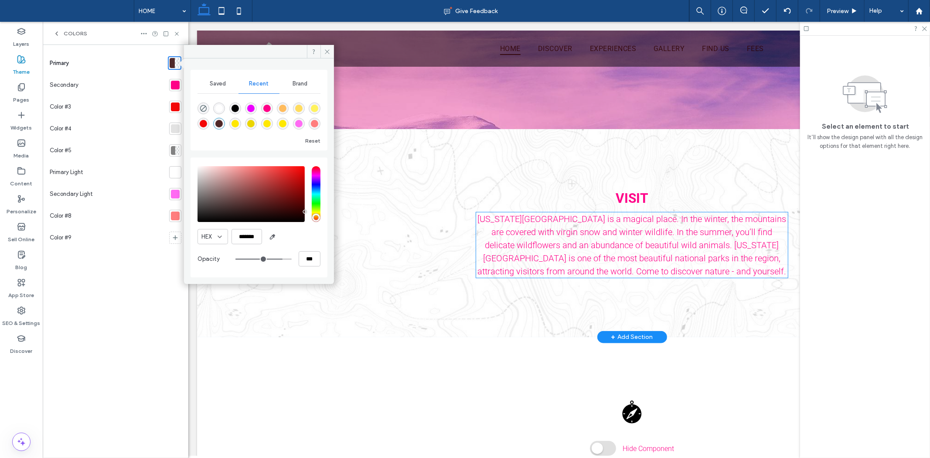
scroll to position [533, 0]
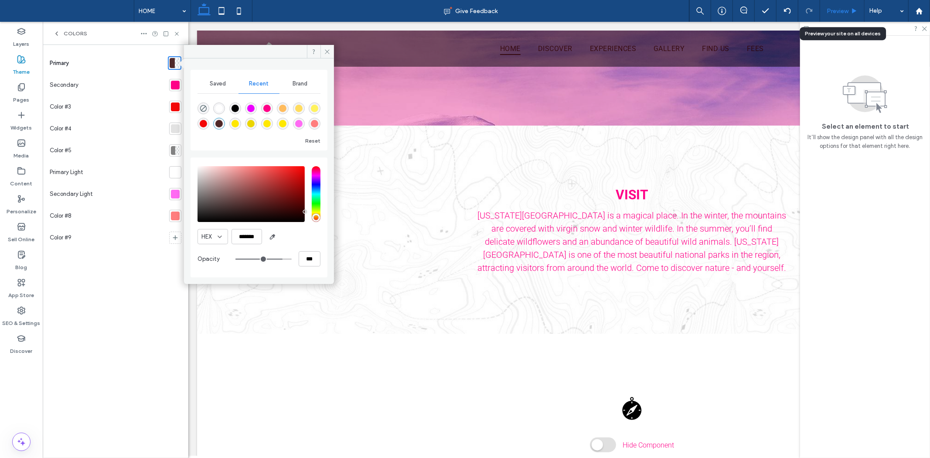
click at [847, 14] on span "Preview" at bounding box center [837, 10] width 22 height 7
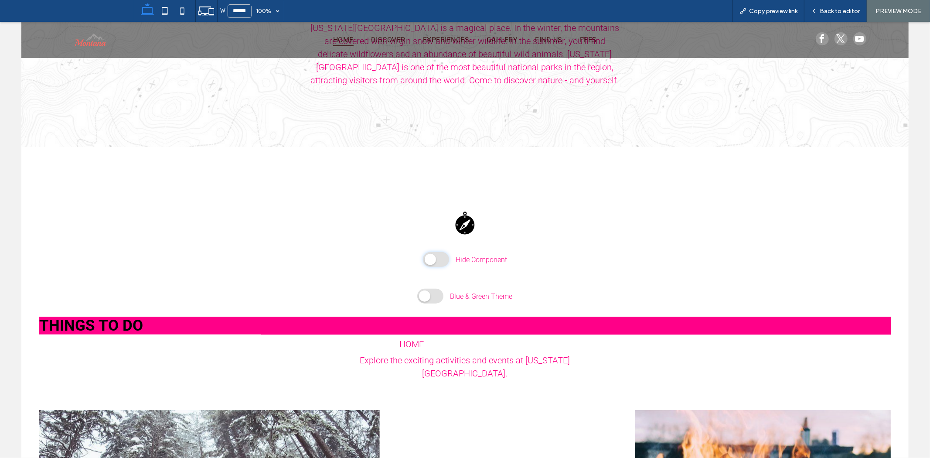
click at [438, 255] on span at bounding box center [436, 259] width 26 height 15
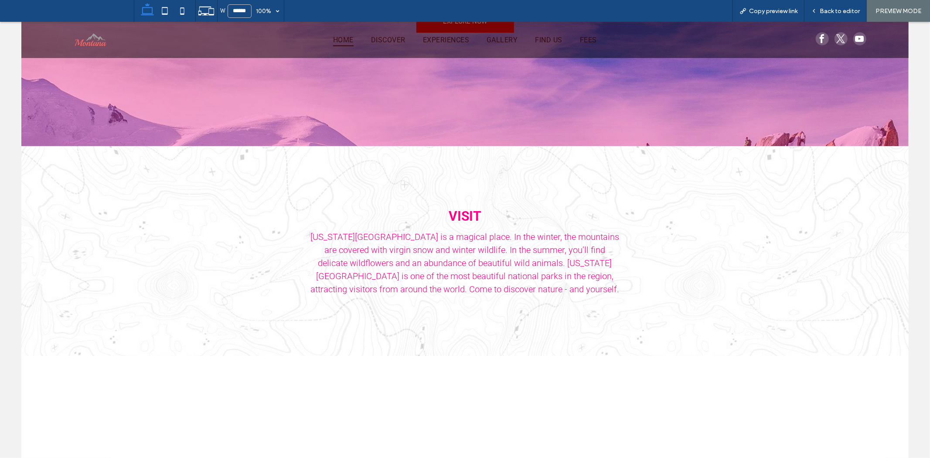
scroll to position [726, 0]
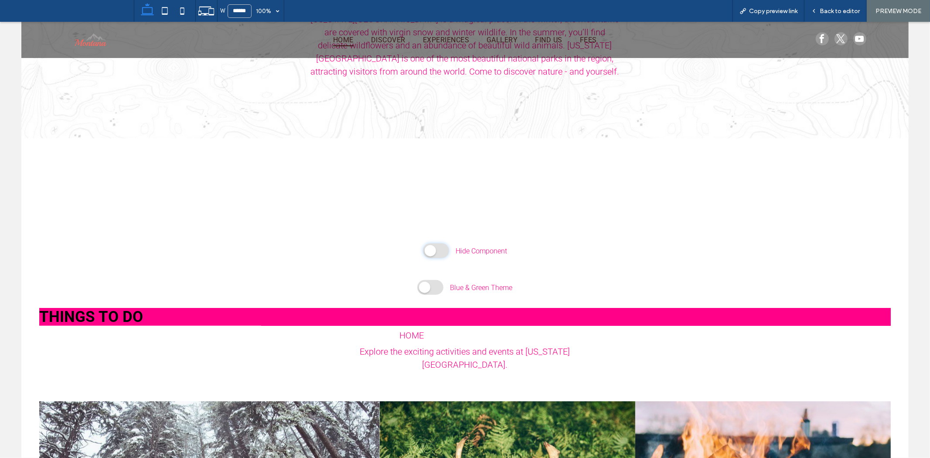
click at [435, 252] on span at bounding box center [436, 250] width 26 height 15
click at [426, 284] on span at bounding box center [430, 286] width 26 height 15
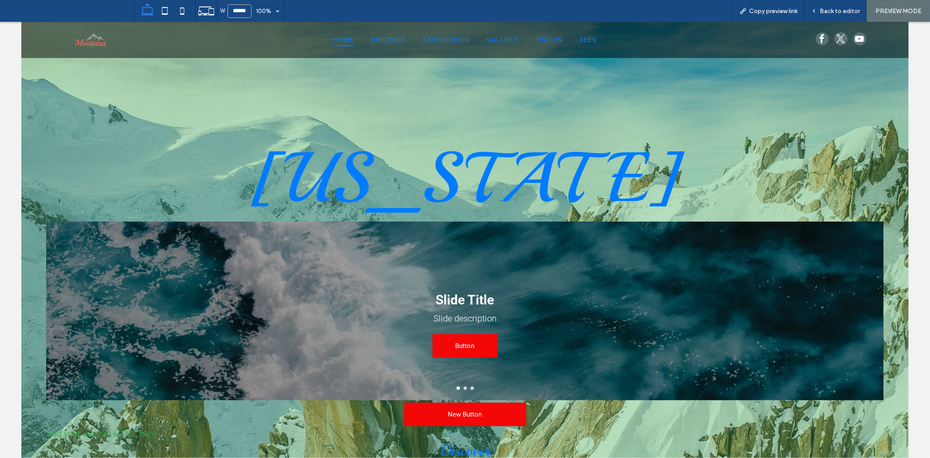
scroll to position [0, 0]
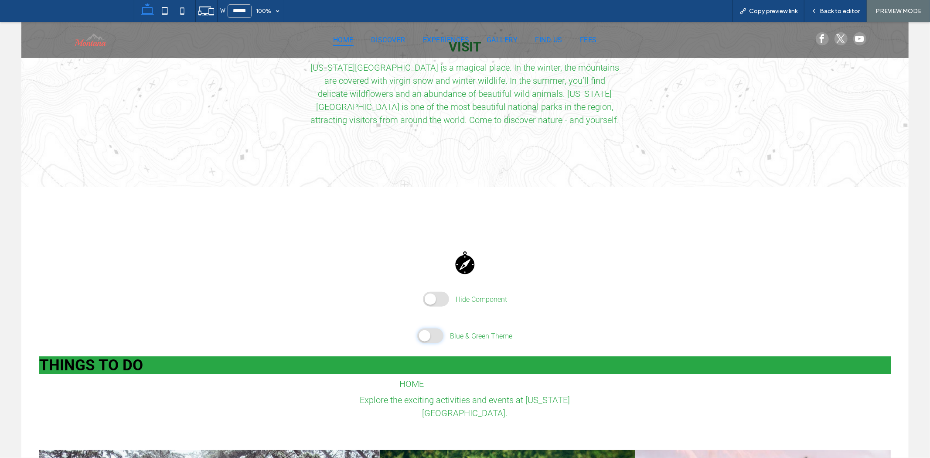
click at [433, 337] on span at bounding box center [430, 335] width 26 height 15
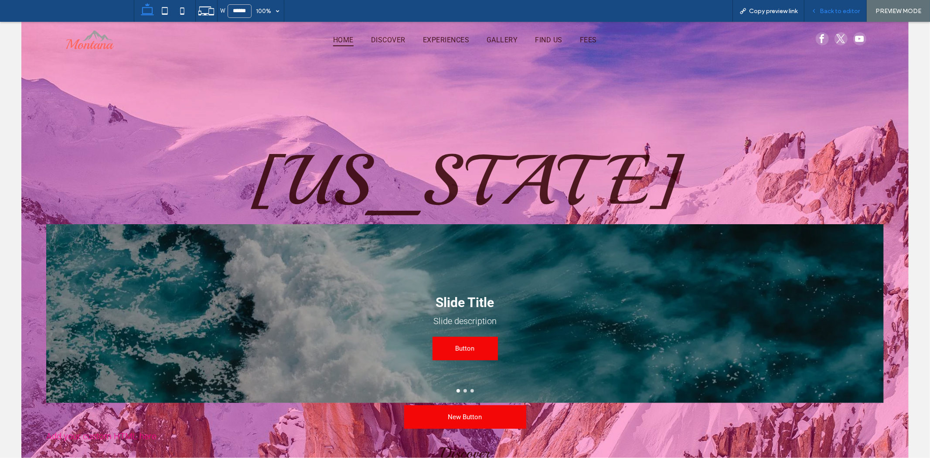
click at [833, 10] on span "Back to editor" at bounding box center [839, 10] width 40 height 7
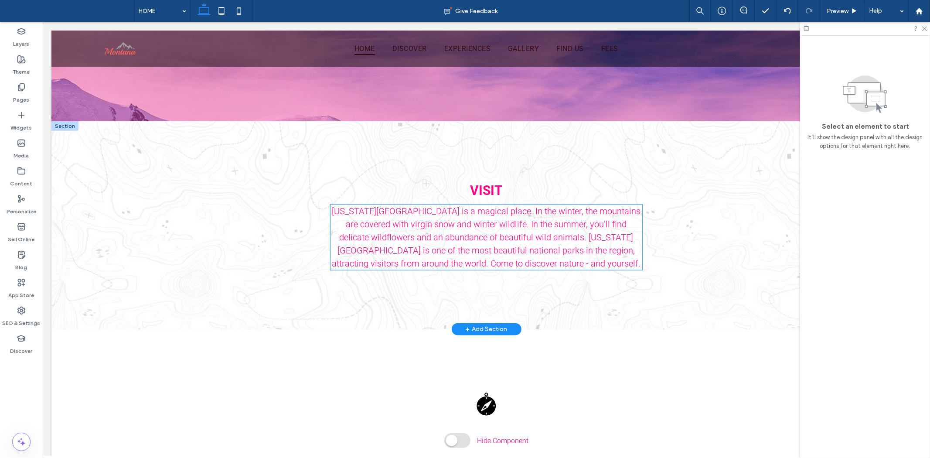
scroll to position [678, 0]
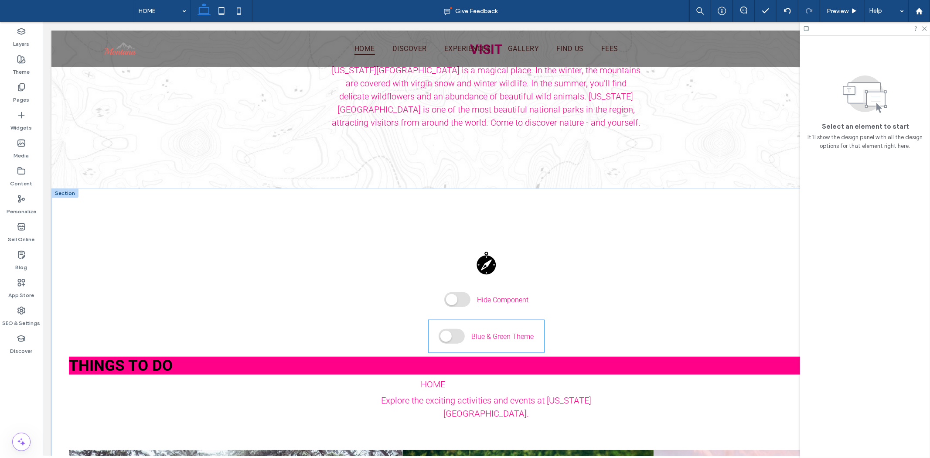
click at [446, 339] on div "Blue & Green Theme" at bounding box center [486, 336] width 116 height 32
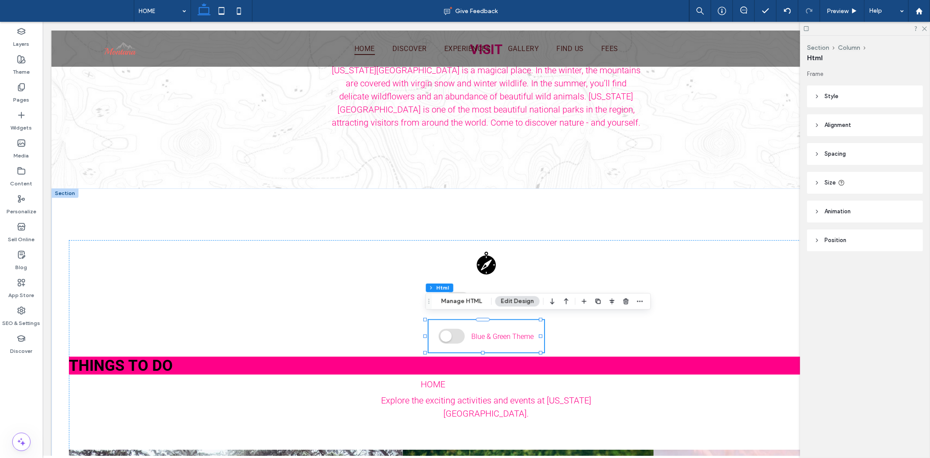
click at [510, 339] on div "Blue & Green Theme" at bounding box center [486, 336] width 116 height 32
click at [23, 67] on label "Theme" at bounding box center [21, 70] width 17 height 12
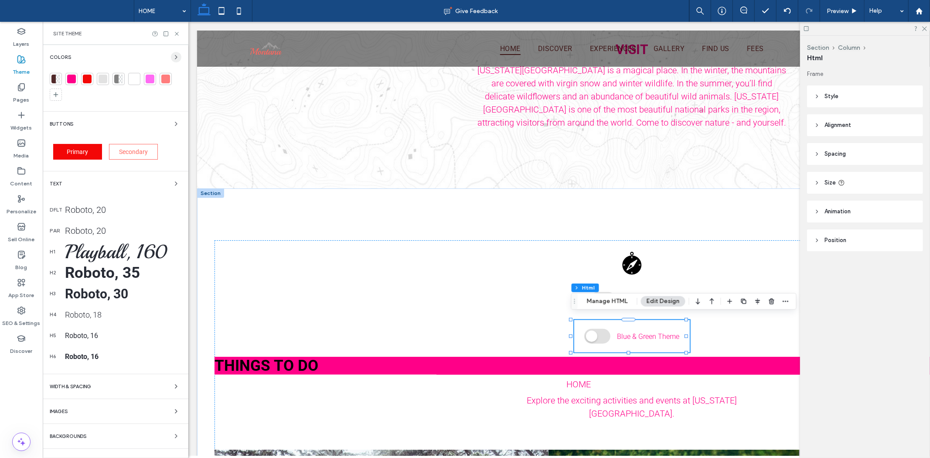
click at [173, 60] on icon "button" at bounding box center [176, 57] width 7 height 7
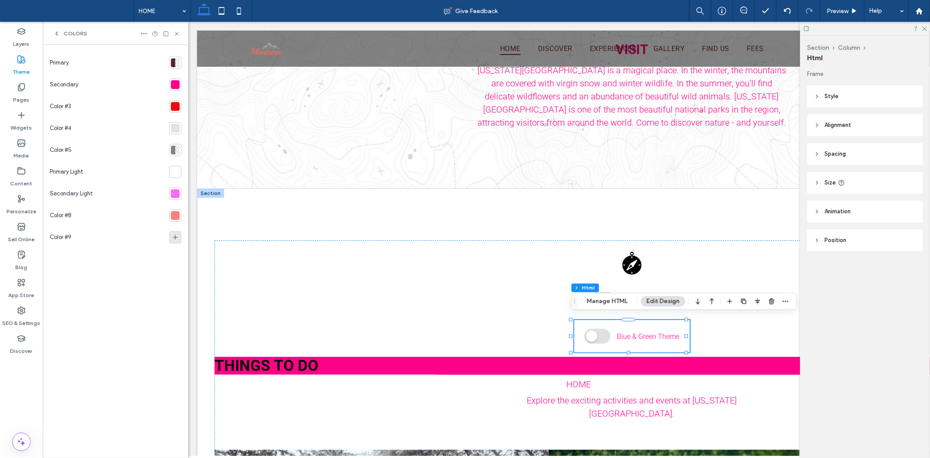
click at [175, 236] on icon at bounding box center [175, 237] width 7 height 7
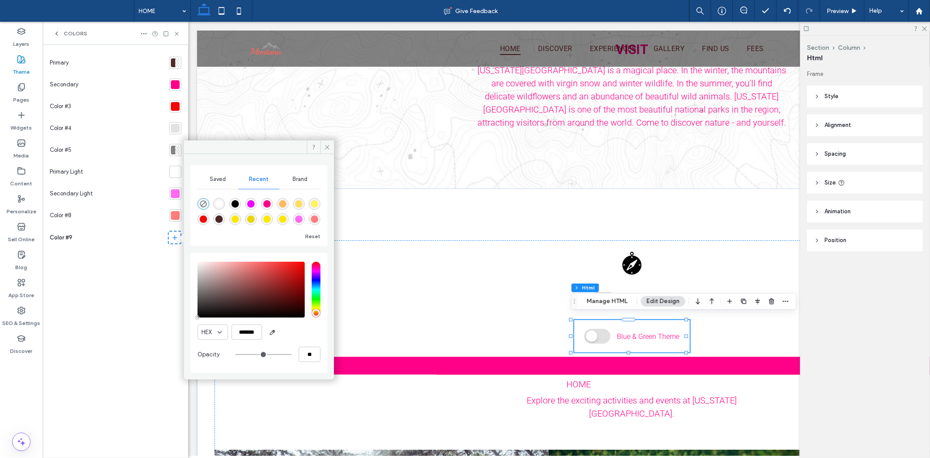
click at [251, 217] on div "rgba(235, 213, 0, 1)" at bounding box center [250, 218] width 7 height 7
type input "*******"
type input "***"
type input "****"
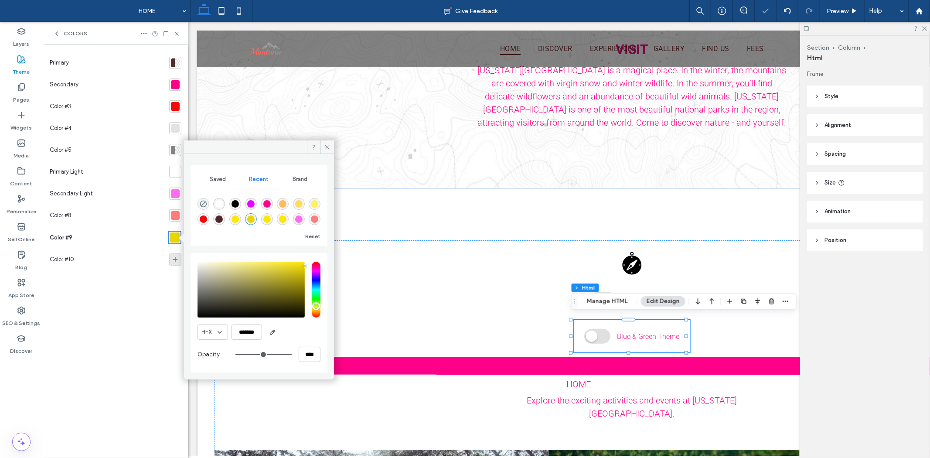
click at [171, 259] on div at bounding box center [175, 259] width 12 height 12
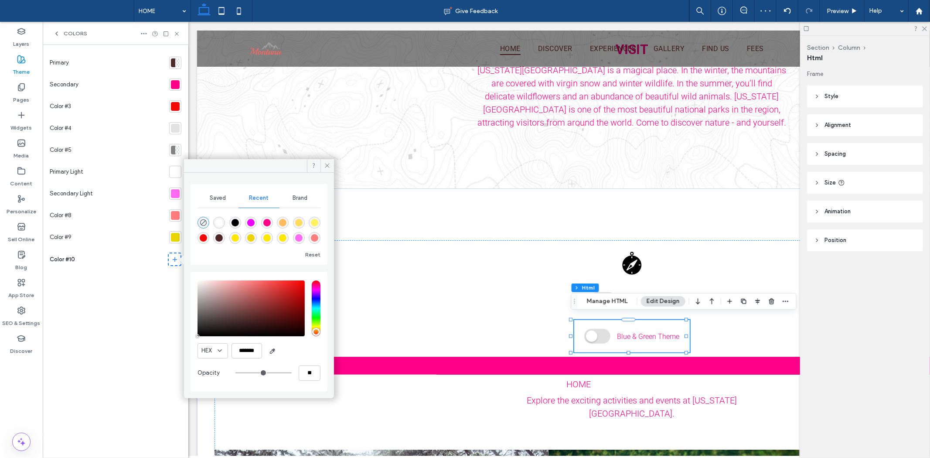
click at [298, 244] on div at bounding box center [258, 228] width 123 height 33
click at [298, 240] on div "rgba(255, 107, 243, 1)" at bounding box center [298, 237] width 7 height 7
type input "*******"
type input "***"
type input "****"
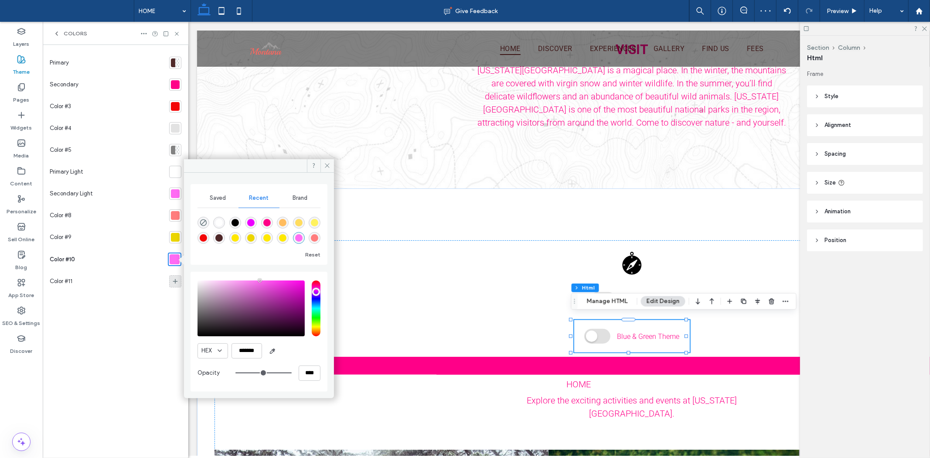
click at [177, 281] on use at bounding box center [175, 281] width 5 height 5
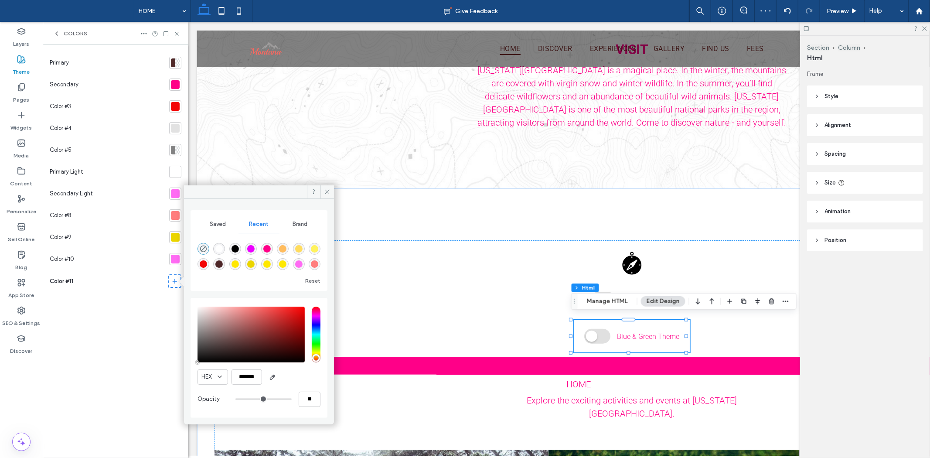
click at [298, 247] on div "rgba(255, 220, 94, 1)" at bounding box center [298, 248] width 7 height 7
type input "*******"
type input "***"
type input "****"
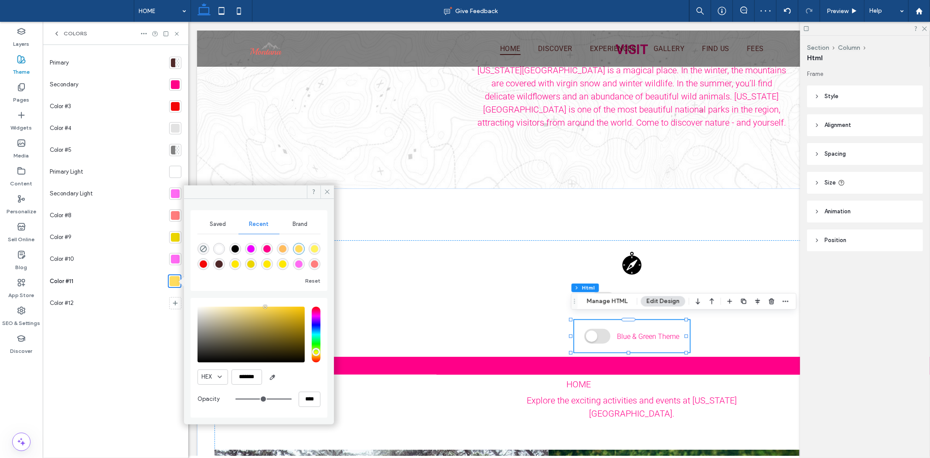
click at [108, 363] on div "Primary Secondary Color #3 Color #4 Color #5 Primary Light Secondary Light Colo…" at bounding box center [116, 251] width 132 height 399
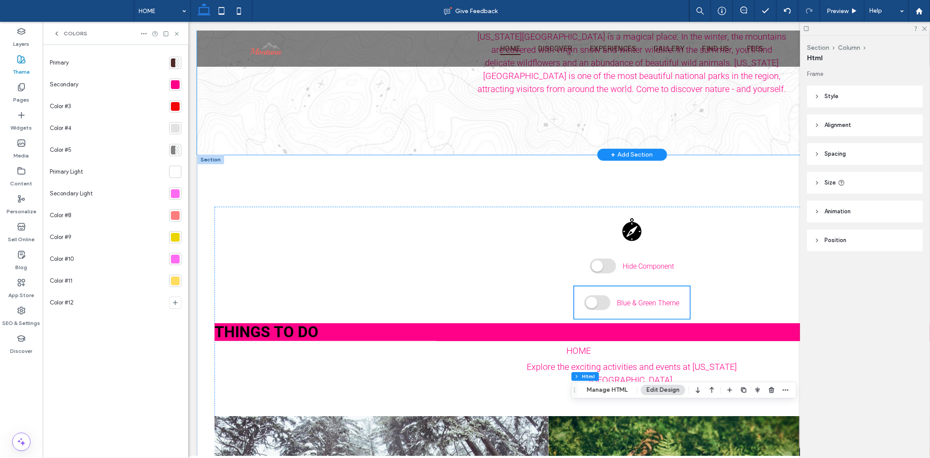
scroll to position [726, 0]
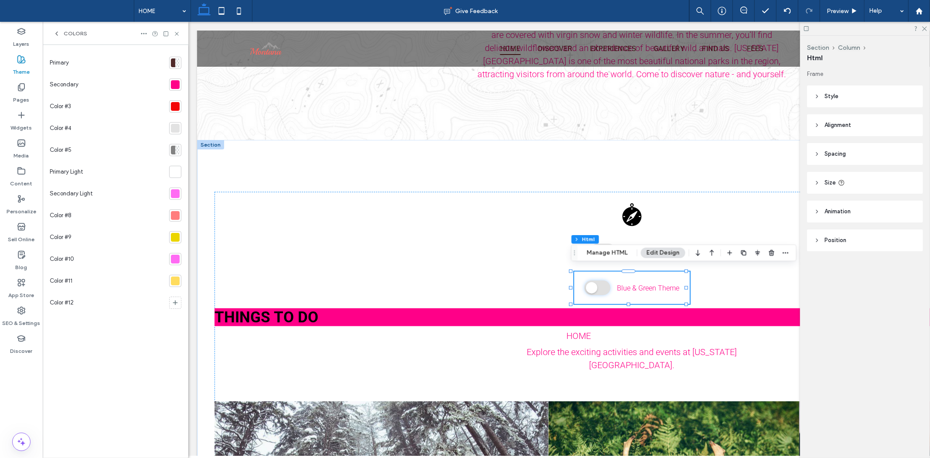
click at [595, 287] on span at bounding box center [597, 287] width 26 height 15
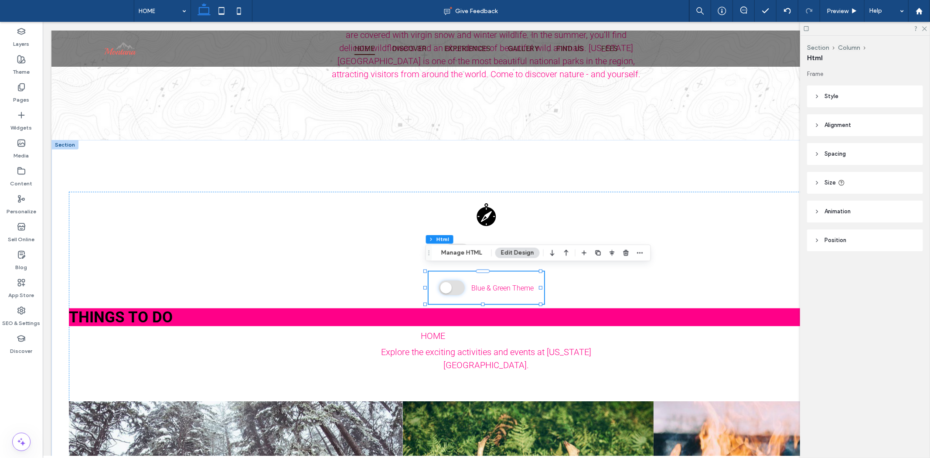
click at [447, 286] on span at bounding box center [451, 287] width 26 height 15
click at [446, 285] on span at bounding box center [451, 287] width 26 height 15
click at [447, 281] on span at bounding box center [451, 287] width 26 height 15
click at [428, 283] on div "Blue & Green Theme" at bounding box center [486, 287] width 116 height 32
click at [443, 285] on span at bounding box center [451, 287] width 26 height 15
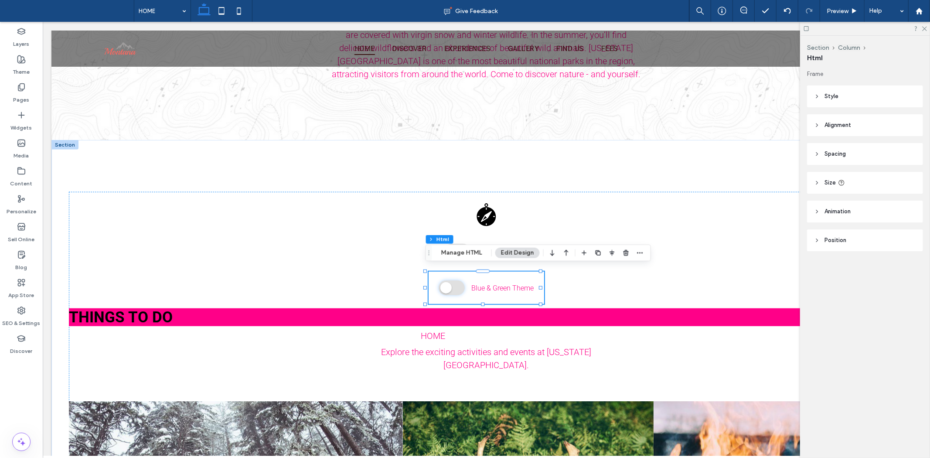
click at [443, 285] on span at bounding box center [451, 287] width 26 height 15
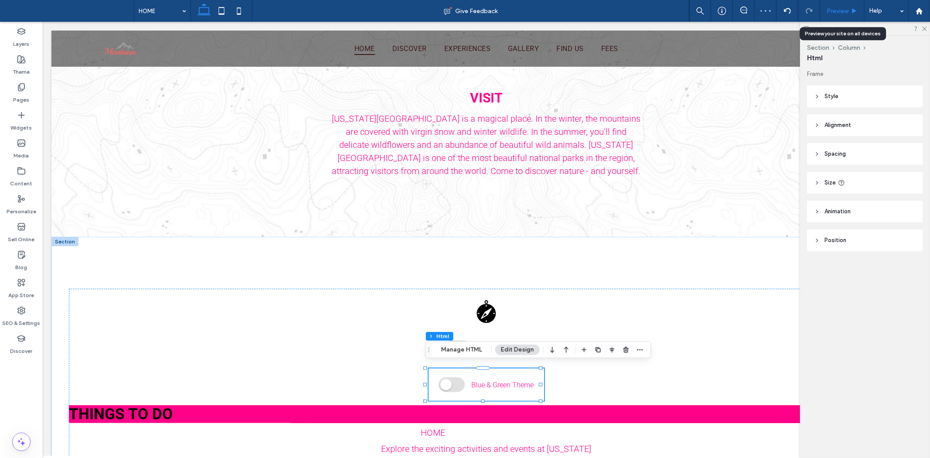
click at [849, 11] on div "Preview" at bounding box center [842, 10] width 44 height 7
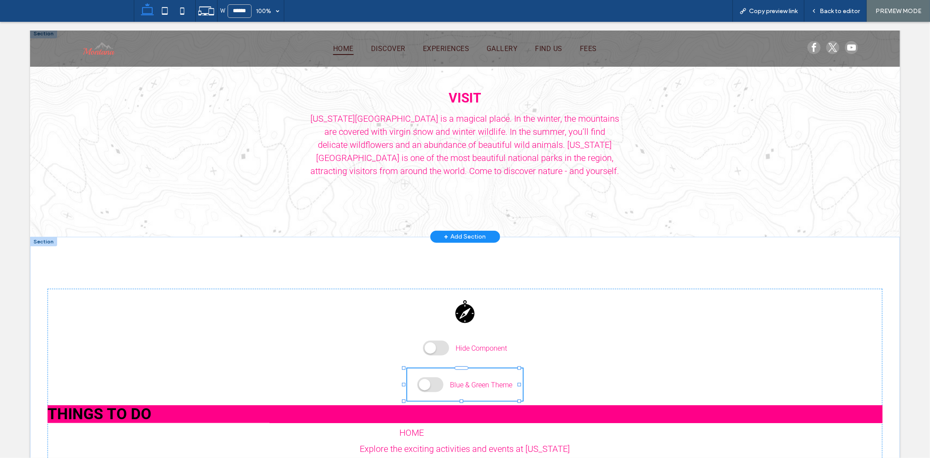
scroll to position [621, 0]
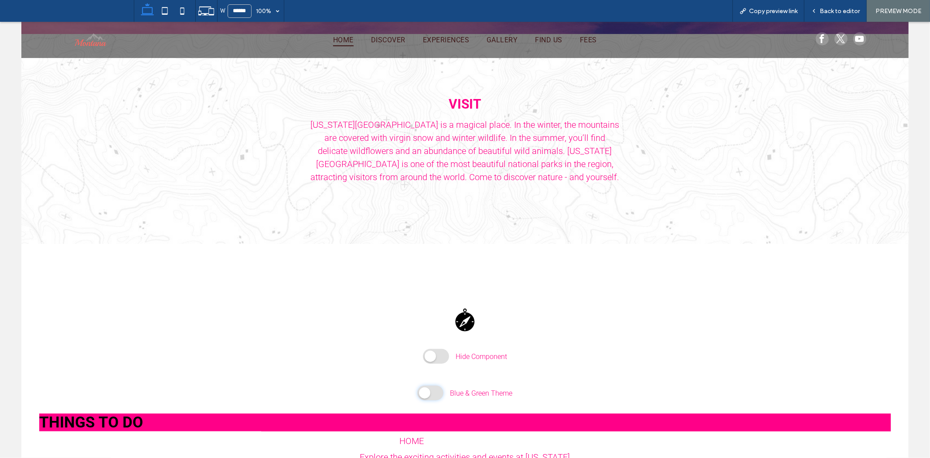
click at [433, 385] on span at bounding box center [430, 392] width 26 height 15
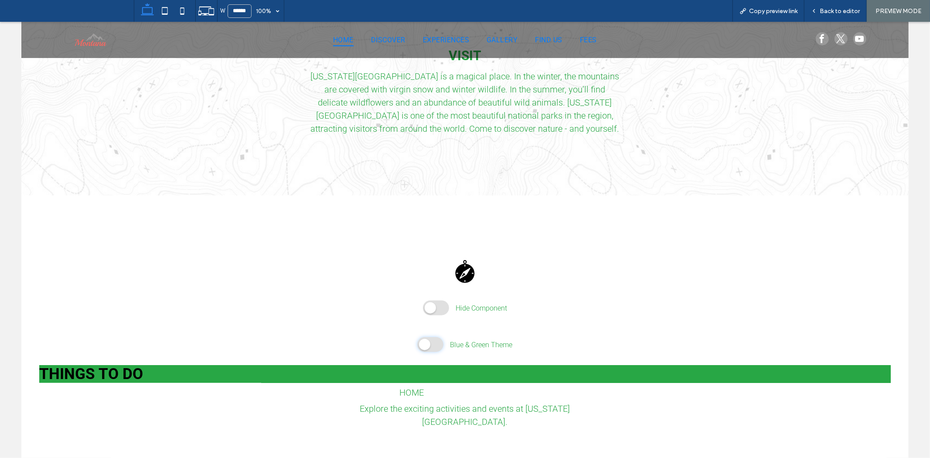
click at [433, 340] on span at bounding box center [430, 344] width 26 height 15
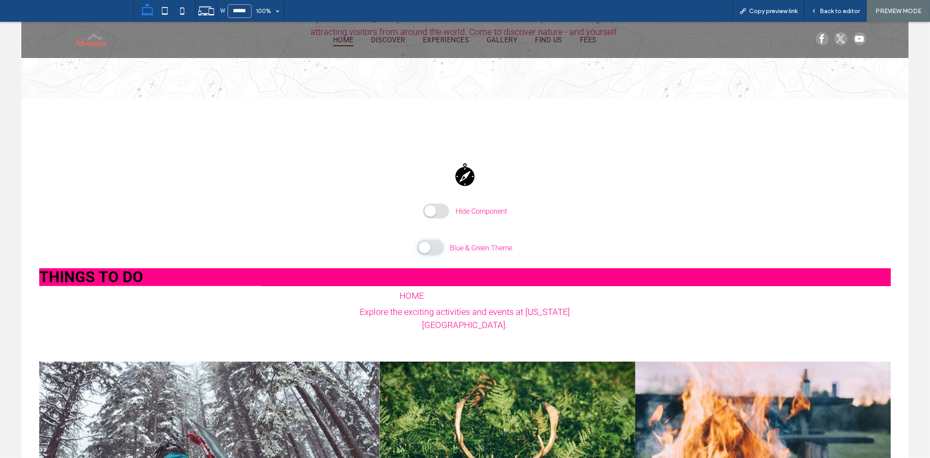
click at [421, 245] on span at bounding box center [430, 247] width 26 height 15
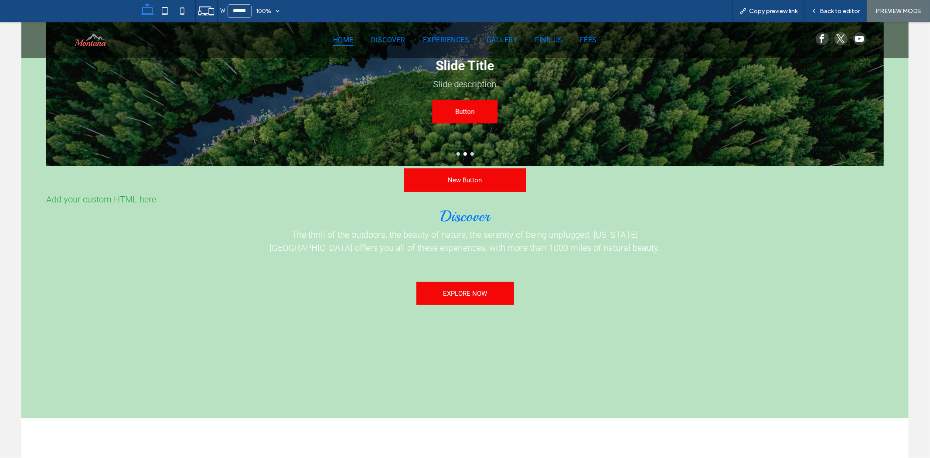
scroll to position [0, 0]
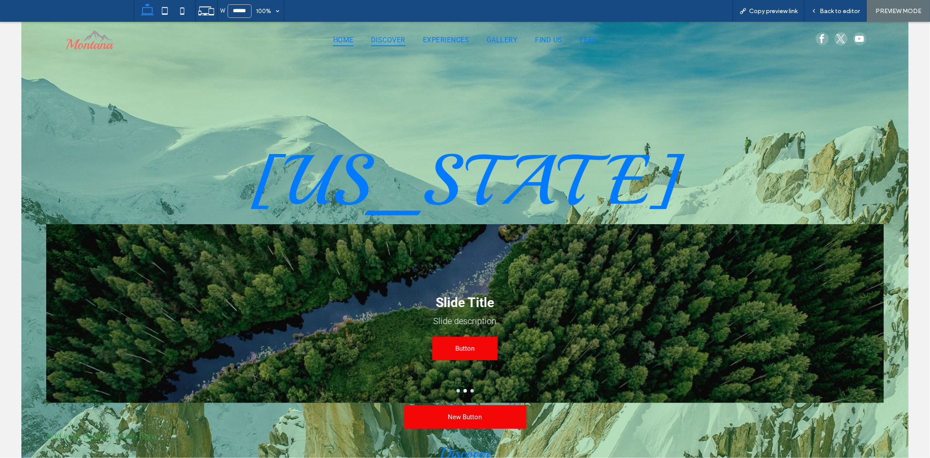
click at [376, 40] on span "DISCOVER" at bounding box center [388, 39] width 34 height 13
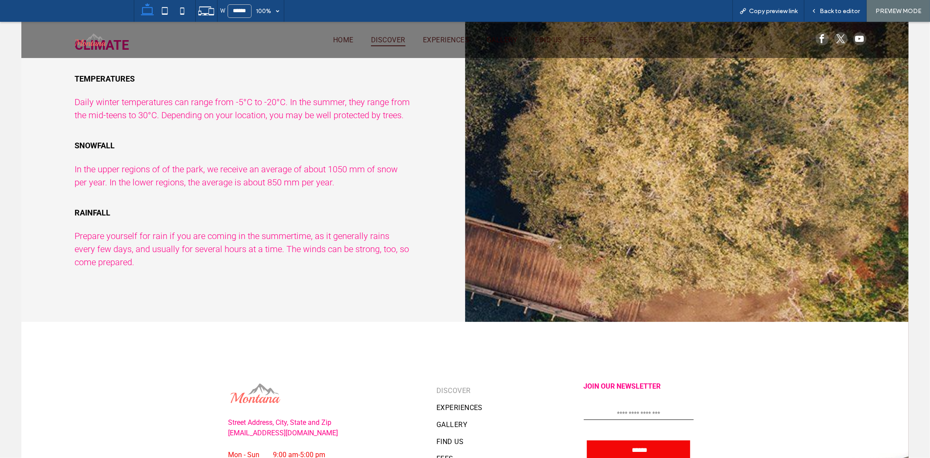
scroll to position [1024, 0]
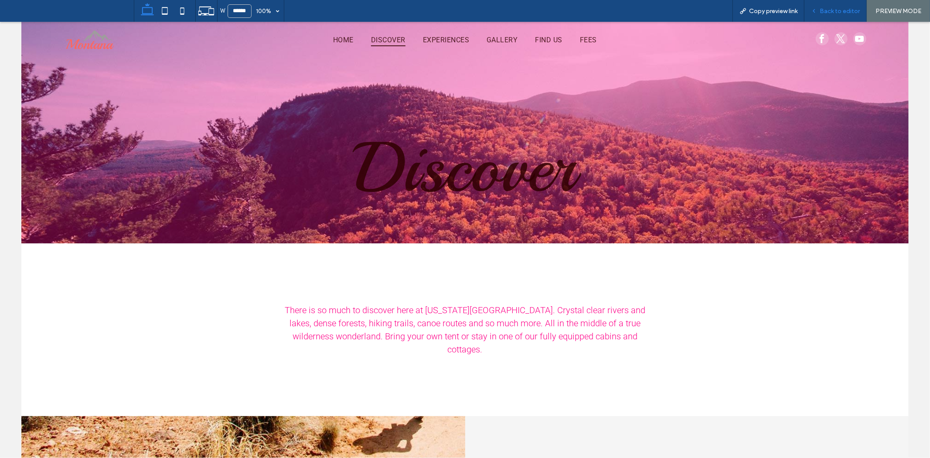
click at [830, 4] on div "Back to editor" at bounding box center [835, 11] width 62 height 22
click at [342, 37] on span "HOME" at bounding box center [343, 39] width 20 height 13
click at [842, 10] on span "Back to editor" at bounding box center [839, 10] width 40 height 7
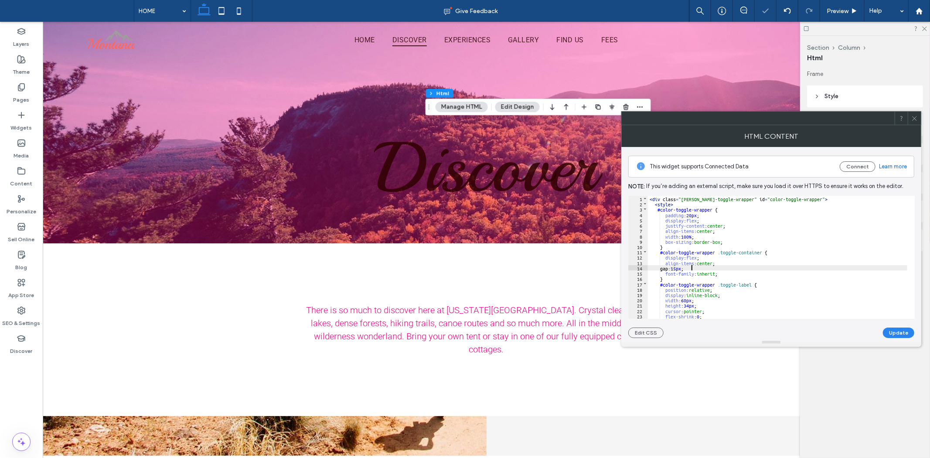
click at [762, 270] on div "< div class = "[PERSON_NAME]-toggle-wrapper" id = "color-toggle-wrapper" > < st…" at bounding box center [777, 262] width 259 height 133
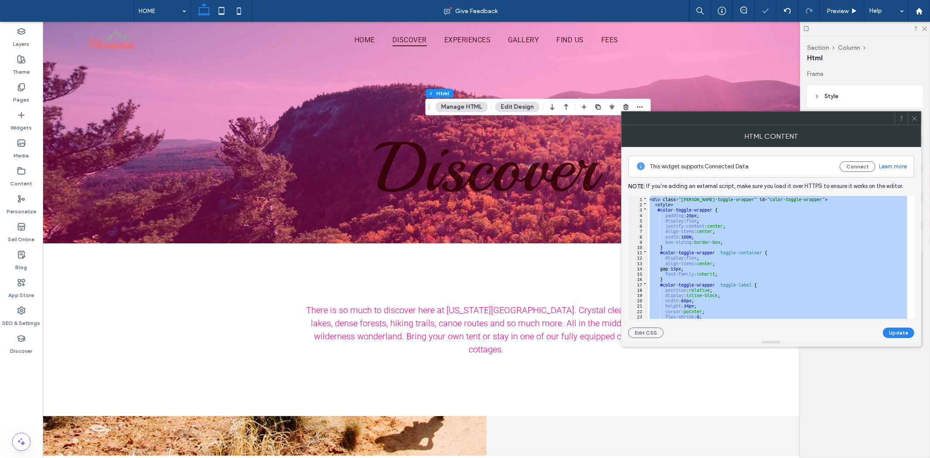
scroll to position [724, 0]
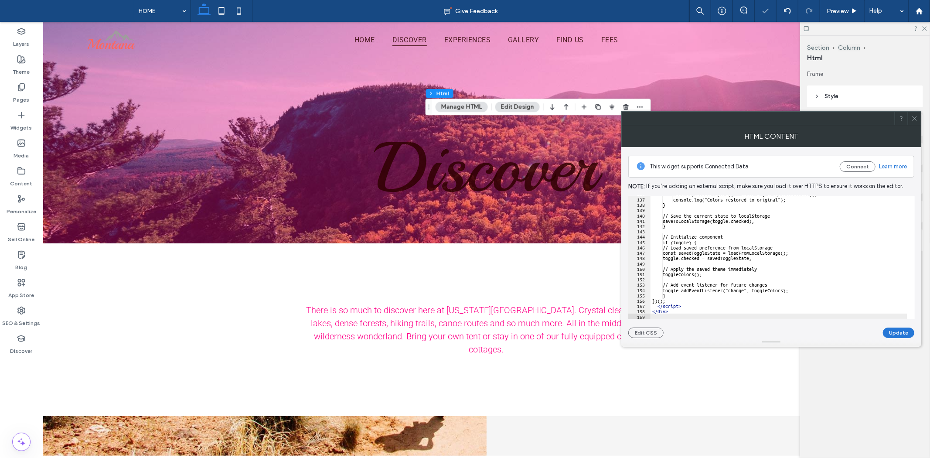
click at [898, 334] on button "Update" at bounding box center [898, 332] width 31 height 10
click at [913, 117] on use at bounding box center [914, 118] width 4 height 4
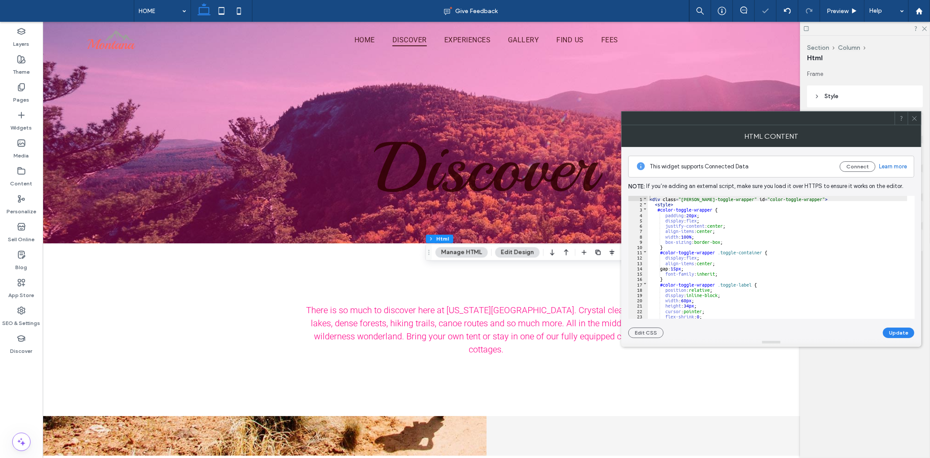
click at [917, 116] on icon at bounding box center [914, 118] width 7 height 7
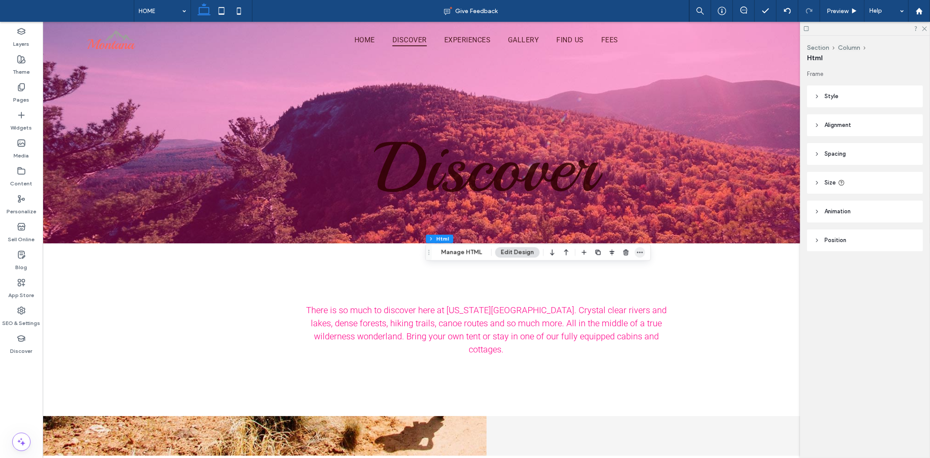
click at [640, 249] on icon "button" at bounding box center [639, 252] width 7 height 7
click at [619, 289] on span "Edit HTML/CSS" at bounding box center [604, 288] width 45 height 7
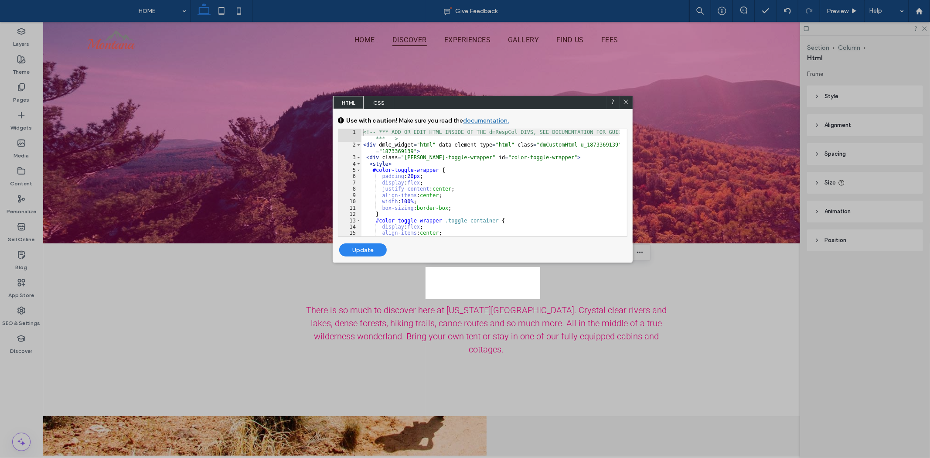
click at [621, 104] on div at bounding box center [625, 102] width 13 height 13
click at [630, 104] on div at bounding box center [625, 102] width 13 height 13
click at [625, 99] on icon at bounding box center [625, 102] width 7 height 7
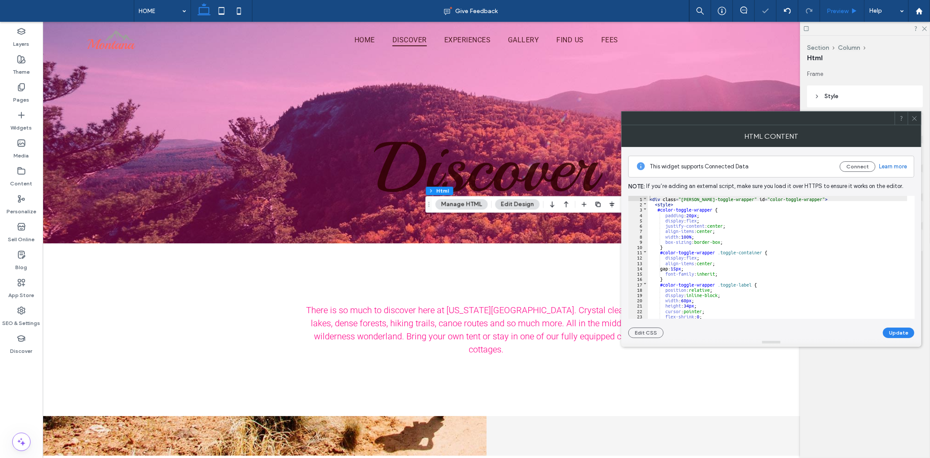
click at [851, 10] on icon at bounding box center [854, 11] width 7 height 7
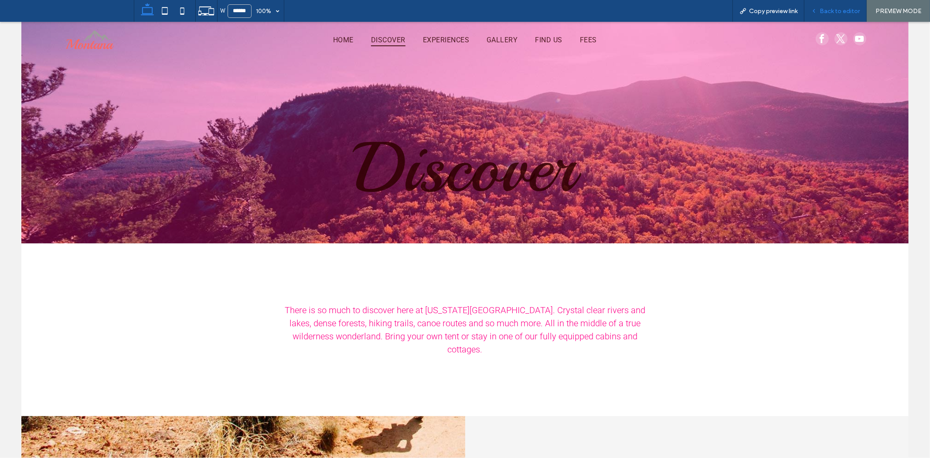
click at [839, 9] on span "Back to editor" at bounding box center [839, 10] width 40 height 7
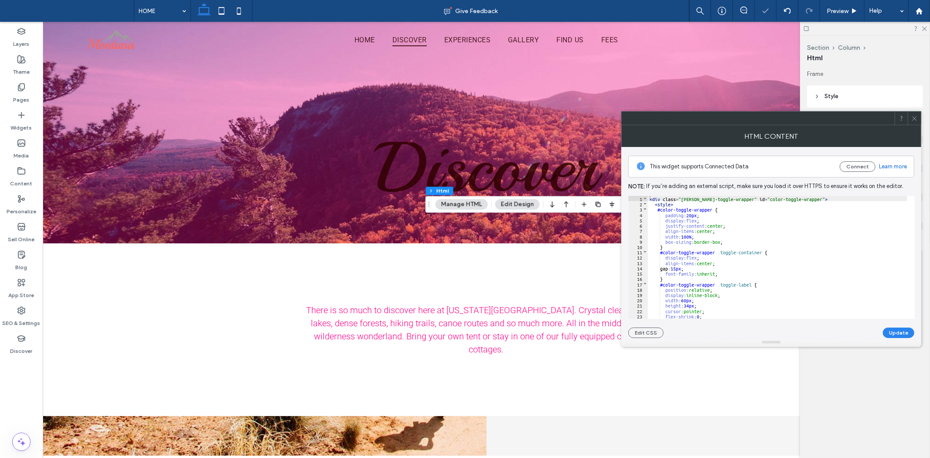
click at [772, 255] on div "< div class = "[PERSON_NAME]-toggle-wrapper" id = "color-toggle-wrapper" > < st…" at bounding box center [777, 262] width 259 height 133
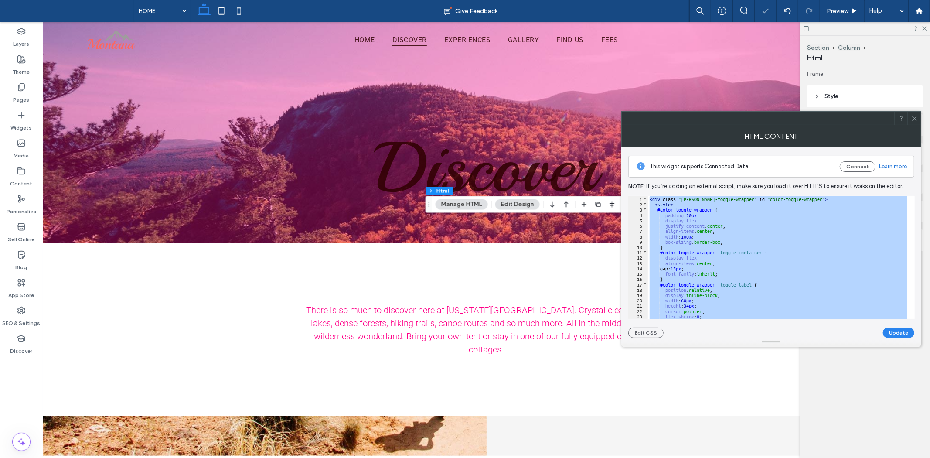
scroll to position [724, 0]
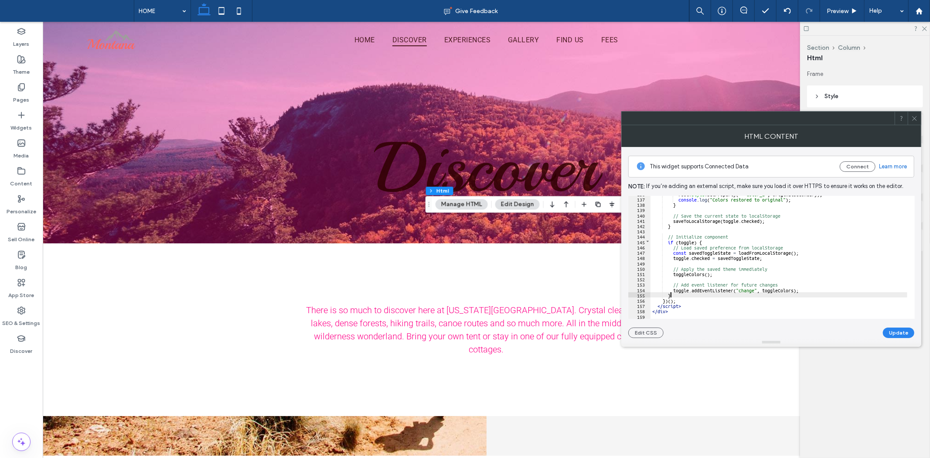
click at [790, 293] on div "root . style . setProperty ( "--color_2" , originalSecondary ) ; console . log …" at bounding box center [778, 257] width 257 height 133
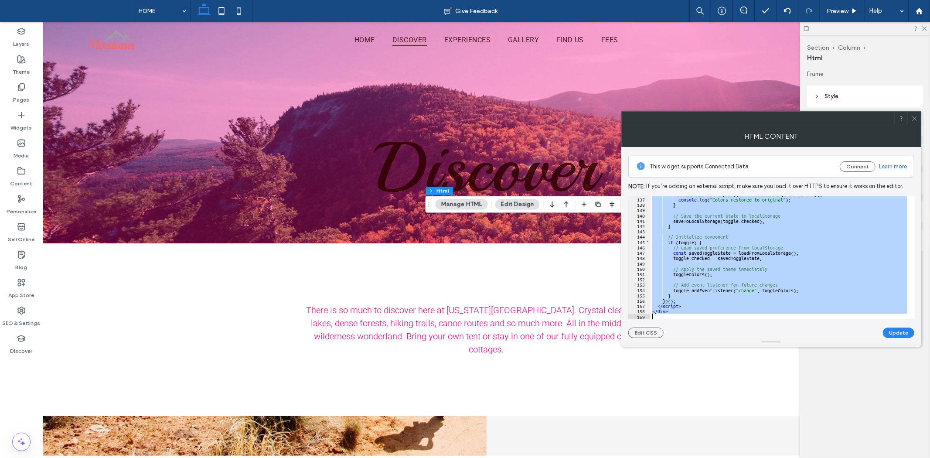
scroll to position [756, 0]
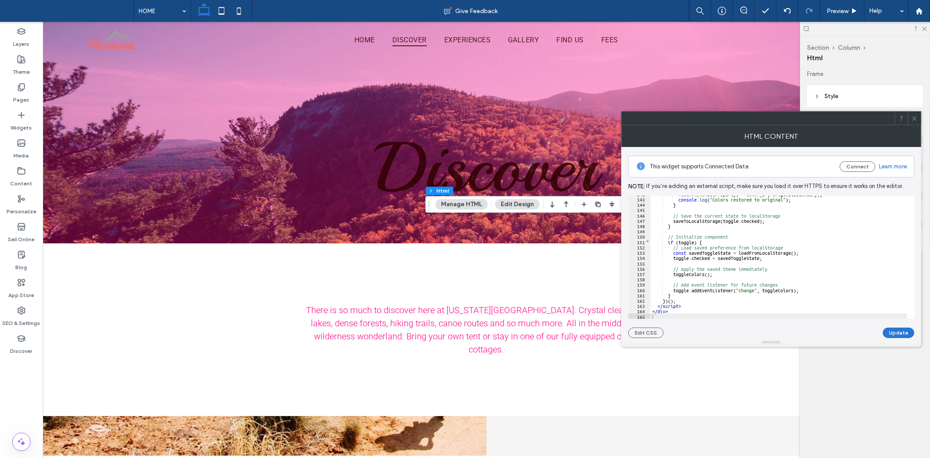
click at [901, 330] on button "Update" at bounding box center [898, 332] width 31 height 10
click at [918, 127] on div "HTML Content" at bounding box center [771, 136] width 300 height 22
click at [912, 119] on icon at bounding box center [914, 118] width 7 height 7
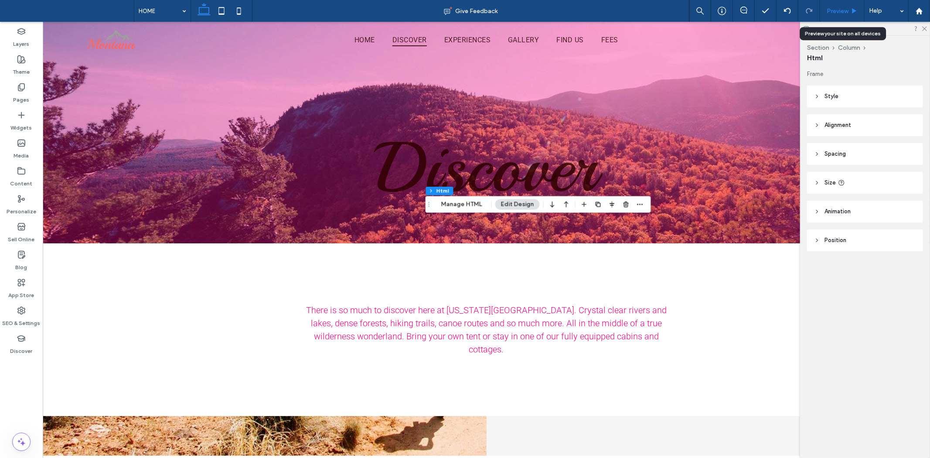
click at [834, 7] on span "Preview" at bounding box center [837, 10] width 22 height 7
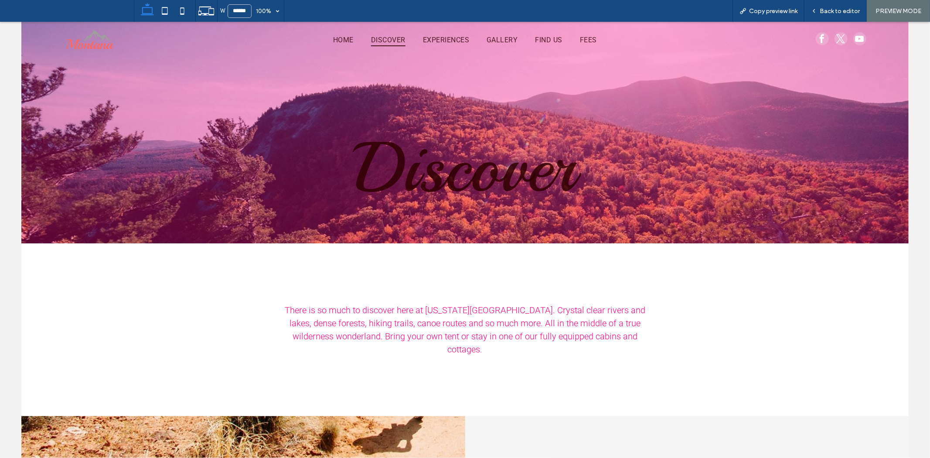
click at [343, 44] on div at bounding box center [465, 229] width 930 height 458
click at [453, 47] on div at bounding box center [465, 229] width 930 height 458
click at [585, 39] on div "W ****** 100% Copy preview link Back to editor PREVIEW MODE Design Panel Site C…" at bounding box center [465, 229] width 930 height 458
click at [843, 15] on div "Back to editor" at bounding box center [835, 11] width 62 height 22
click at [835, 5] on div "Back to editor" at bounding box center [835, 11] width 62 height 22
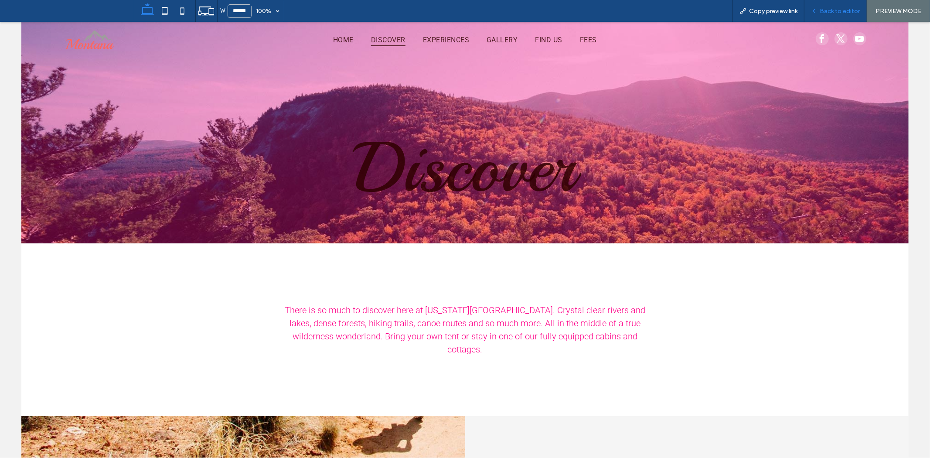
click at [848, 11] on span "Back to editor" at bounding box center [839, 10] width 40 height 7
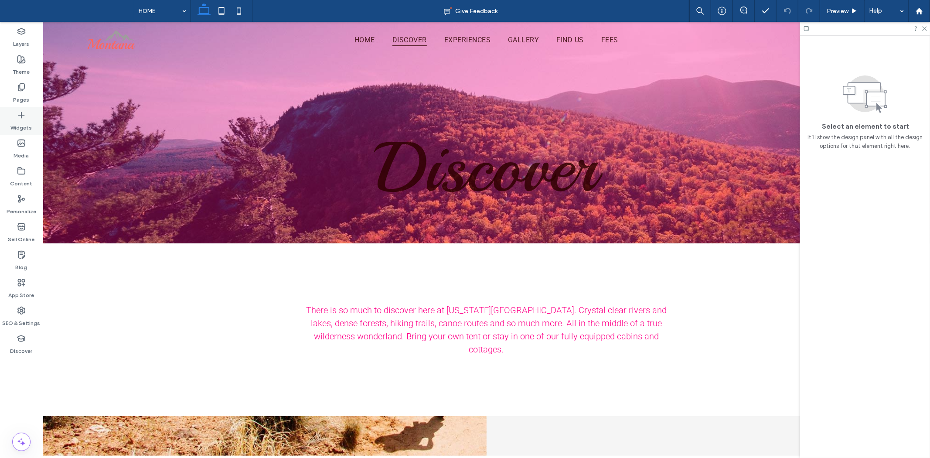
click at [26, 127] on label "Widgets" at bounding box center [21, 125] width 21 height 12
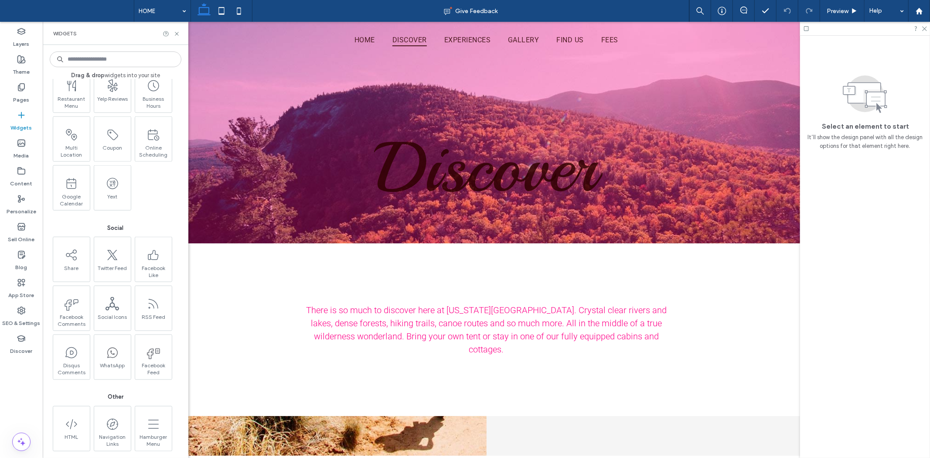
scroll to position [1113, 0]
click at [28, 97] on label "Pages" at bounding box center [22, 98] width 16 height 12
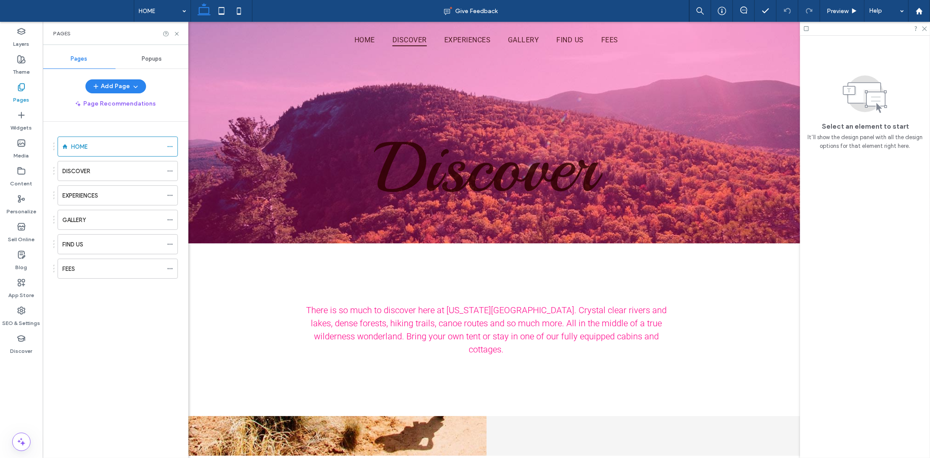
click at [153, 62] on span "Popups" at bounding box center [152, 58] width 20 height 7
click at [78, 57] on span "Pages" at bounding box center [79, 58] width 17 height 7
click at [134, 90] on span "button" at bounding box center [134, 86] width 9 height 13
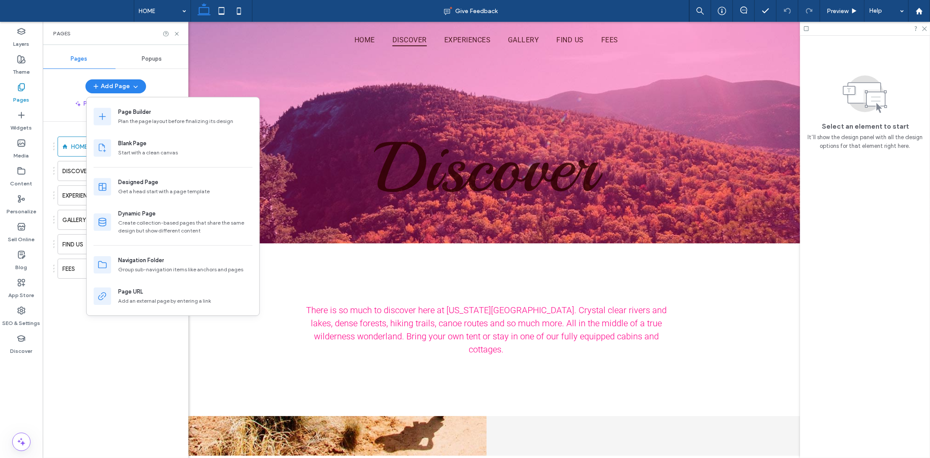
click at [53, 110] on div "Page Recommendations" at bounding box center [116, 104] width 146 height 14
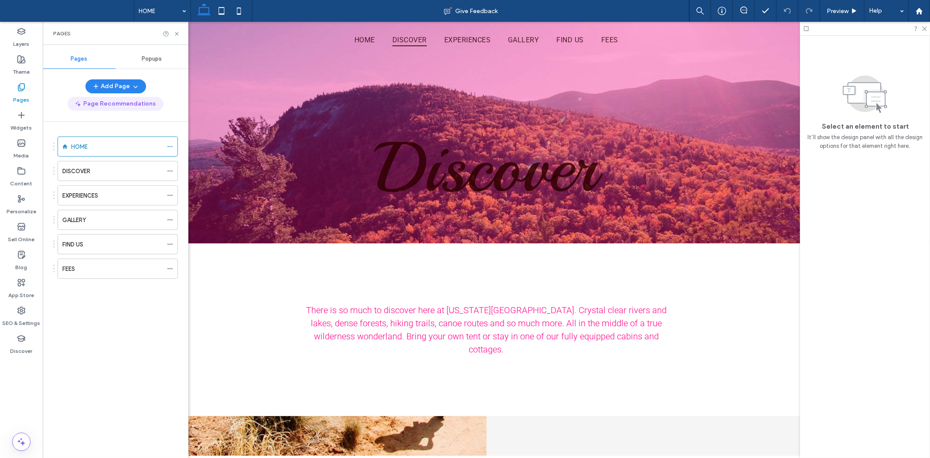
click at [136, 106] on button "Page Recommendations" at bounding box center [116, 104] width 96 height 14
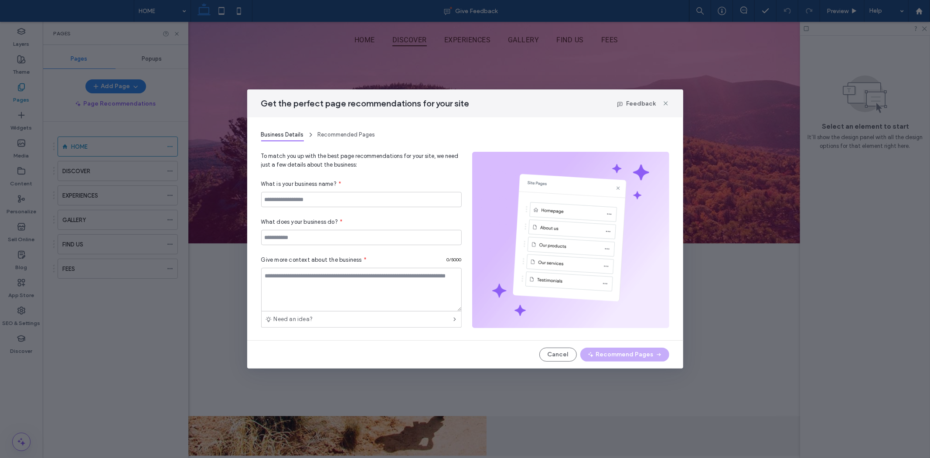
click at [669, 101] on div "Get the perfect page recommendations for your site Feedback" at bounding box center [465, 103] width 436 height 28
click at [663, 102] on icon at bounding box center [665, 103] width 7 height 7
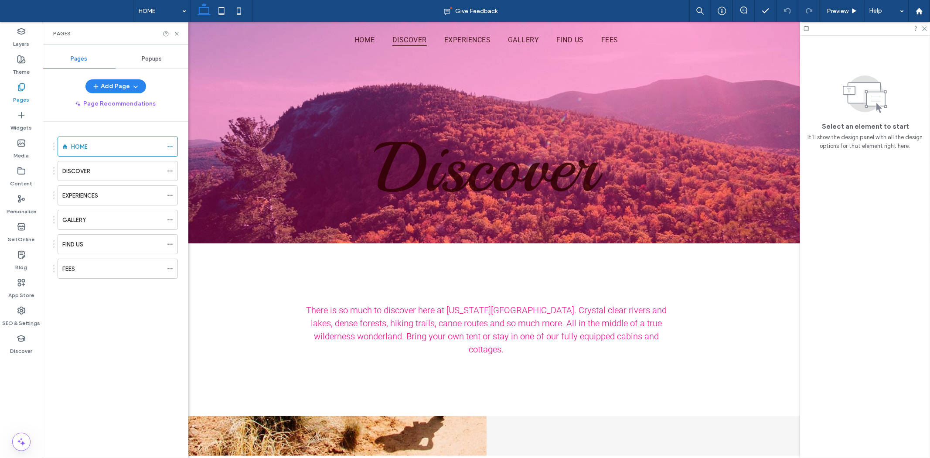
click at [51, 171] on div "HOME DISCOVER EXPERIENCES GALLERY FIND US FEES" at bounding box center [116, 288] width 146 height 332
click at [116, 152] on div "HOME" at bounding box center [117, 146] width 92 height 19
click at [173, 148] on div at bounding box center [465, 229] width 930 height 458
click at [172, 146] on icon at bounding box center [170, 146] width 6 height 6
click at [71, 173] on label "EXPERIENCES" at bounding box center [80, 170] width 36 height 15
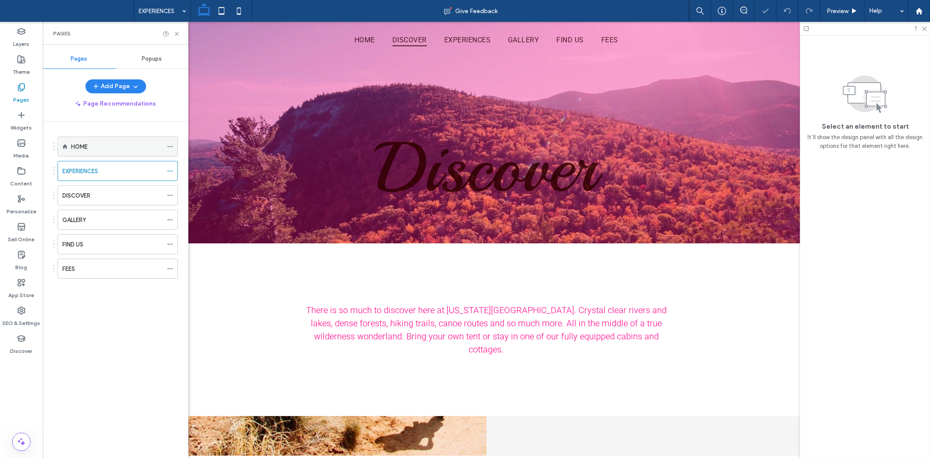
click at [86, 150] on label "HOME" at bounding box center [79, 146] width 17 height 15
click at [24, 62] on icon at bounding box center [21, 59] width 9 height 9
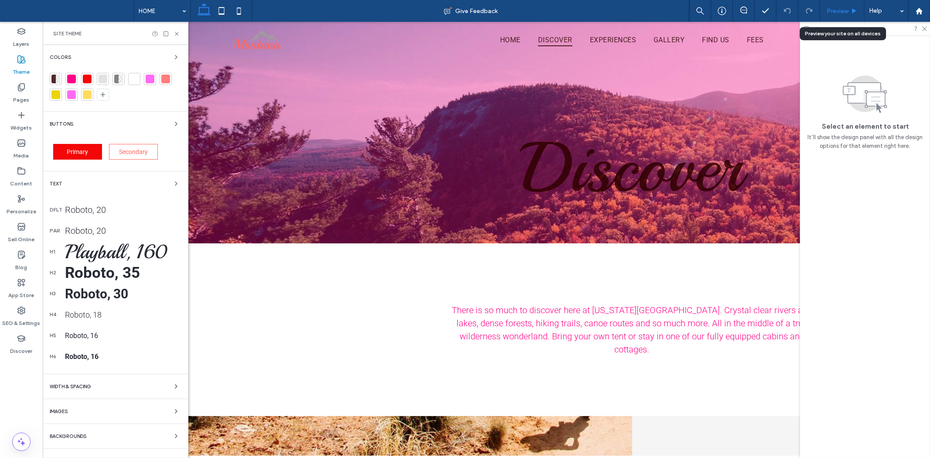
click at [846, 12] on span "Preview" at bounding box center [837, 10] width 22 height 7
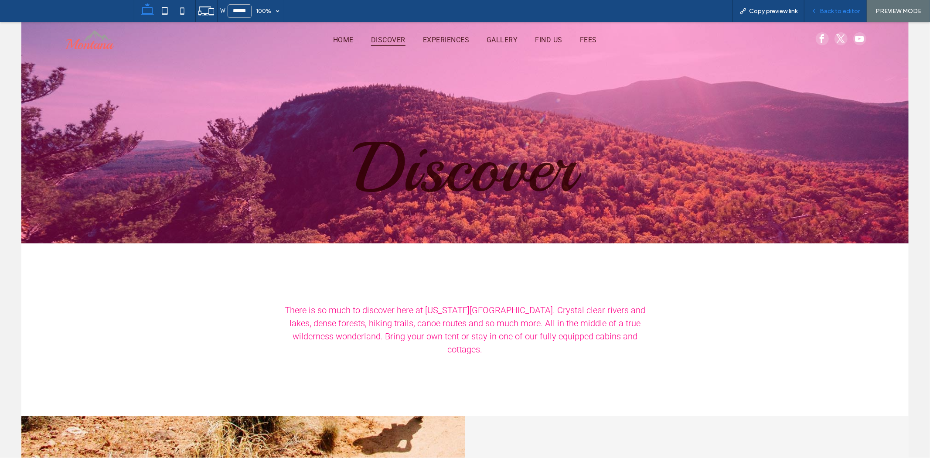
click at [838, 14] on span "Back to editor" at bounding box center [839, 10] width 40 height 7
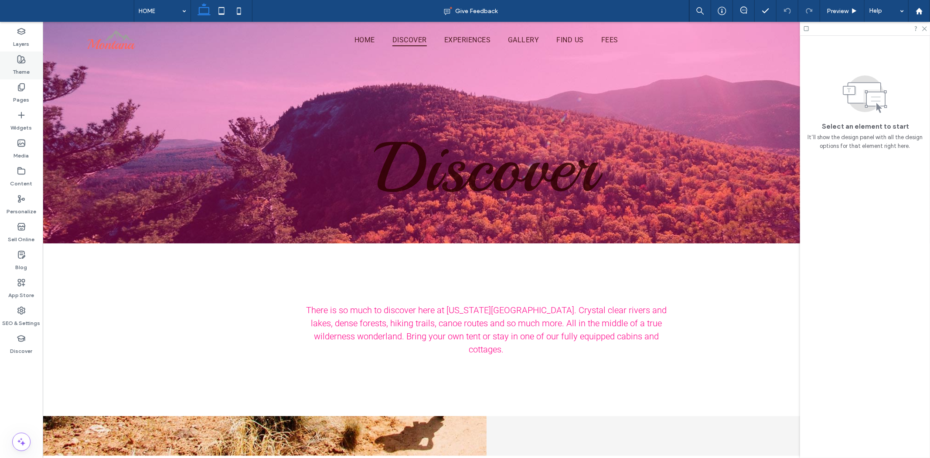
click at [28, 73] on label "Theme" at bounding box center [21, 70] width 17 height 12
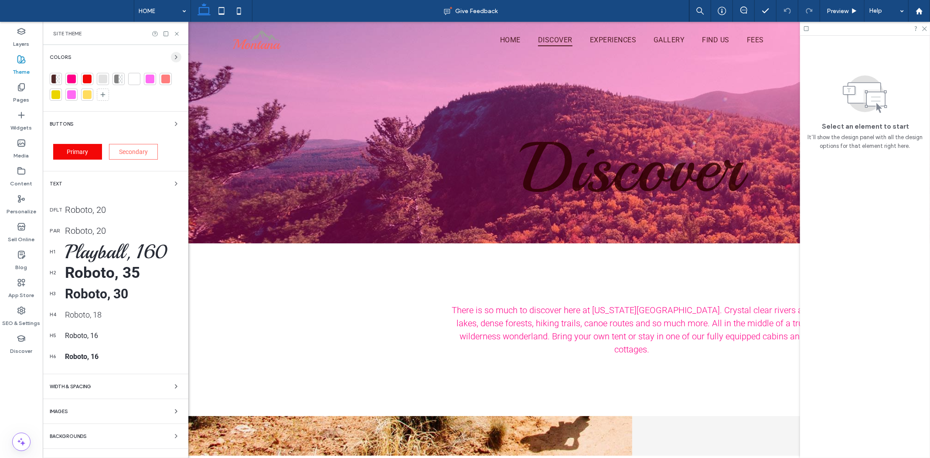
click at [177, 54] on icon "button" at bounding box center [176, 57] width 7 height 7
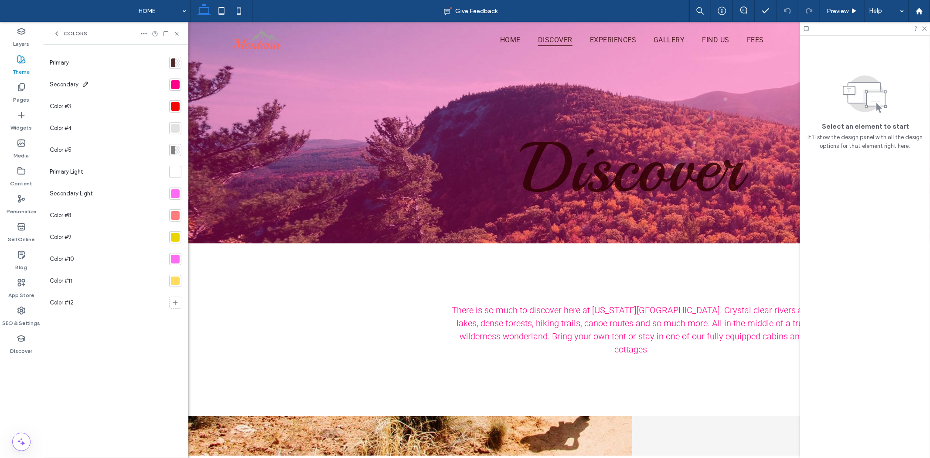
click at [75, 84] on span "Secondary" at bounding box center [64, 84] width 29 height 9
click at [145, 84] on div "Secondary" at bounding box center [108, 85] width 116 height 22
click at [20, 36] on label "Layers" at bounding box center [22, 42] width 16 height 12
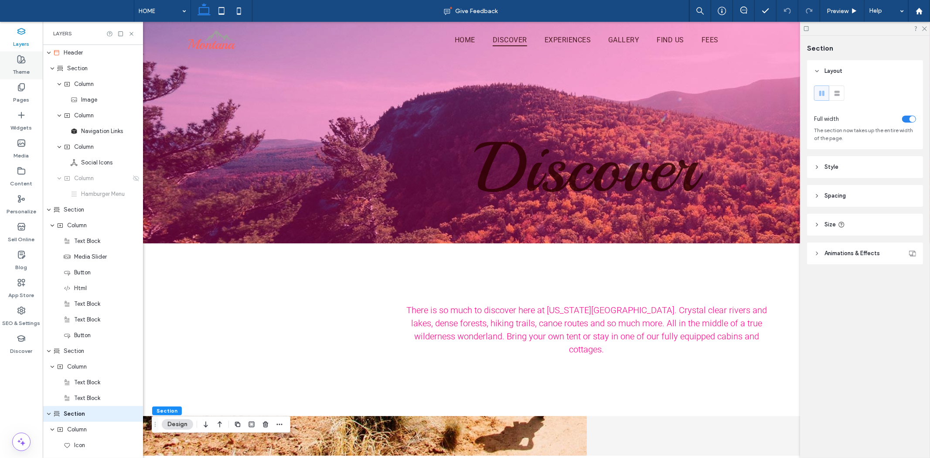
click at [22, 63] on icon at bounding box center [21, 59] width 9 height 9
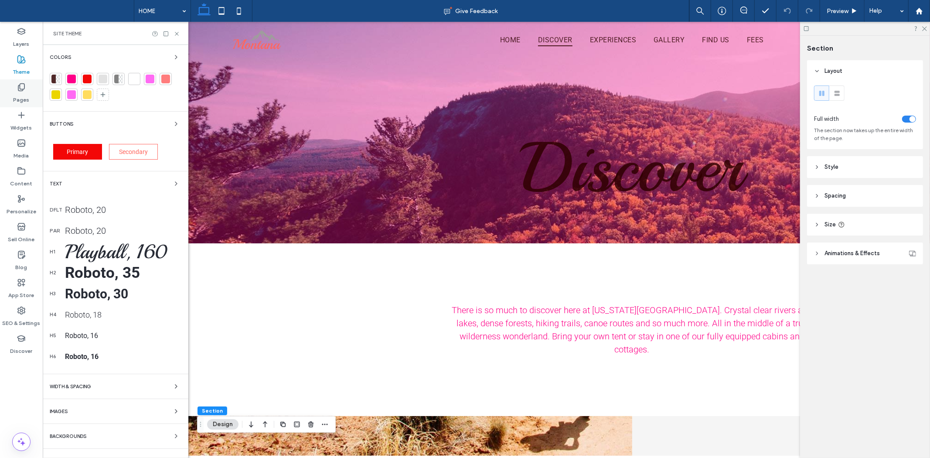
click at [18, 88] on use at bounding box center [21, 87] width 6 height 7
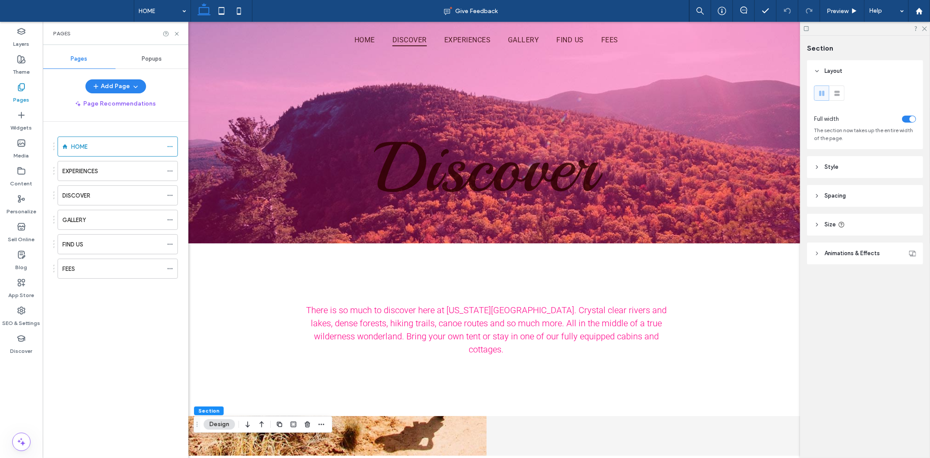
click at [86, 175] on label "EXPERIENCES" at bounding box center [80, 170] width 36 height 15
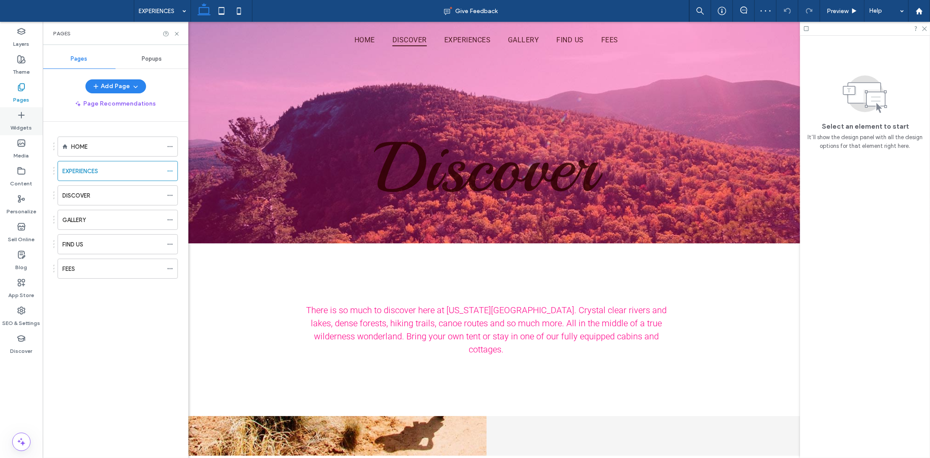
click at [32, 118] on div "Widgets" at bounding box center [21, 121] width 43 height 28
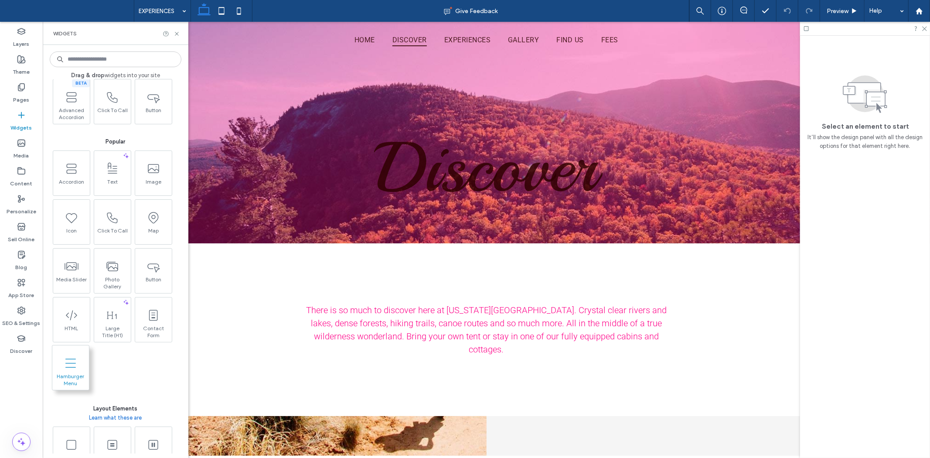
scroll to position [48, 0]
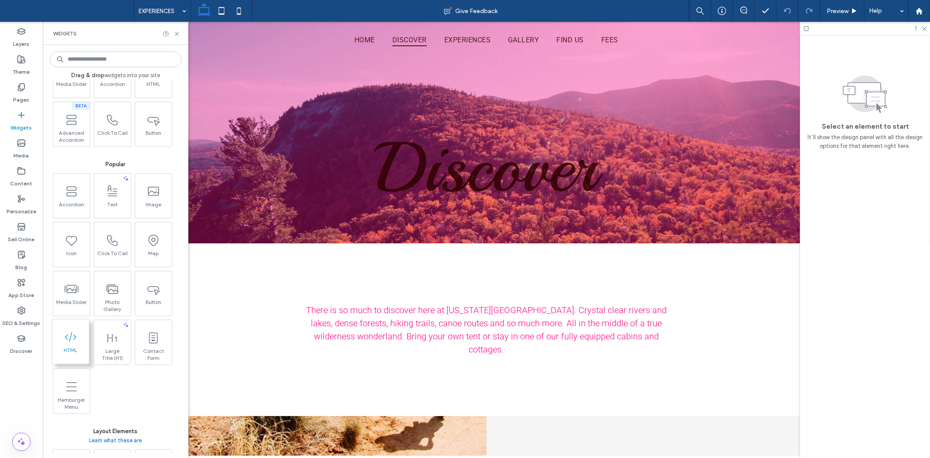
click at [77, 337] on icon at bounding box center [71, 337] width 14 height 14
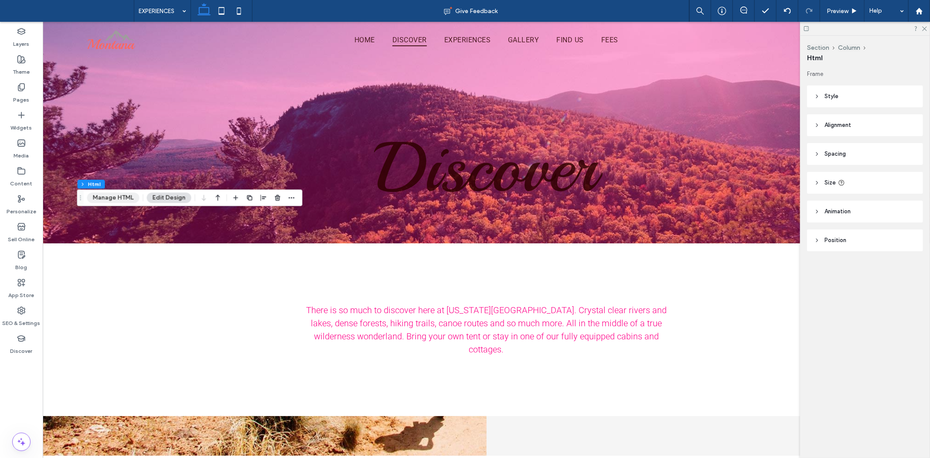
click at [129, 201] on button "Manage HTML" at bounding box center [113, 197] width 52 height 10
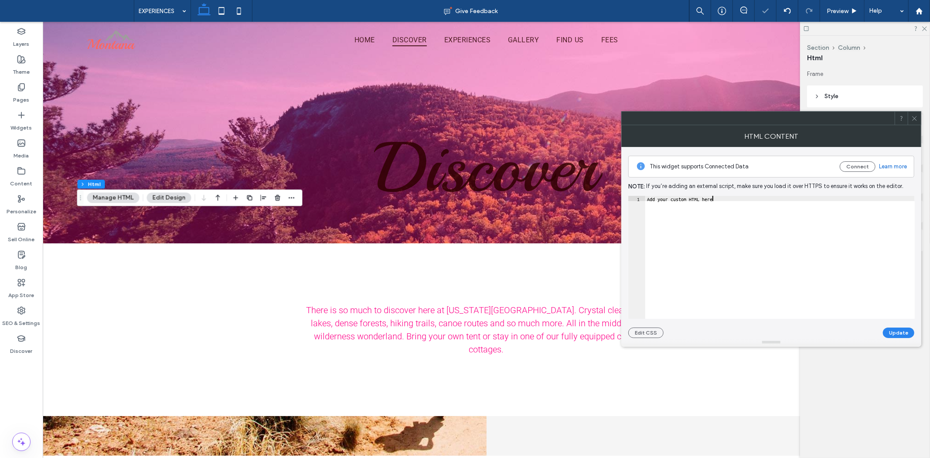
click at [796, 219] on div "Add your custom HTML here" at bounding box center [779, 262] width 269 height 133
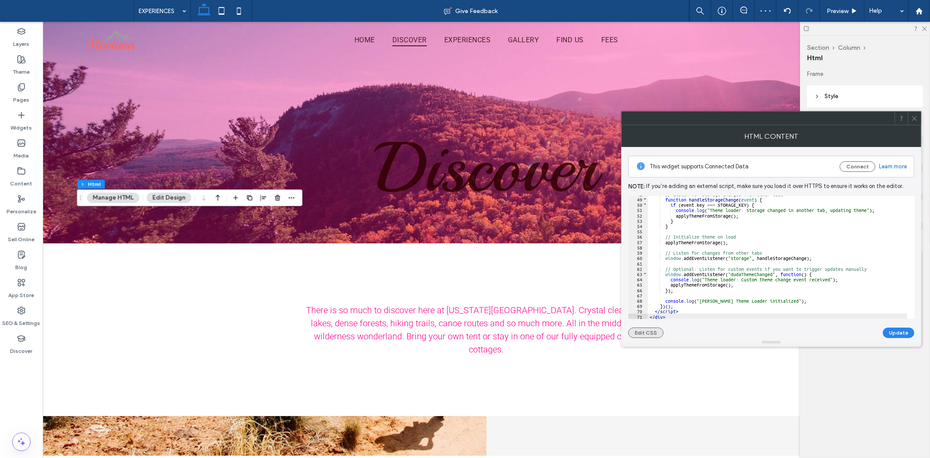
click at [649, 333] on button "Edit CSS" at bounding box center [645, 332] width 35 height 10
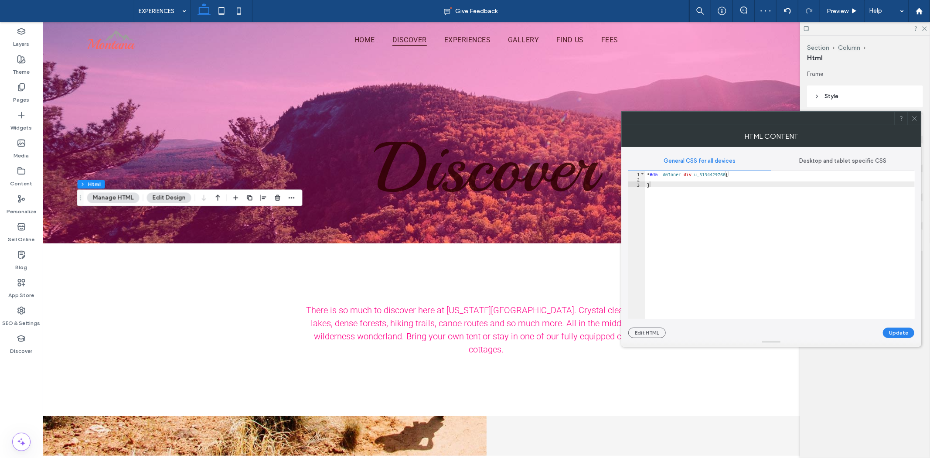
click at [732, 253] on div "* #dm .dmInner div .u_3134429768 { }" at bounding box center [779, 250] width 269 height 158
click at [657, 333] on button "Edit HTML" at bounding box center [646, 332] width 37 height 10
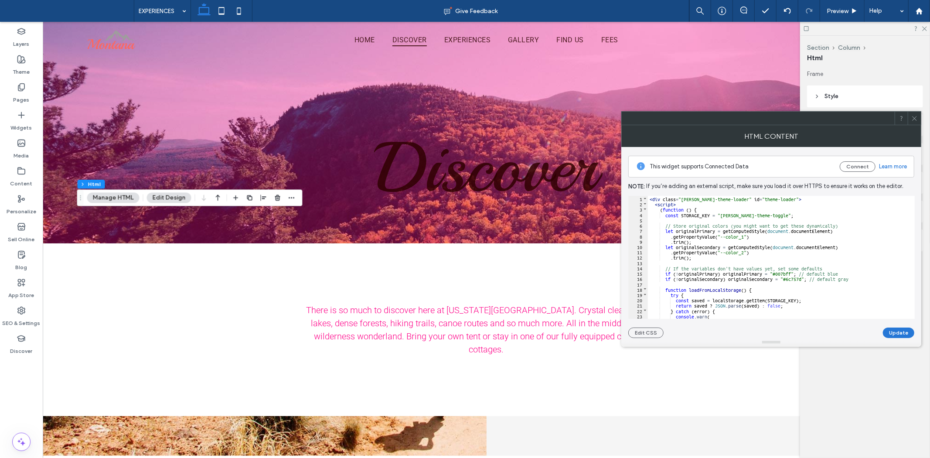
click at [905, 330] on button "Update" at bounding box center [898, 332] width 31 height 10
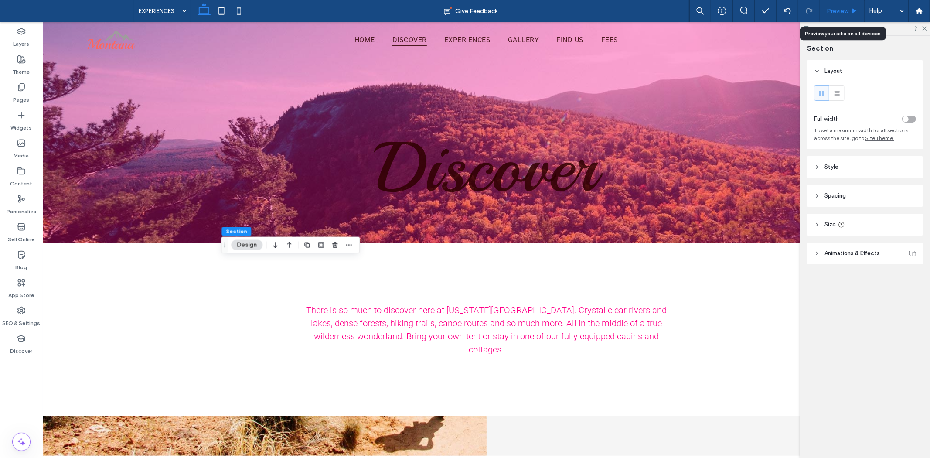
click at [827, 9] on span "Preview" at bounding box center [837, 10] width 22 height 7
